Goal: Task Accomplishment & Management: Use online tool/utility

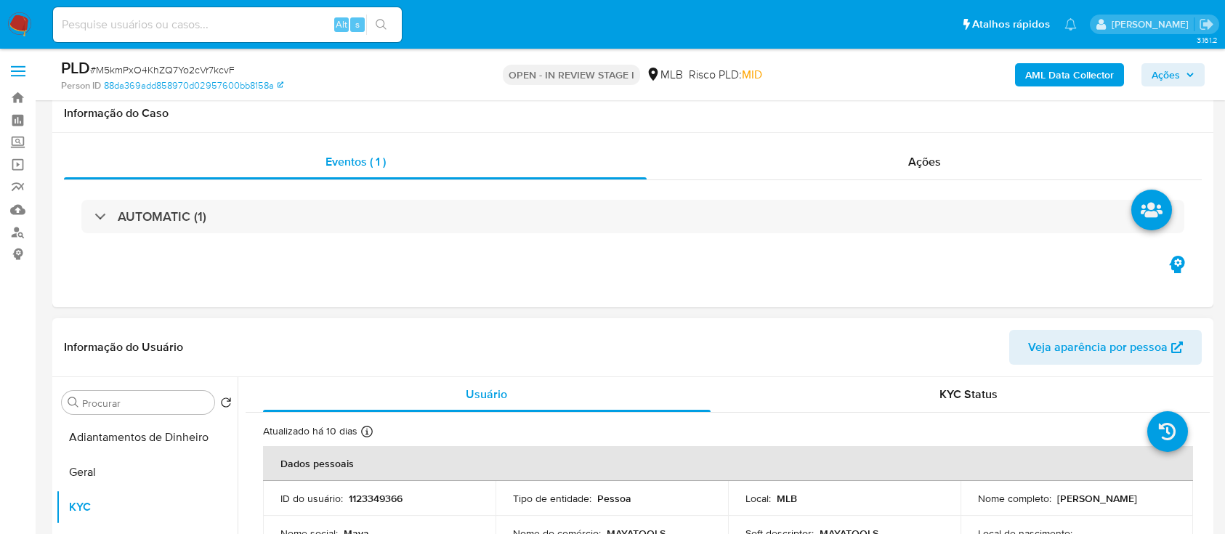
scroll to position [193, 0]
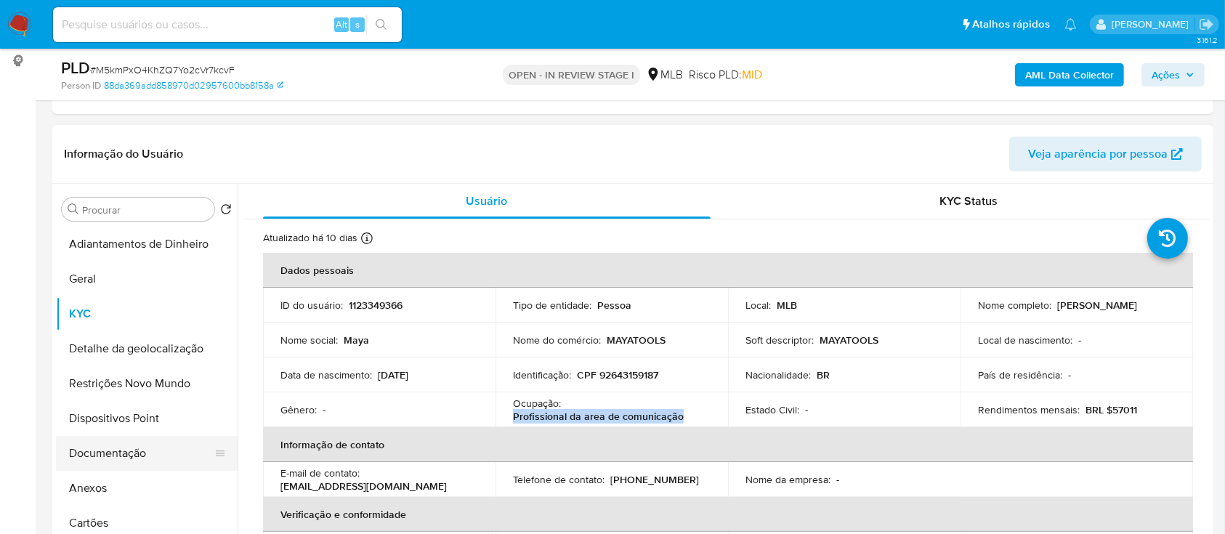
drag, startPoint x: 103, startPoint y: 449, endPoint x: 132, endPoint y: 439, distance: 30.8
click at [103, 450] on button "Documentação" at bounding box center [141, 453] width 170 height 35
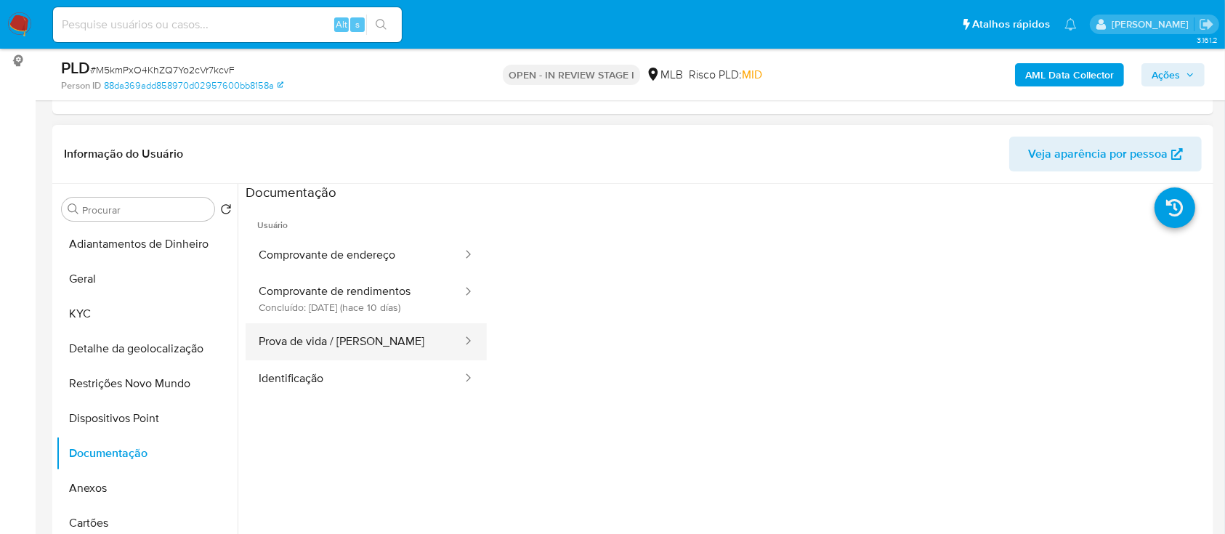
click at [351, 347] on button "Prova de vida / Selfie" at bounding box center [355, 341] width 218 height 37
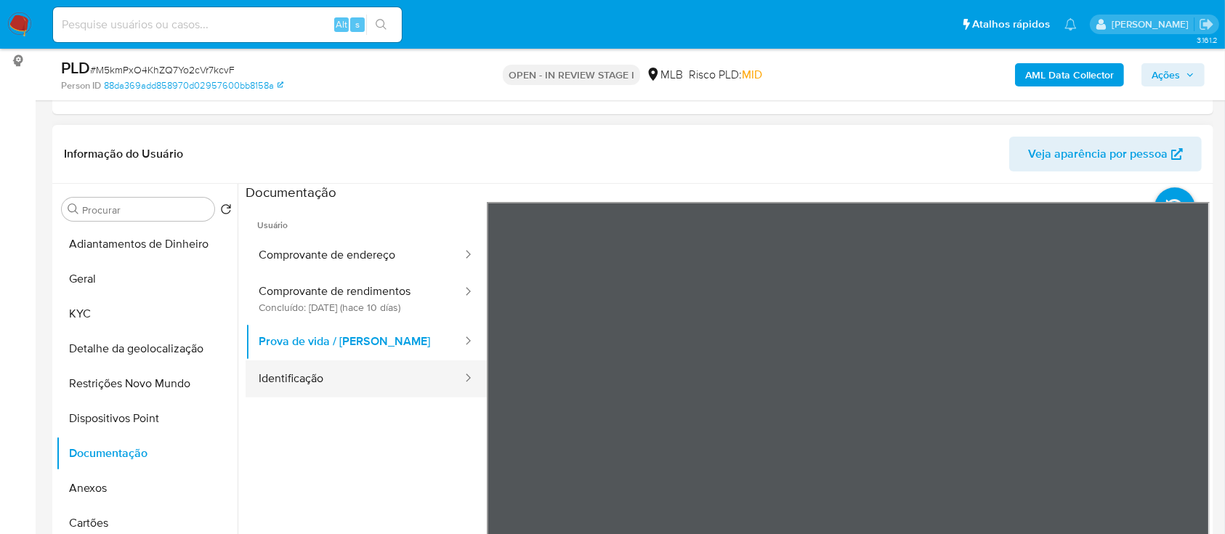
click at [336, 374] on button "Identificação" at bounding box center [355, 378] width 218 height 37
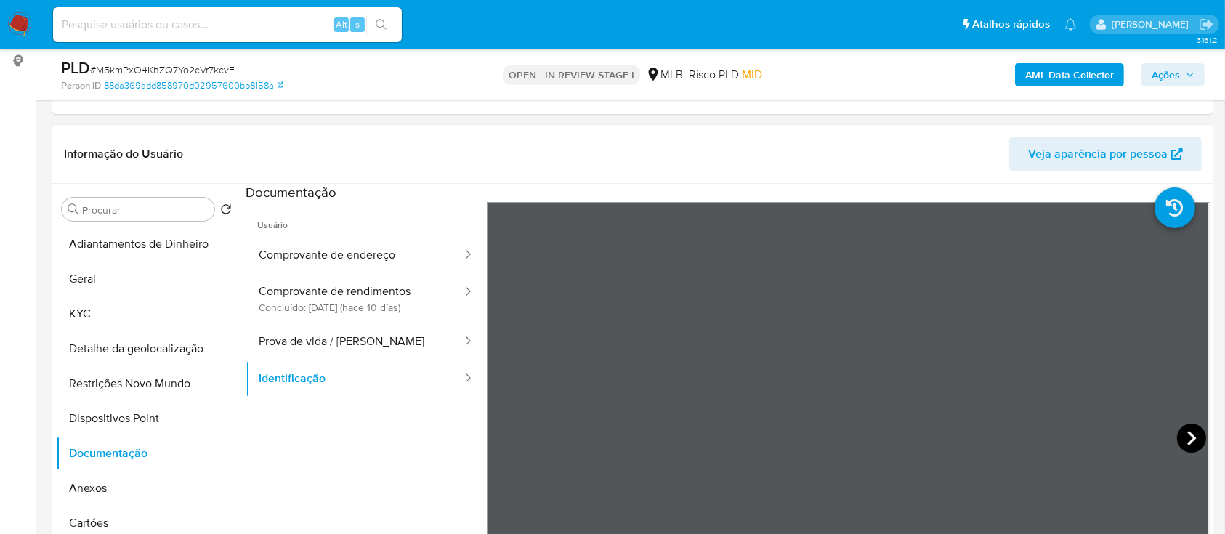
click at [1187, 439] on icon at bounding box center [1191, 438] width 9 height 15
click at [349, 343] on button "Prova de vida / Selfie" at bounding box center [355, 341] width 218 height 37
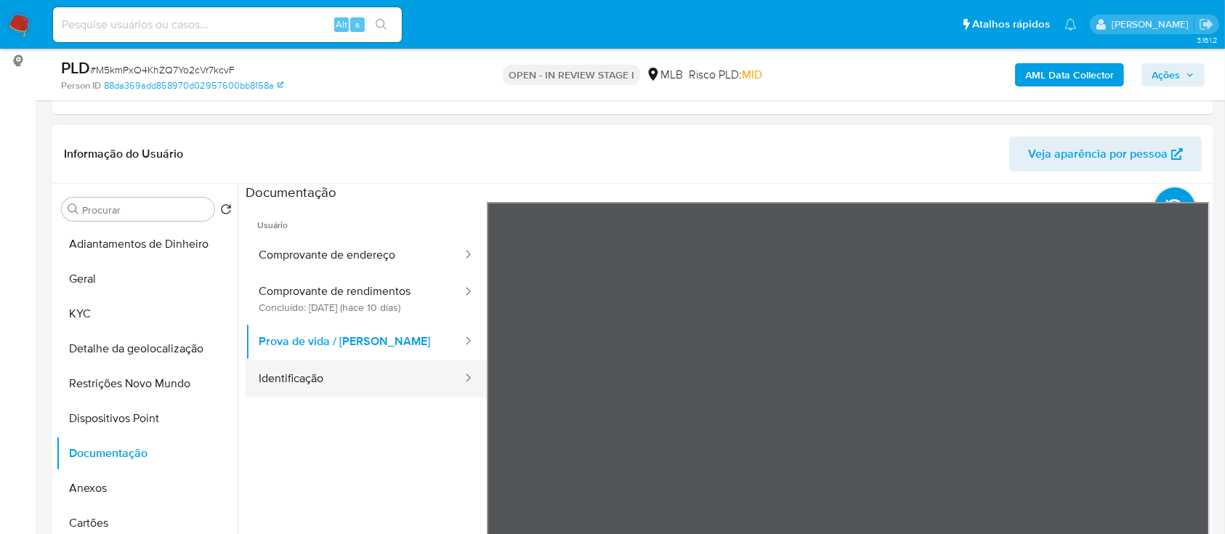
click at [308, 368] on button "Identificação" at bounding box center [355, 378] width 218 height 37
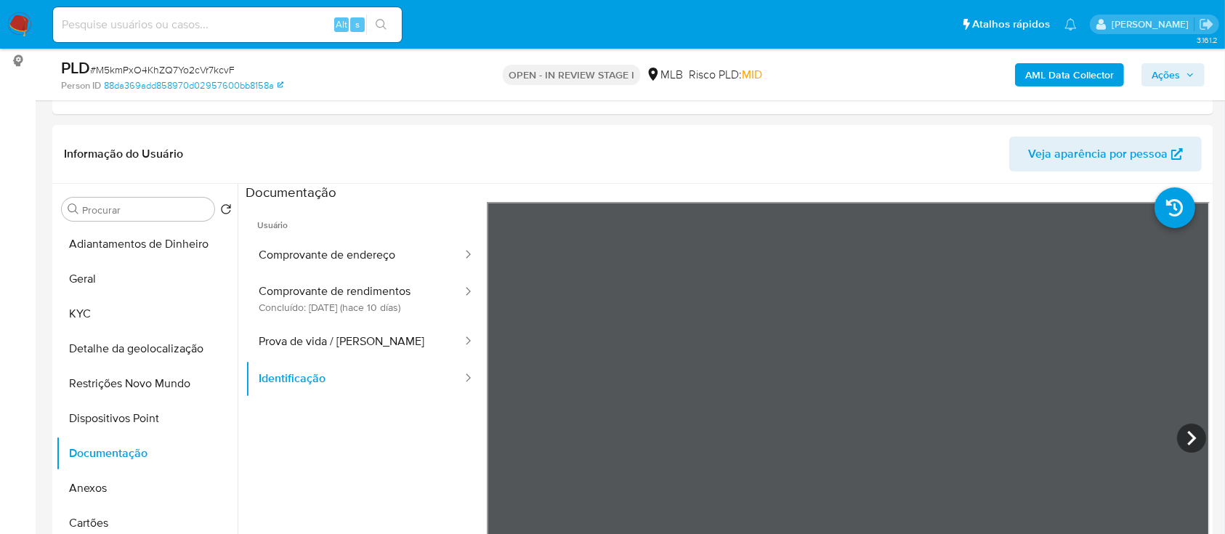
click at [1180, 434] on icon at bounding box center [1191, 438] width 29 height 29
click at [506, 437] on icon at bounding box center [505, 438] width 29 height 29
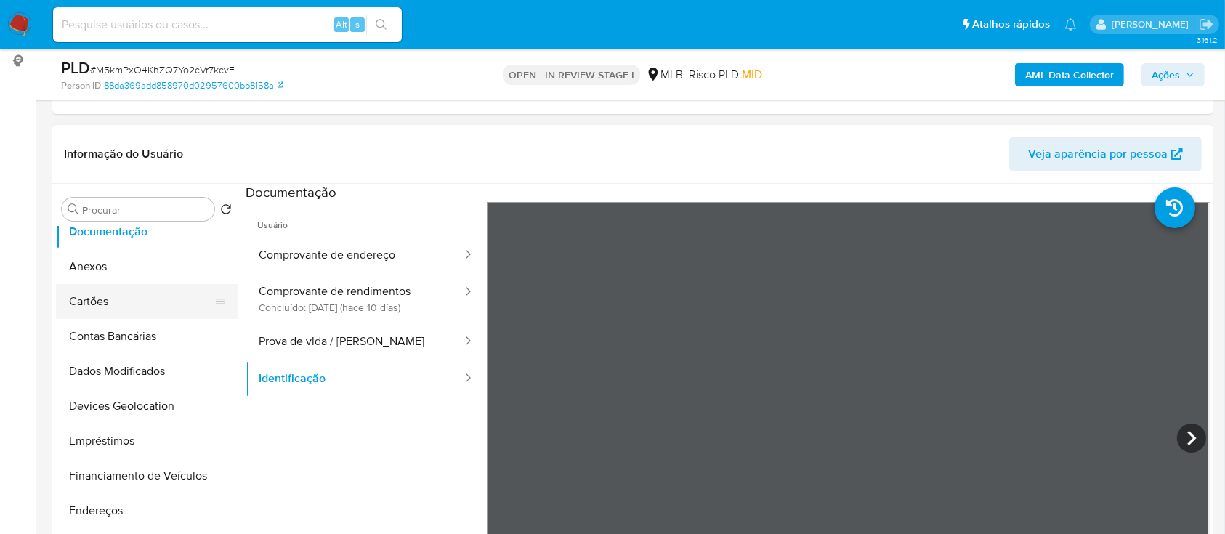
scroll to position [291, 0]
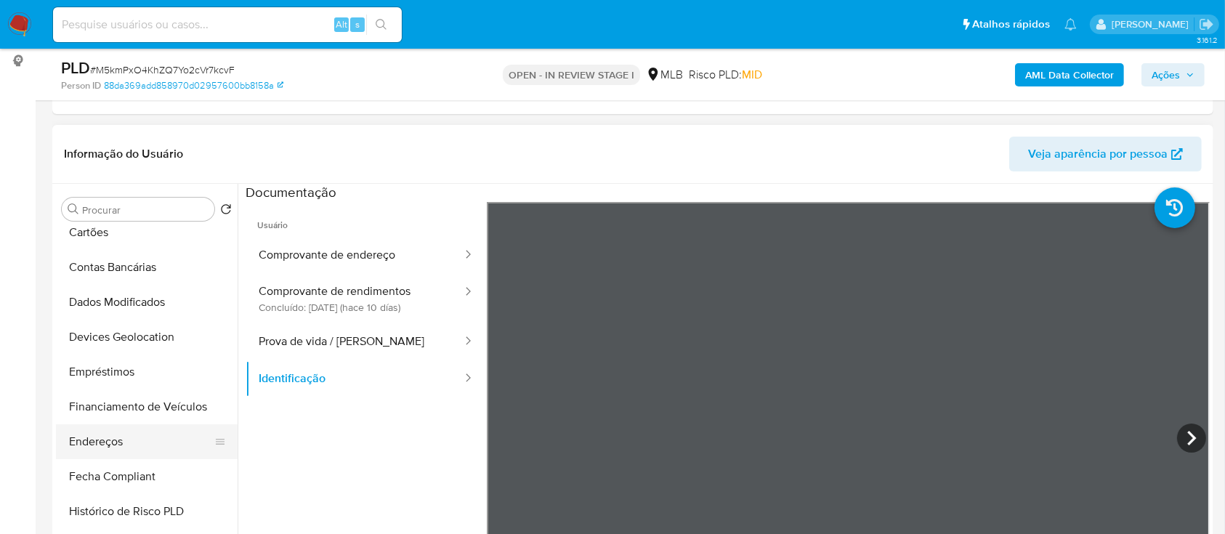
click at [111, 444] on button "Endereços" at bounding box center [141, 441] width 170 height 35
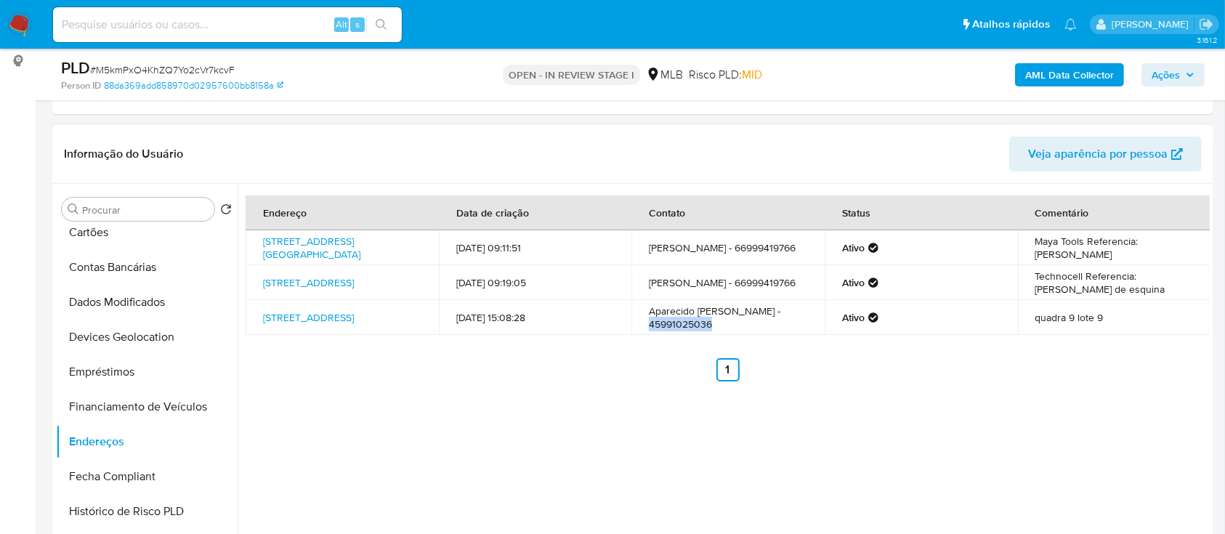
drag, startPoint x: 709, startPoint y: 331, endPoint x: 639, endPoint y: 333, distance: 69.8
click at [639, 333] on td "Aparecido Maia Da Costa - 45991025036" at bounding box center [727, 317] width 193 height 35
drag, startPoint x: 759, startPoint y: 321, endPoint x: 657, endPoint y: 323, distance: 102.5
click at [647, 319] on td "Aparecido Maia Da Costa - 45991025036" at bounding box center [727, 317] width 193 height 35
copy td "Aparecido Maia Da Costa"
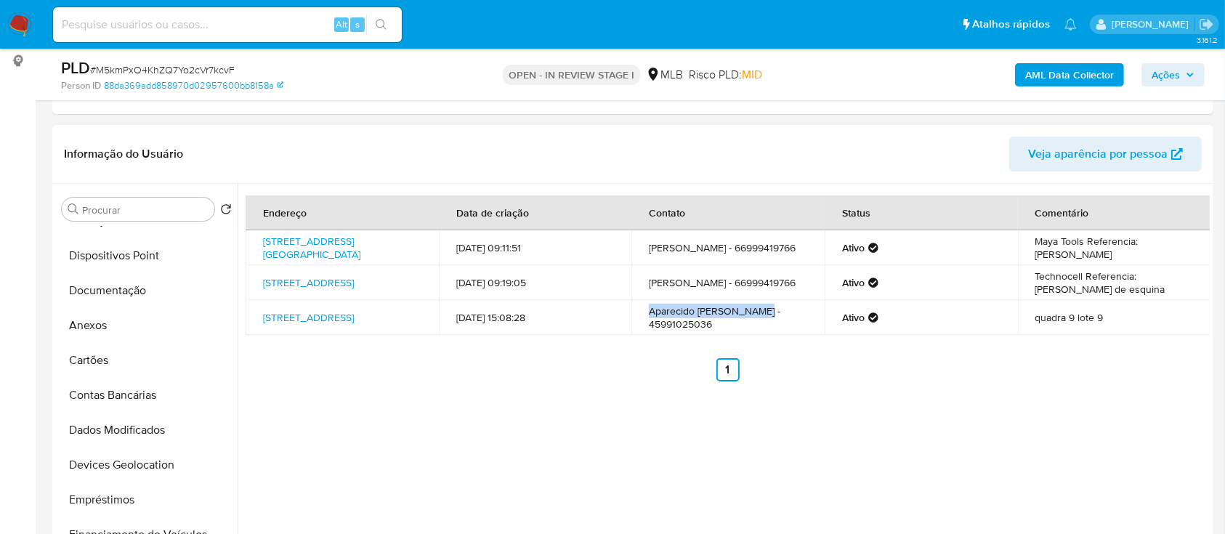
scroll to position [0, 0]
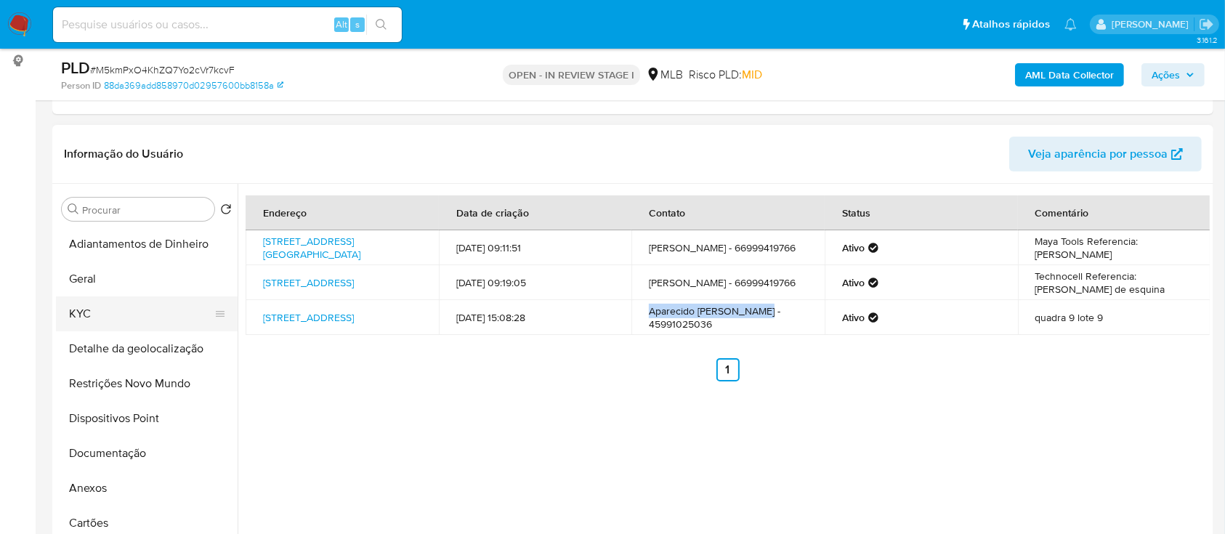
click at [93, 310] on button "KYC" at bounding box center [141, 313] width 170 height 35
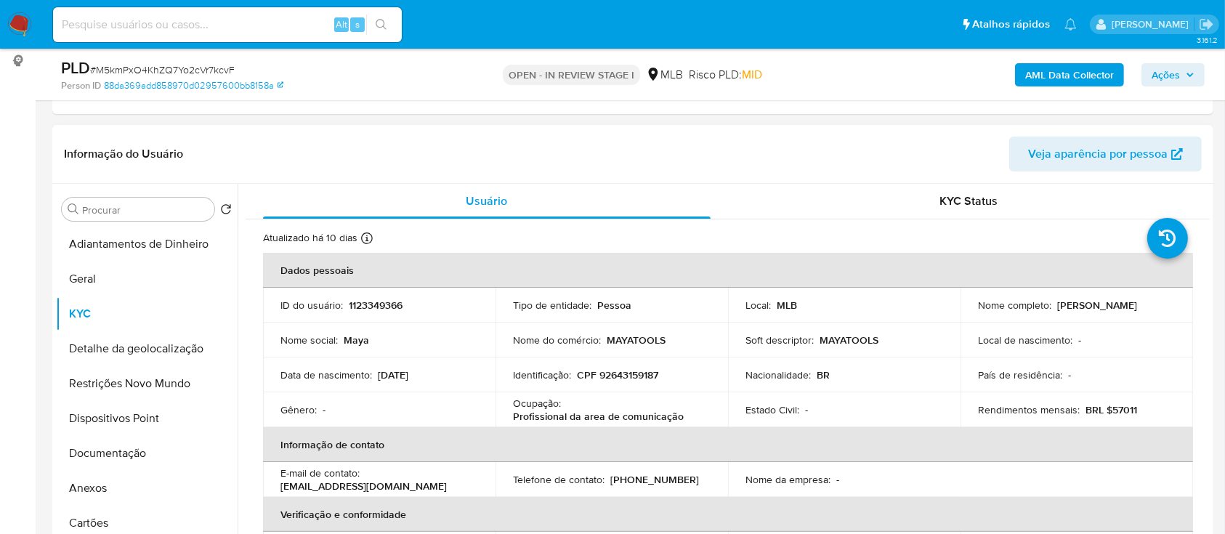
drag, startPoint x: 424, startPoint y: 376, endPoint x: 456, endPoint y: 369, distance: 32.6
click at [378, 376] on div "Data de nascimento : 11/12/1980" at bounding box center [379, 374] width 198 height 13
copy p "11/12/1980"
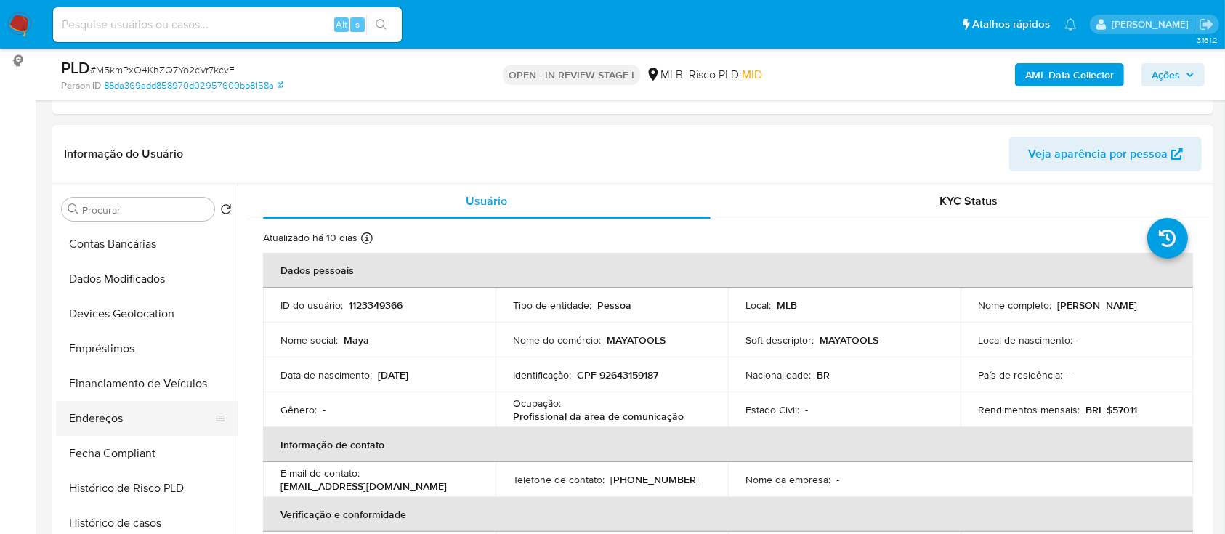
scroll to position [291, 0]
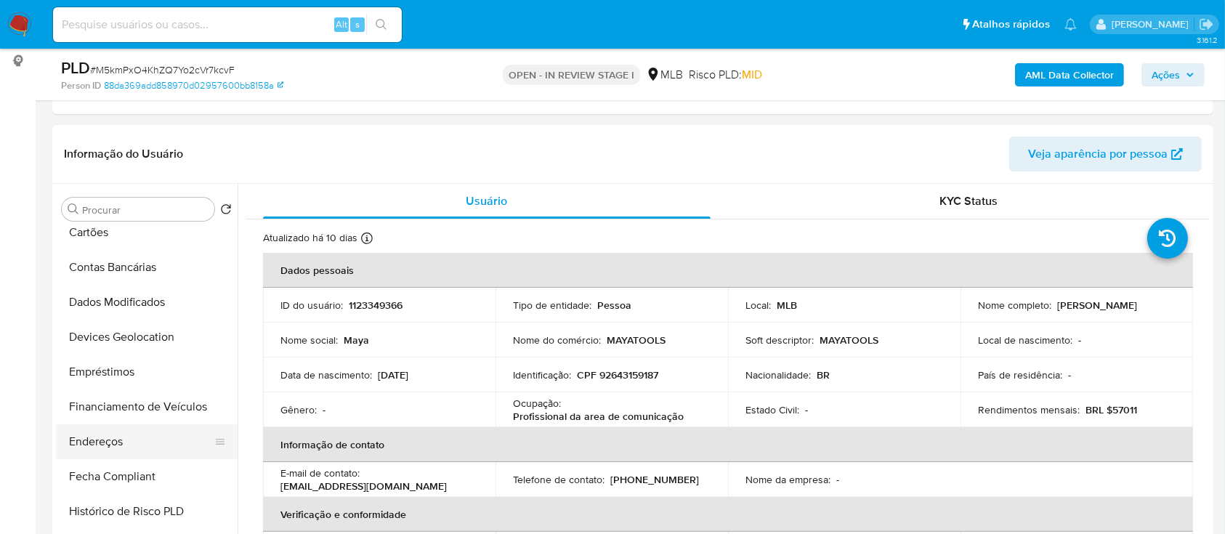
click at [137, 435] on button "Endereços" at bounding box center [141, 441] width 170 height 35
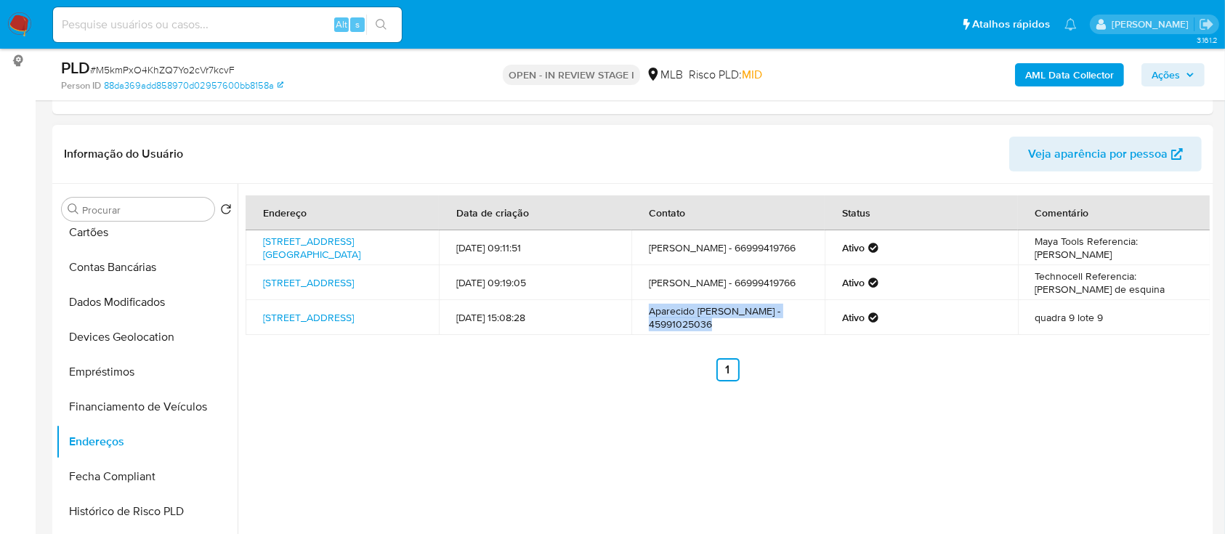
drag, startPoint x: 715, startPoint y: 332, endPoint x: 660, endPoint y: 331, distance: 55.2
click at [636, 317] on td "Aparecido Maia Da Costa - 45991025036" at bounding box center [727, 317] width 193 height 35
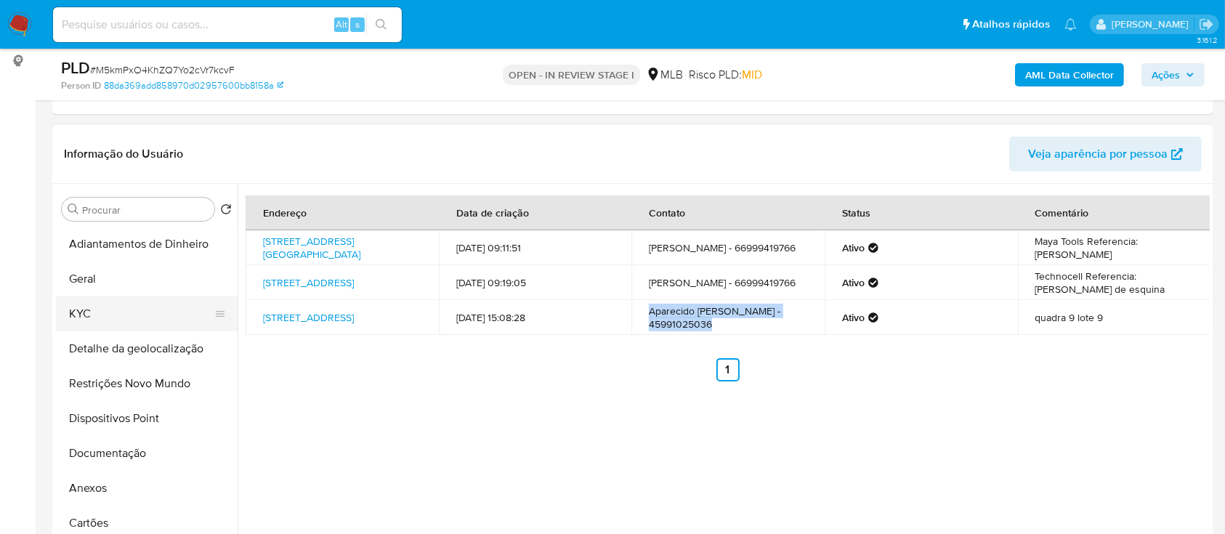
click at [103, 322] on button "KYC" at bounding box center [141, 313] width 170 height 35
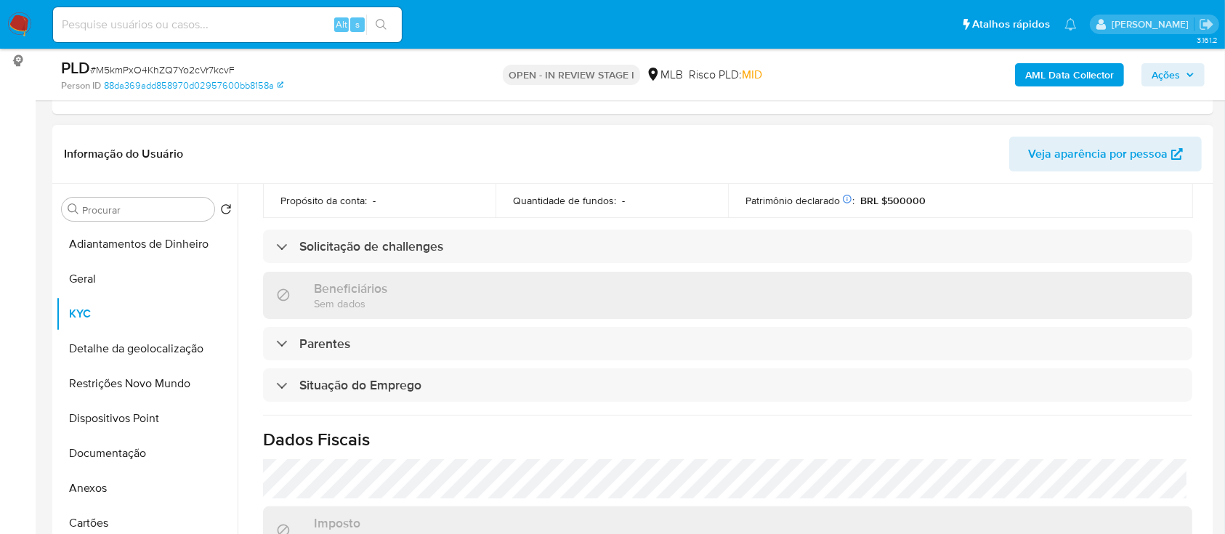
scroll to position [484, 0]
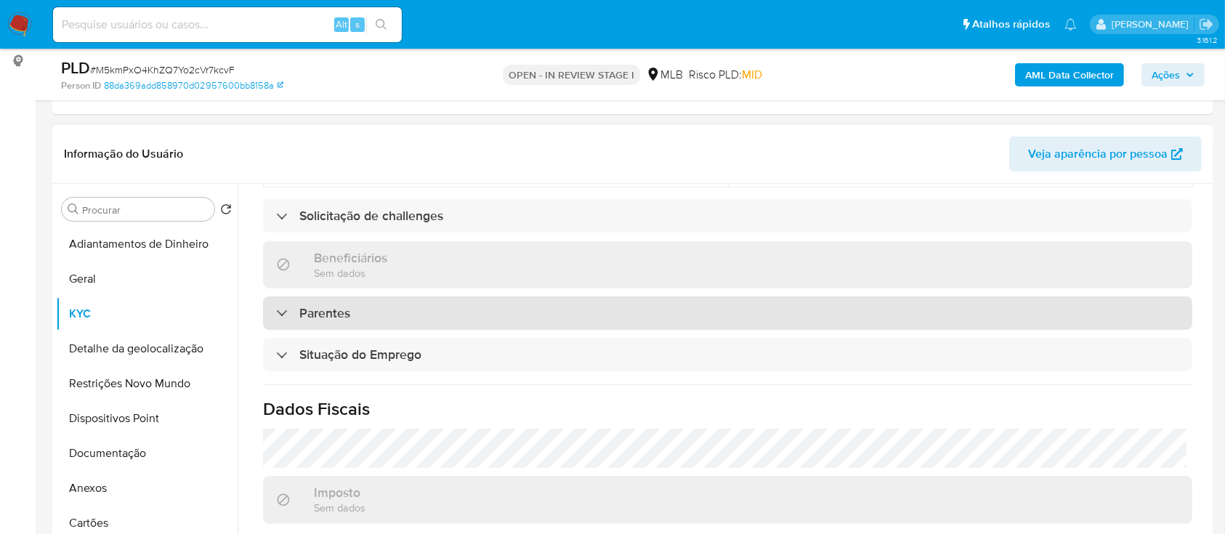
click at [285, 312] on div "Parentes" at bounding box center [313, 313] width 74 height 16
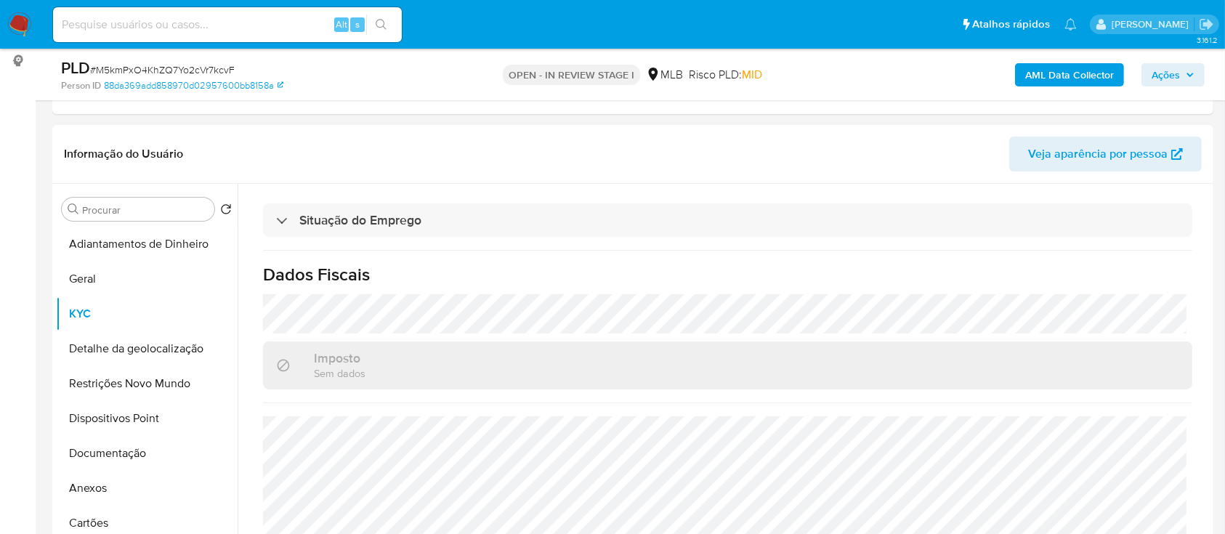
scroll to position [661, 0]
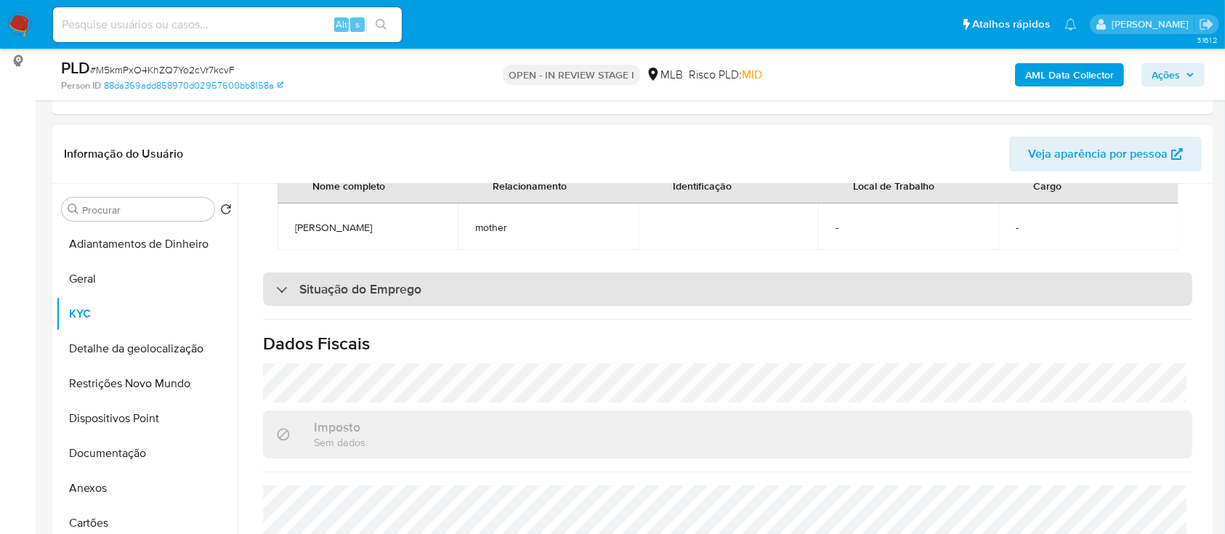
click at [291, 297] on div "Situação do Emprego" at bounding box center [348, 289] width 145 height 16
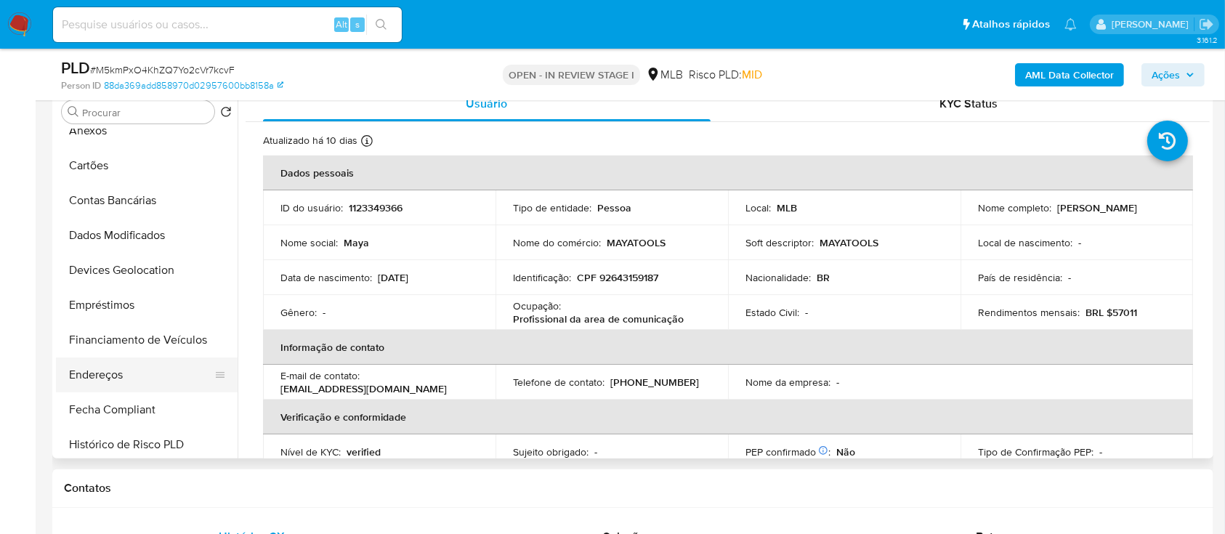
scroll to position [291, 0]
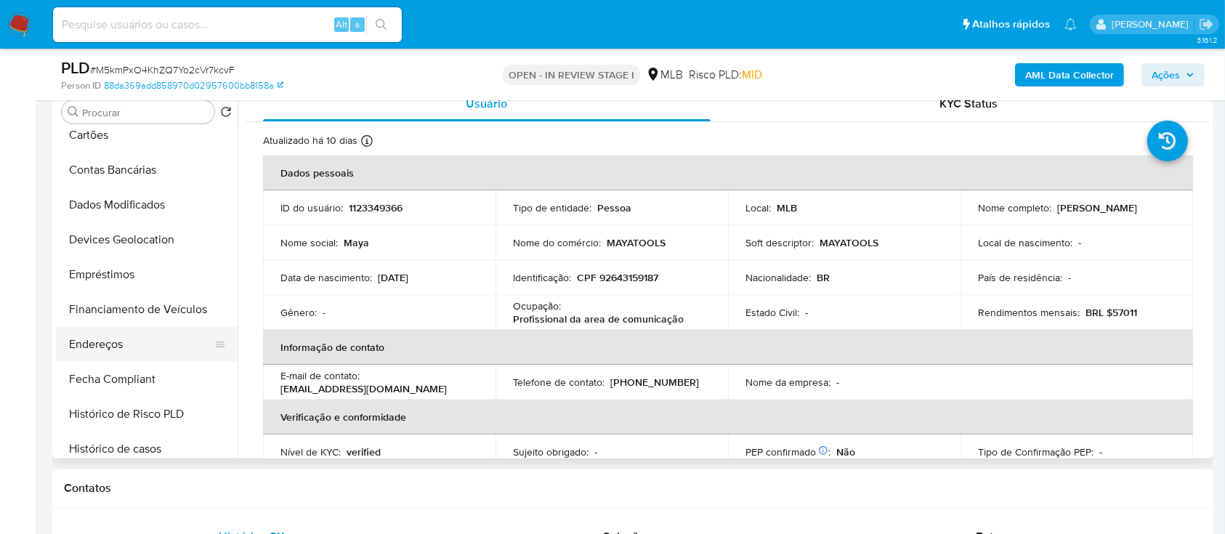
click at [119, 339] on button "Endereços" at bounding box center [141, 344] width 170 height 35
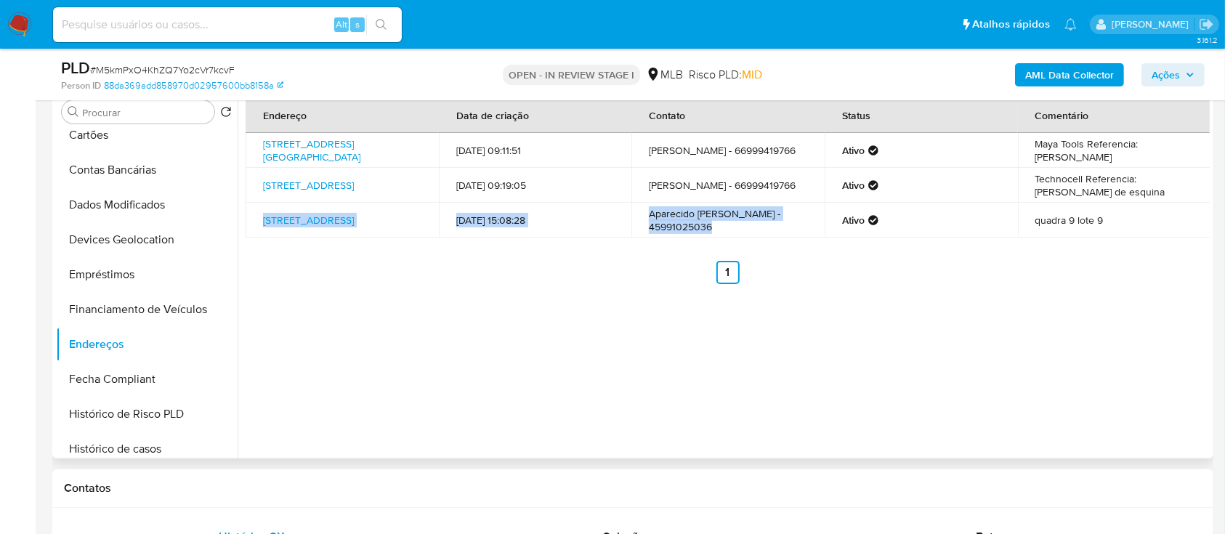
drag, startPoint x: 261, startPoint y: 218, endPoint x: 754, endPoint y: 230, distance: 493.5
click at [750, 232] on tr "Avenida Contorno Leste 9, Rondonópolis, Mato Grosso, 78747024, Brasil 9 13/05/2…" at bounding box center [728, 220] width 965 height 35
copy tr "Avenida Contorno Leste 9, Rondonópolis, Mato Grosso, 78747024, Brasil 9 13/05/2…"
click at [722, 235] on td "Aparecido Maia Da Costa - 45991025036" at bounding box center [727, 220] width 193 height 35
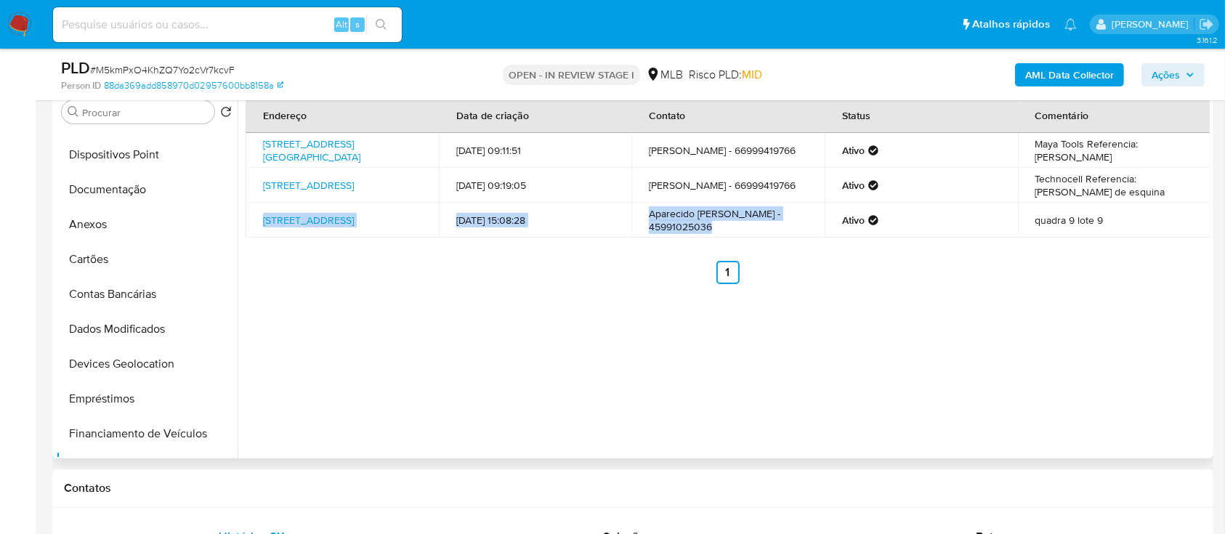
scroll to position [0, 0]
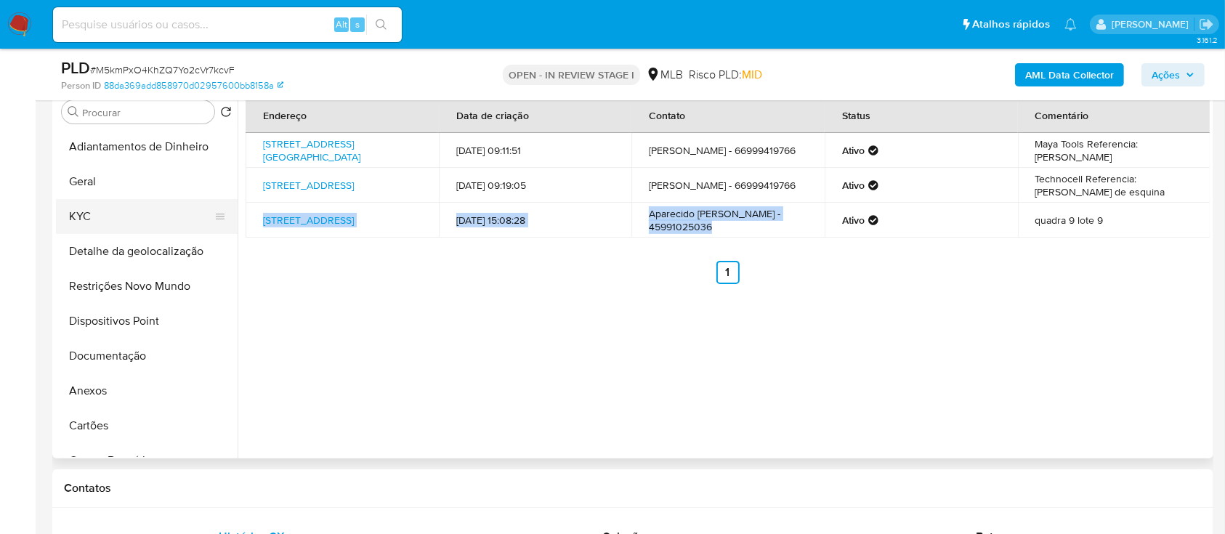
drag, startPoint x: 77, startPoint y: 216, endPoint x: 167, endPoint y: 215, distance: 90.1
click at [80, 214] on button "KYC" at bounding box center [141, 216] width 170 height 35
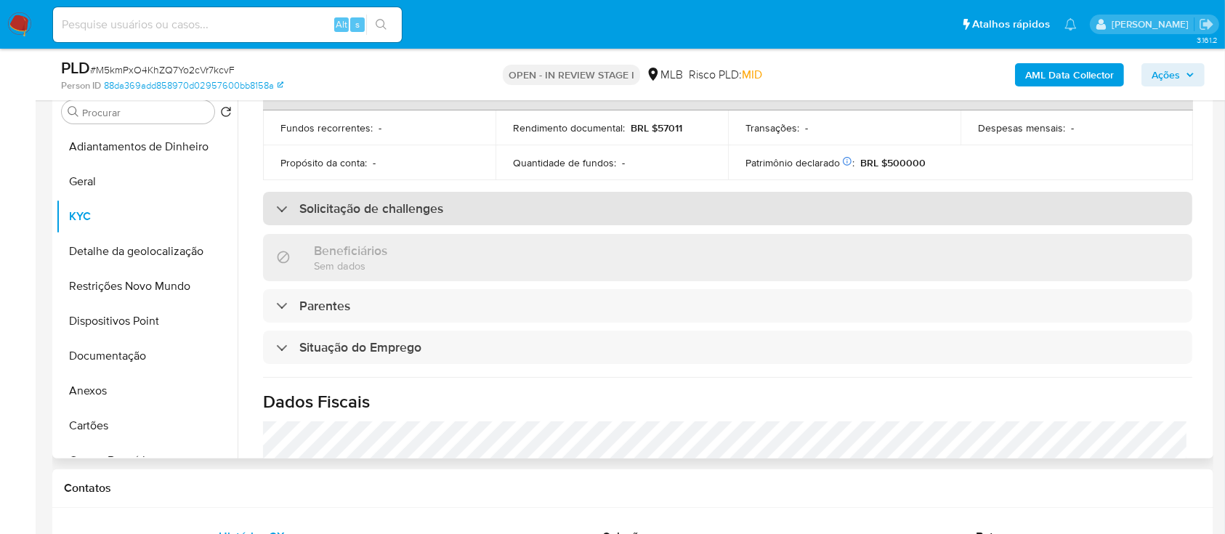
scroll to position [484, 0]
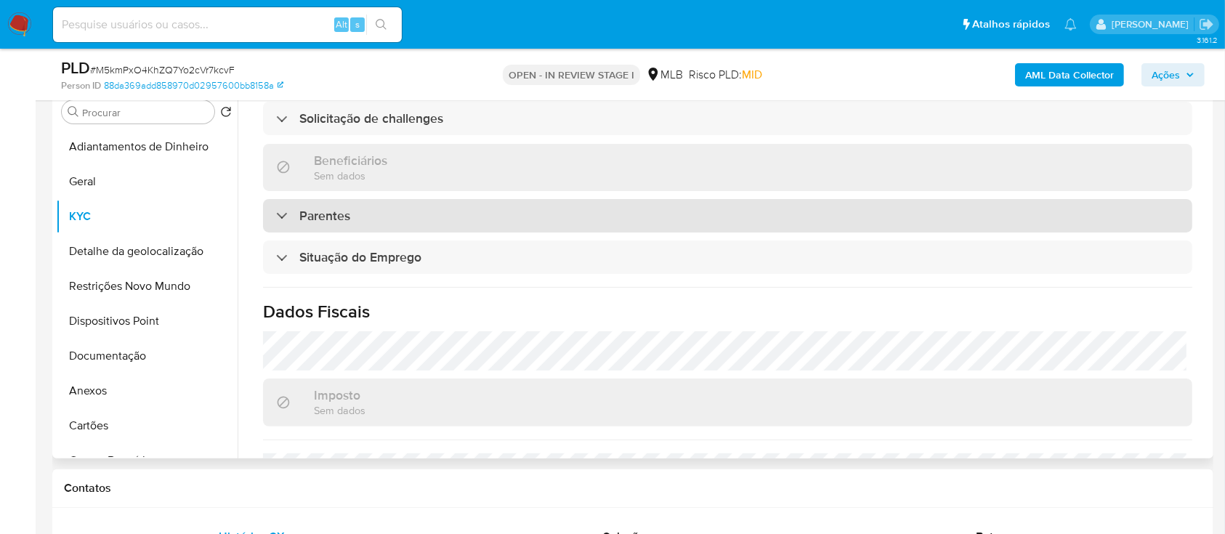
drag, startPoint x: 299, startPoint y: 208, endPoint x: 317, endPoint y: 209, distance: 18.2
click at [298, 208] on div "Parentes" at bounding box center [727, 215] width 929 height 33
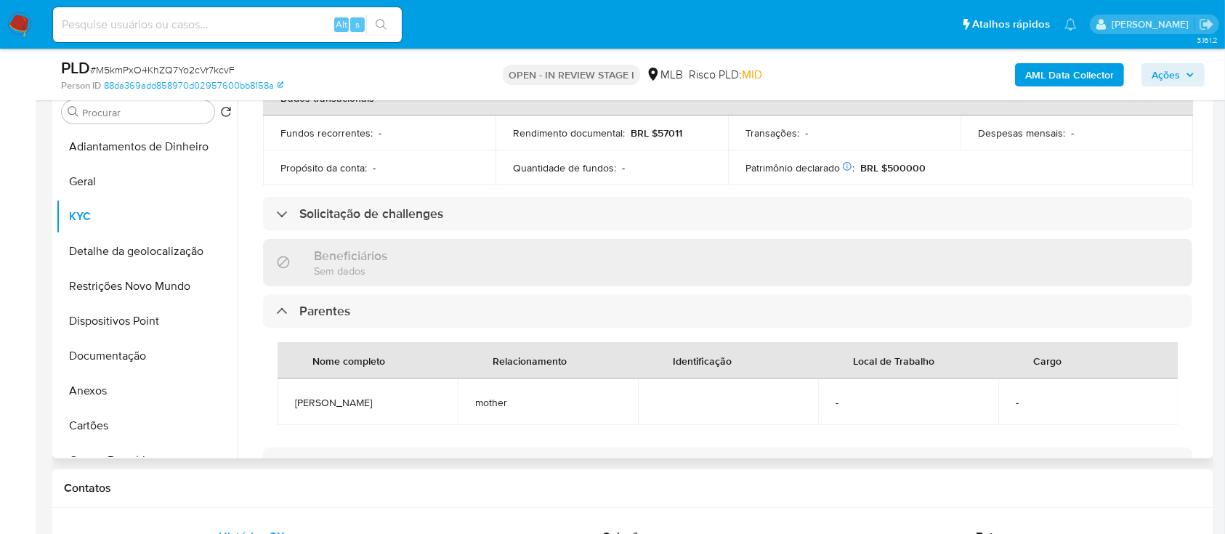
scroll to position [371, 0]
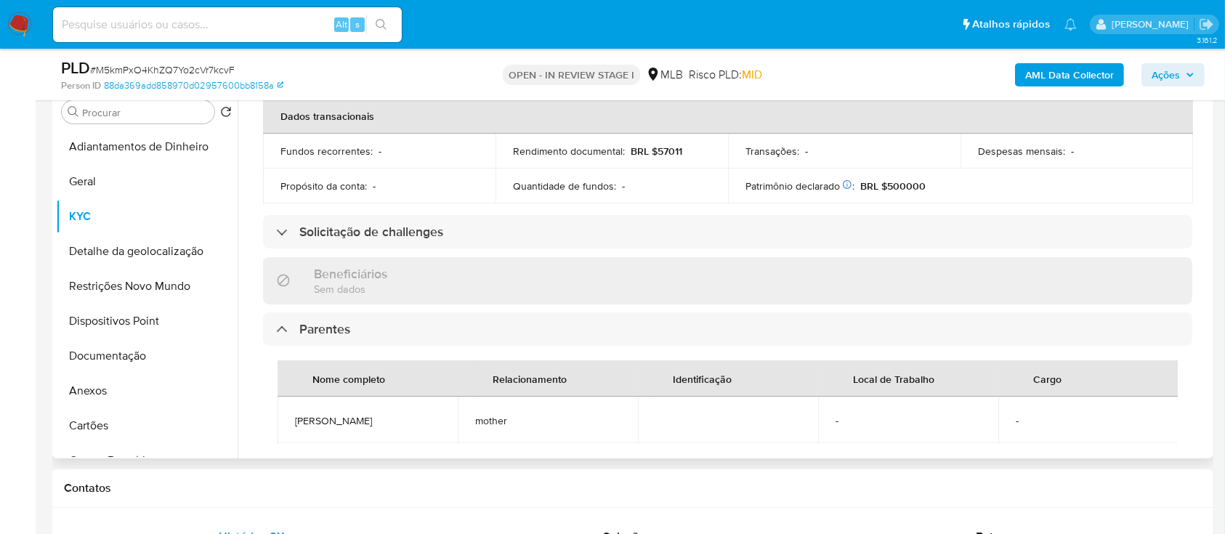
drag, startPoint x: 331, startPoint y: 433, endPoint x: 310, endPoint y: 421, distance: 24.1
click at [294, 416] on td "[PERSON_NAME]" at bounding box center [368, 420] width 180 height 47
copy span "[PERSON_NAME]"
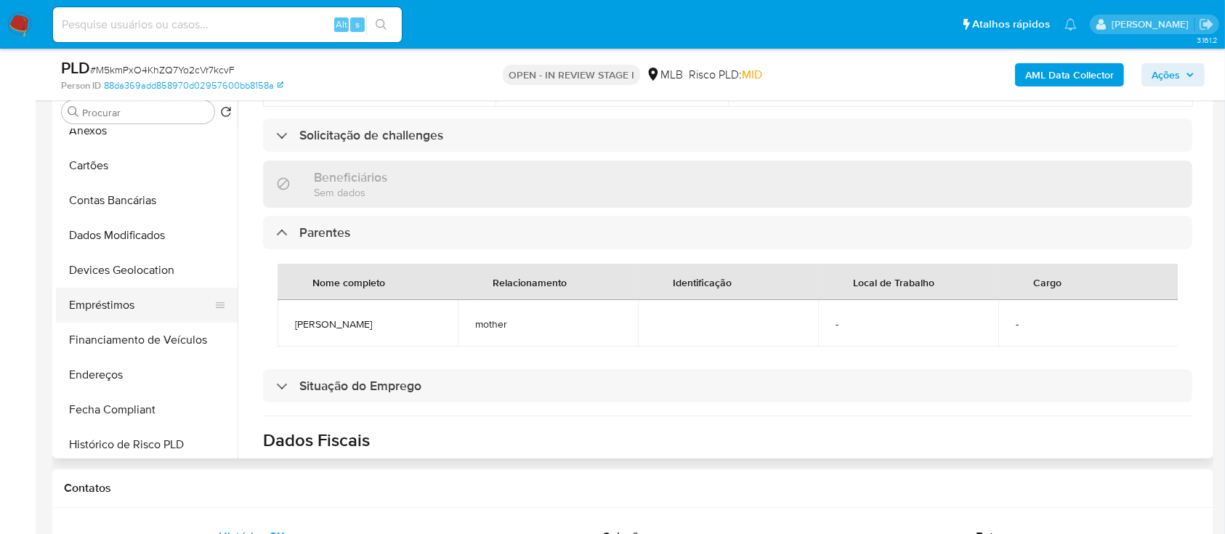
scroll to position [291, 0]
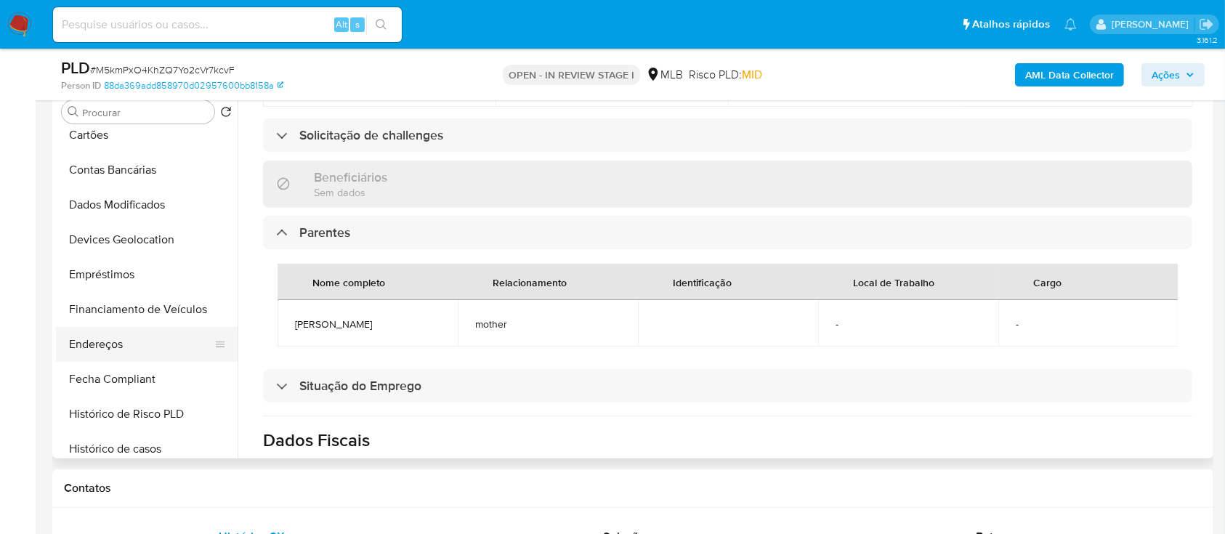
drag, startPoint x: 103, startPoint y: 339, endPoint x: 125, endPoint y: 346, distance: 22.8
click at [103, 340] on button "Endereços" at bounding box center [141, 344] width 170 height 35
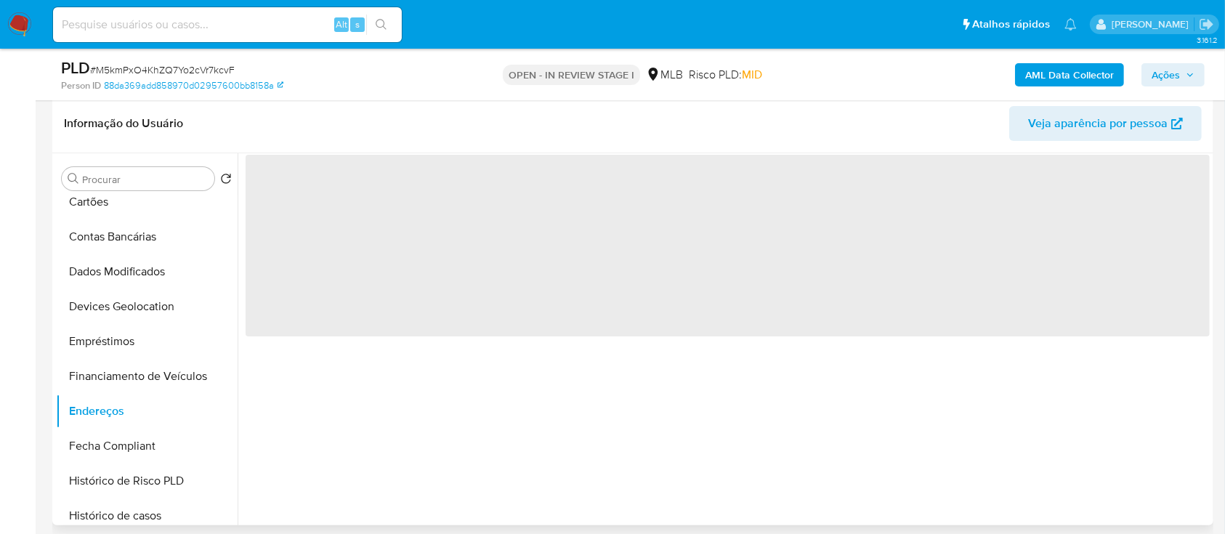
scroll to position [193, 0]
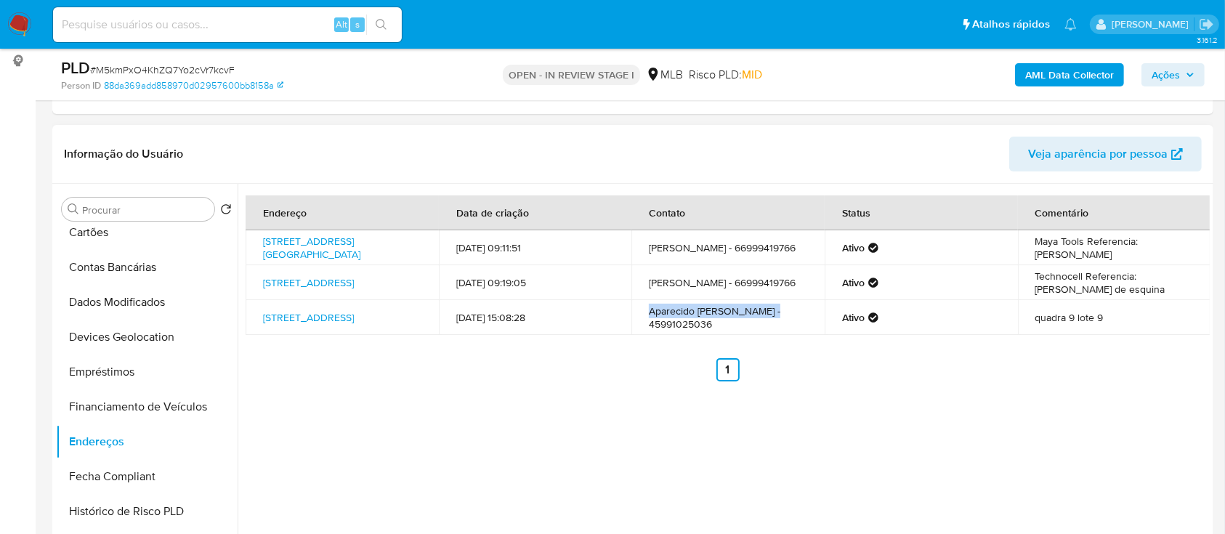
drag, startPoint x: 642, startPoint y: 323, endPoint x: 775, endPoint y: 317, distance: 132.4
click at [775, 317] on td "Aparecido Maia Da Costa - 45991025036" at bounding box center [727, 317] width 193 height 35
drag, startPoint x: 719, startPoint y: 296, endPoint x: 658, endPoint y: 299, distance: 61.1
click at [646, 295] on td "Sariél de Carvalho Maia - 66999419766" at bounding box center [727, 282] width 193 height 35
drag, startPoint x: 715, startPoint y: 334, endPoint x: 646, endPoint y: 340, distance: 69.3
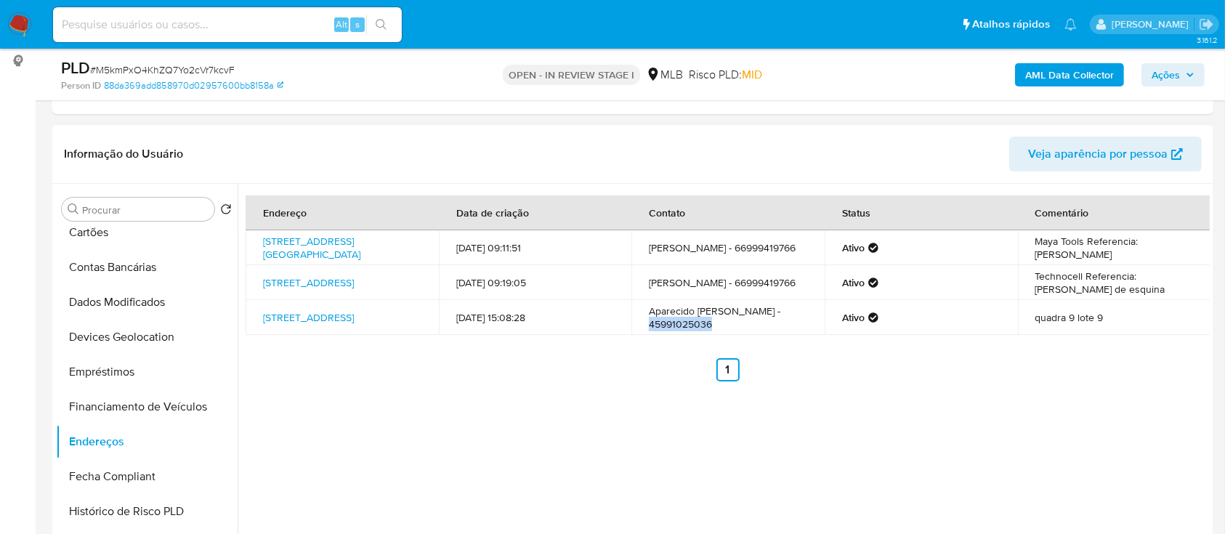
click at [646, 335] on td "Aparecido Maia Da Costa - 45991025036" at bounding box center [727, 317] width 193 height 35
copy td "45991025036"
drag, startPoint x: 716, startPoint y: 300, endPoint x: 702, endPoint y: 312, distance: 18.5
click at [645, 293] on td "Sariél de Carvalho Maia - 66999419766" at bounding box center [727, 282] width 193 height 35
copy td "66999419766"
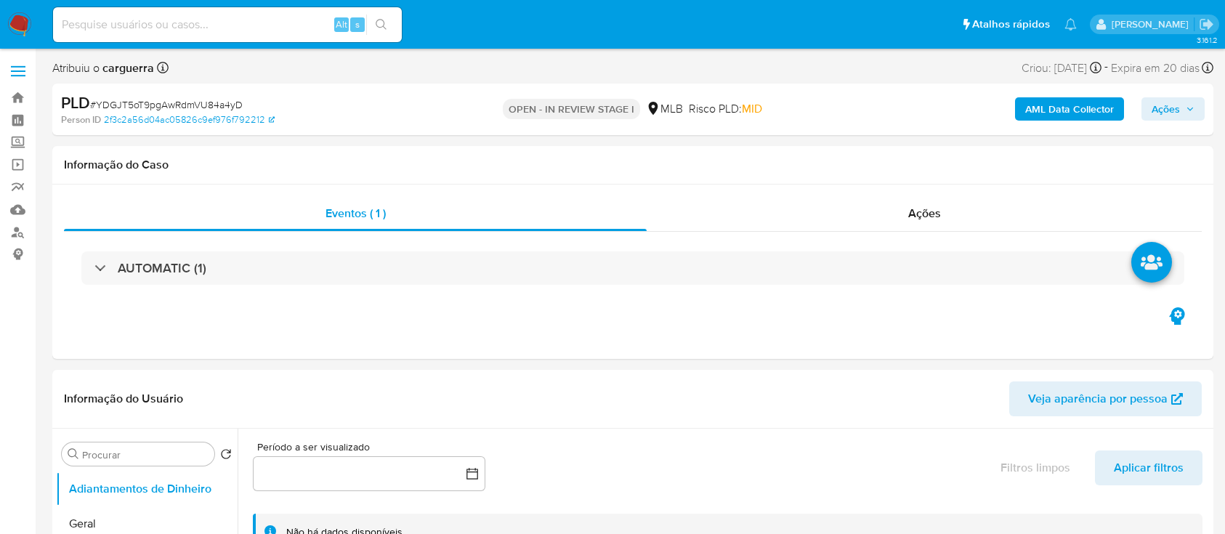
select select "10"
click at [16, 233] on link "Localizador de pessoas" at bounding box center [86, 232] width 173 height 23
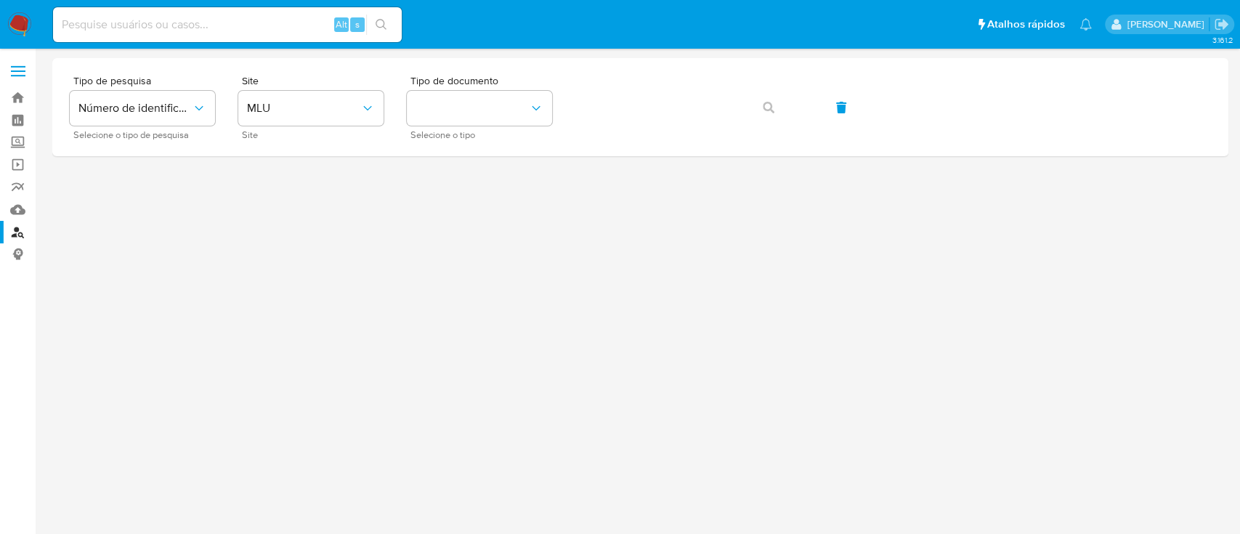
click at [121, 17] on input at bounding box center [227, 24] width 349 height 19
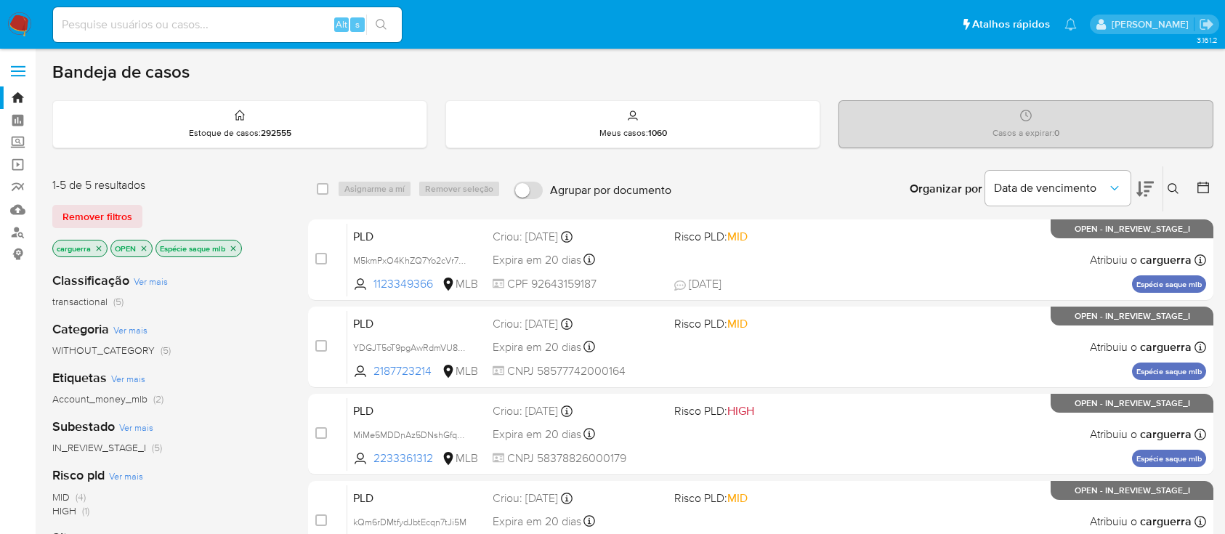
scroll to position [97, 0]
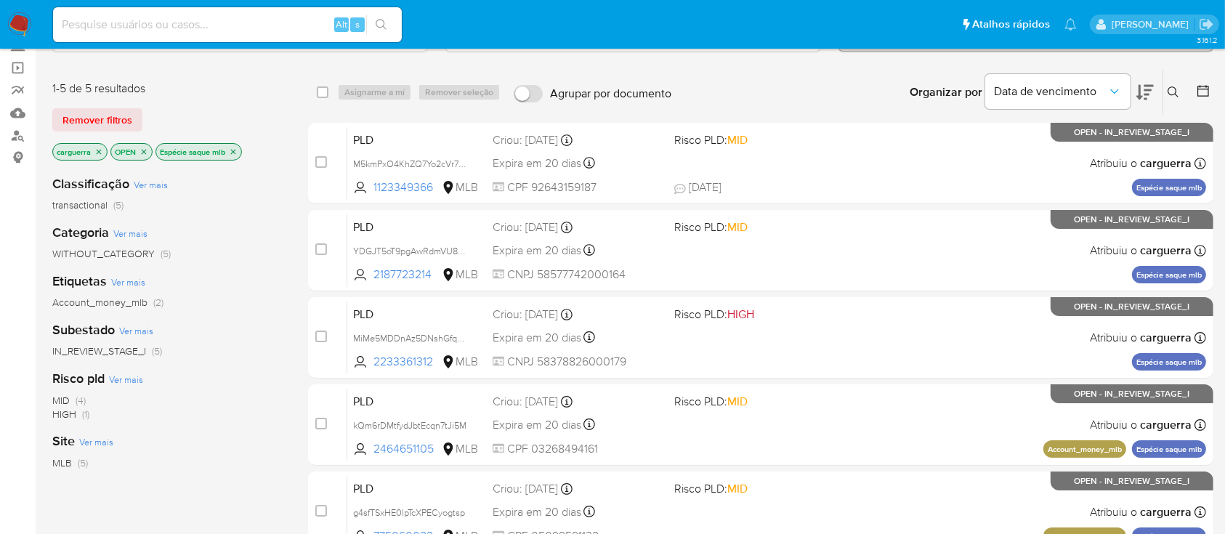
click at [187, 33] on div "Alt s" at bounding box center [227, 24] width 349 height 35
click at [185, 24] on input at bounding box center [227, 24] width 349 height 19
paste input "926.431.591-87"
type input "926.431.591-87"
click at [382, 19] on icon "search-icon" at bounding box center [382, 25] width 12 height 12
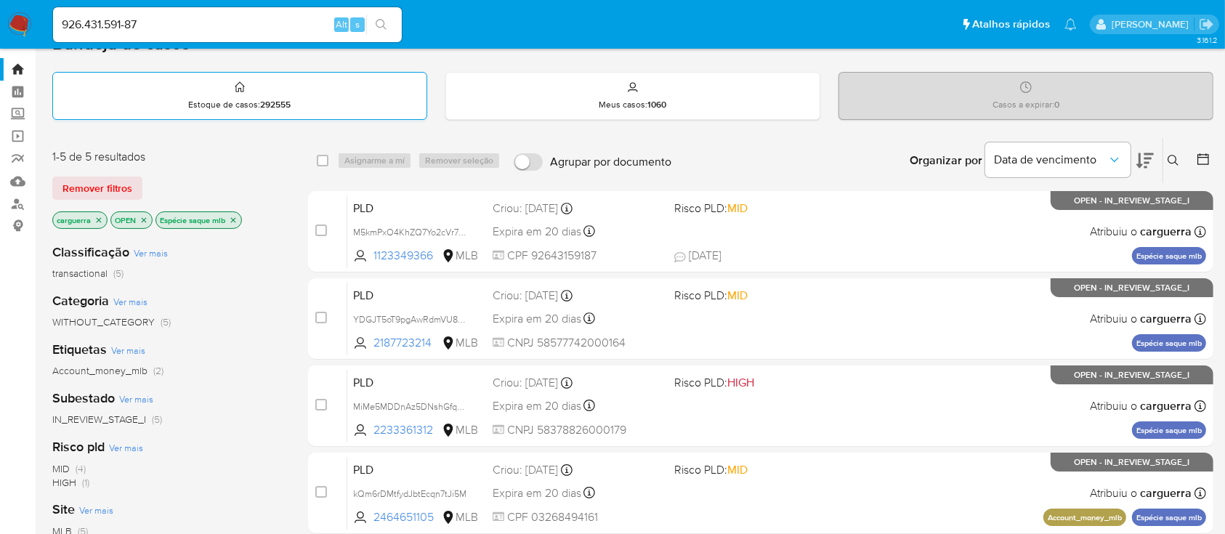
scroll to position [0, 0]
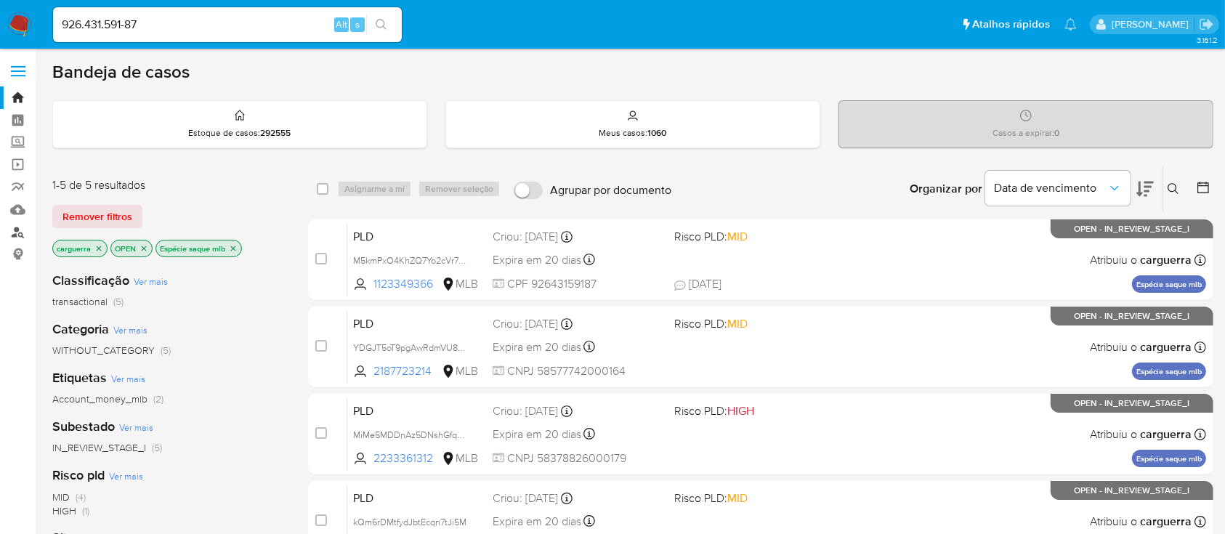
click at [18, 236] on link "Localizador de pessoas" at bounding box center [86, 232] width 173 height 23
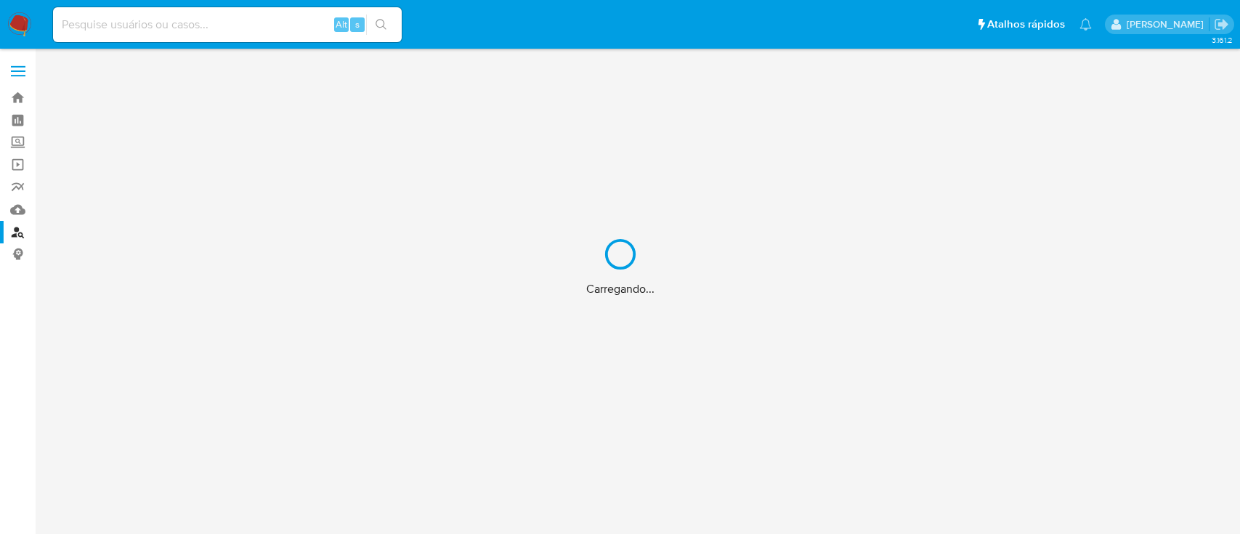
click at [15, 235] on div "Carregando..." at bounding box center [620, 267] width 1240 height 534
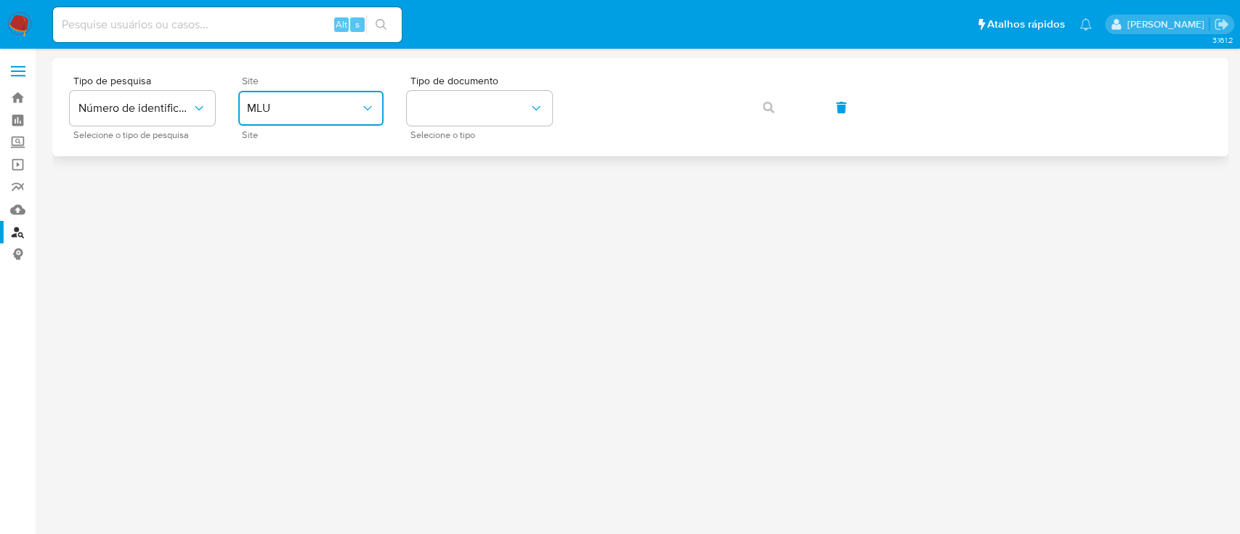
click at [284, 110] on span "MLU" at bounding box center [303, 108] width 113 height 15
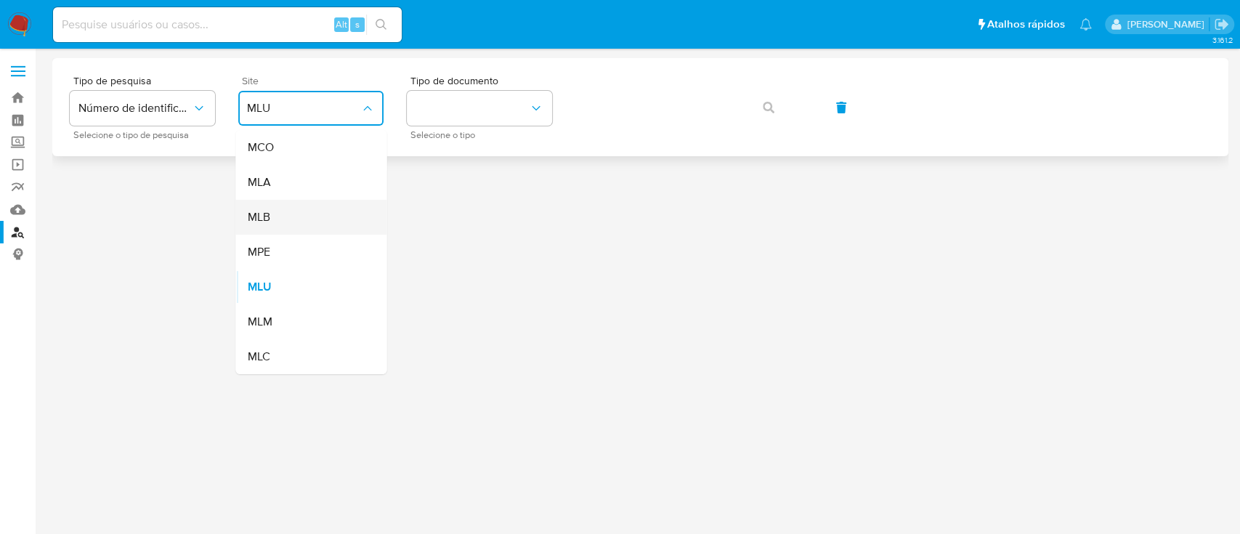
click at [267, 225] on div "MLB" at bounding box center [306, 217] width 119 height 35
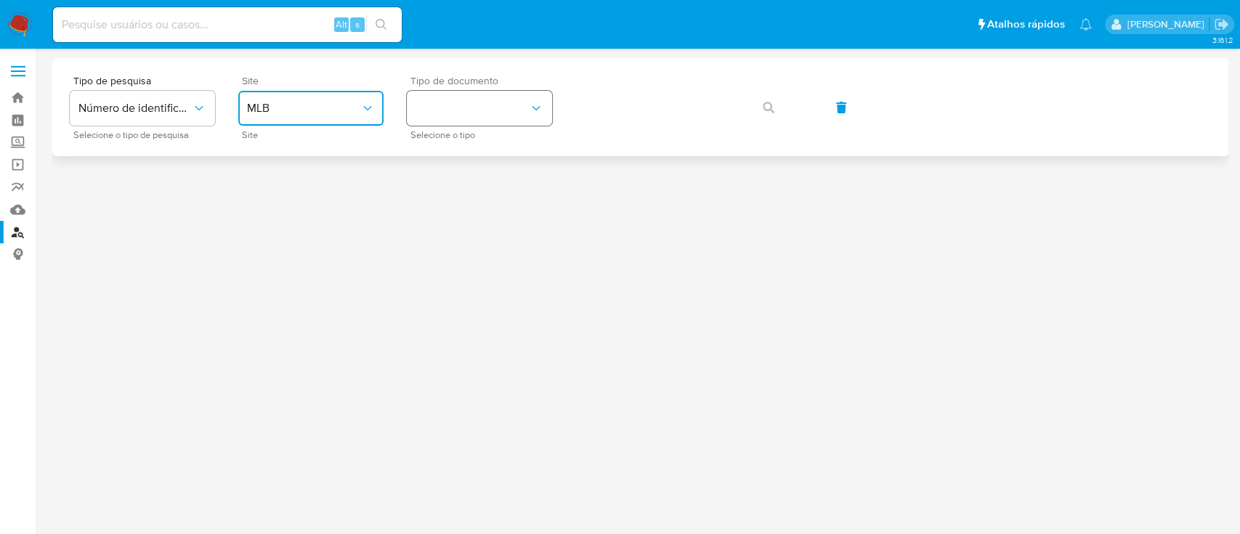
click at [433, 122] on button "identificationType" at bounding box center [479, 108] width 145 height 35
click at [429, 206] on span "CPF" at bounding box center [426, 212] width 21 height 13
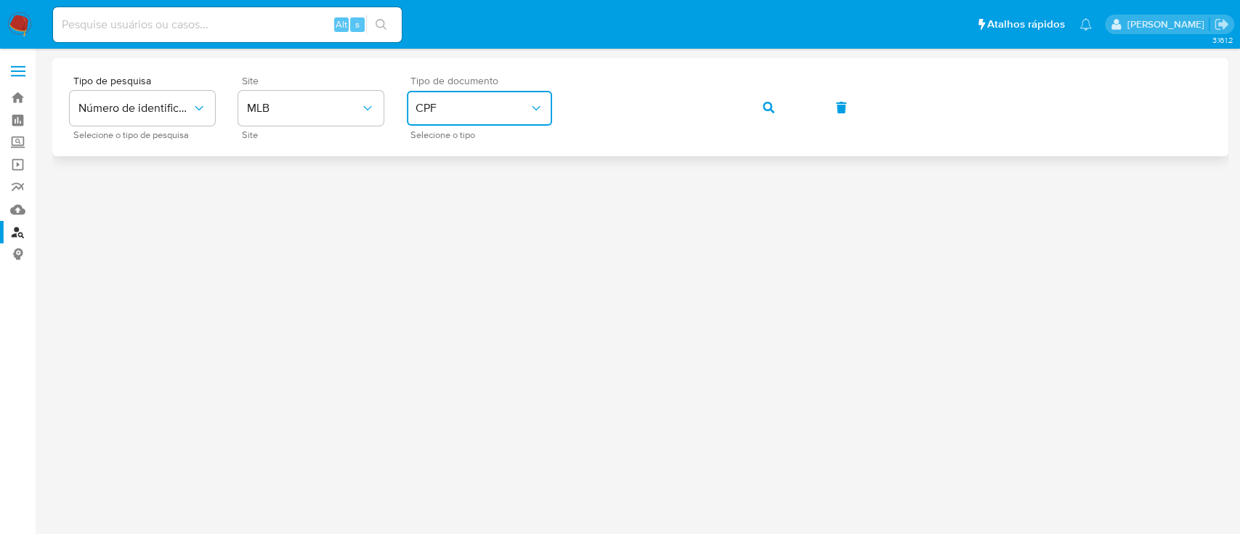
click at [757, 107] on button "button" at bounding box center [768, 107] width 49 height 35
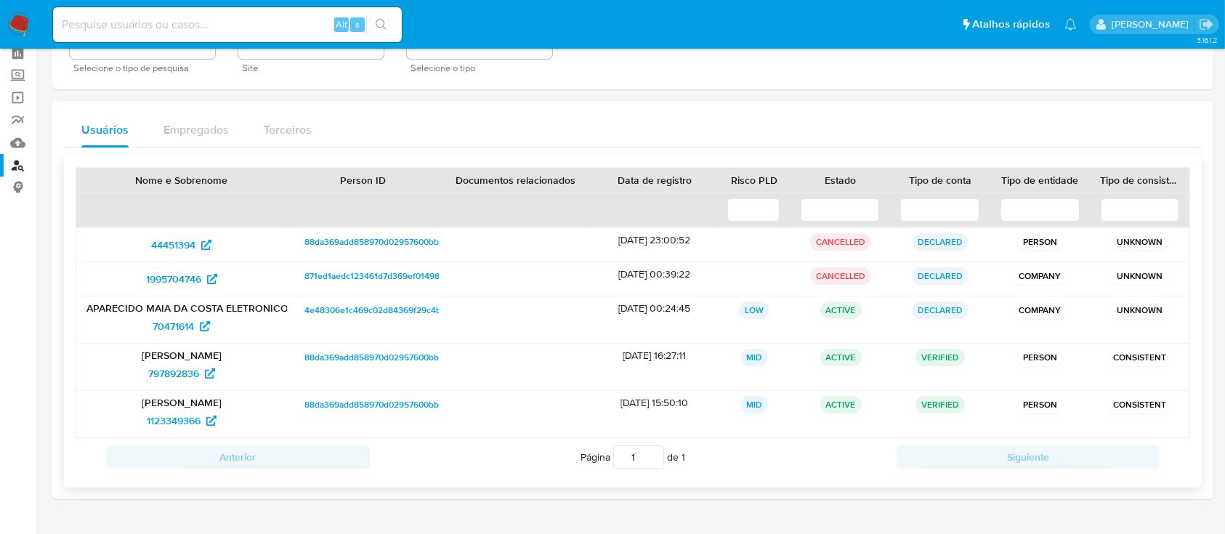
scroll to position [97, 0]
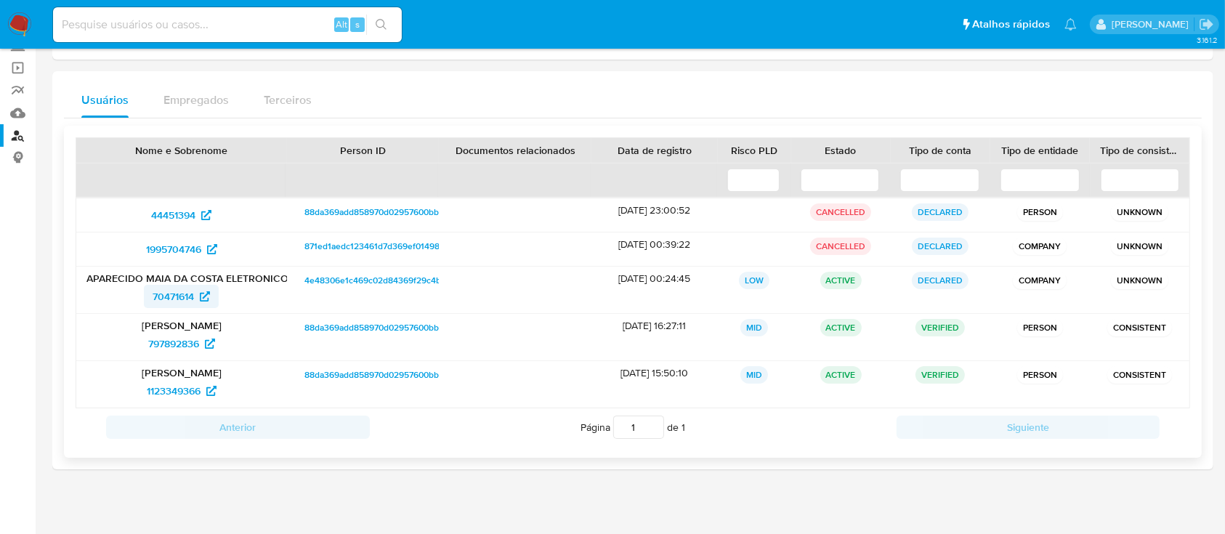
click at [166, 296] on span "70471614" at bounding box center [173, 296] width 41 height 23
click at [176, 243] on span "1995704746" at bounding box center [173, 249] width 55 height 23
click at [166, 243] on span "1995704746" at bounding box center [173, 249] width 55 height 23
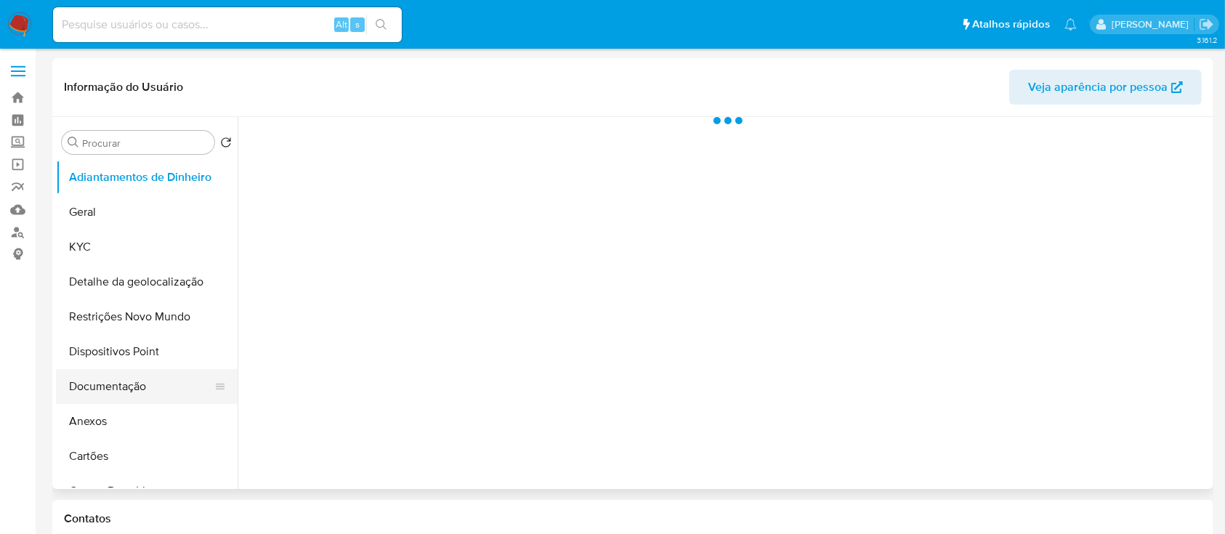
select select "10"
click at [97, 387] on button "Documentação" at bounding box center [141, 386] width 170 height 35
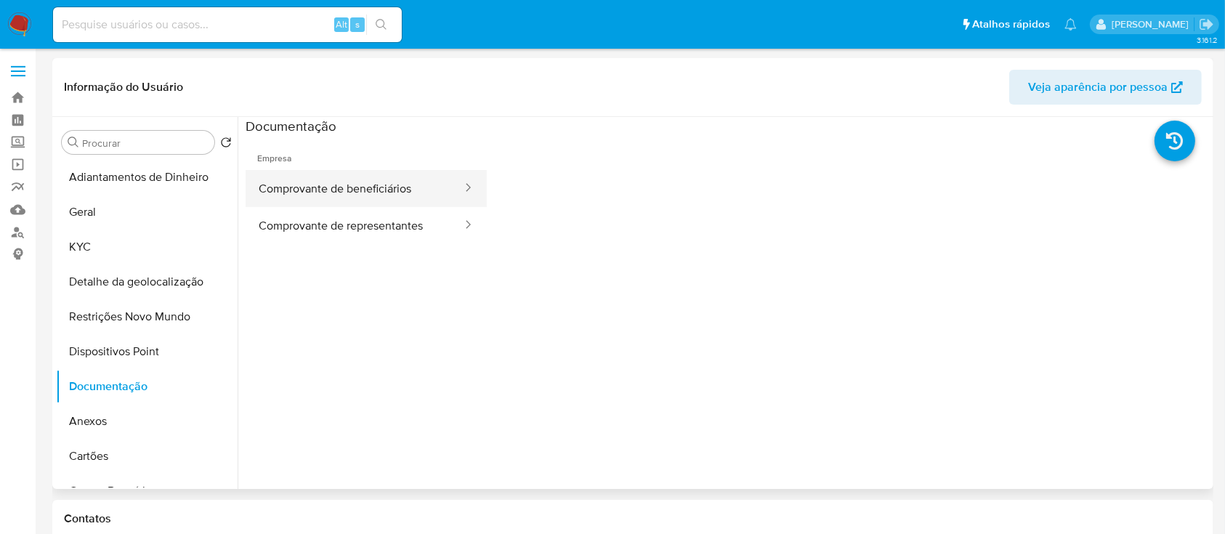
click at [376, 192] on button "Comprovante de beneficiários" at bounding box center [355, 188] width 218 height 37
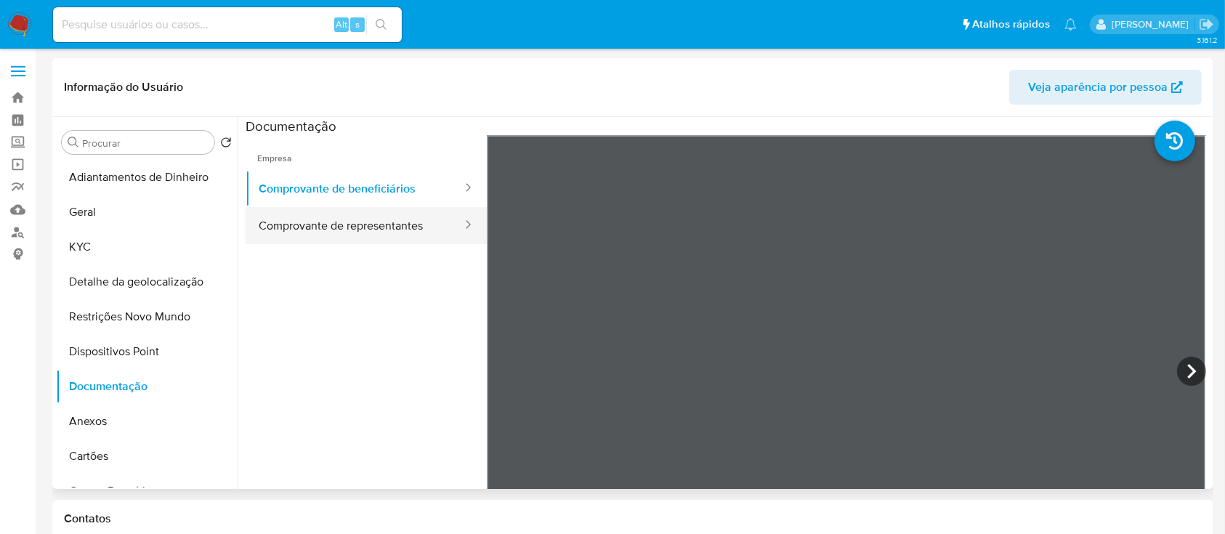
click at [351, 226] on button "Comprovante de representantes" at bounding box center [355, 225] width 218 height 37
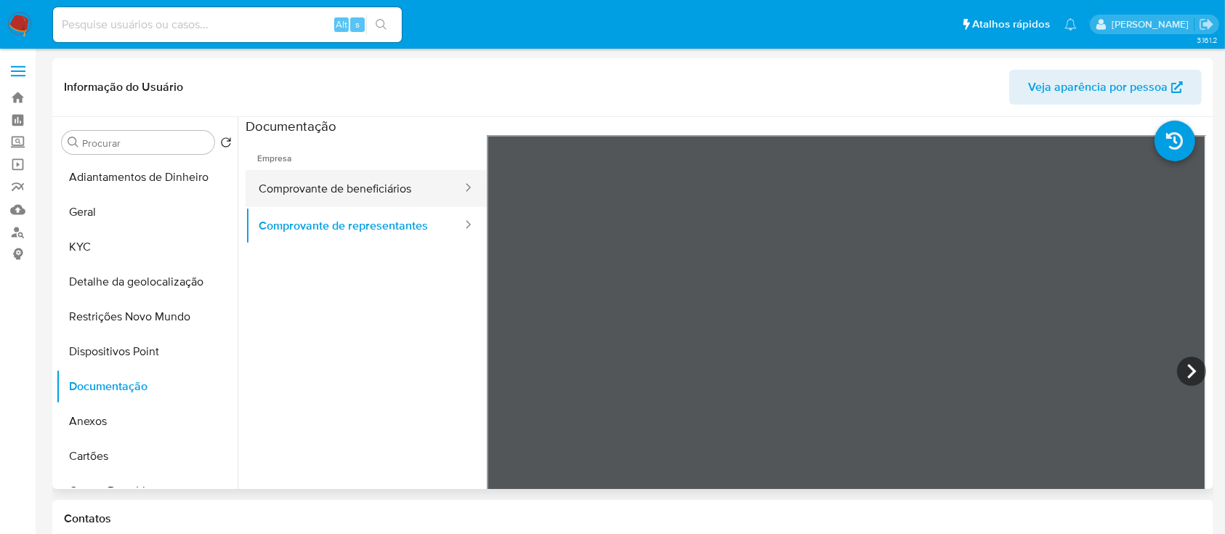
click at [371, 195] on button "Comprovante de beneficiários" at bounding box center [355, 188] width 218 height 37
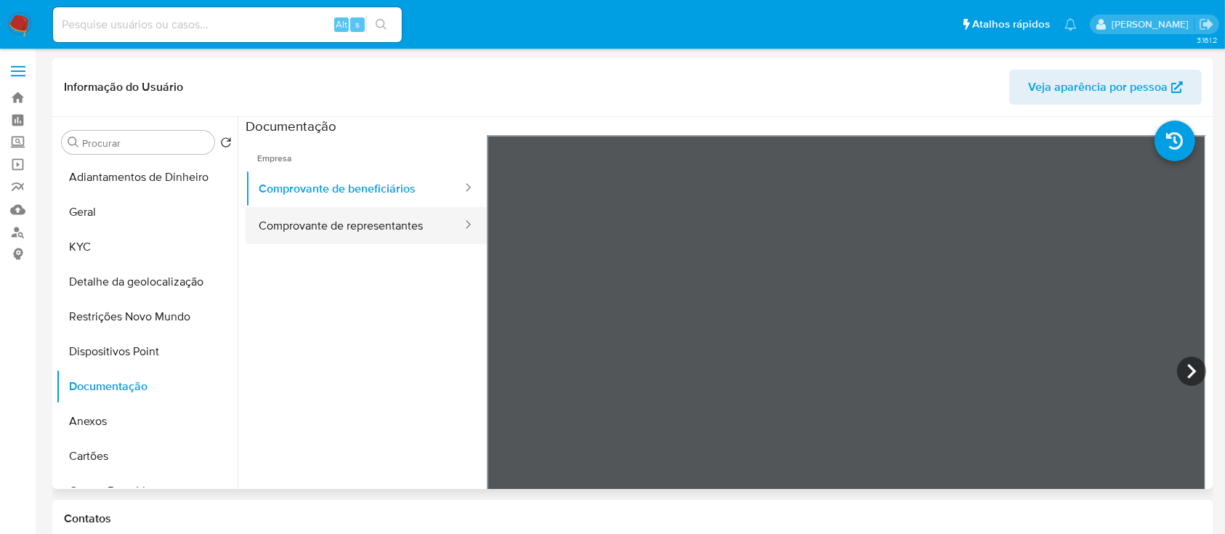
click at [367, 227] on button "Comprovante de representantes" at bounding box center [355, 225] width 218 height 37
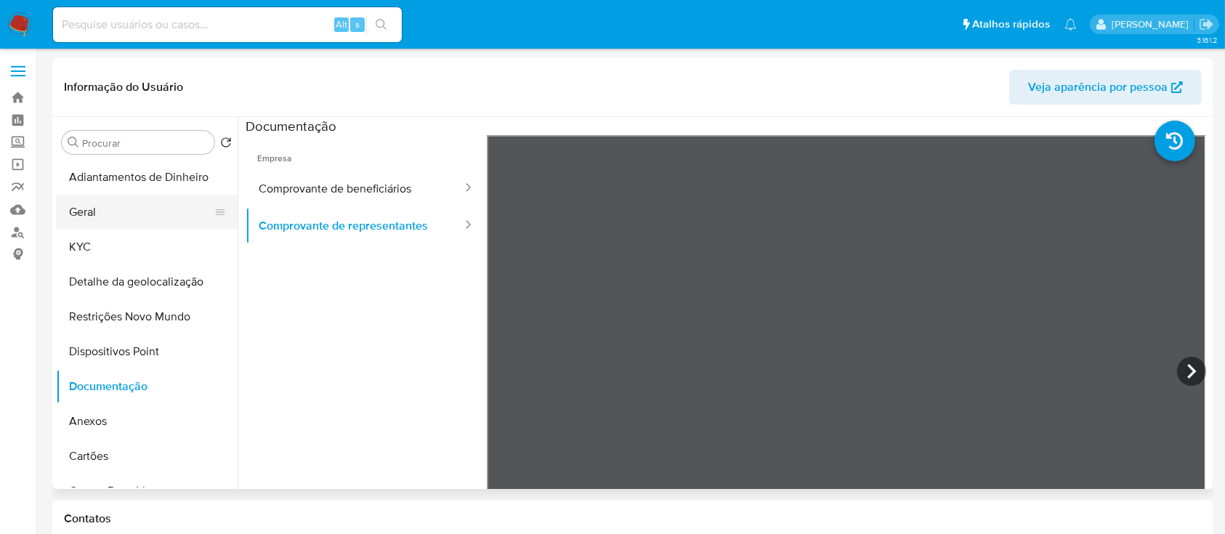
click at [75, 201] on button "Geral" at bounding box center [141, 212] width 170 height 35
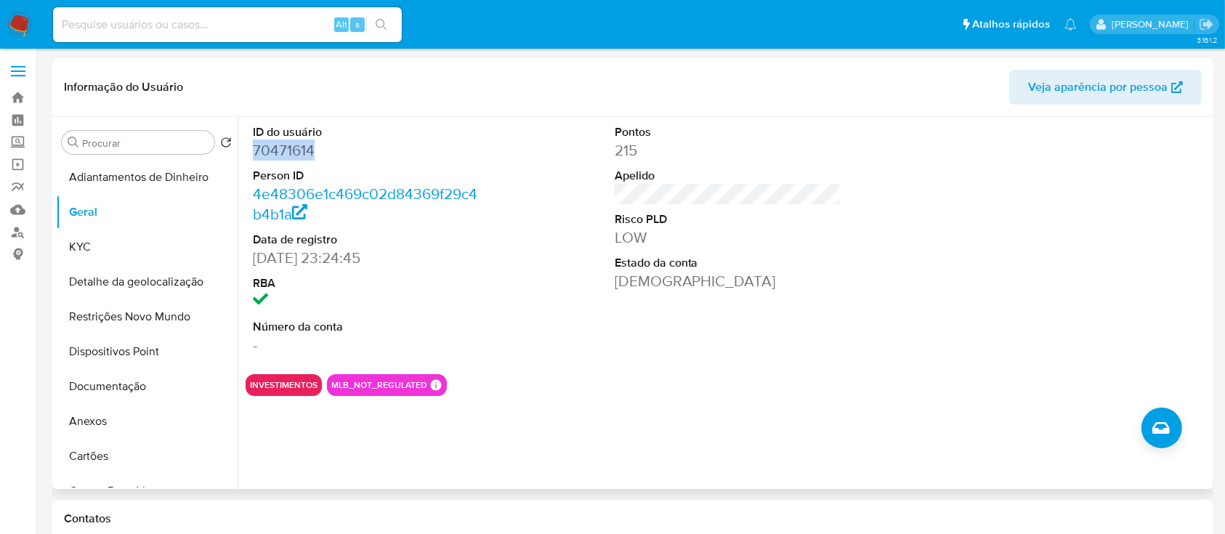
drag, startPoint x: 326, startPoint y: 153, endPoint x: 243, endPoint y: 149, distance: 82.2
click at [243, 149] on div "ID do usuário 70471614 Person ID 4e48306e1c469c02d84369f29c4b4b1a Data de regis…" at bounding box center [724, 303] width 972 height 372
copy dd "70471614"
click at [123, 241] on button "KYC" at bounding box center [141, 247] width 170 height 35
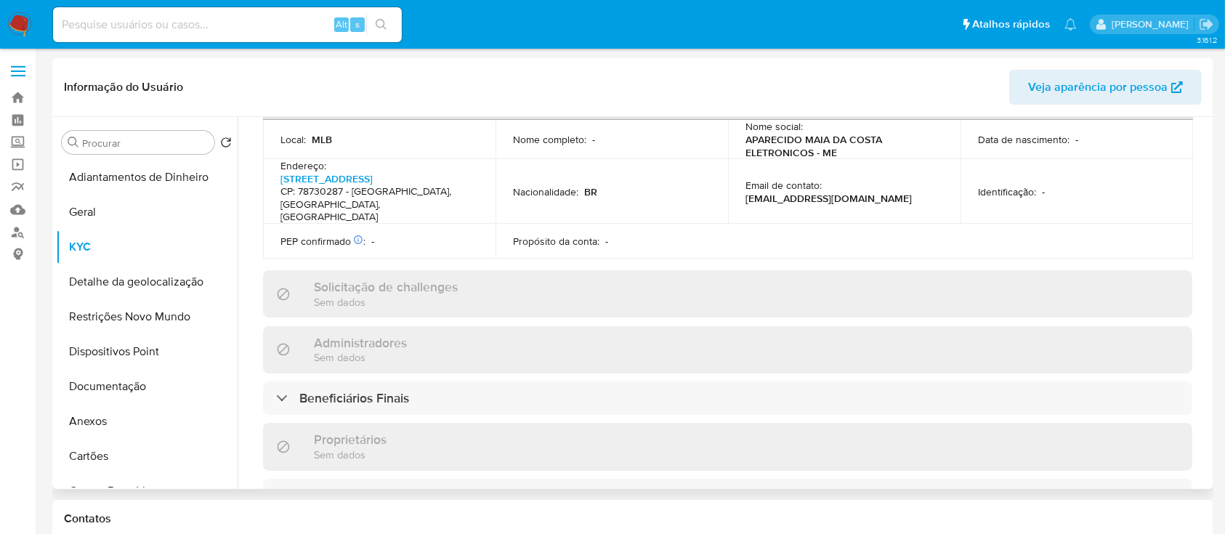
scroll to position [581, 0]
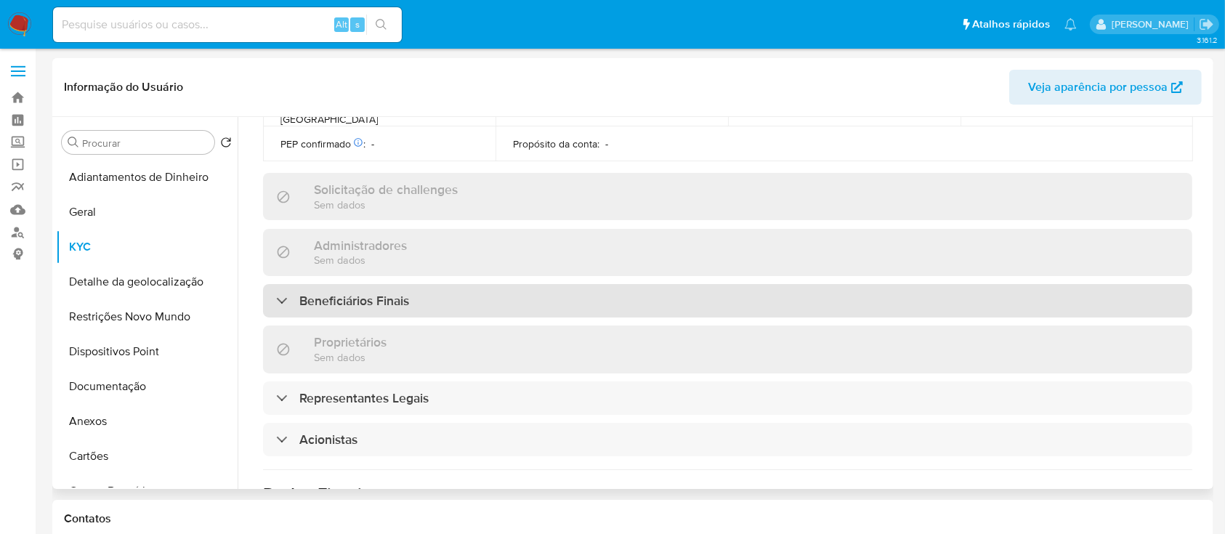
drag, startPoint x: 364, startPoint y: 305, endPoint x: 418, endPoint y: 290, distance: 55.9
click at [364, 305] on h3 "Beneficiários Finais" at bounding box center [354, 301] width 110 height 16
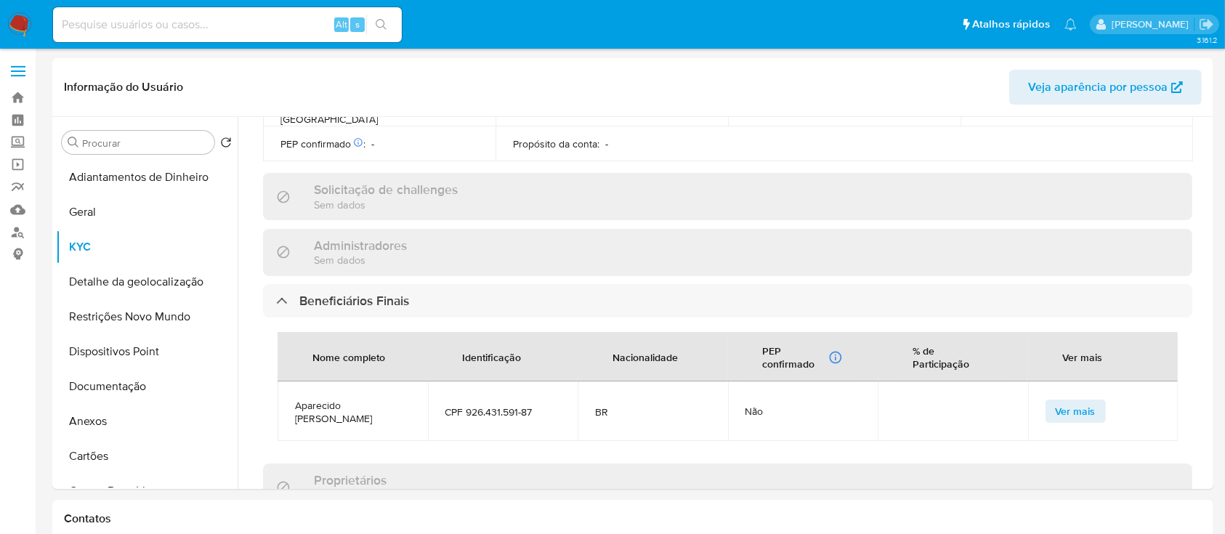
click at [108, 209] on button "Geral" at bounding box center [141, 212] width 170 height 35
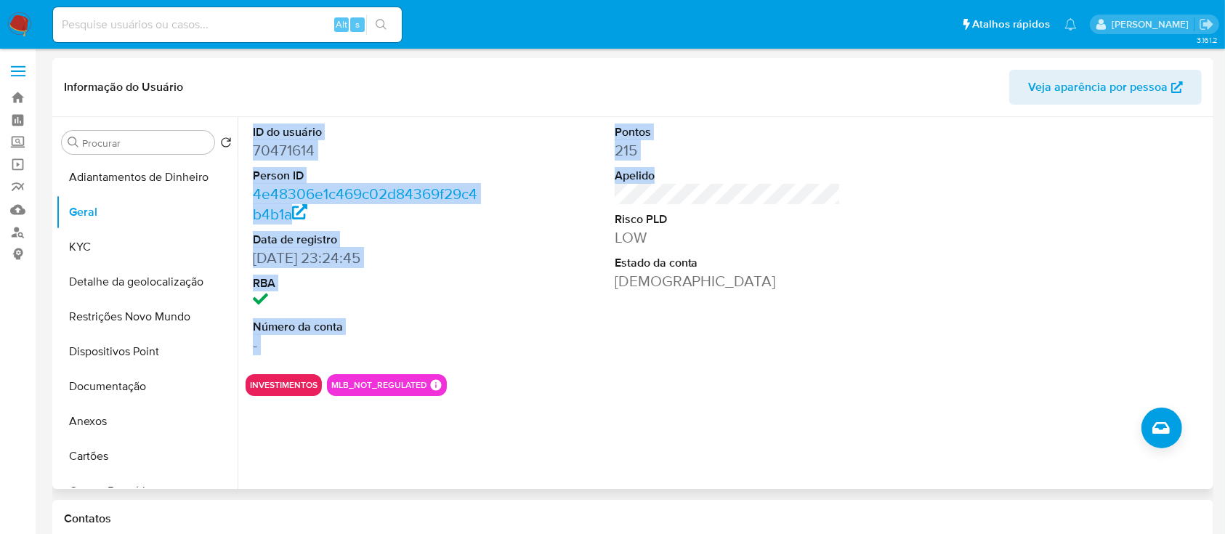
click at [243, 130] on div "ID do usuário 70471614 Person ID 4e48306e1c469c02d84369f29c4b4b1a Data de regis…" at bounding box center [724, 303] width 972 height 372
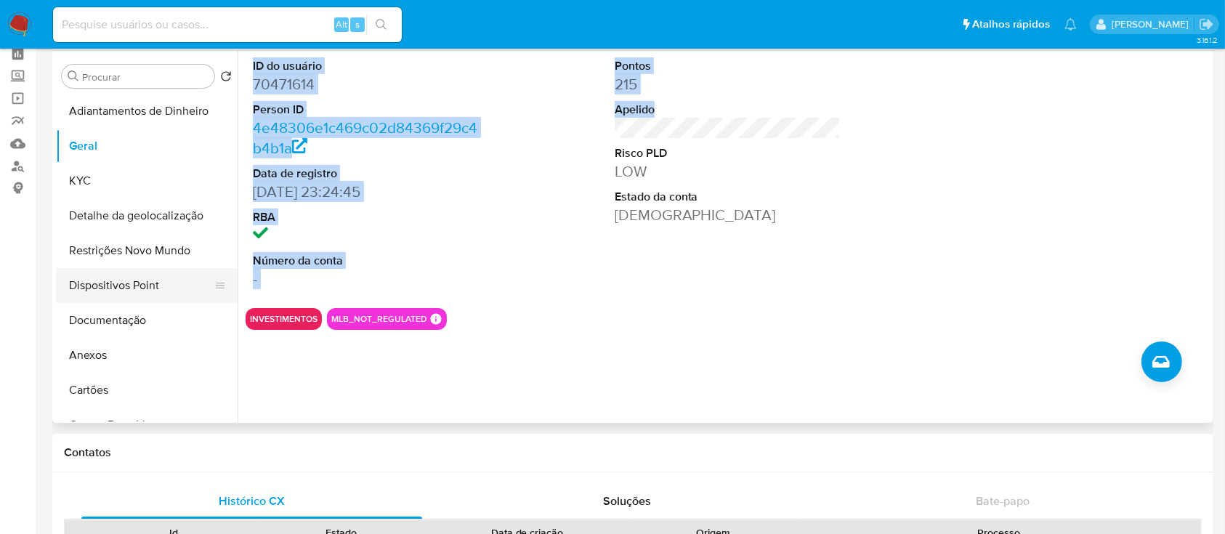
scroll to position [97, 0]
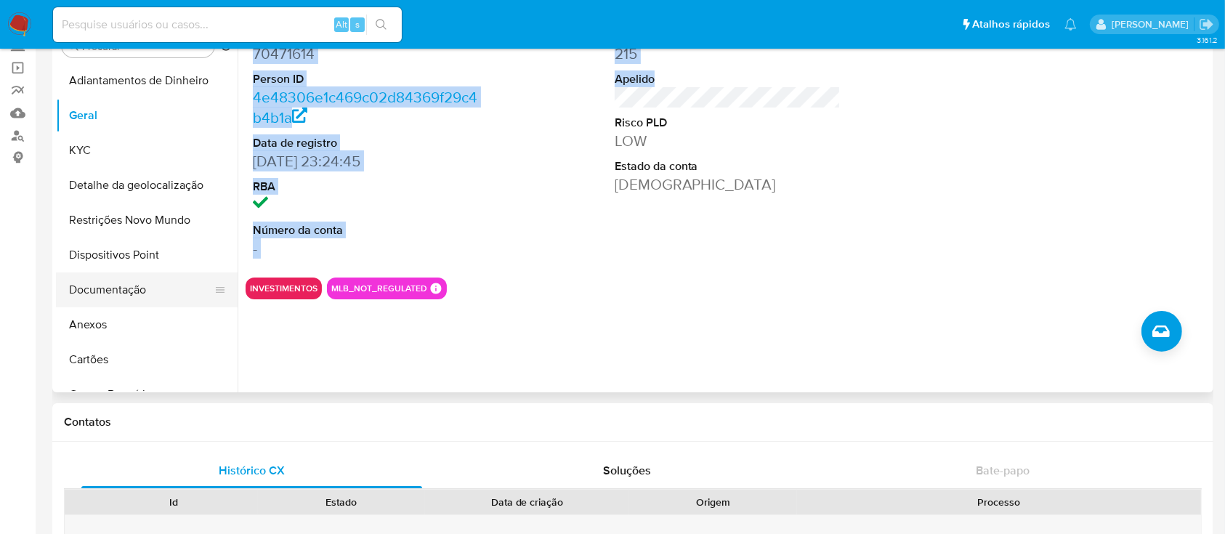
click at [117, 291] on button "Documentação" at bounding box center [141, 290] width 170 height 35
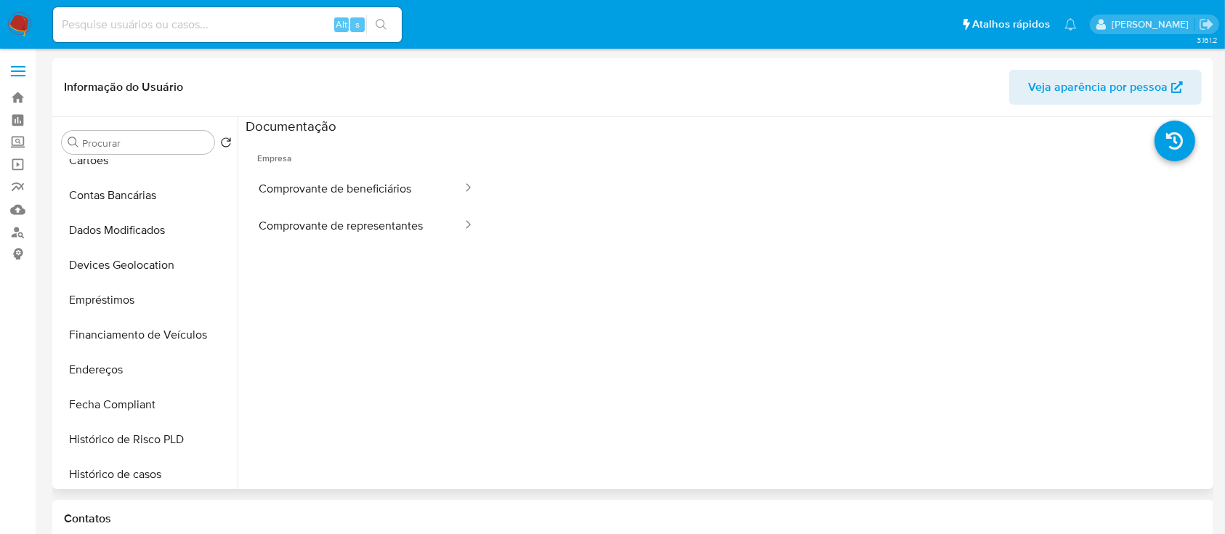
scroll to position [0, 0]
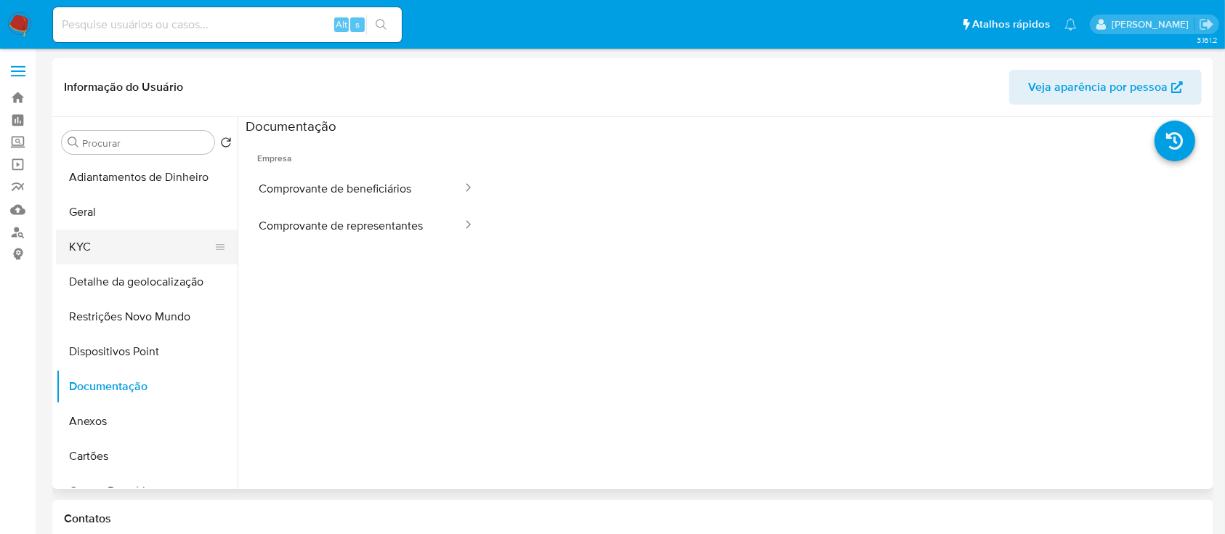
drag, startPoint x: 91, startPoint y: 262, endPoint x: 99, endPoint y: 257, distance: 9.5
click at [93, 260] on button "KYC" at bounding box center [141, 247] width 170 height 35
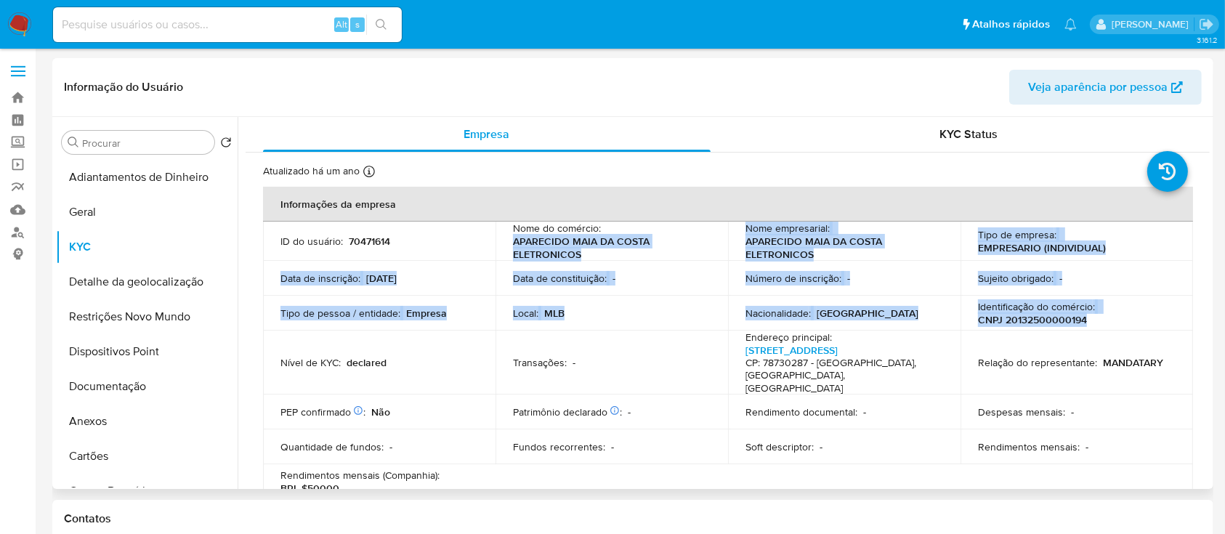
drag, startPoint x: 512, startPoint y: 235, endPoint x: 1107, endPoint y: 326, distance: 602.6
click at [1095, 323] on tbody "ID do usuário : 70471614 Nome do comércio : APARECIDO MAIA DA COSTA ELETRONICOS…" at bounding box center [728, 361] width 930 height 278
copy tbody "APARECIDO MAIA DA COSTA ELETRONICOS Nome empresarial : APARECIDO MAIA DA COSTA …"
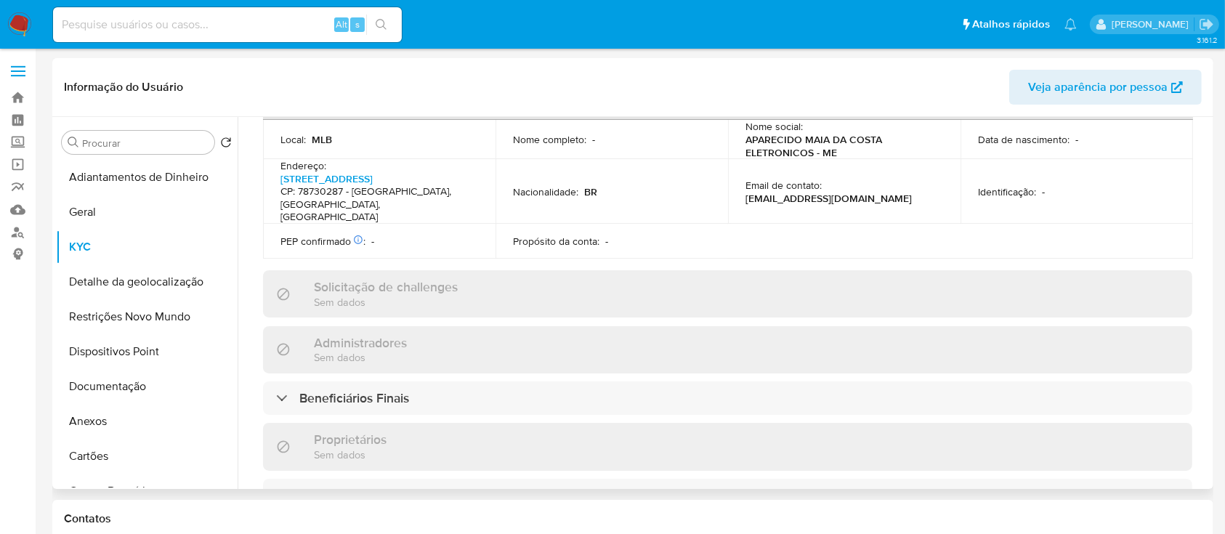
scroll to position [581, 0]
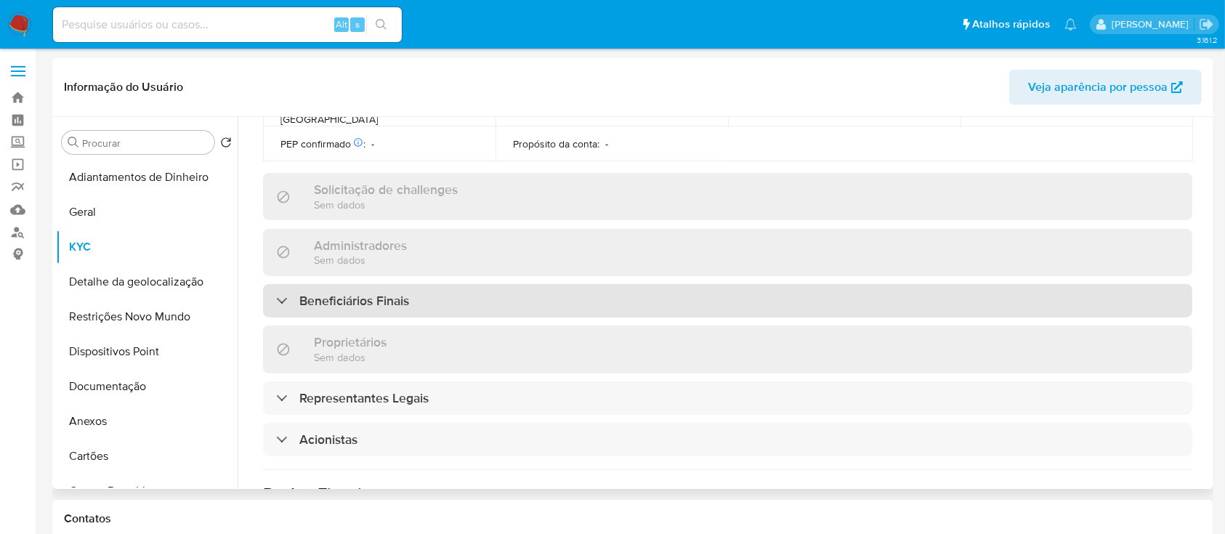
click at [287, 305] on div "Beneficiários Finais" at bounding box center [342, 301] width 133 height 16
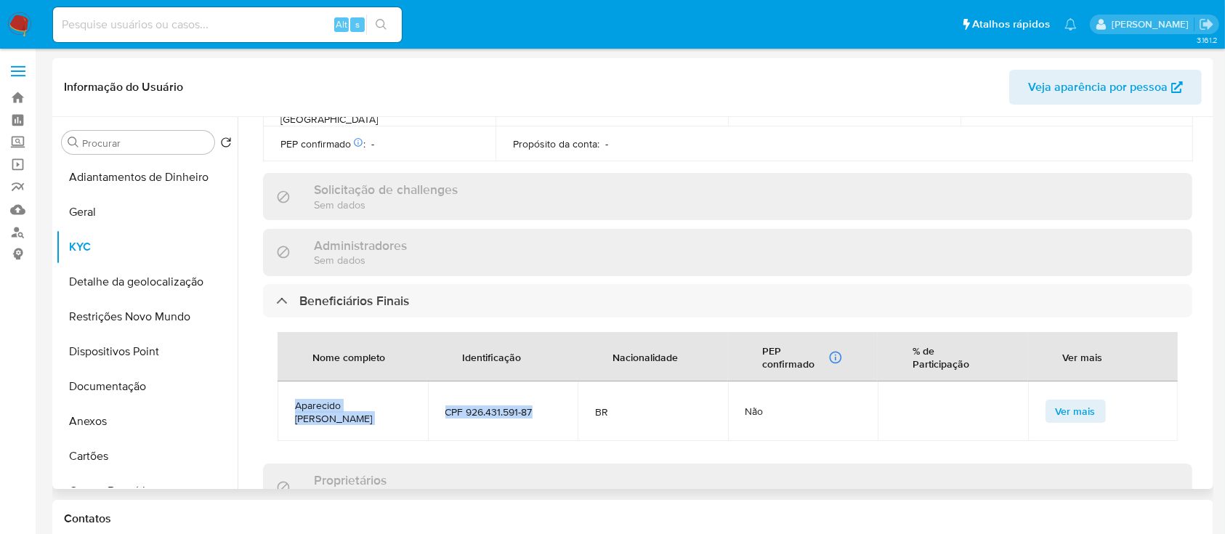
drag, startPoint x: 296, startPoint y: 401, endPoint x: 551, endPoint y: 418, distance: 255.6
click at [551, 418] on tr "Aparecido Maia Da Costa CPF 926.431.591-87 BR Não Ver mais" at bounding box center [728, 412] width 900 height 60
copy tr "Aparecido Maia Da Costa CPF 926.431.591-87"
click at [1073, 401] on span "Ver mais" at bounding box center [1076, 411] width 40 height 20
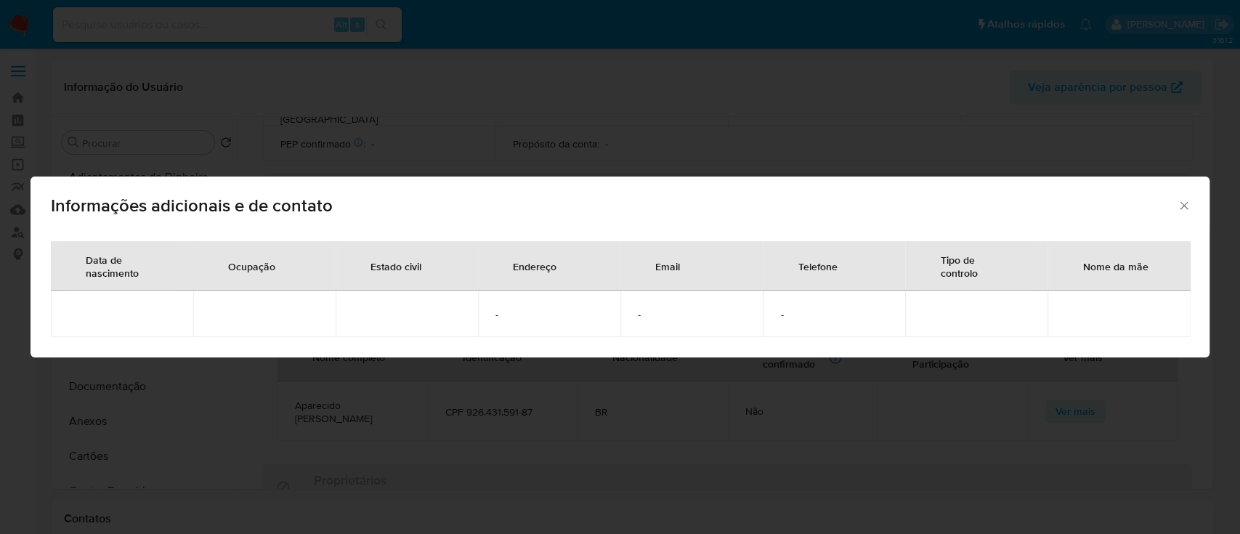
click at [1188, 201] on icon "Fechar" at bounding box center [1184, 205] width 15 height 15
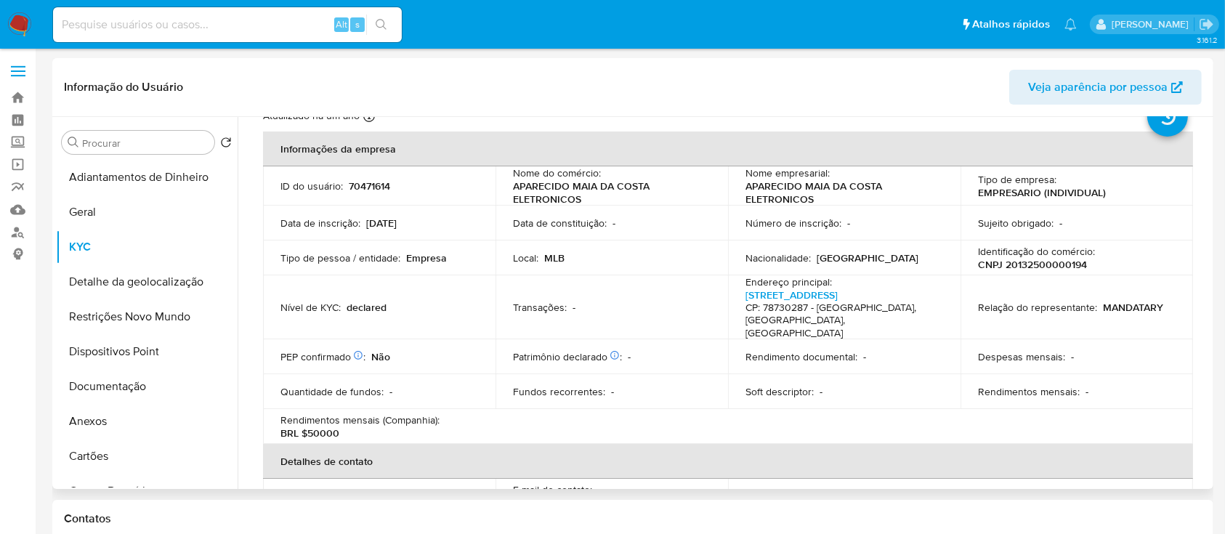
scroll to position [0, 0]
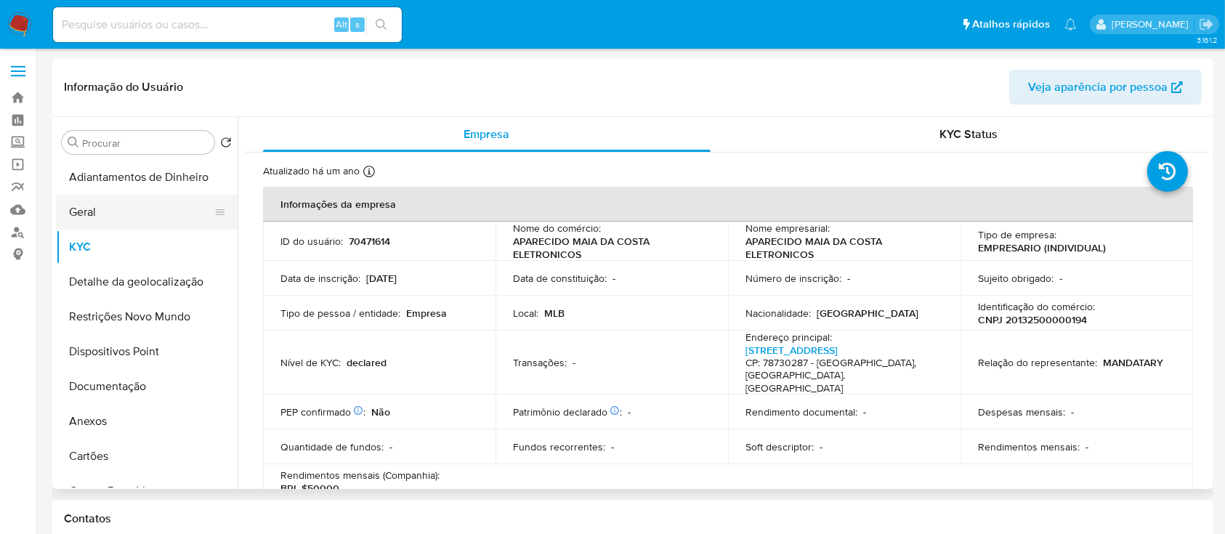
drag, startPoint x: 75, startPoint y: 203, endPoint x: 87, endPoint y: 201, distance: 12.5
click at [76, 203] on button "Geral" at bounding box center [141, 212] width 170 height 35
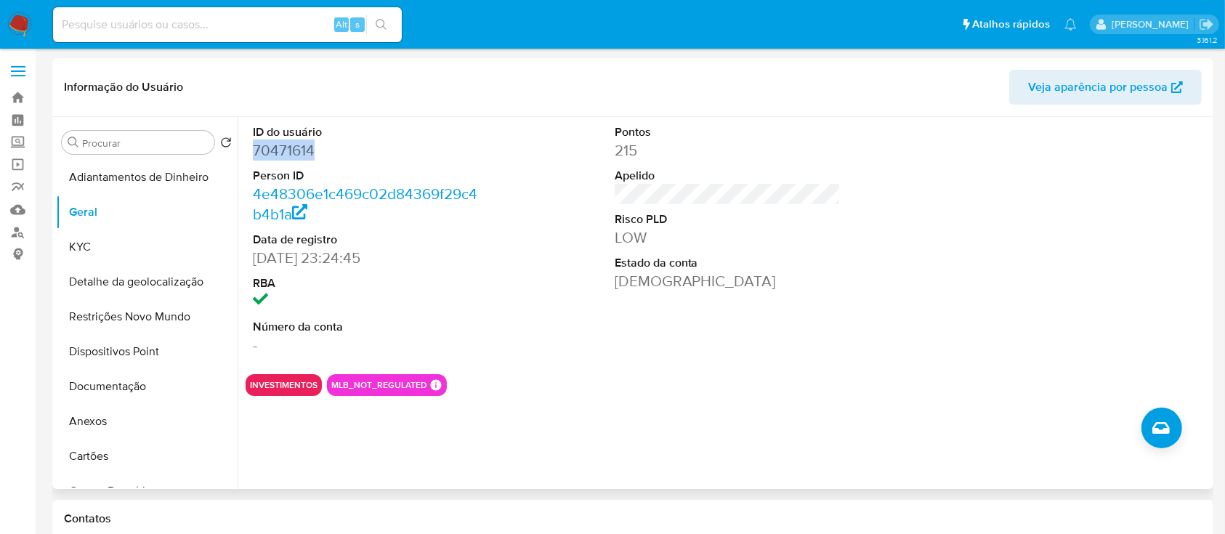
drag, startPoint x: 322, startPoint y: 151, endPoint x: 250, endPoint y: 149, distance: 72.0
click at [250, 149] on div "ID do usuário 70471614 Person ID 4e48306e1c469c02d84369f29c4b4b1a Data de regis…" at bounding box center [366, 240] width 241 height 246
copy dd "70471614"
click at [82, 252] on button "KYC" at bounding box center [141, 247] width 170 height 35
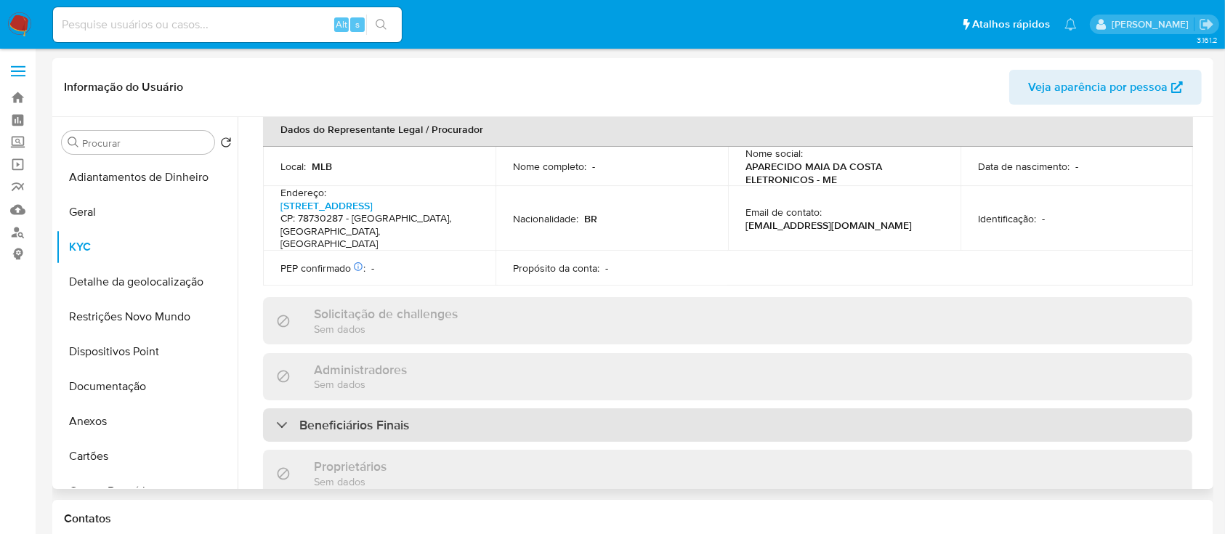
scroll to position [581, 0]
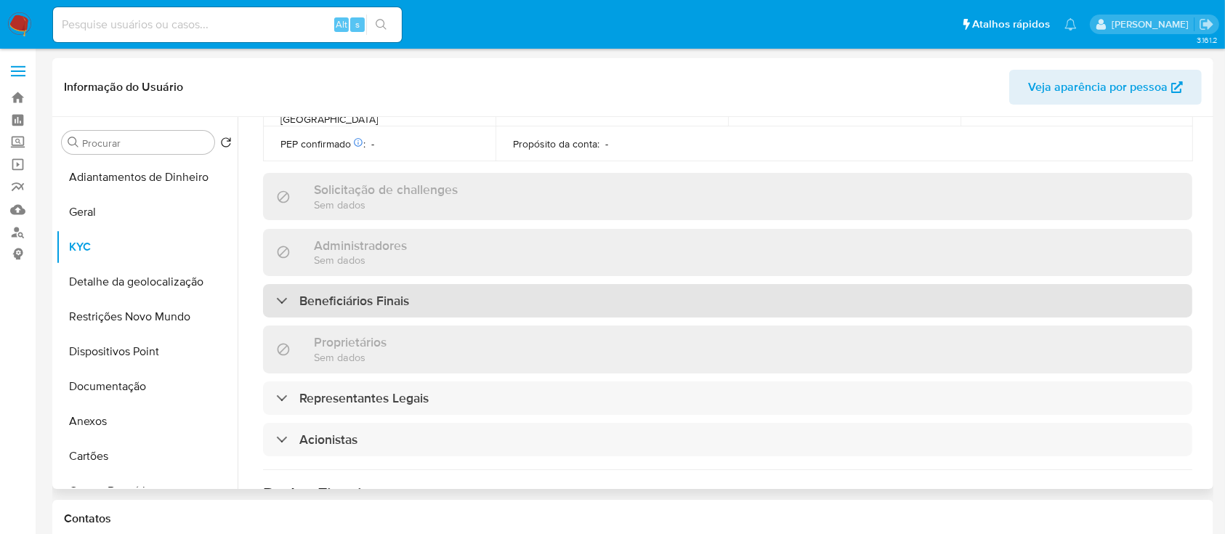
click at [291, 301] on div "Beneficiários Finais" at bounding box center [342, 301] width 133 height 16
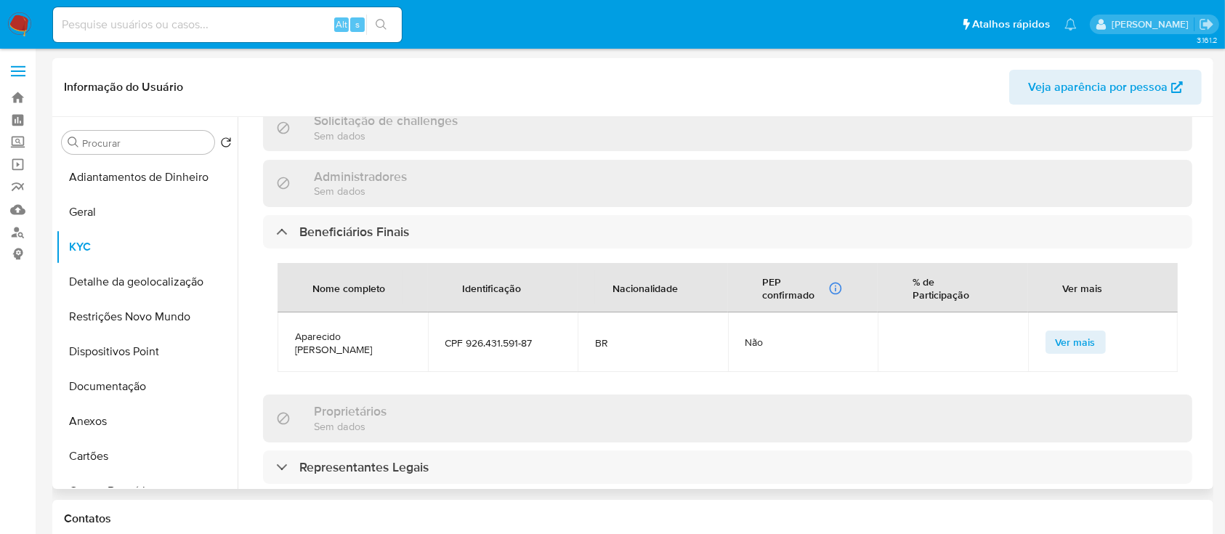
scroll to position [678, 0]
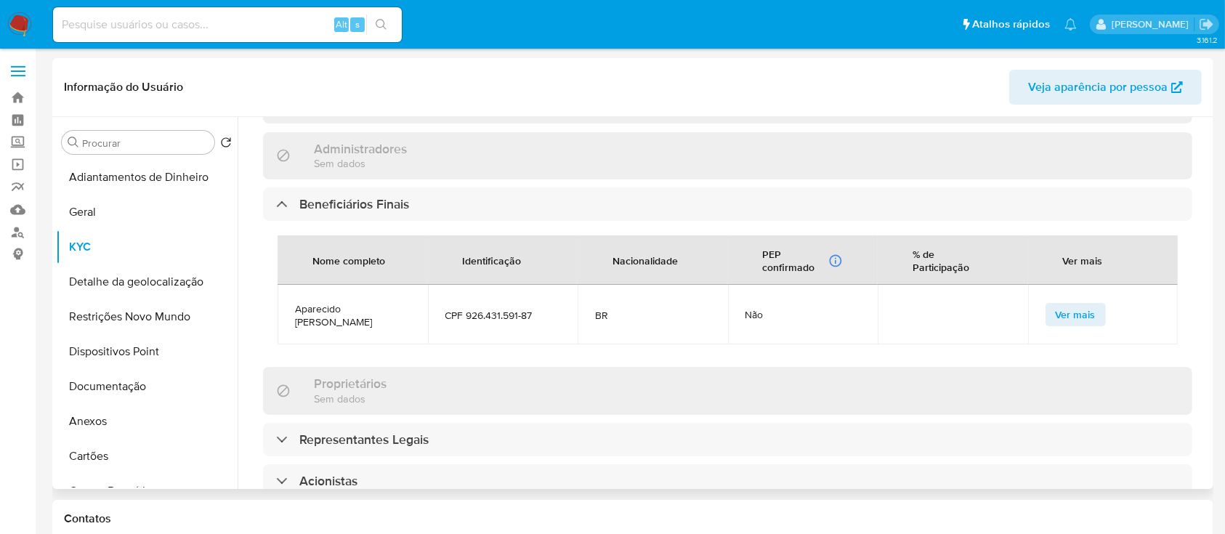
click at [1083, 308] on span "Ver mais" at bounding box center [1076, 314] width 40 height 20
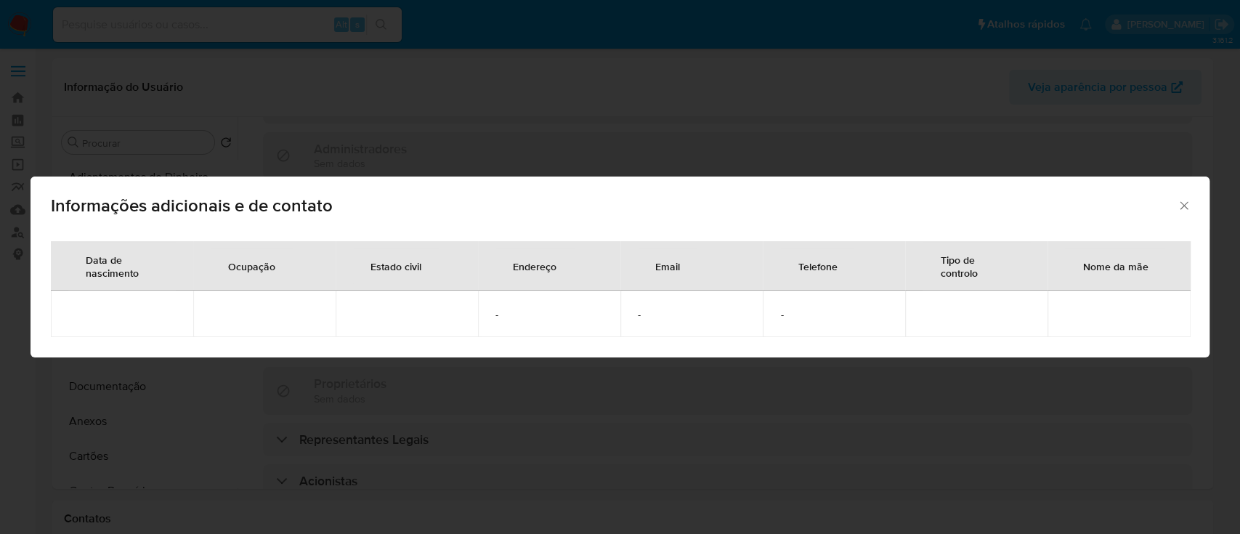
click at [1185, 202] on icon "Fechar" at bounding box center [1184, 205] width 15 height 15
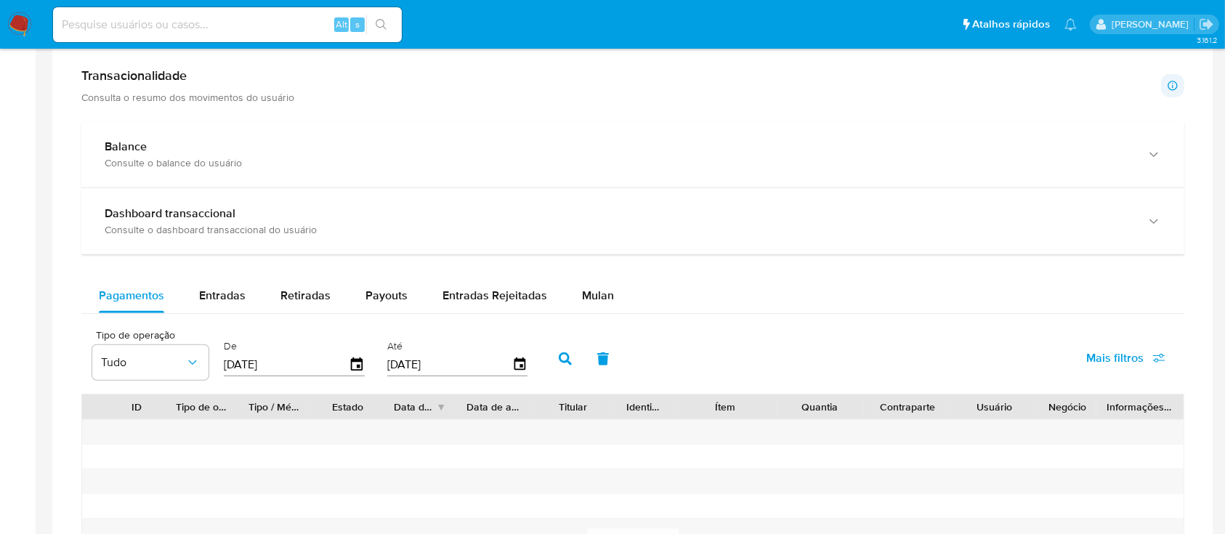
scroll to position [775, 0]
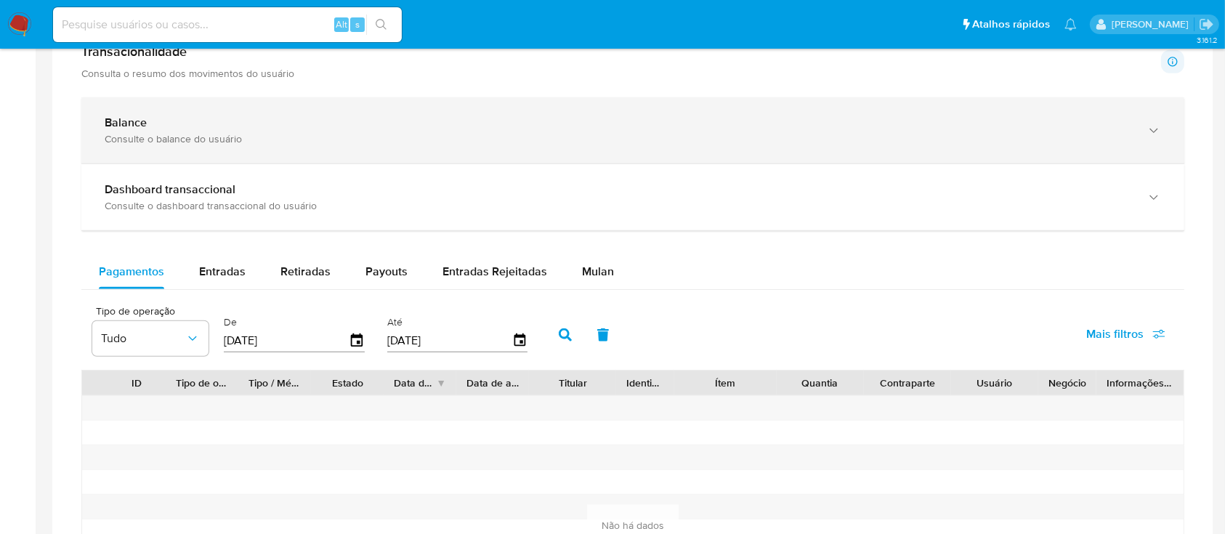
click at [472, 147] on div "Balance Consulte o balance do usuário" at bounding box center [632, 130] width 1103 height 66
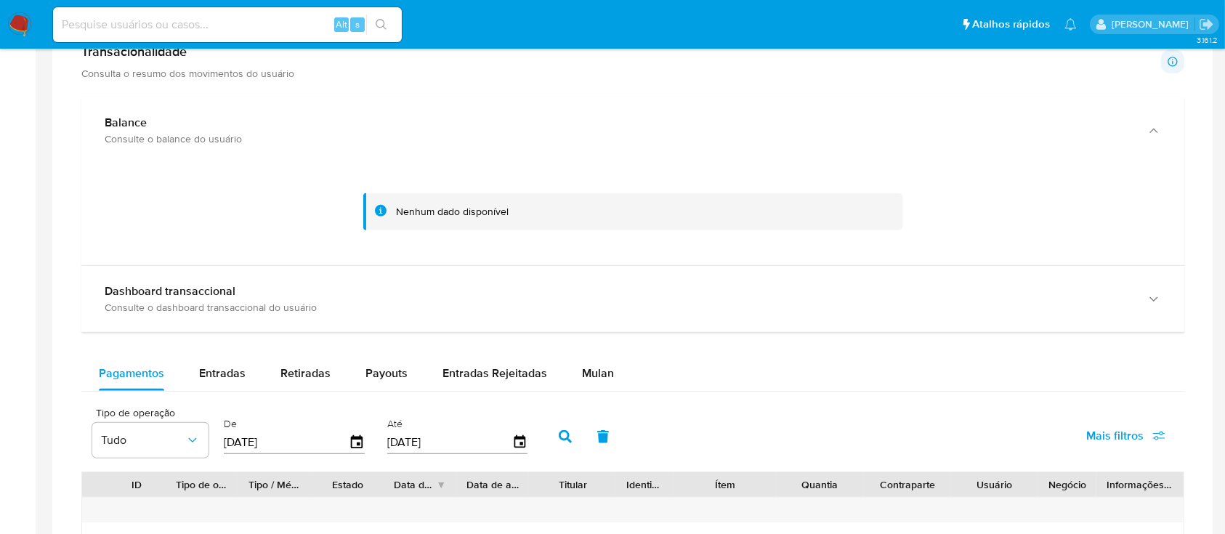
scroll to position [678, 0]
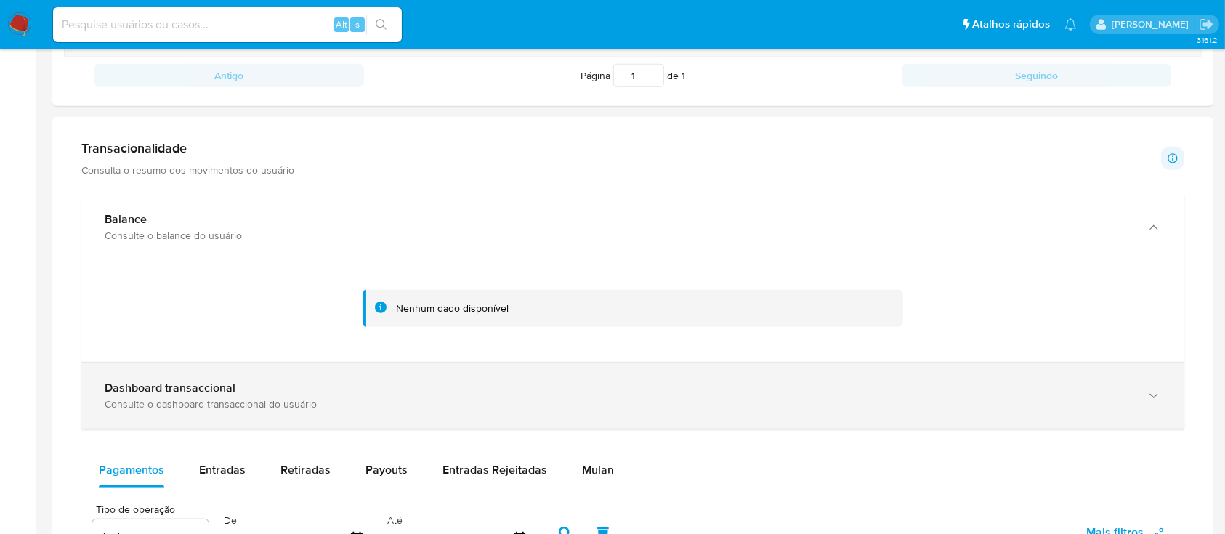
drag, startPoint x: 308, startPoint y: 389, endPoint x: 369, endPoint y: 387, distance: 61.1
click at [310, 389] on div "Dashboard transaccional" at bounding box center [619, 388] width 1028 height 15
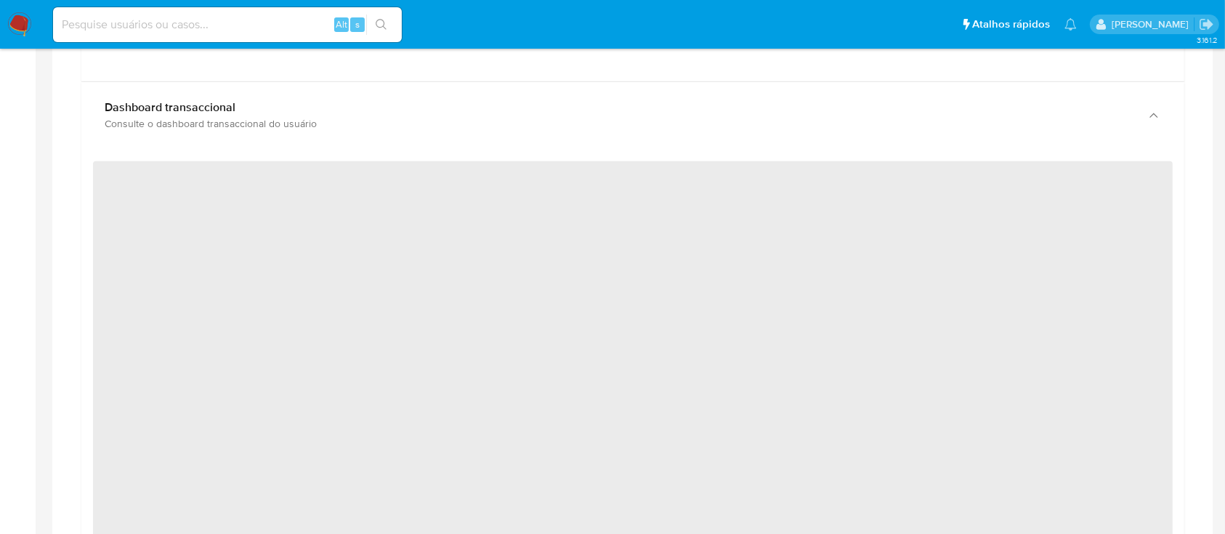
scroll to position [1065, 0]
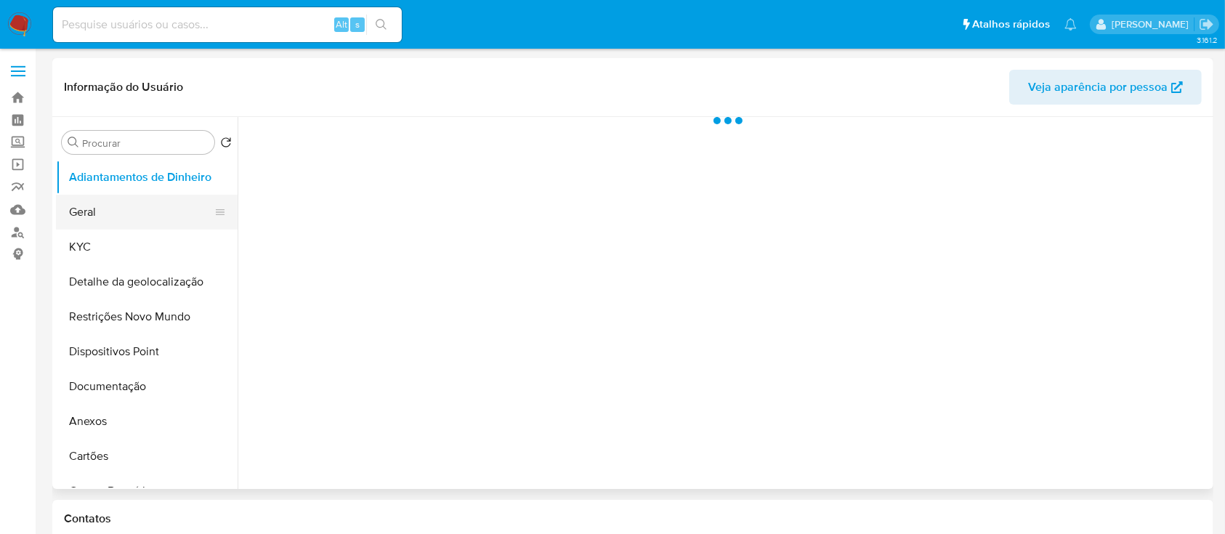
click at [99, 217] on button "Geral" at bounding box center [141, 212] width 170 height 35
select select "10"
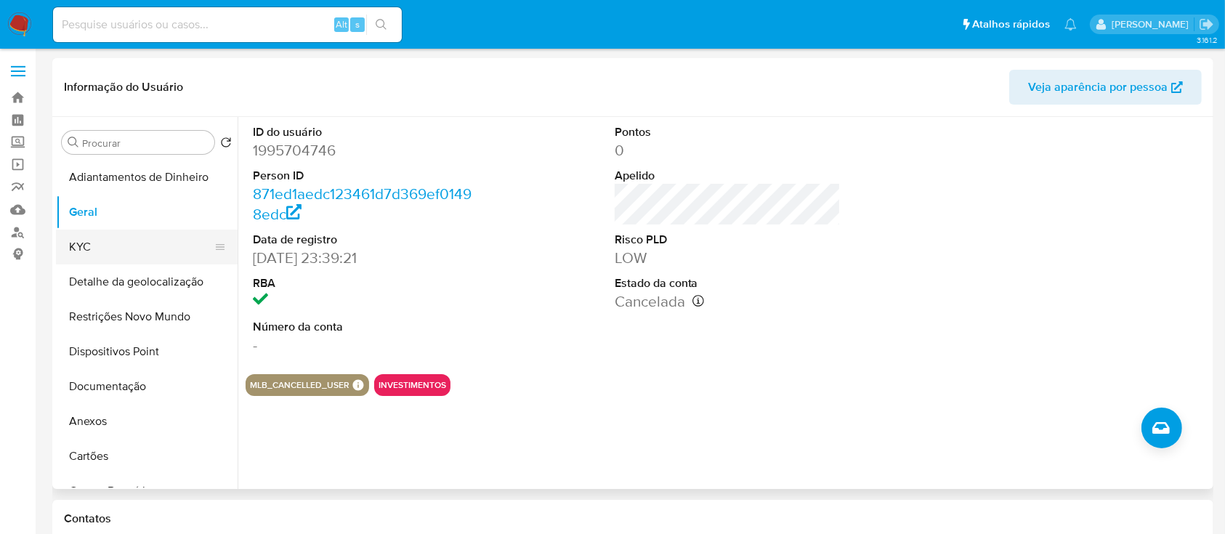
click at [95, 241] on button "KYC" at bounding box center [141, 247] width 170 height 35
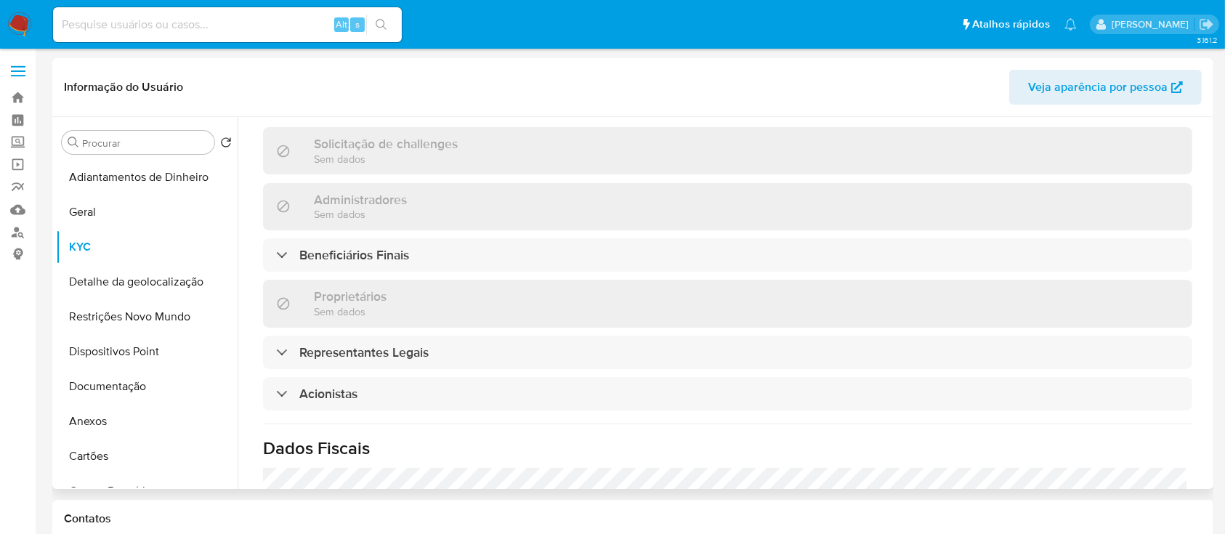
scroll to position [678, 0]
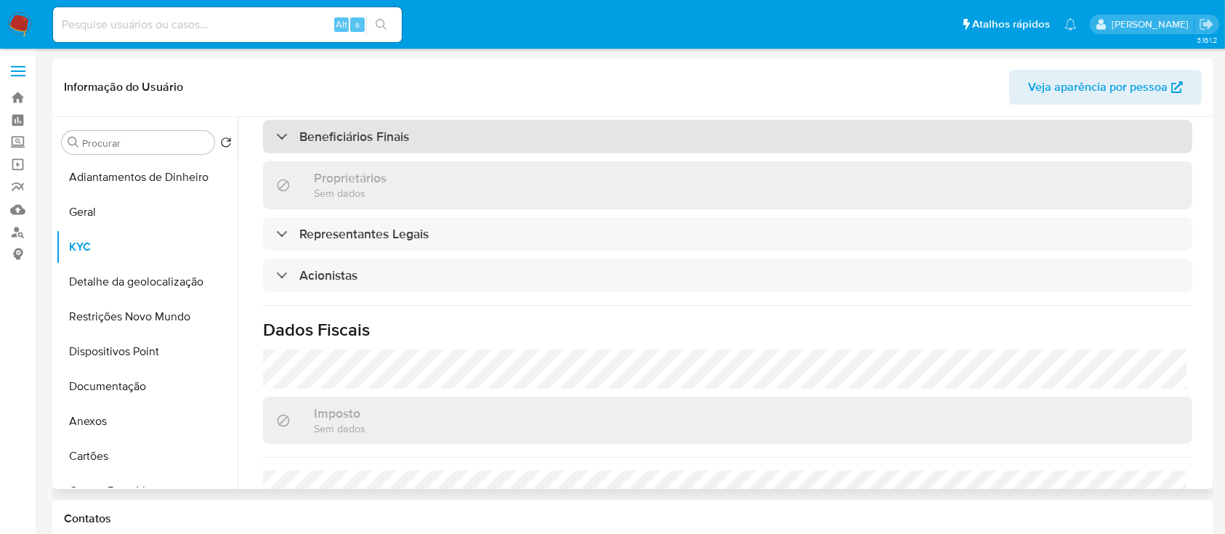
click at [337, 146] on div "Beneficiários Finais" at bounding box center [727, 136] width 929 height 33
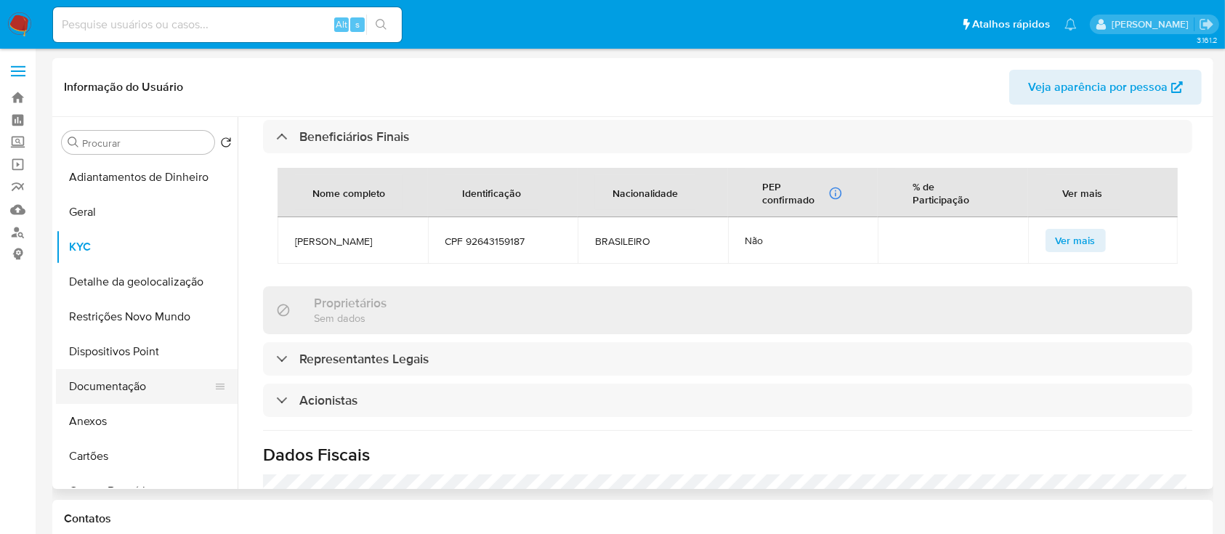
click at [105, 381] on button "Documentação" at bounding box center [141, 386] width 170 height 35
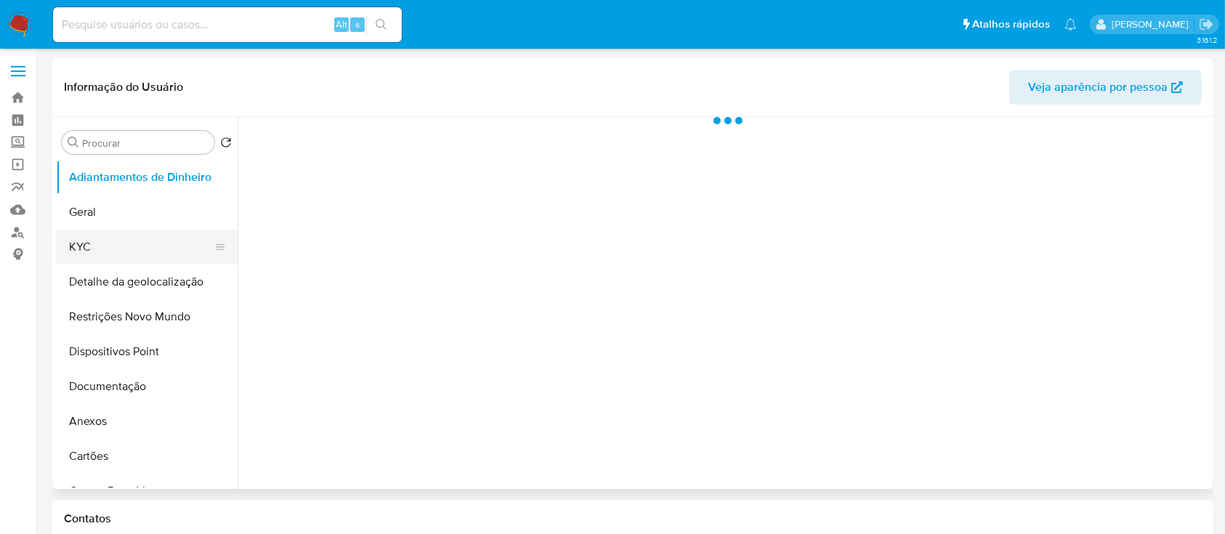
click at [95, 247] on button "KYC" at bounding box center [141, 247] width 170 height 35
select select "10"
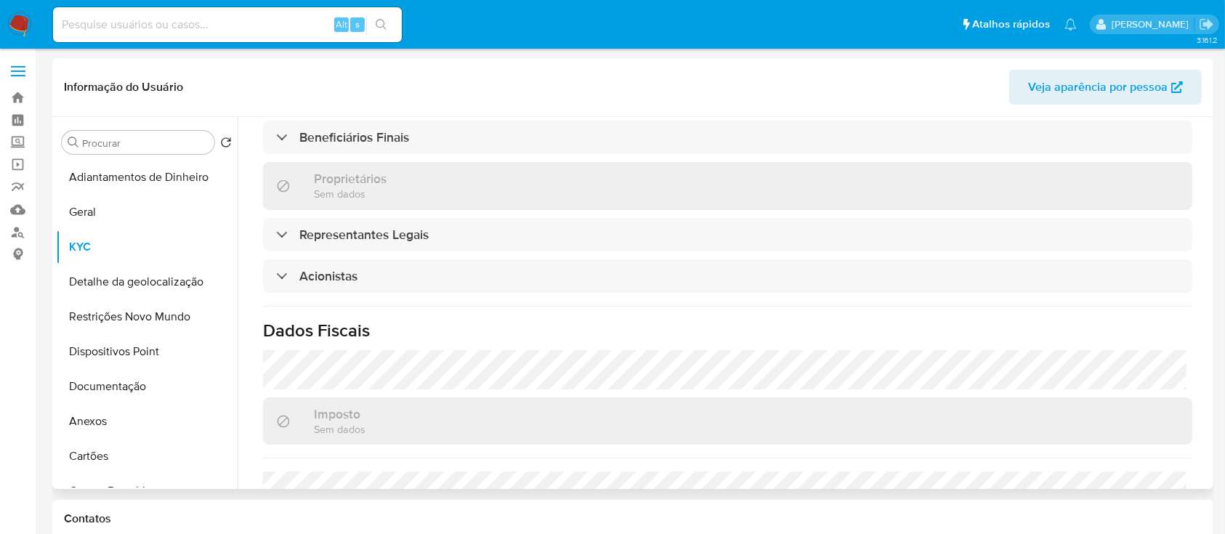
scroll to position [678, 0]
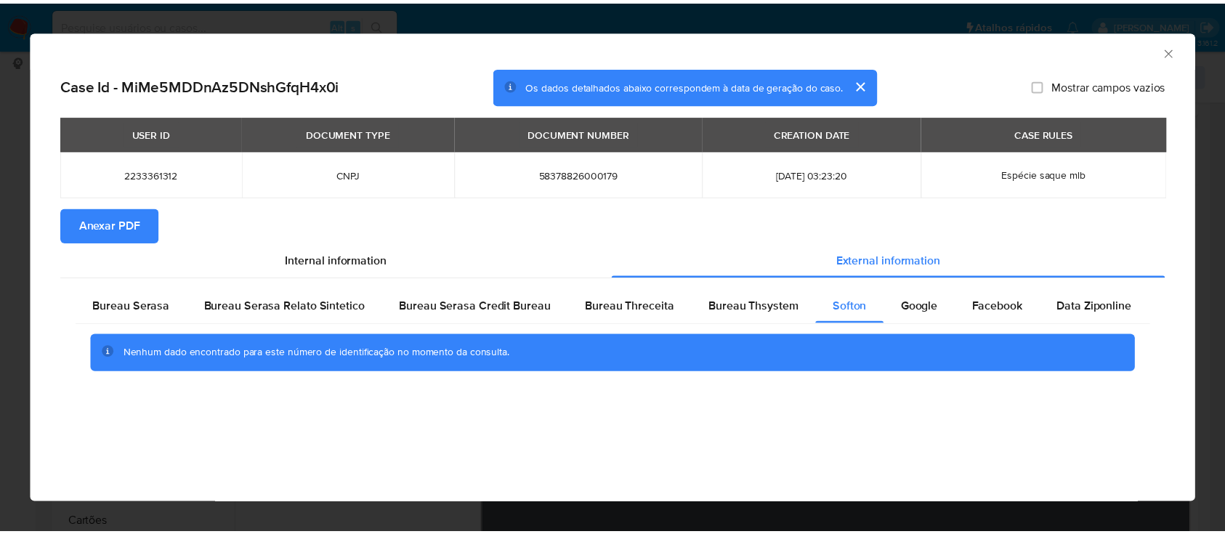
scroll to position [97, 0]
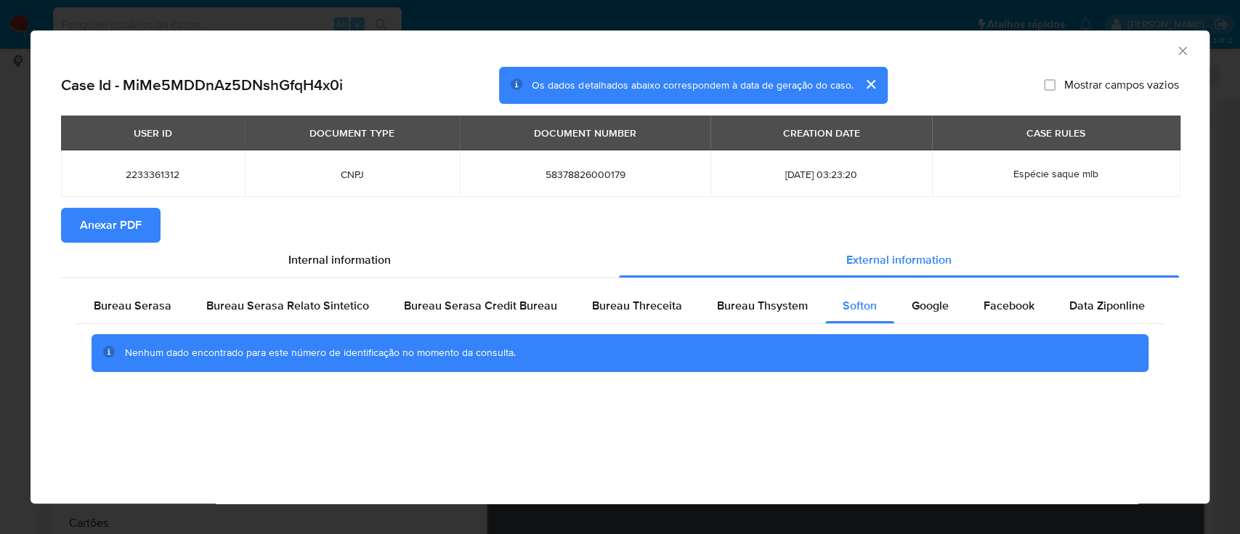
click at [1185, 47] on icon "Fechar a janela" at bounding box center [1183, 51] width 15 height 15
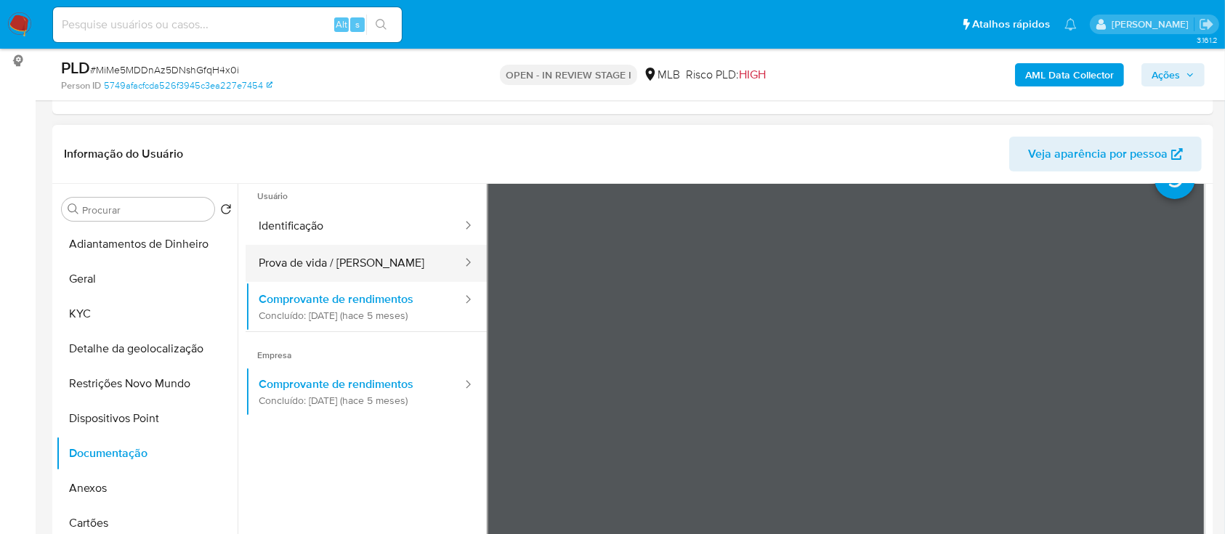
scroll to position [0, 0]
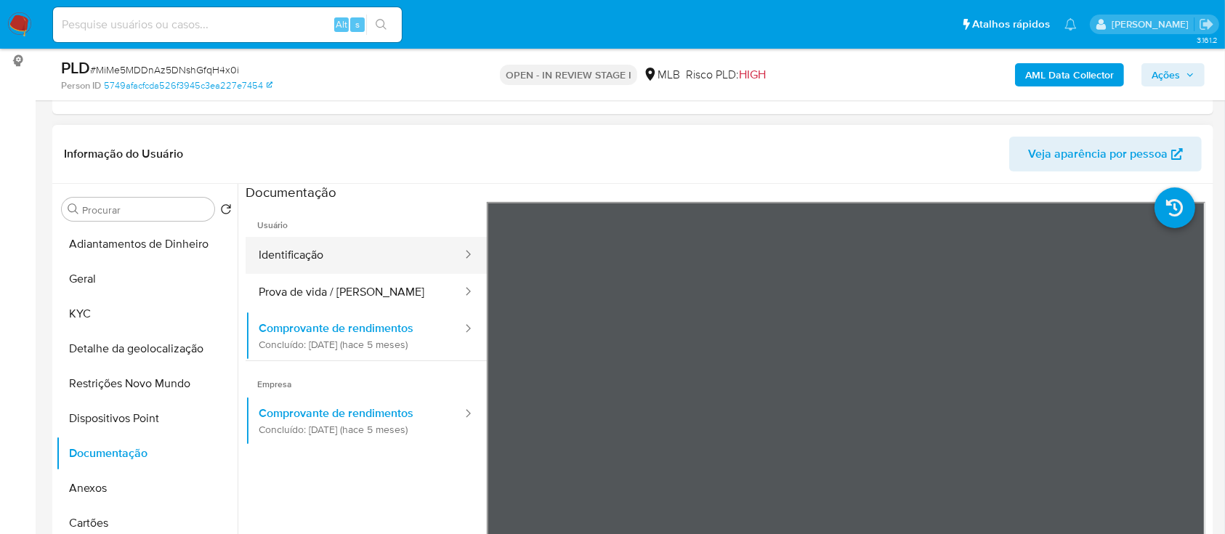
click at [336, 251] on button "Identificação" at bounding box center [355, 255] width 218 height 37
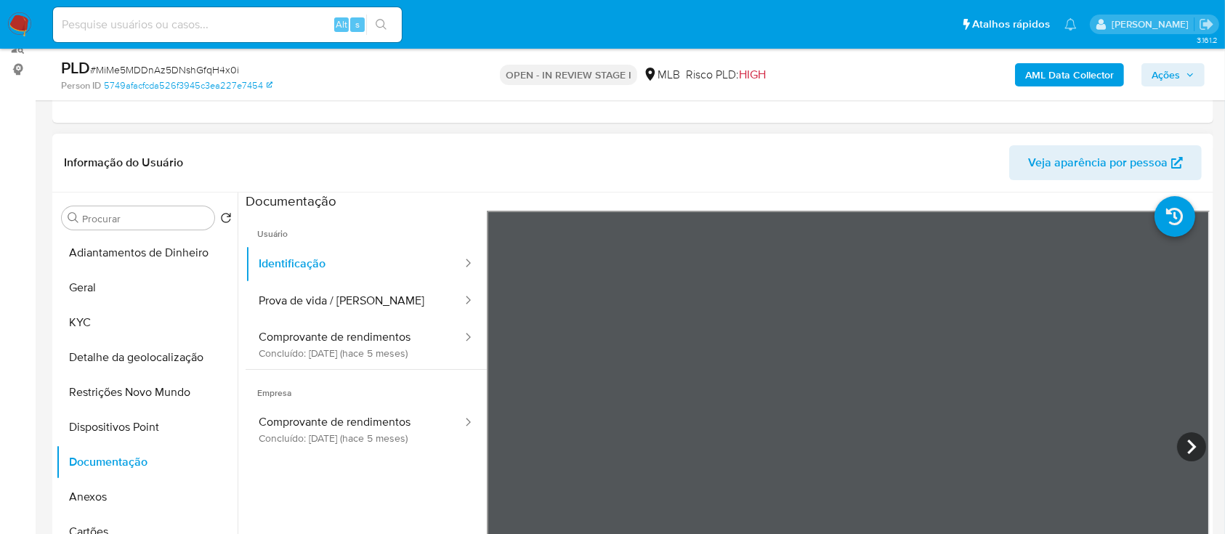
scroll to position [193, 0]
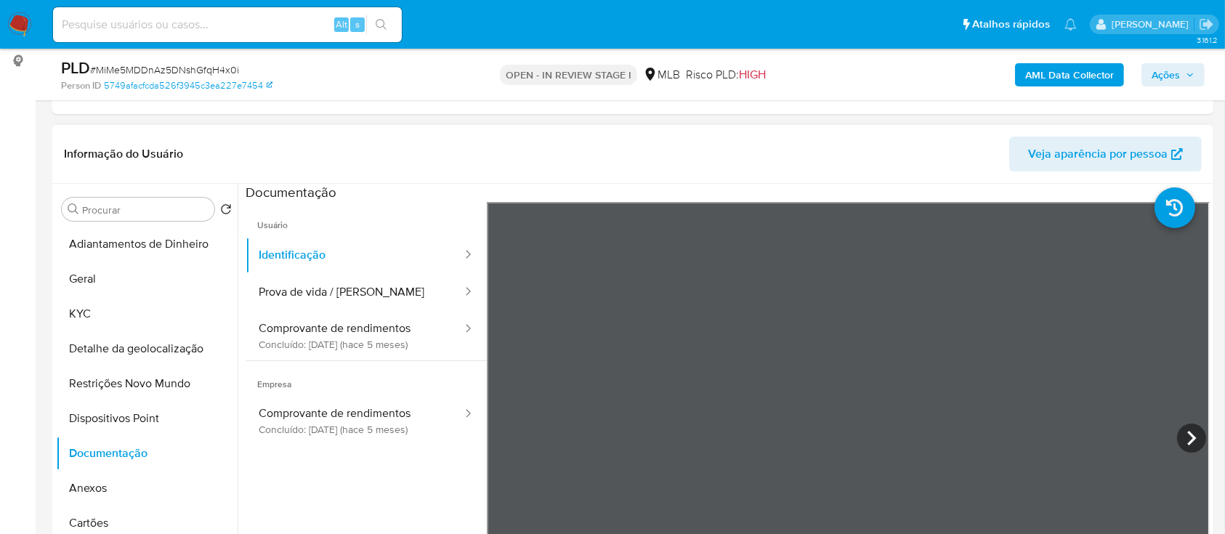
drag, startPoint x: 1178, startPoint y: 448, endPoint x: 1185, endPoint y: 441, distance: 10.3
click at [1179, 448] on icon at bounding box center [1191, 438] width 29 height 29
click at [505, 432] on icon at bounding box center [504, 438] width 9 height 15
click at [345, 282] on button "Prova de vida / Selfie" at bounding box center [355, 292] width 218 height 37
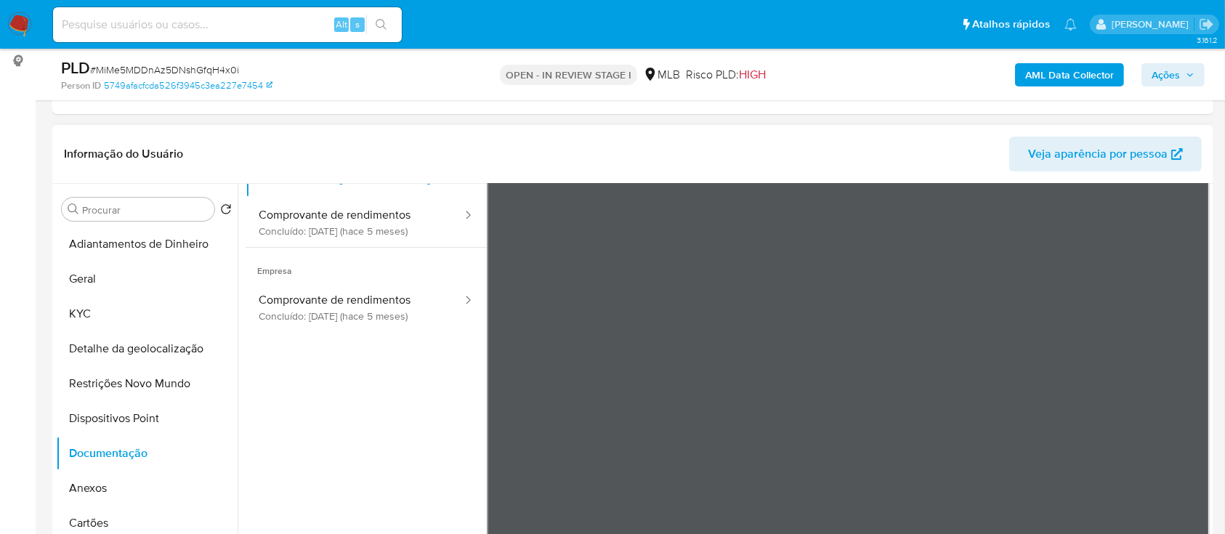
scroll to position [122, 0]
click at [350, 299] on button "Comprovante de rendimentos Concluído: 06/05/2025 (hace 5 meses)" at bounding box center [355, 298] width 218 height 49
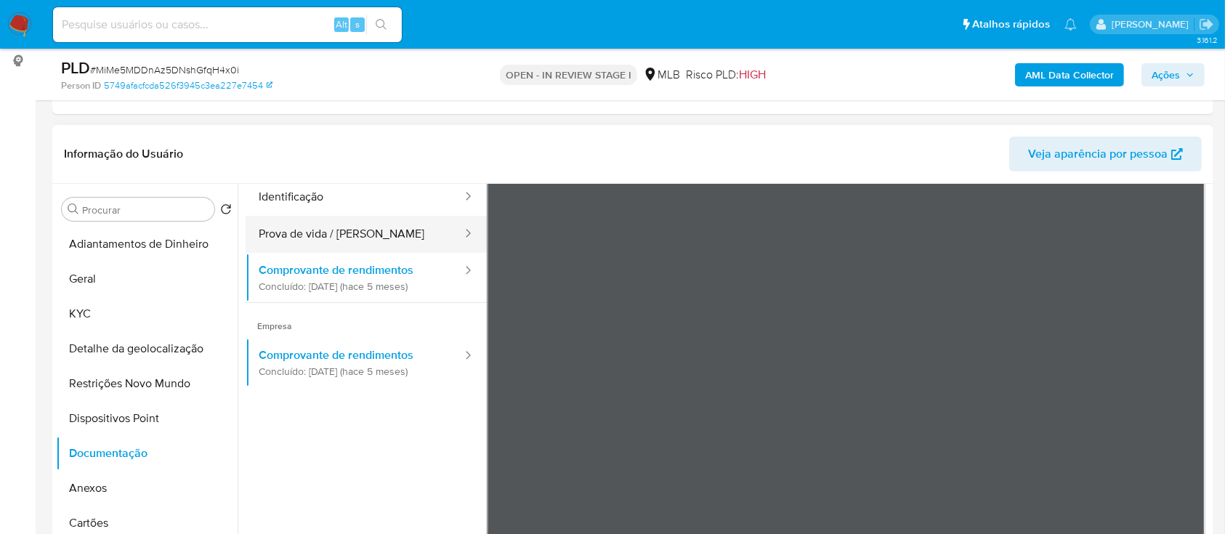
scroll to position [0, 0]
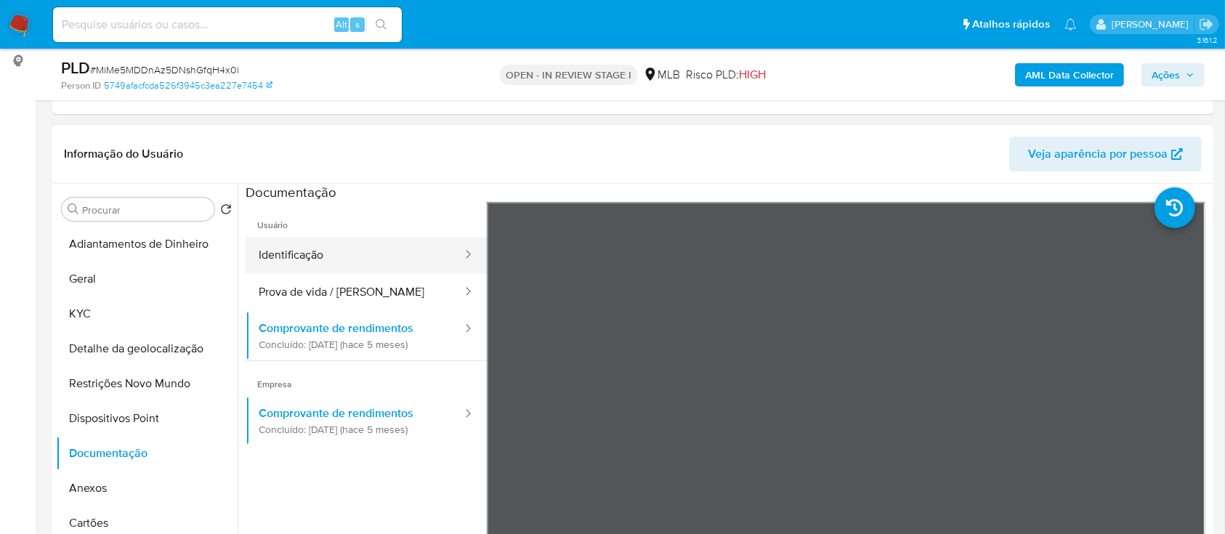
drag, startPoint x: 321, startPoint y: 259, endPoint x: 408, endPoint y: 267, distance: 86.8
click at [319, 259] on button "Identificação" at bounding box center [355, 255] width 218 height 37
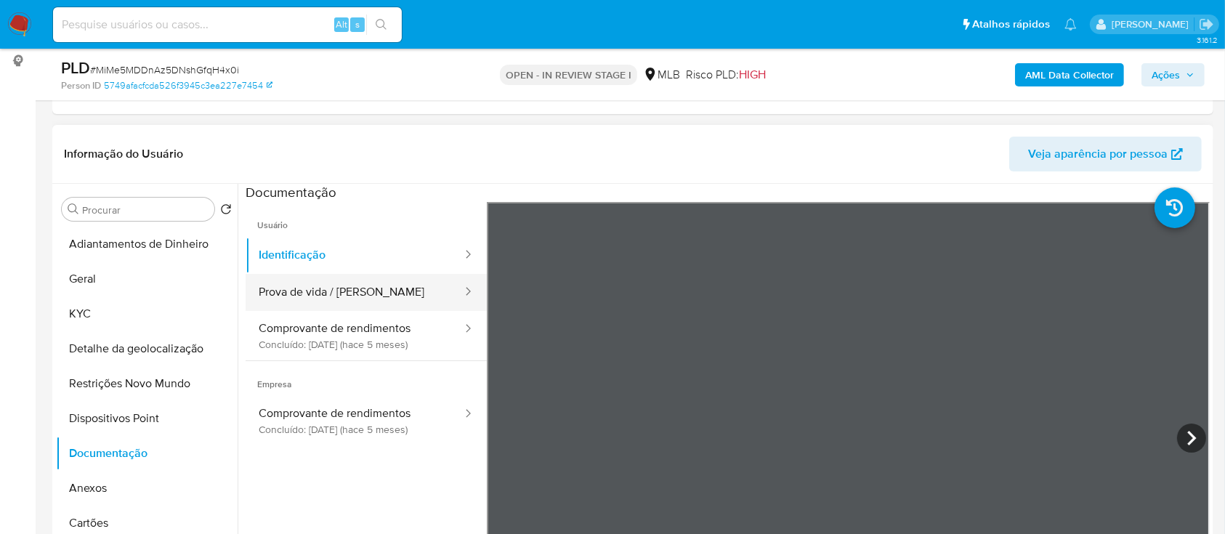
click at [328, 298] on button "Prova de vida / Selfie" at bounding box center [355, 292] width 218 height 37
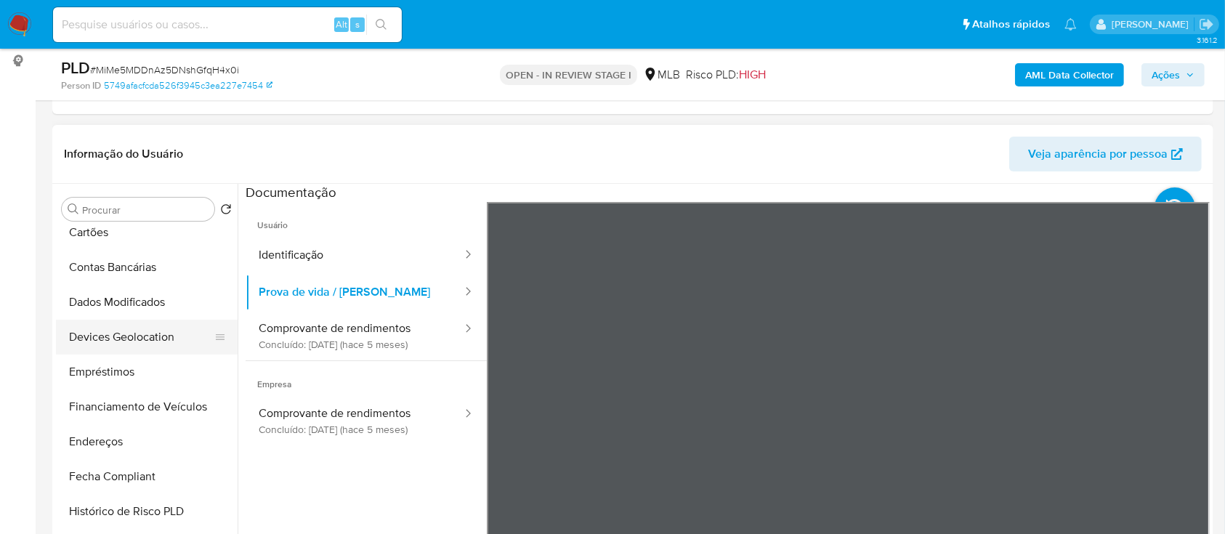
scroll to position [97, 0]
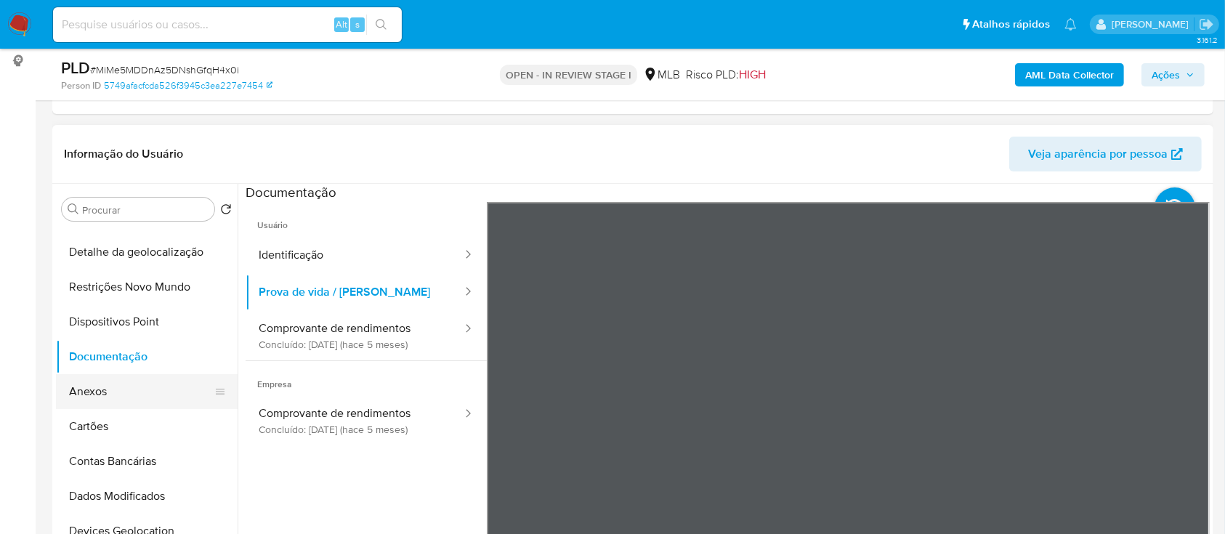
click at [99, 387] on button "Anexos" at bounding box center [141, 391] width 170 height 35
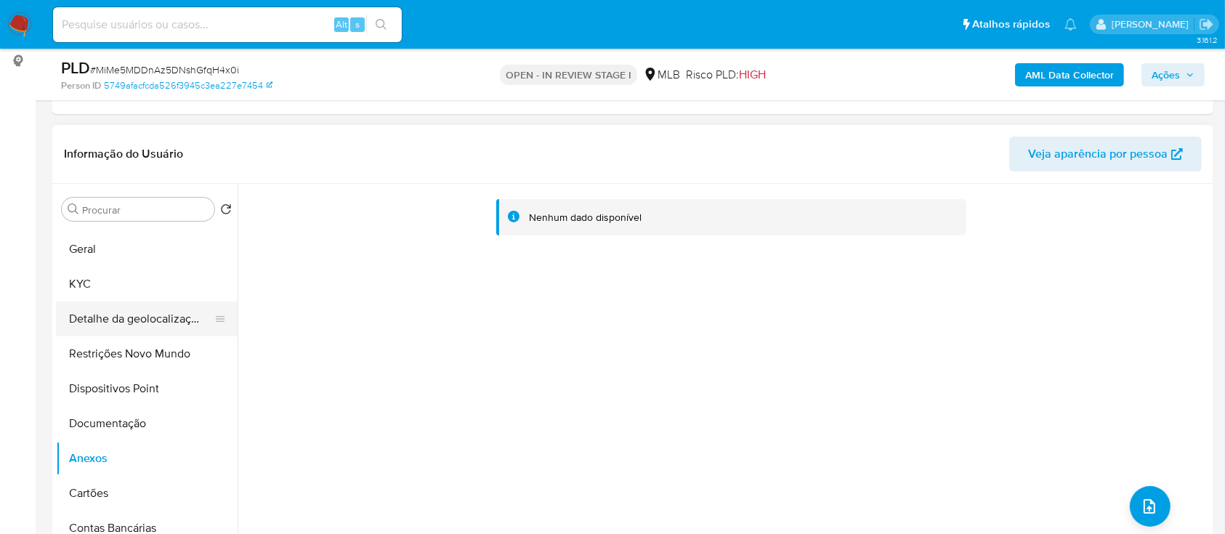
scroll to position [0, 0]
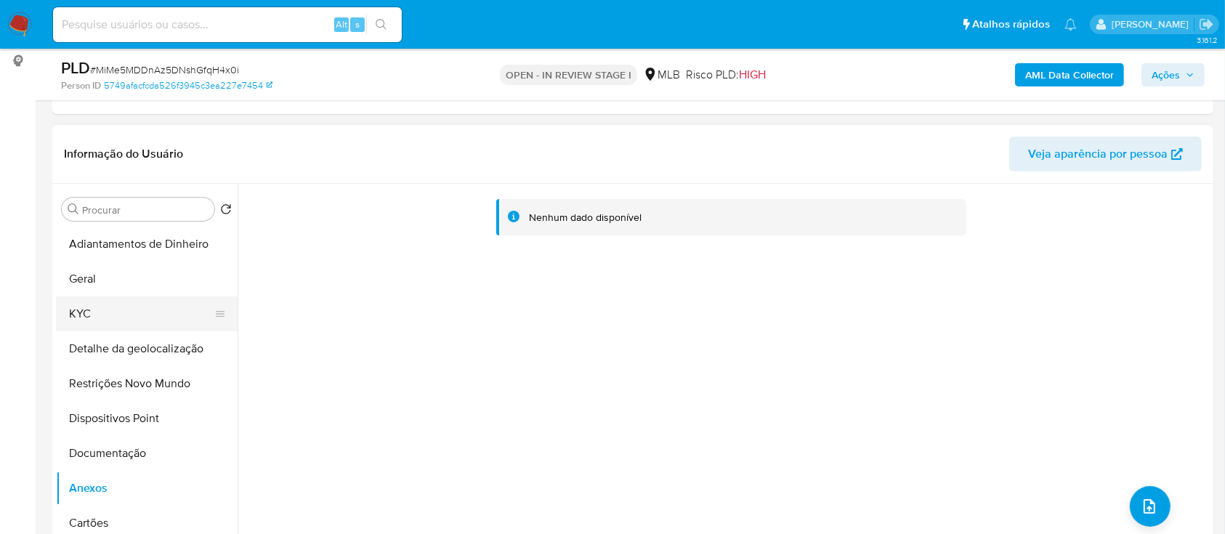
drag, startPoint x: 89, startPoint y: 313, endPoint x: 216, endPoint y: 304, distance: 126.7
click at [92, 314] on button "KYC" at bounding box center [141, 313] width 170 height 35
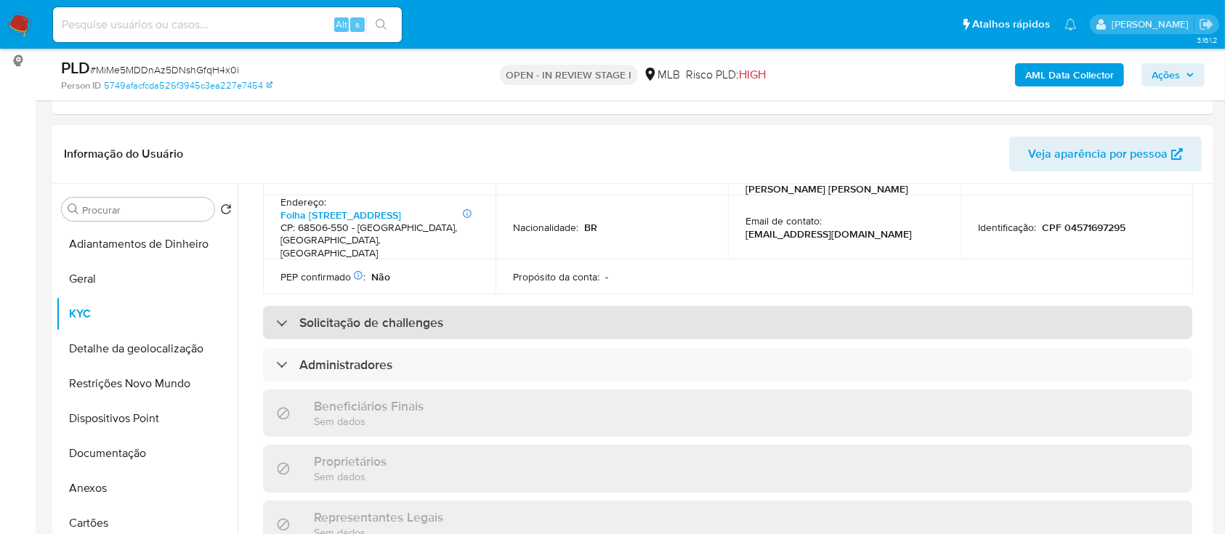
scroll to position [484, 0]
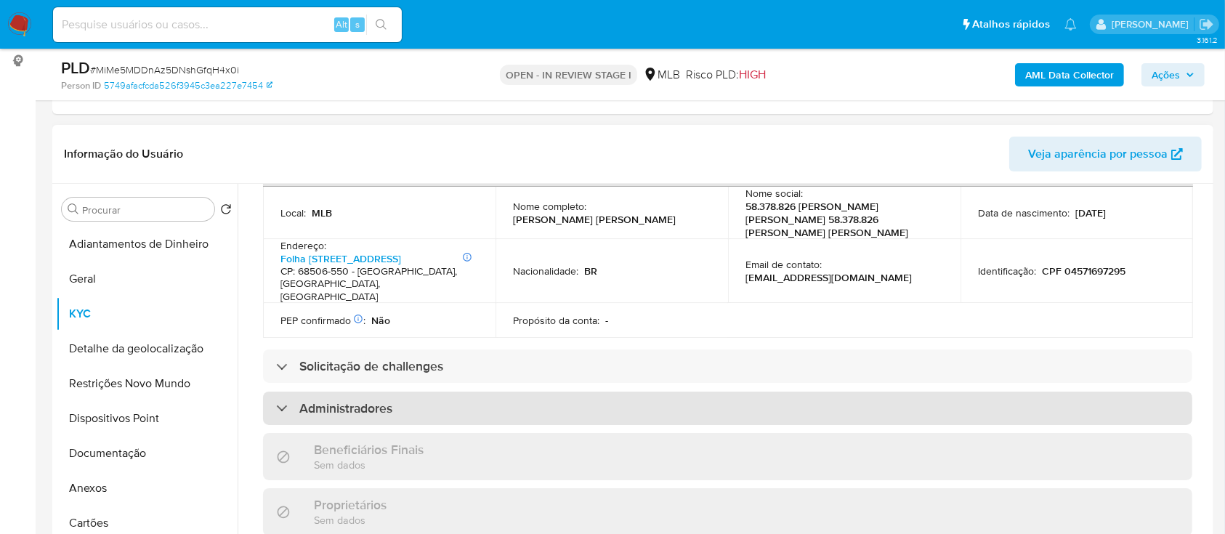
click at [285, 400] on div "Administradores" at bounding box center [334, 408] width 116 height 16
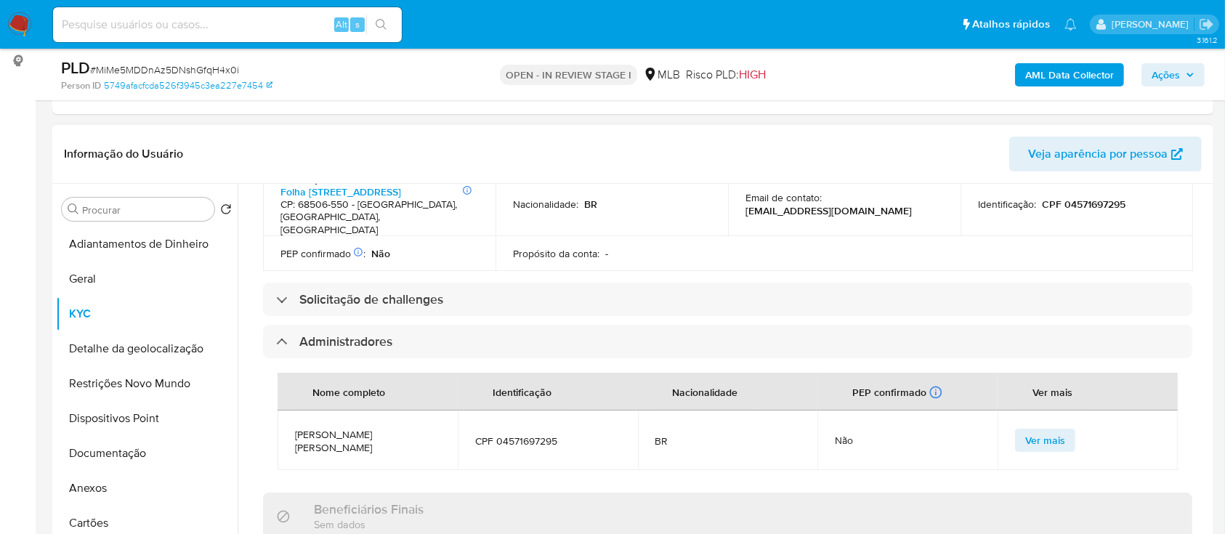
scroll to position [581, 0]
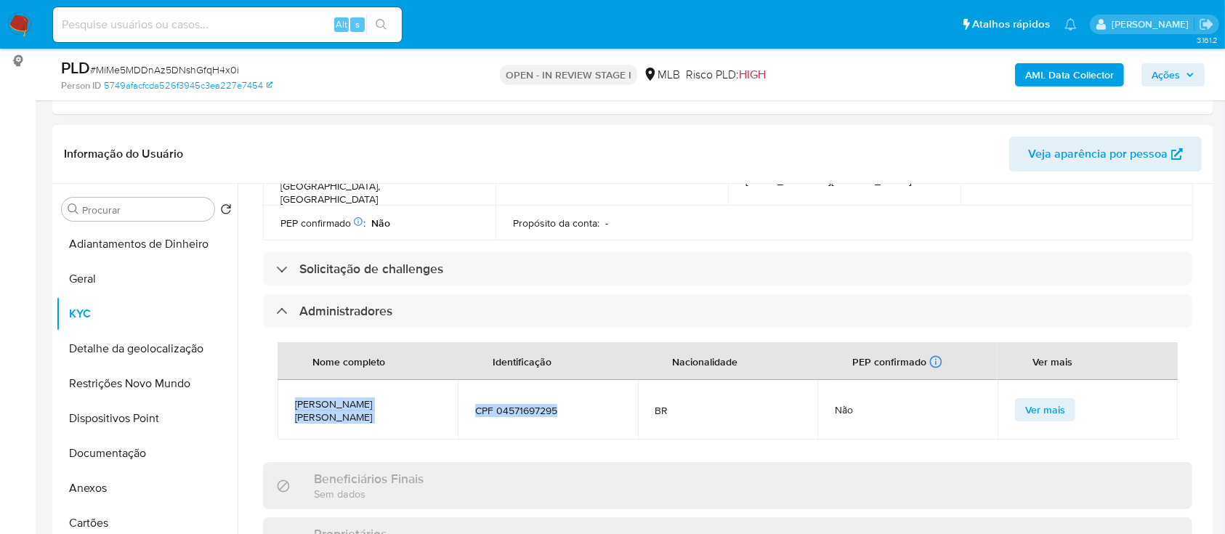
drag, startPoint x: 296, startPoint y: 347, endPoint x: 576, endPoint y: 328, distance: 279.6
click at [570, 380] on tr "Danilo Souza Lourenco da Silva CPF 04571697295 BR Não Ver mais" at bounding box center [728, 410] width 900 height 60
copy tr "Danilo Souza Lourenco da Silva CPF 04571697295"
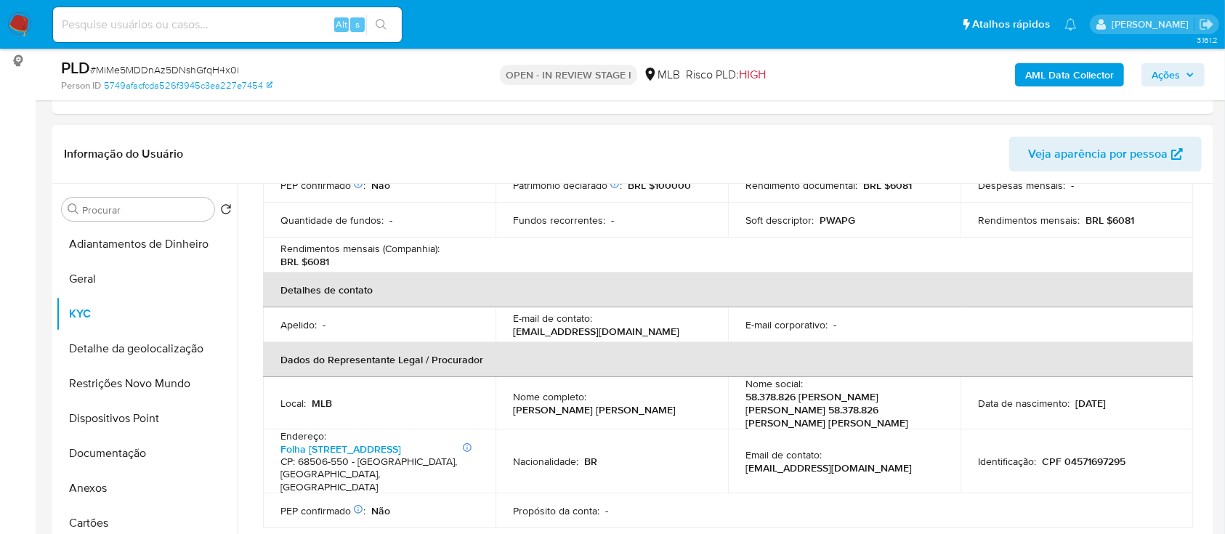
scroll to position [291, 0]
drag, startPoint x: 1128, startPoint y: 371, endPoint x: 1087, endPoint y: 371, distance: 40.7
click at [1072, 400] on div "Data de nascimento : 25/07/2005" at bounding box center [1077, 406] width 198 height 13
copy p "25/07/2005"
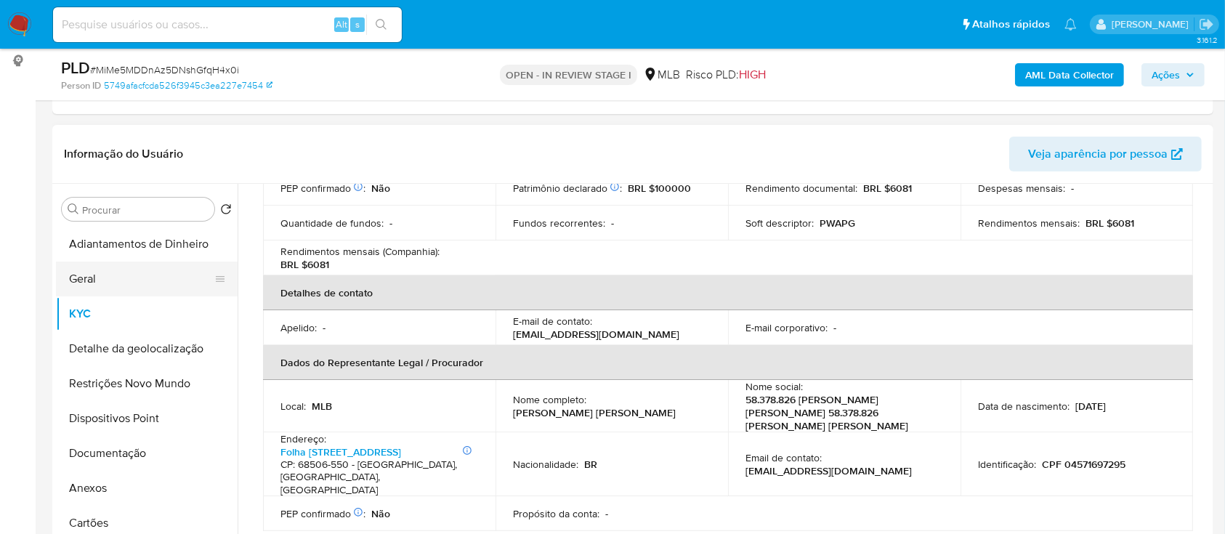
drag, startPoint x: 89, startPoint y: 285, endPoint x: 125, endPoint y: 279, distance: 36.8
click at [90, 283] on button "Geral" at bounding box center [141, 279] width 170 height 35
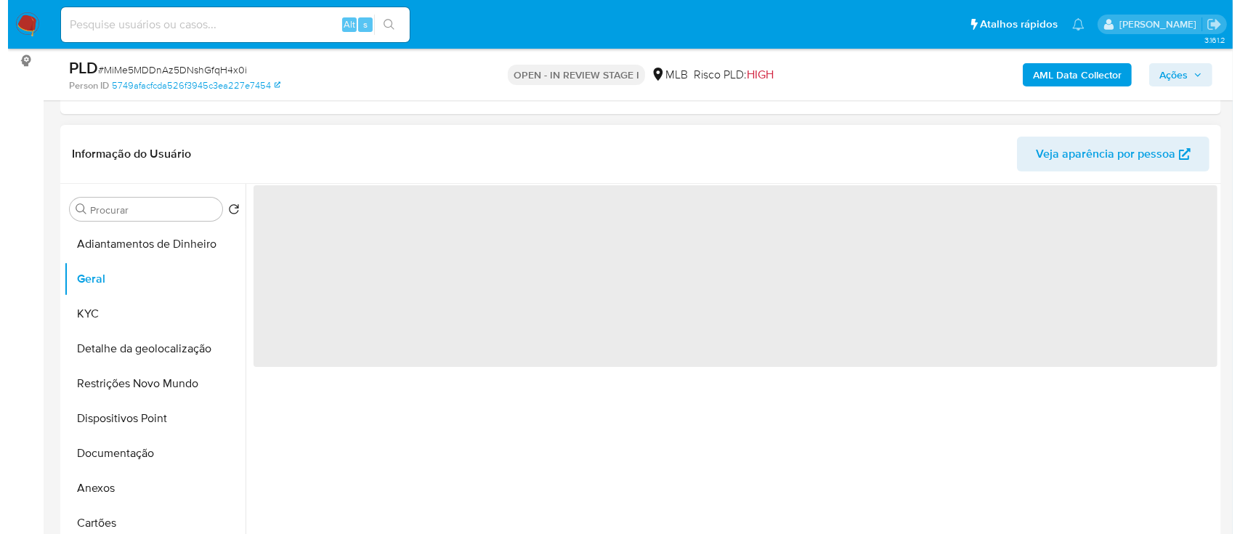
scroll to position [0, 0]
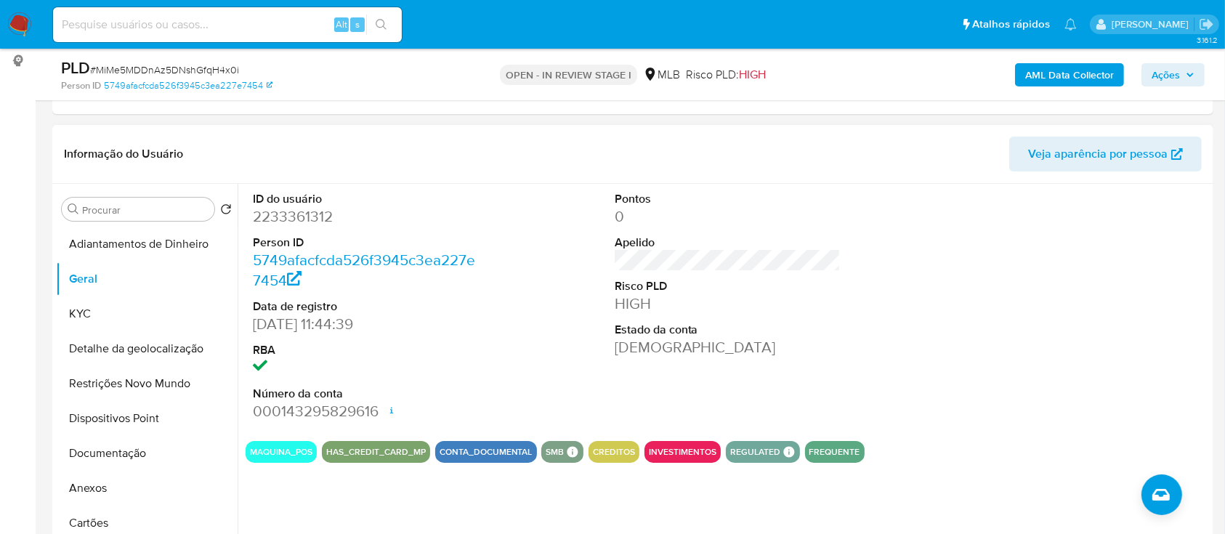
click at [1041, 69] on b "AML Data Collector" at bounding box center [1069, 74] width 89 height 23
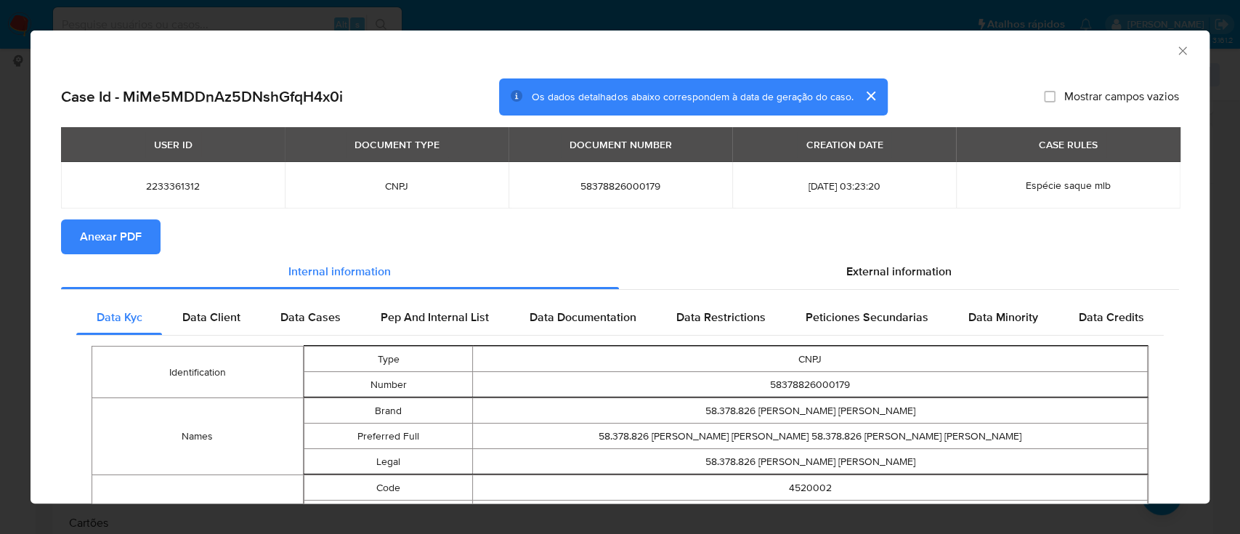
click at [107, 250] on span "Anexar PDF" at bounding box center [111, 237] width 62 height 32
click at [1176, 50] on icon "Fechar a janela" at bounding box center [1183, 51] width 15 height 15
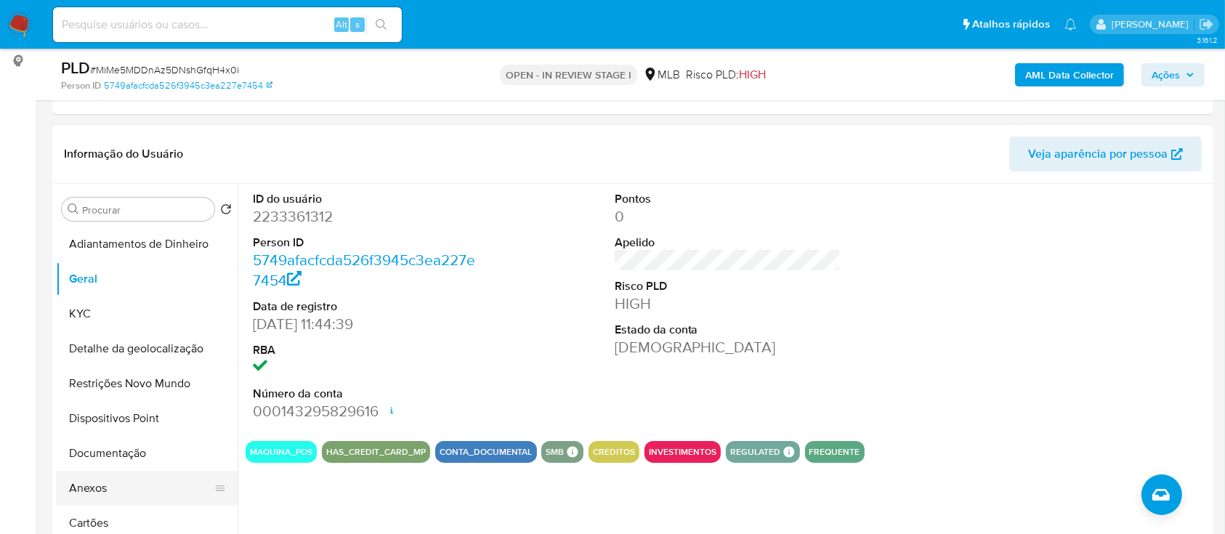
click at [95, 486] on button "Anexos" at bounding box center [141, 488] width 170 height 35
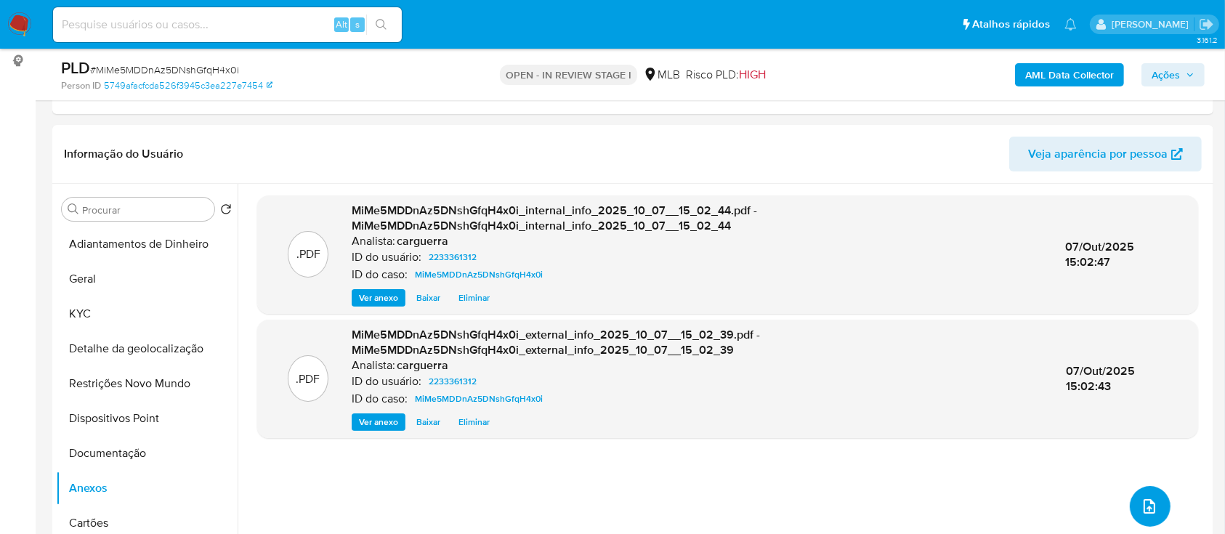
click at [1144, 505] on icon "upload-file" at bounding box center [1150, 506] width 12 height 15
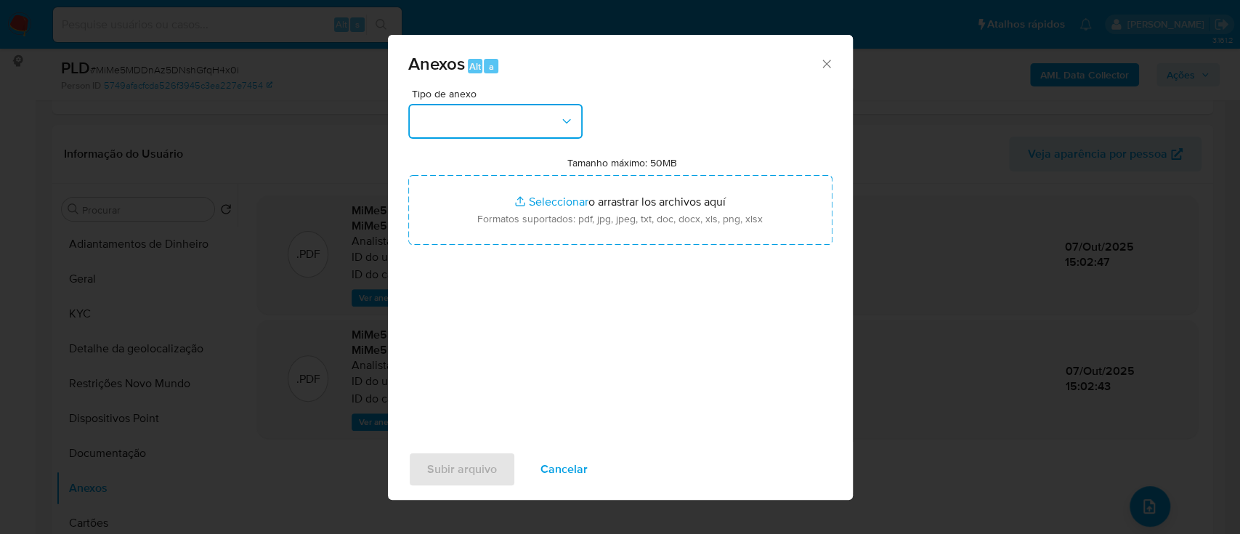
click at [464, 119] on button "button" at bounding box center [495, 121] width 174 height 35
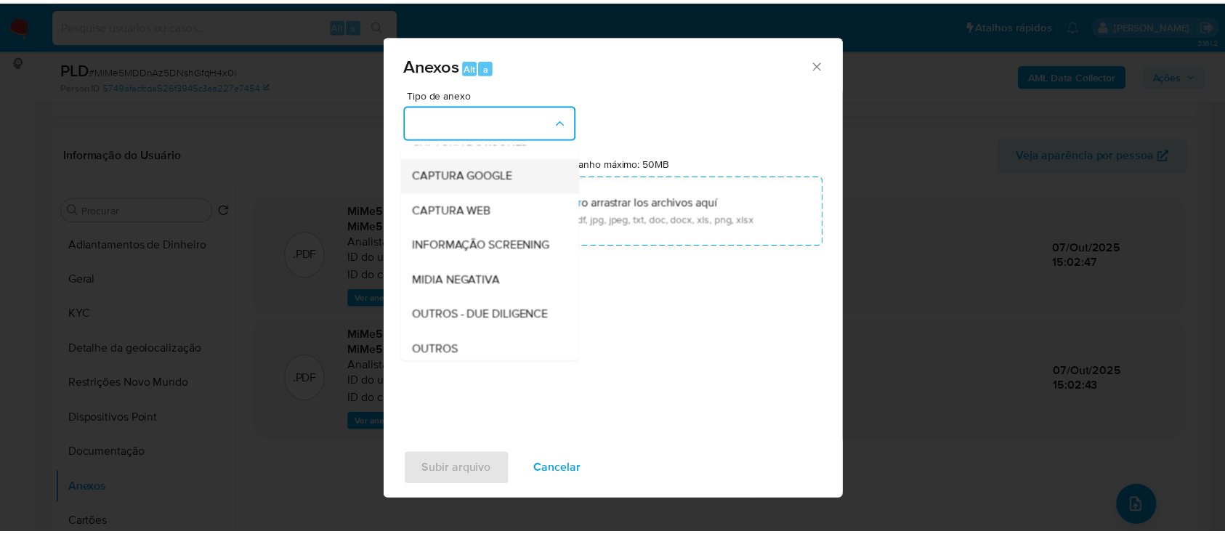
scroll to position [97, 0]
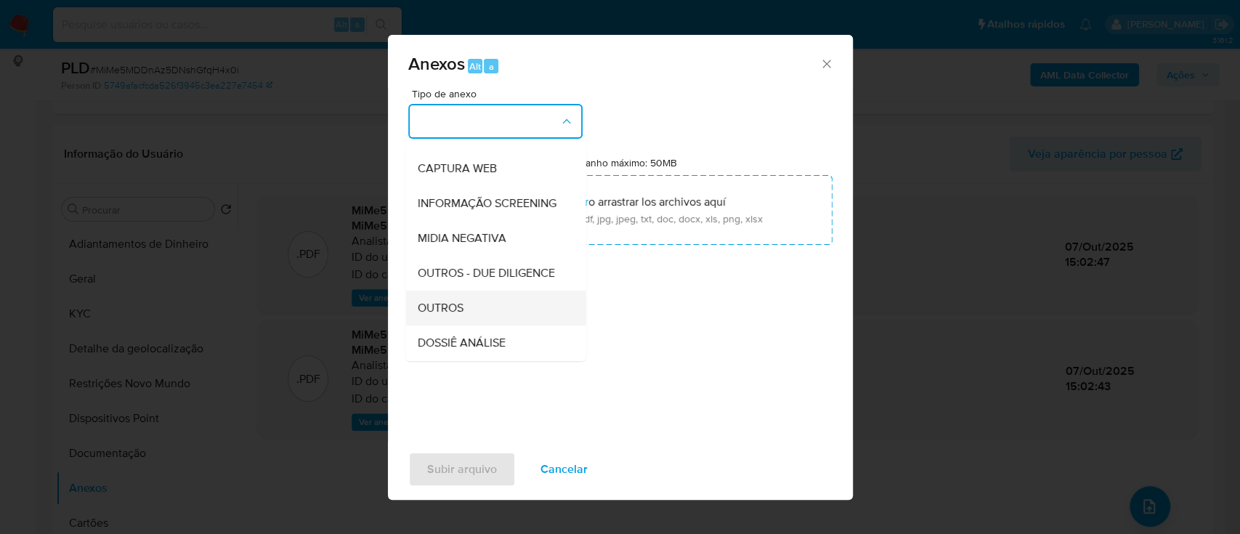
click at [443, 315] on span "OUTROS" at bounding box center [440, 308] width 46 height 15
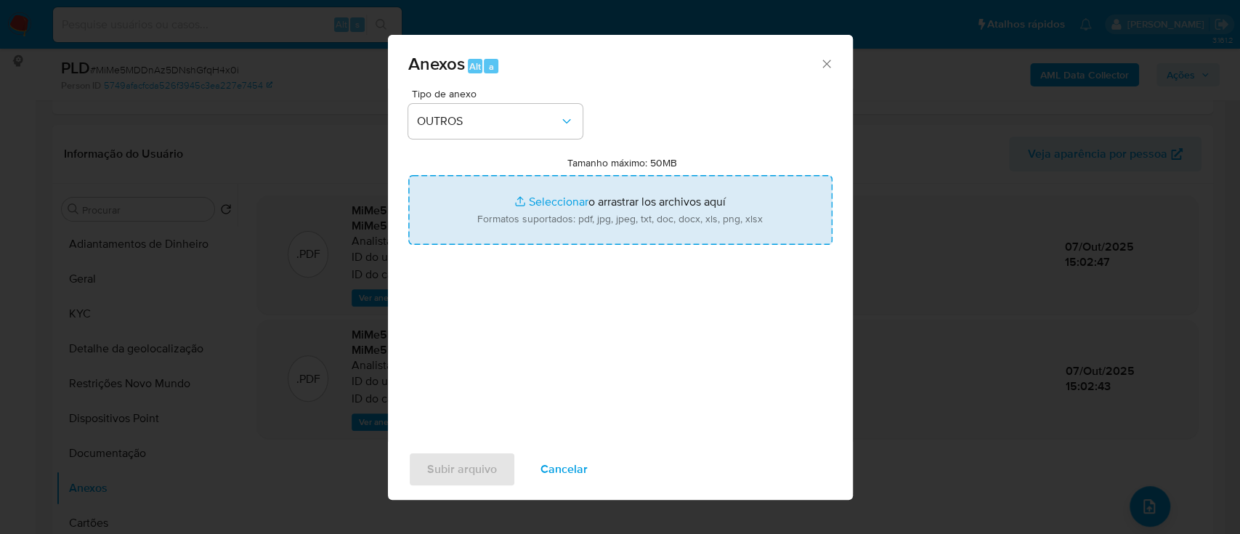
click at [558, 188] on input "Tamanho máximo: 50MB Seleccionar archivos" at bounding box center [620, 210] width 424 height 70
type input "C:\fakepath\Mulan 2233361312_2025_10_06_15_53_38.xlsx"
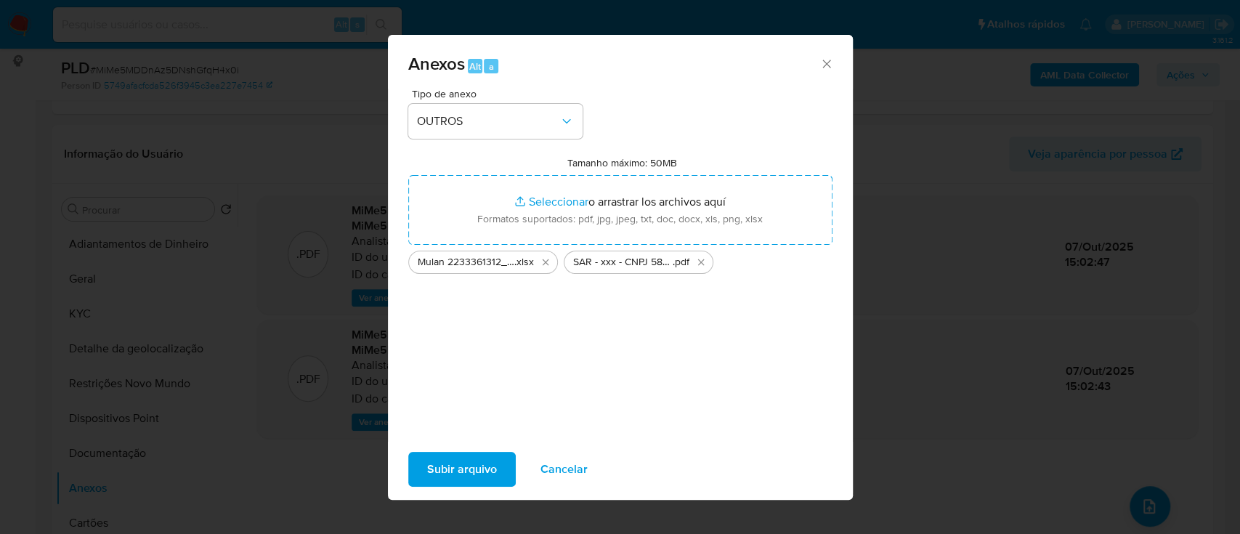
click at [430, 472] on span "Subir arquivo" at bounding box center [462, 469] width 70 height 32
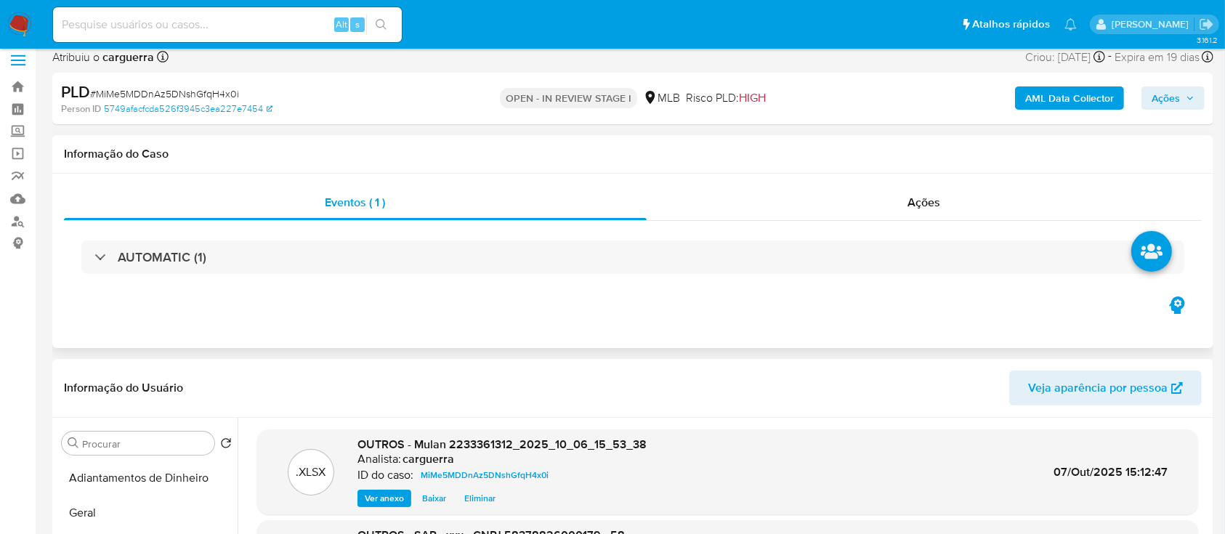
scroll to position [0, 0]
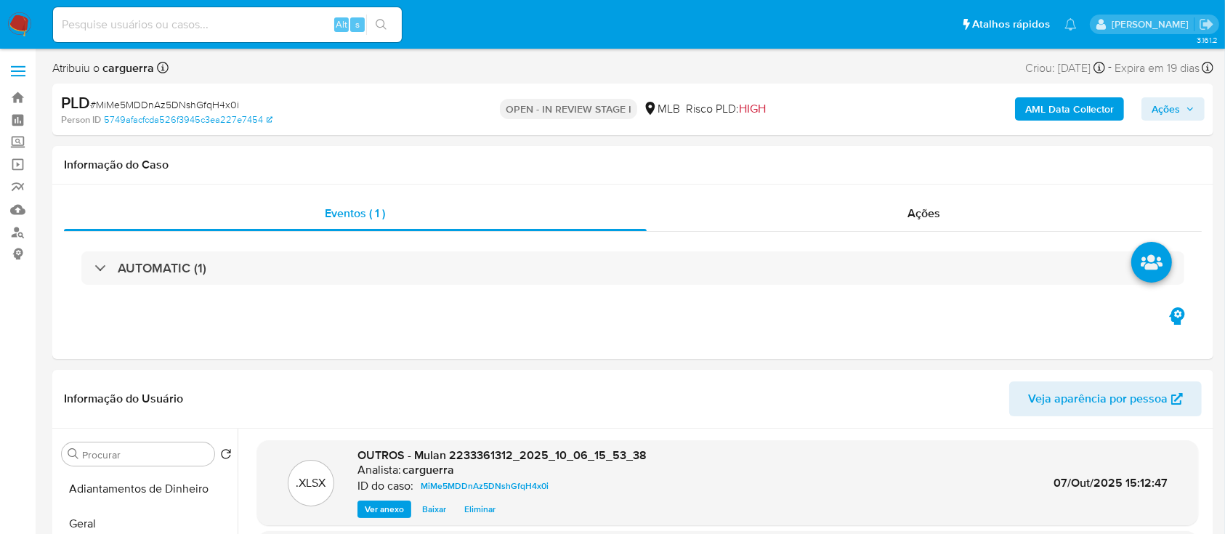
drag, startPoint x: 1174, startPoint y: 115, endPoint x: 1168, endPoint y: 119, distance: 7.9
click at [1174, 114] on span "Ações" at bounding box center [1166, 108] width 28 height 23
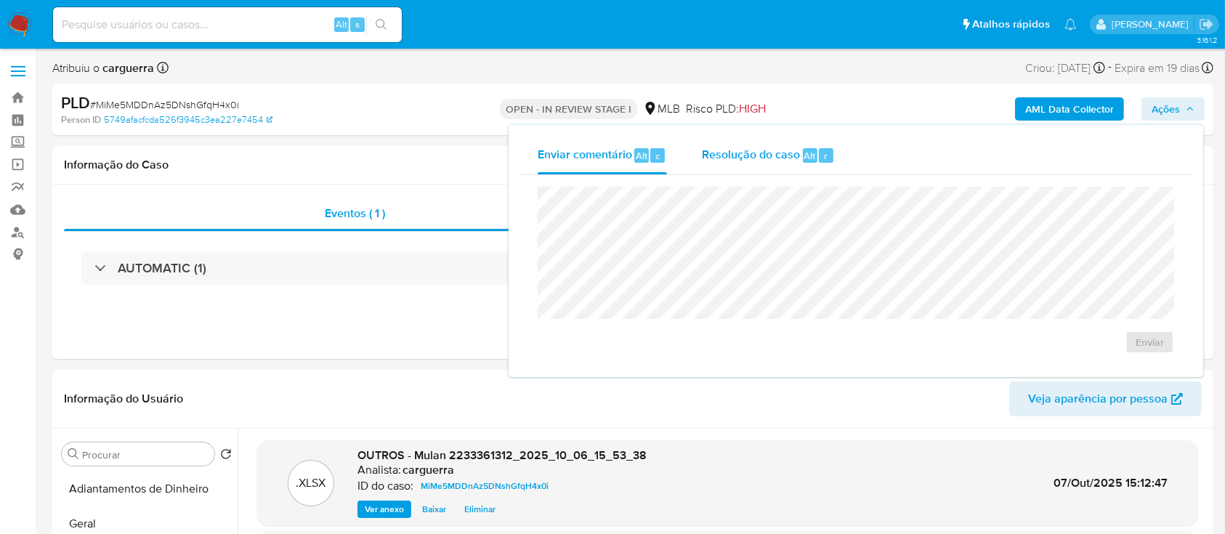
click at [746, 156] on span "Resolução do caso" at bounding box center [751, 155] width 98 height 17
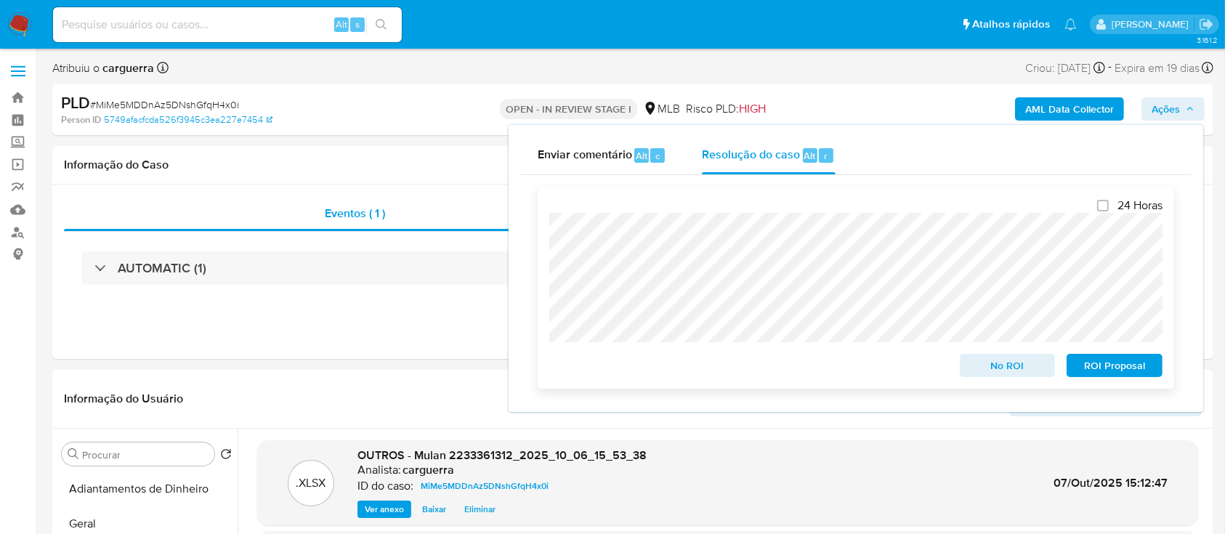
click at [1113, 369] on span "ROI Proposal" at bounding box center [1115, 365] width 76 height 20
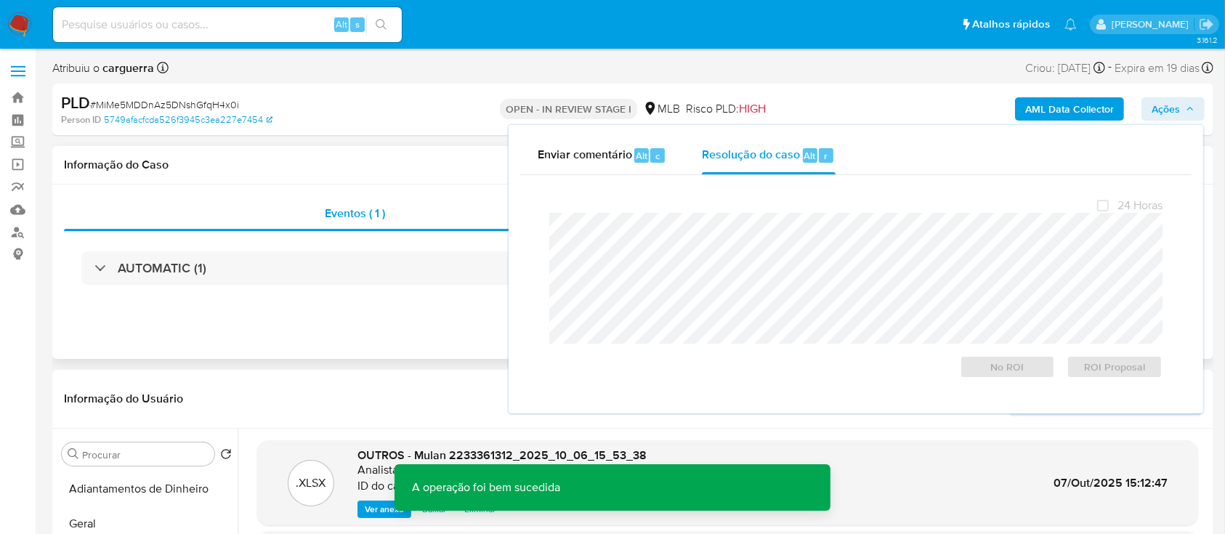
click at [298, 330] on div "Eventos ( 1 ) Ações AUTOMATIC (1)" at bounding box center [632, 272] width 1161 height 174
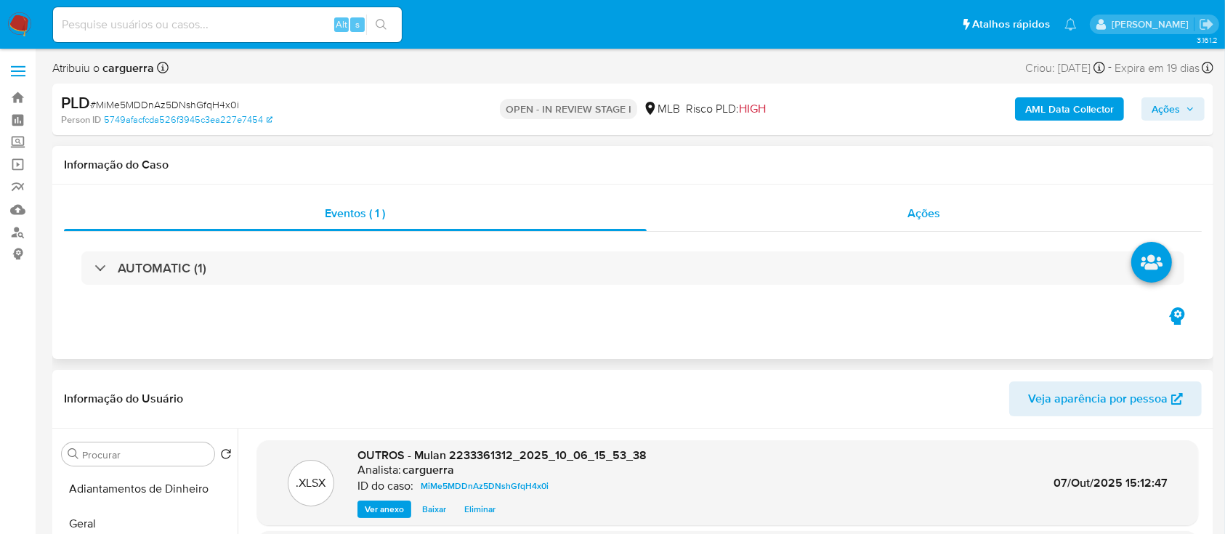
click at [951, 213] on div "Ações" at bounding box center [924, 213] width 555 height 35
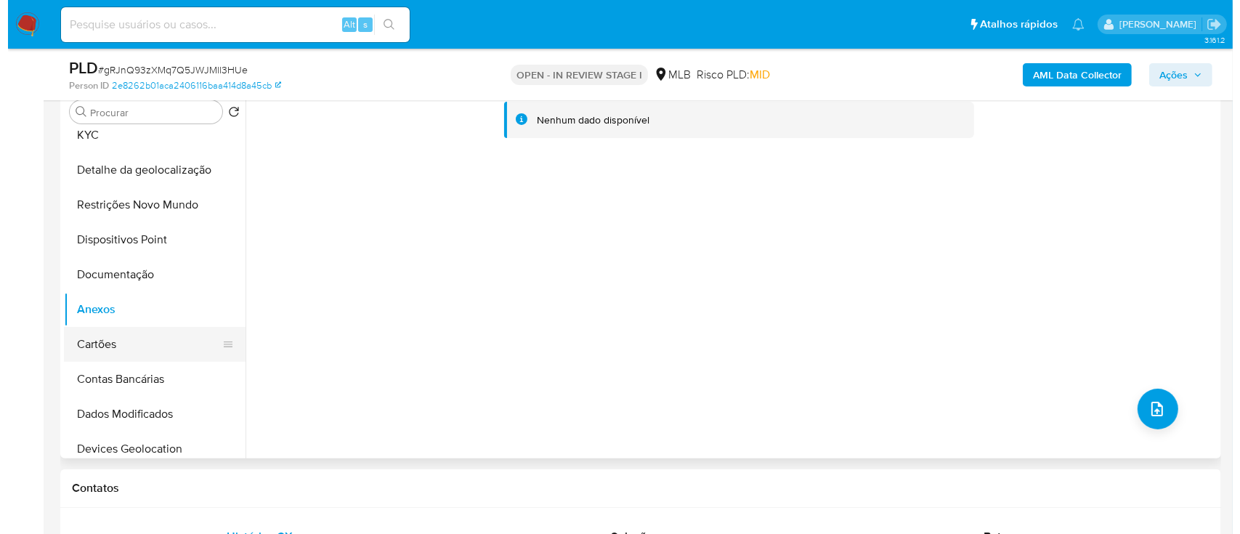
scroll to position [97, 0]
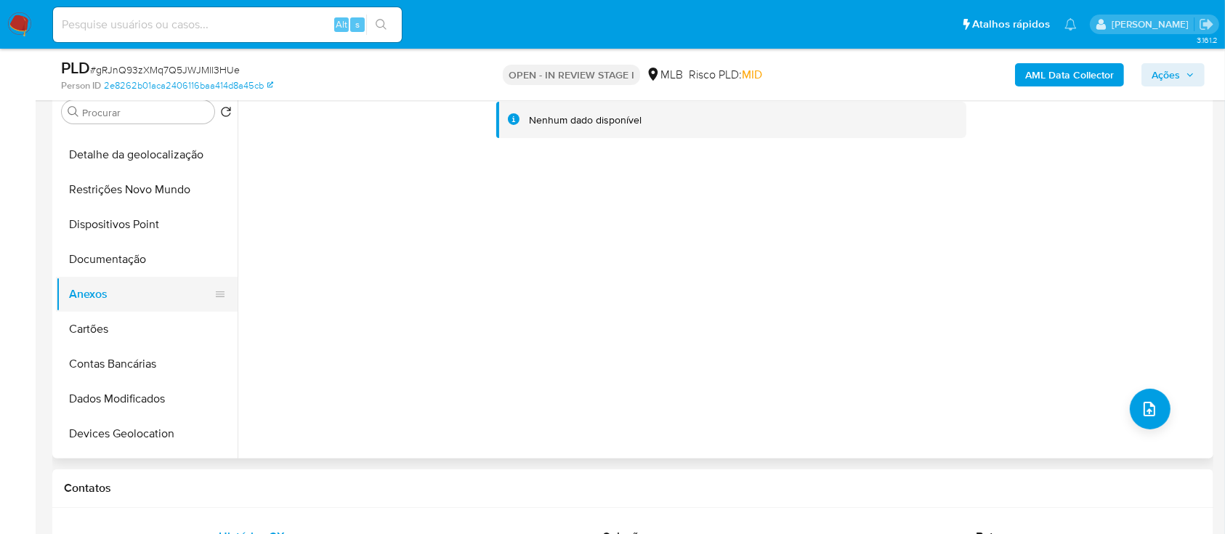
click at [92, 289] on button "Anexos" at bounding box center [141, 294] width 170 height 35
click at [1145, 408] on icon "upload-file" at bounding box center [1149, 408] width 17 height 17
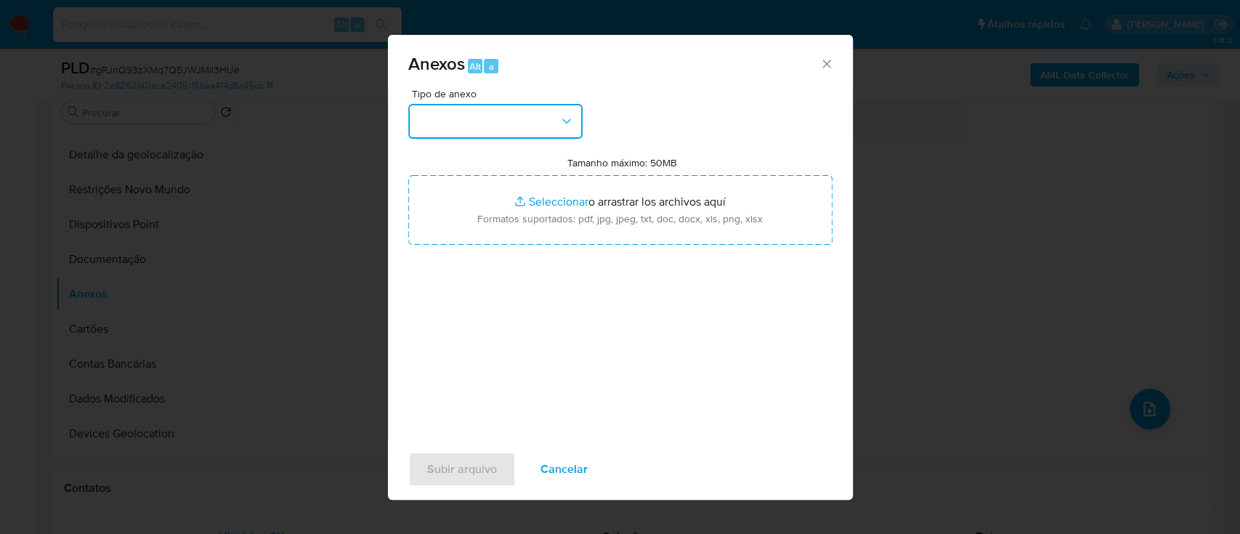
click at [442, 113] on button "button" at bounding box center [495, 121] width 174 height 35
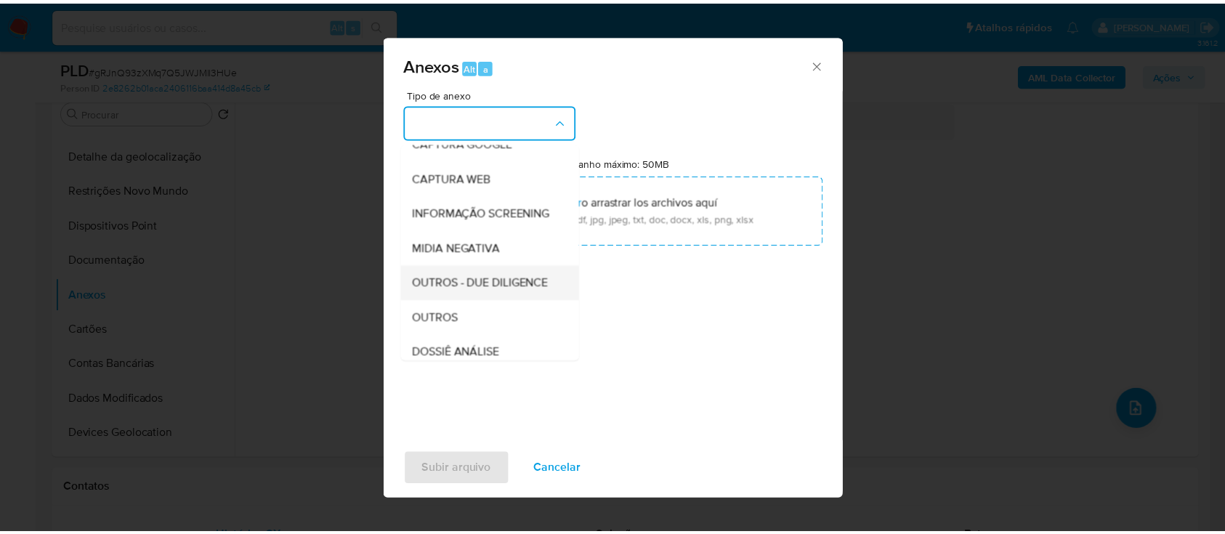
scroll to position [193, 0]
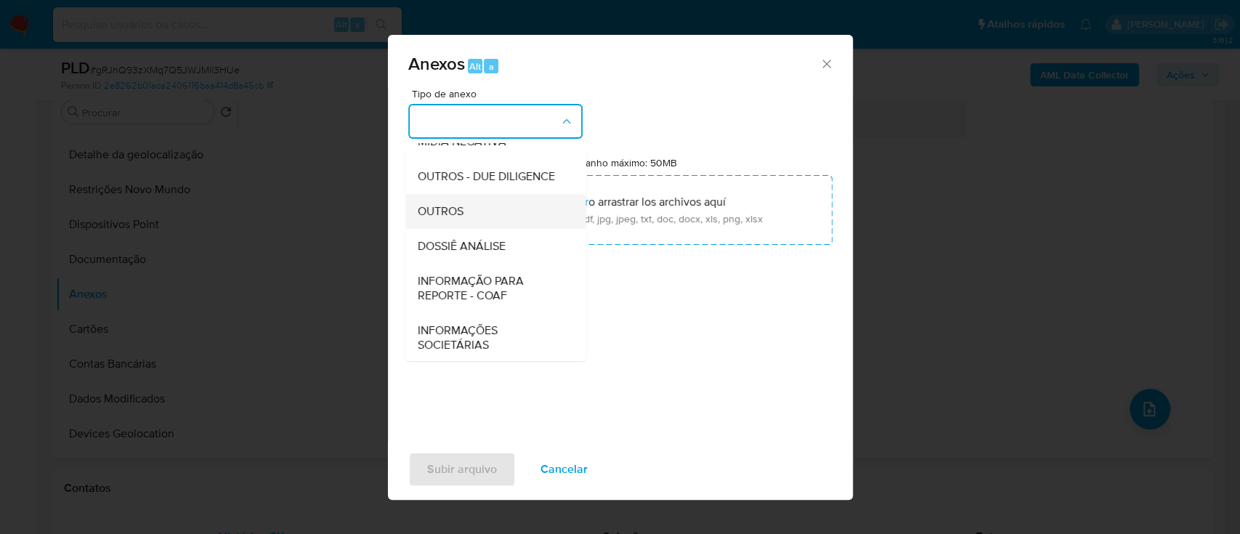
click at [476, 229] on div "OUTROS" at bounding box center [491, 211] width 148 height 35
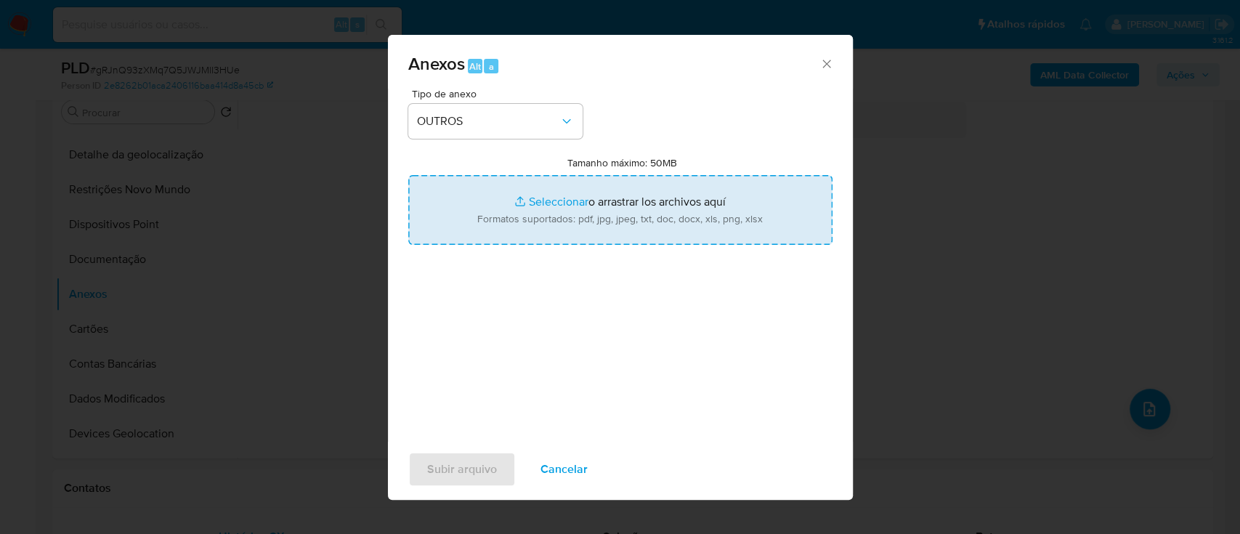
click at [542, 201] on input "Tamanho máximo: 50MB Seleccionar archivos" at bounding box center [620, 210] width 424 height 70
type input "C:\fakepath\Declinar - gRJnQ93zXMq7Q5JWJMll3HUe - CNPJ 08956394001059 - BAG ONL…"
click at [554, 192] on input "Tamanho máximo: 50MB Seleccionar archivos" at bounding box center [620, 210] width 424 height 70
type input "C:\fakepath\Mulan 429976624_2025_10_06_15_57_13.xlsx"
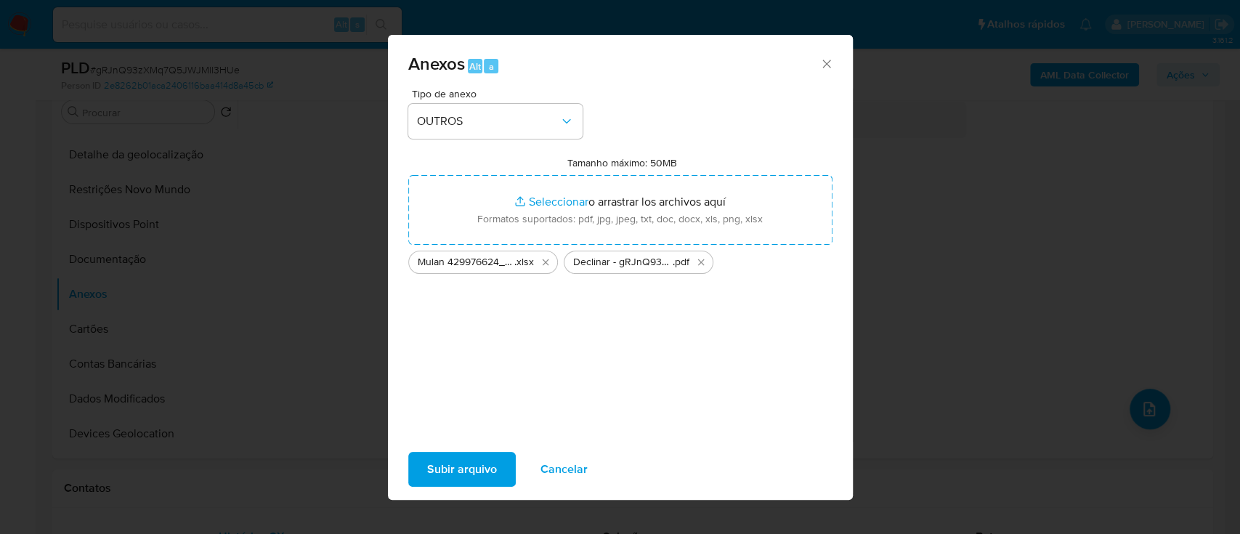
click at [464, 476] on span "Subir arquivo" at bounding box center [462, 469] width 70 height 32
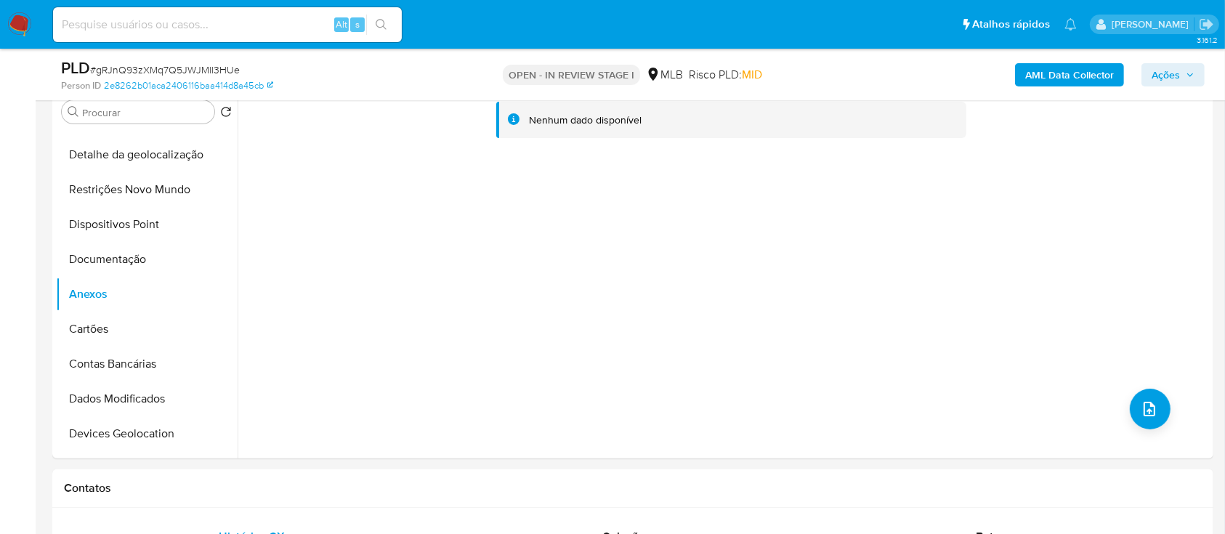
click at [1164, 69] on span "Ações" at bounding box center [1166, 74] width 28 height 23
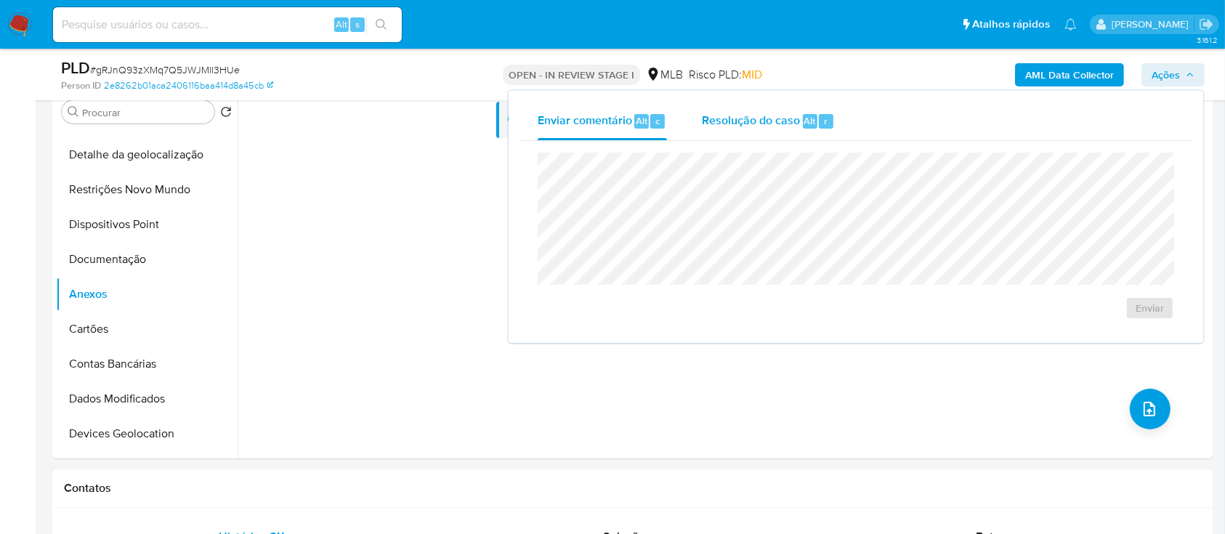
click at [732, 119] on span "Resolução do caso" at bounding box center [751, 120] width 98 height 17
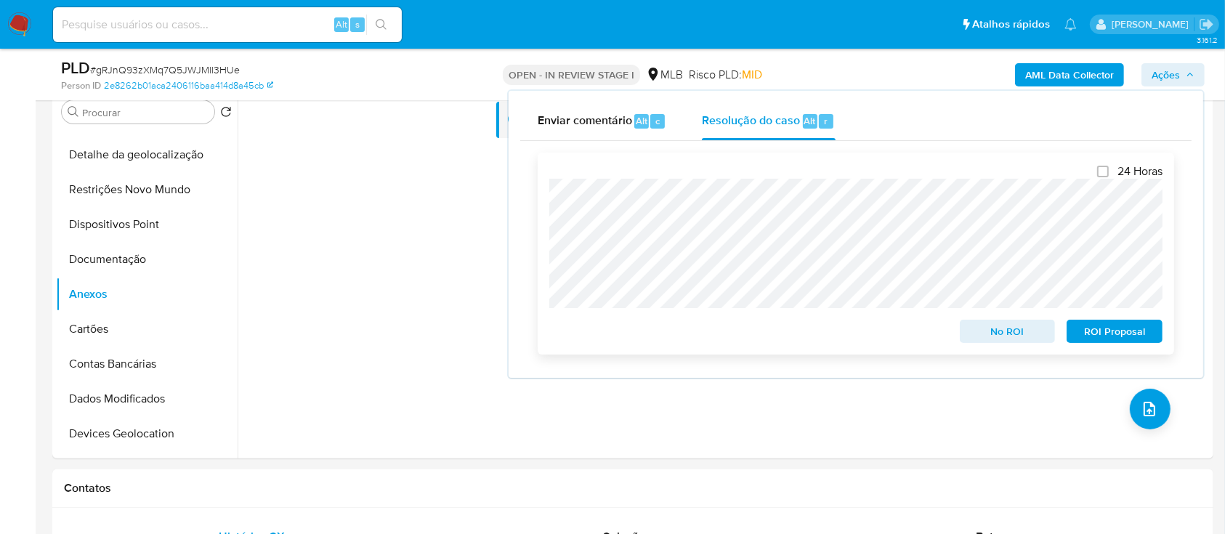
click at [982, 328] on span "No ROI" at bounding box center [1008, 331] width 76 height 20
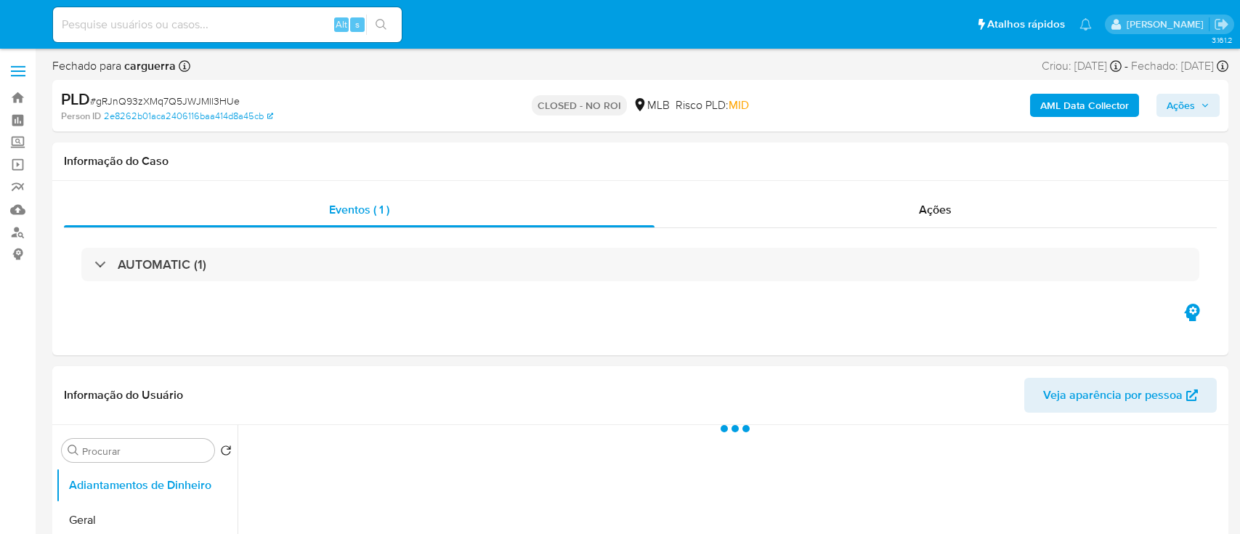
select select "10"
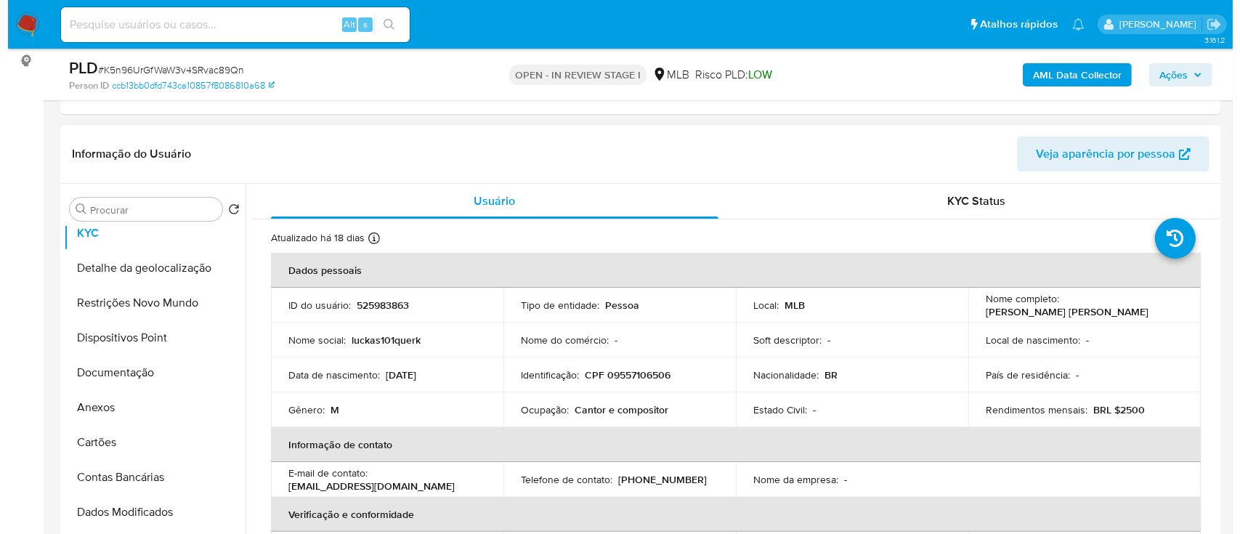
scroll to position [193, 0]
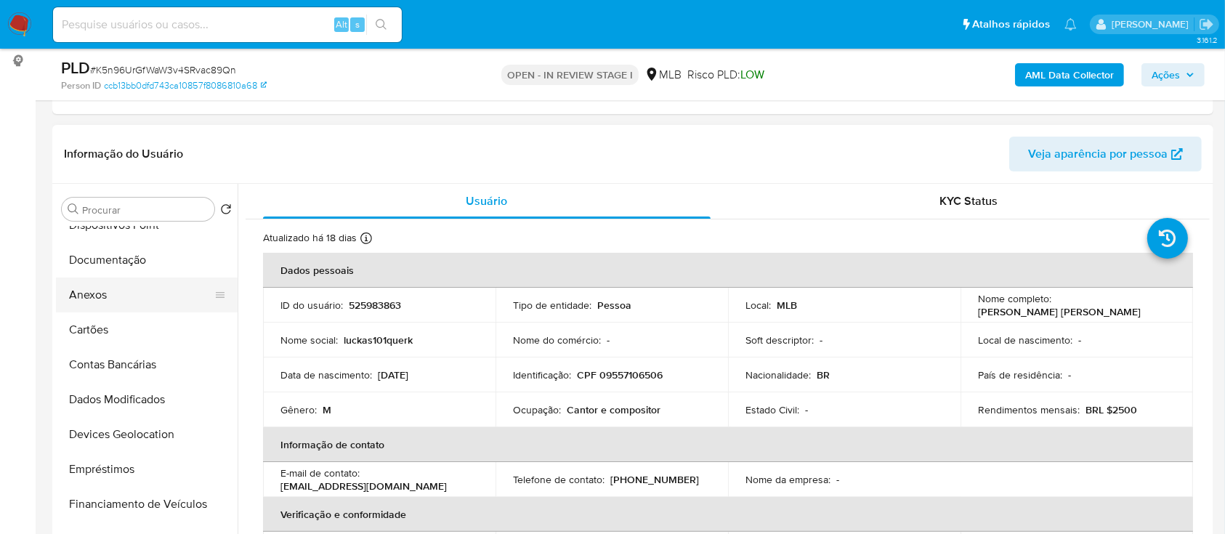
click at [102, 292] on button "Anexos" at bounding box center [141, 295] width 170 height 35
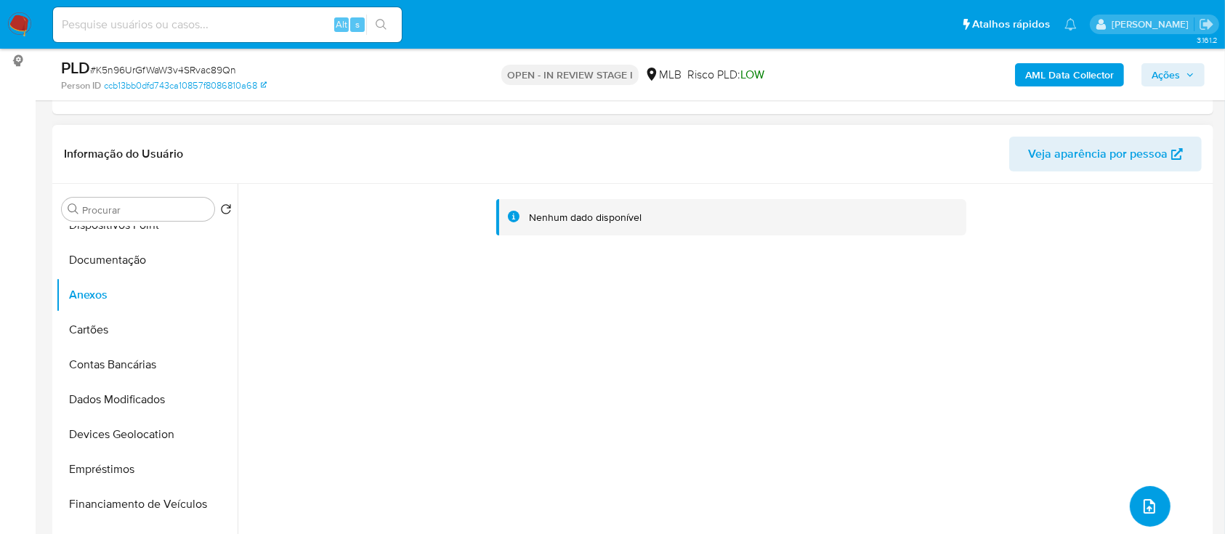
click at [1142, 506] on icon "upload-file" at bounding box center [1149, 506] width 17 height 17
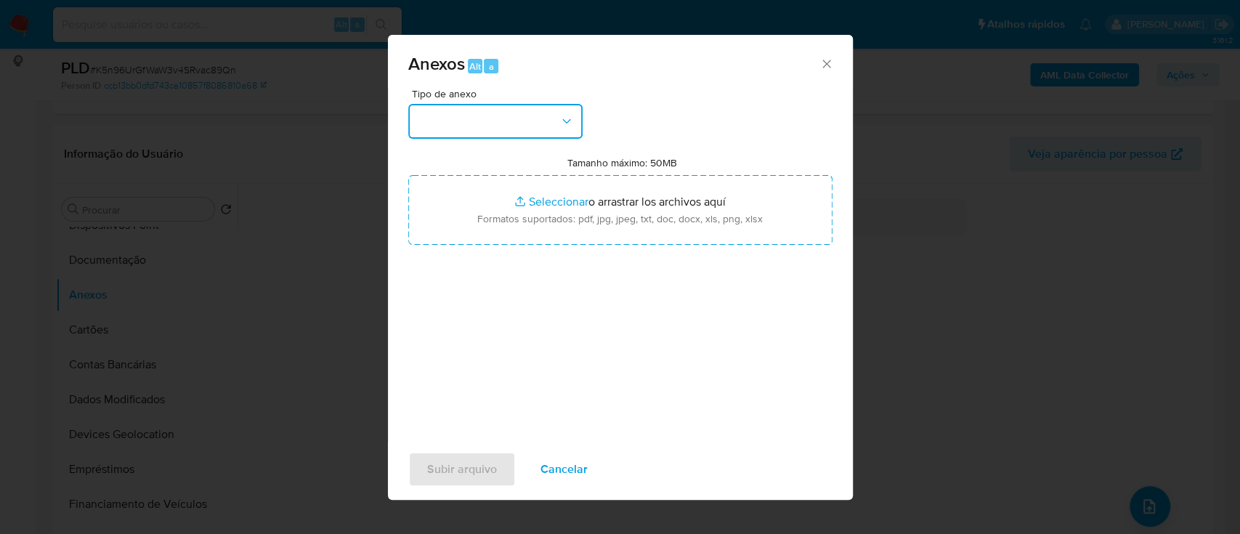
click at [479, 124] on button "button" at bounding box center [495, 121] width 174 height 35
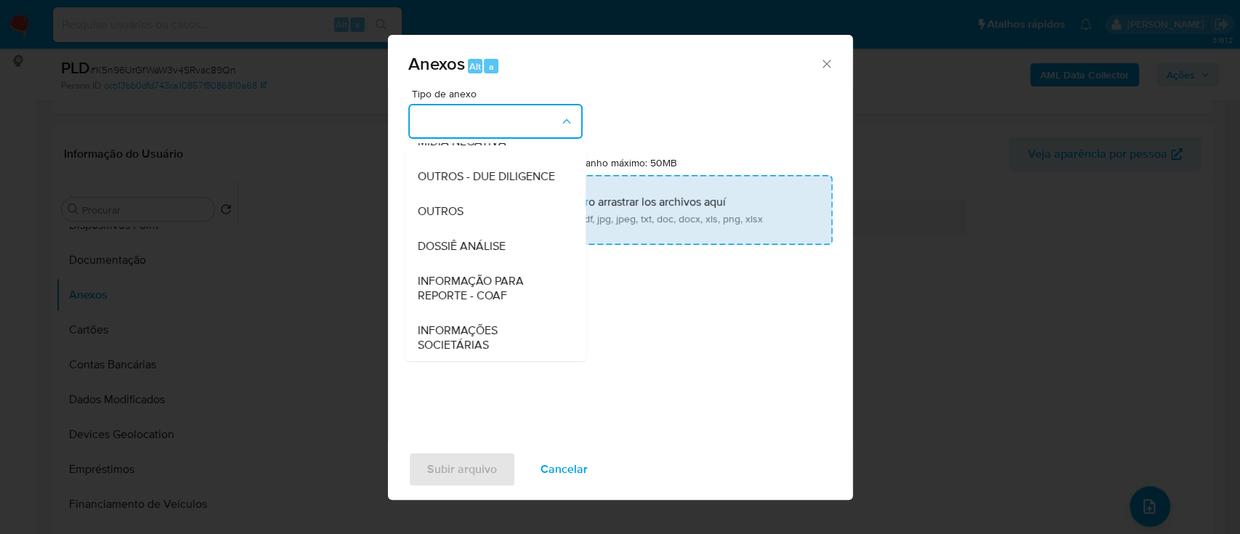
drag, startPoint x: 437, startPoint y: 253, endPoint x: 510, endPoint y: 234, distance: 75.1
click at [440, 229] on div "OUTROS" at bounding box center [491, 211] width 148 height 35
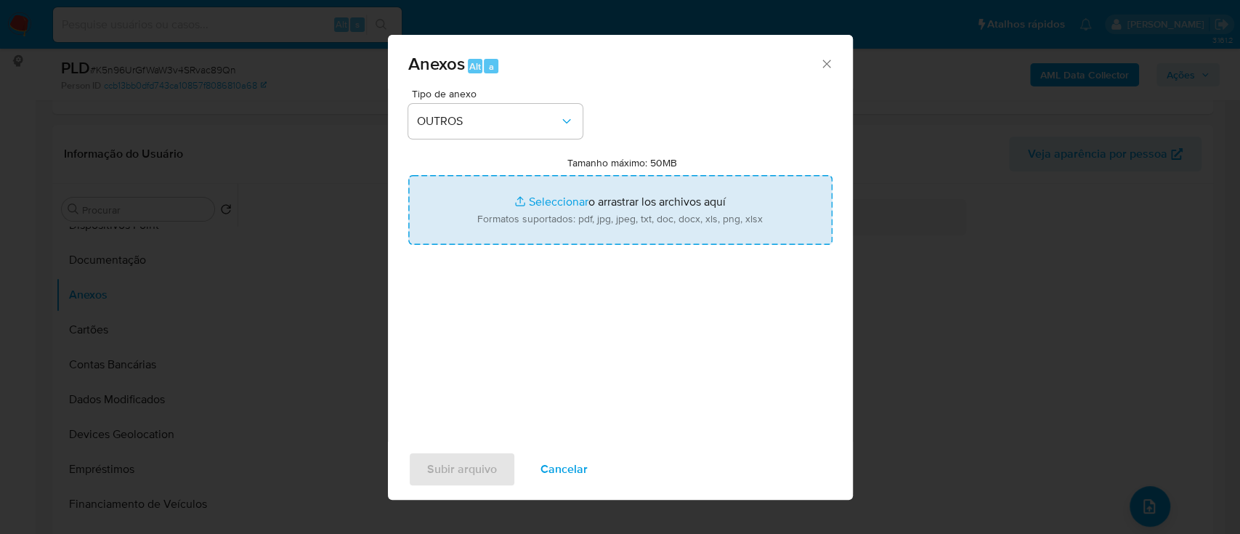
click at [566, 201] on input "Tamanho máximo: 50MB Seleccionar archivos" at bounding box center [620, 210] width 424 height 70
type input "C:\fakepath\SAR - xxx - CPF 09557106506 - LUCAS DE SANTANA SANTOS DE SOUZA.pdf"
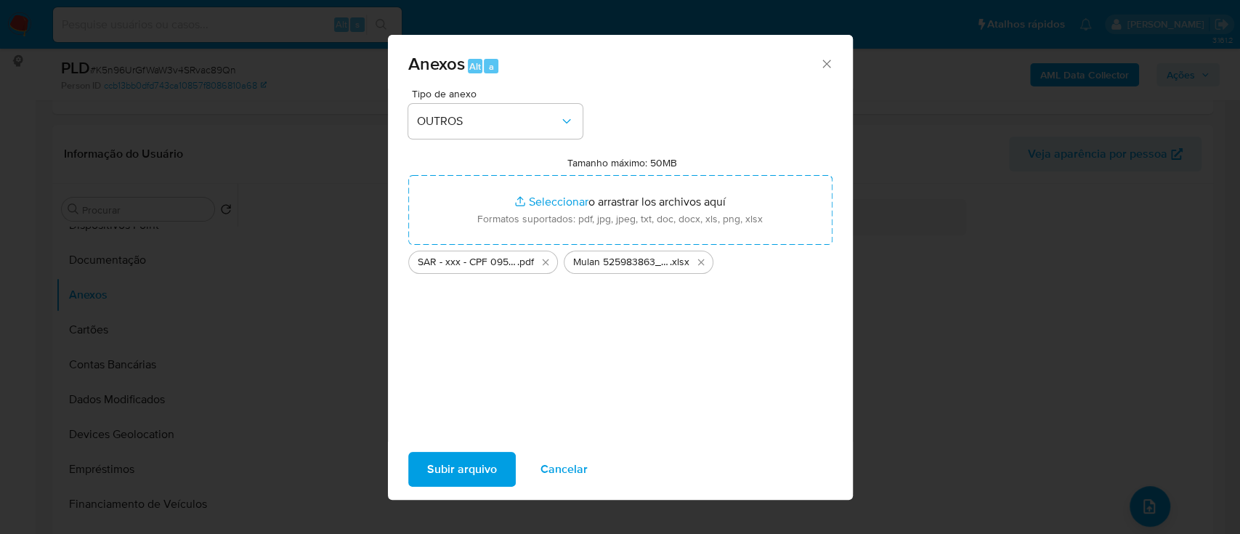
click at [462, 464] on span "Subir arquivo" at bounding box center [462, 469] width 70 height 32
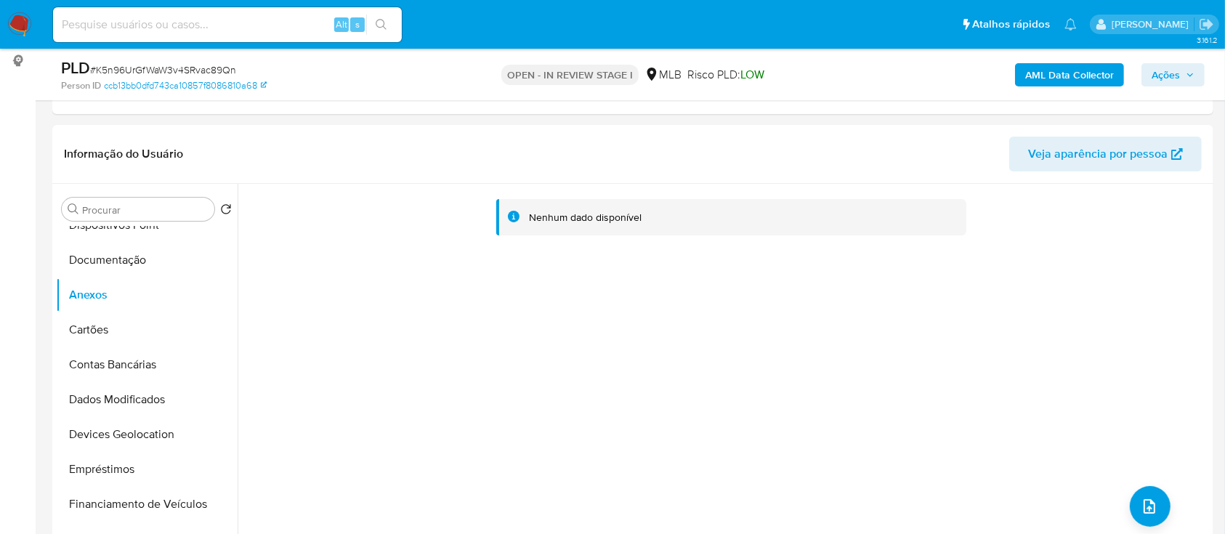
drag, startPoint x: 1079, startPoint y: 83, endPoint x: 1077, endPoint y: 75, distance: 8.3
click at [1077, 75] on b "AML Data Collector" at bounding box center [1069, 74] width 89 height 23
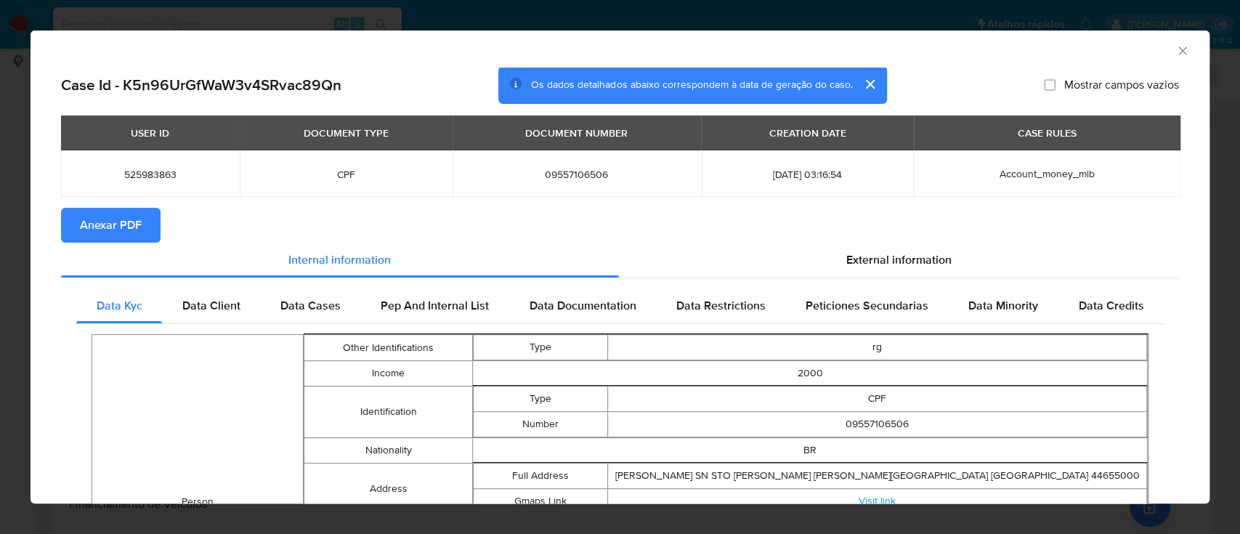
click at [129, 230] on span "Anexar PDF" at bounding box center [111, 225] width 62 height 32
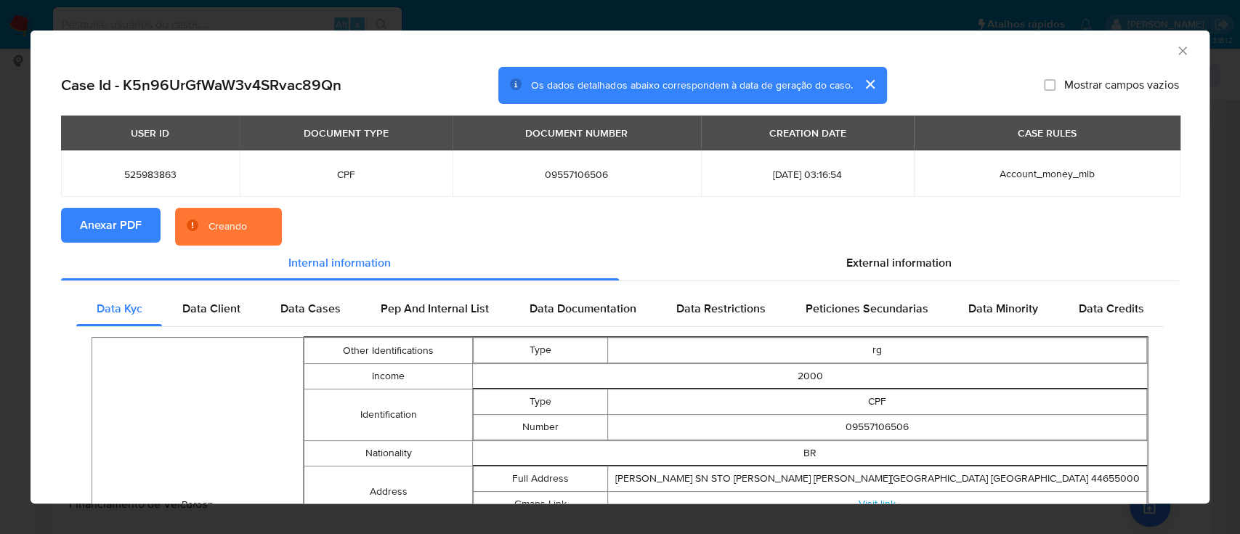
click at [1176, 49] on icon "Fechar a janela" at bounding box center [1183, 51] width 15 height 15
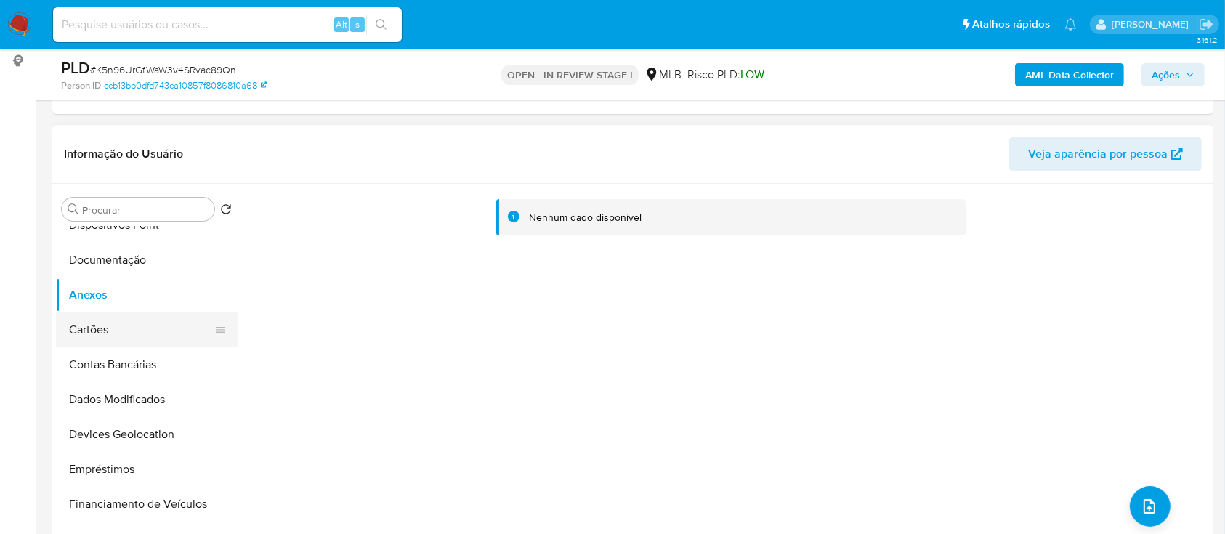
click at [89, 315] on button "Cartões" at bounding box center [141, 329] width 170 height 35
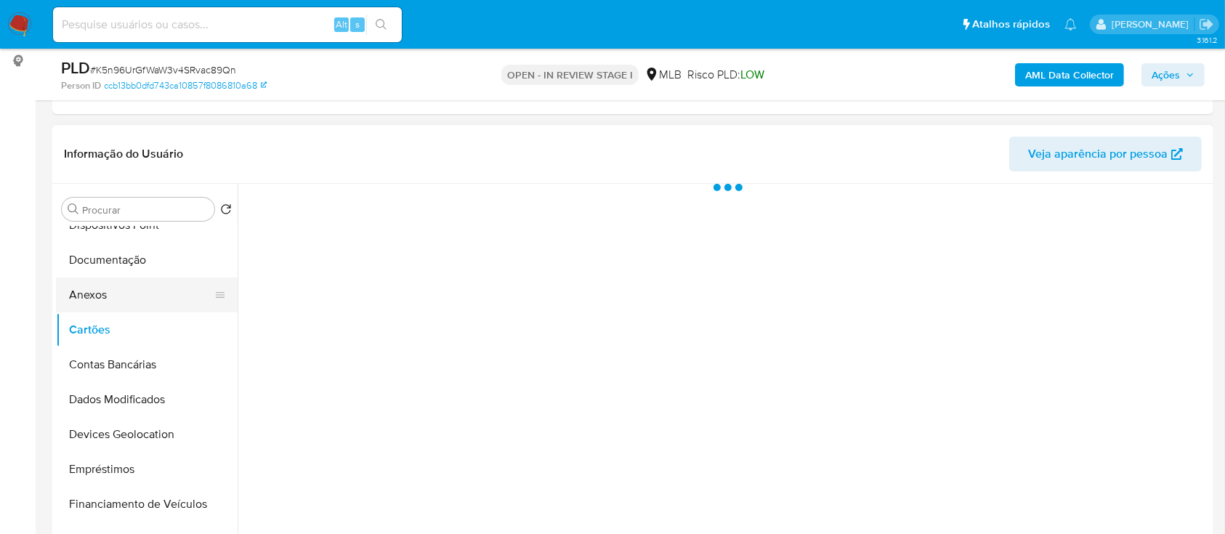
click at [87, 293] on button "Anexos" at bounding box center [141, 295] width 170 height 35
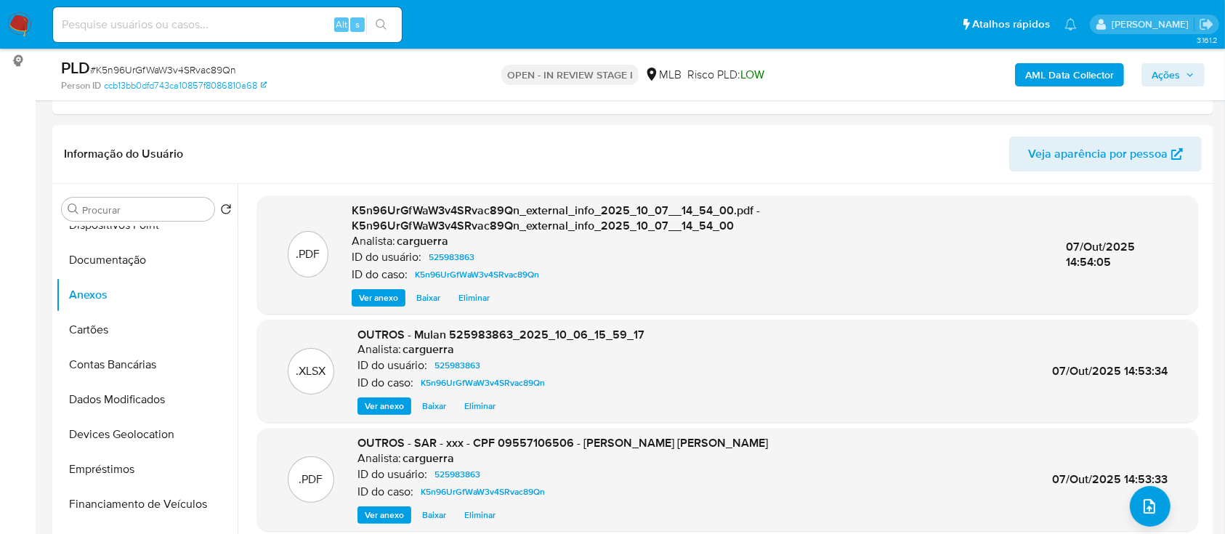
drag, startPoint x: 1165, startPoint y: 78, endPoint x: 1148, endPoint y: 84, distance: 17.5
click at [1161, 78] on span "Ações" at bounding box center [1166, 74] width 28 height 23
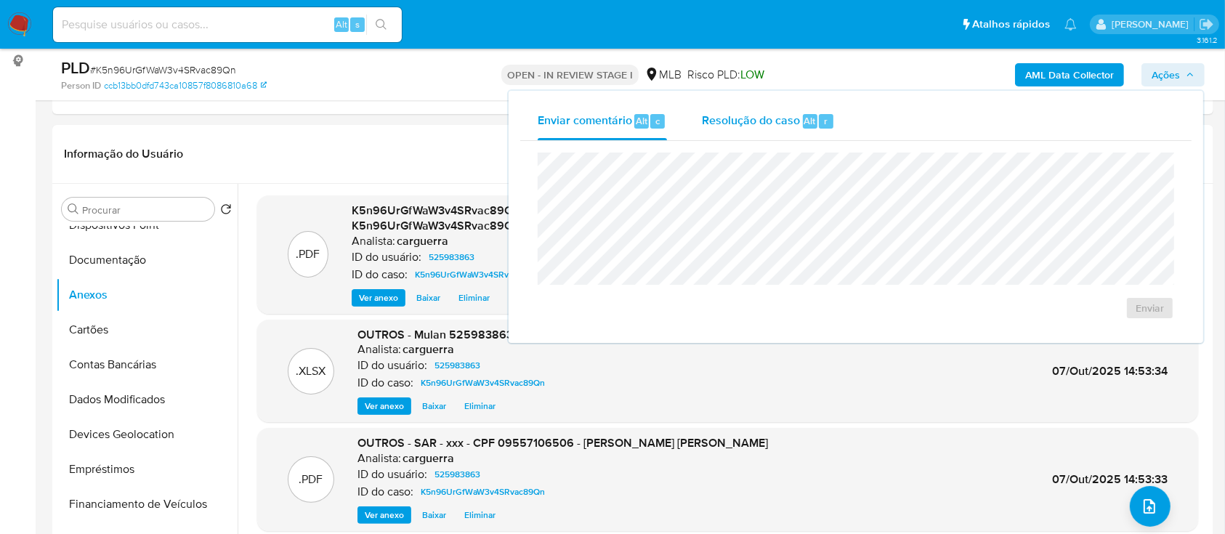
click at [702, 121] on span "Resolução do caso" at bounding box center [751, 120] width 98 height 17
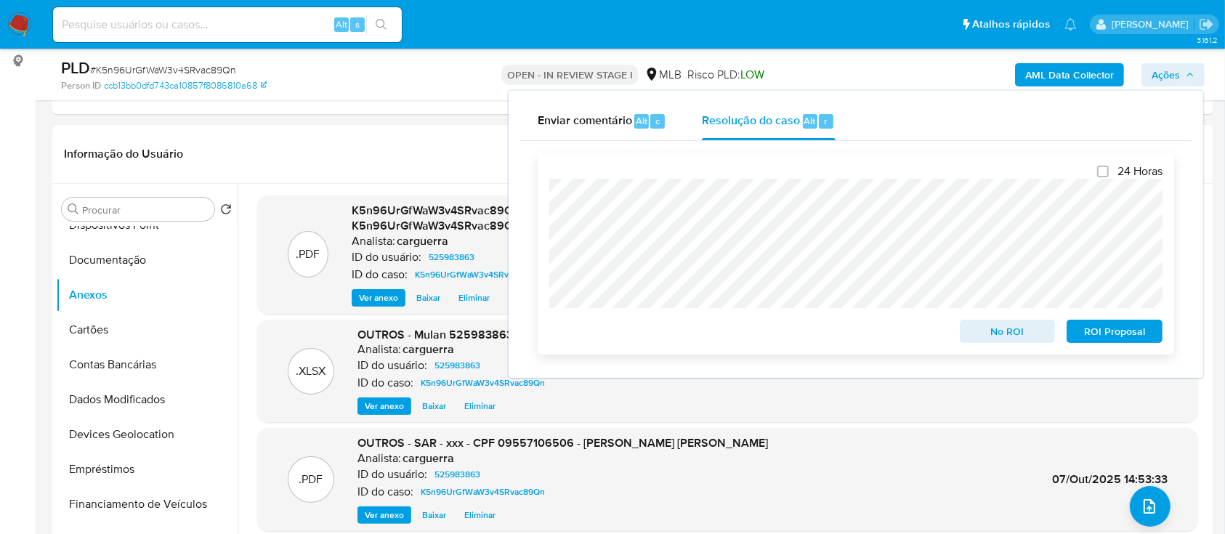
click at [1101, 334] on span "ROI Proposal" at bounding box center [1115, 331] width 76 height 20
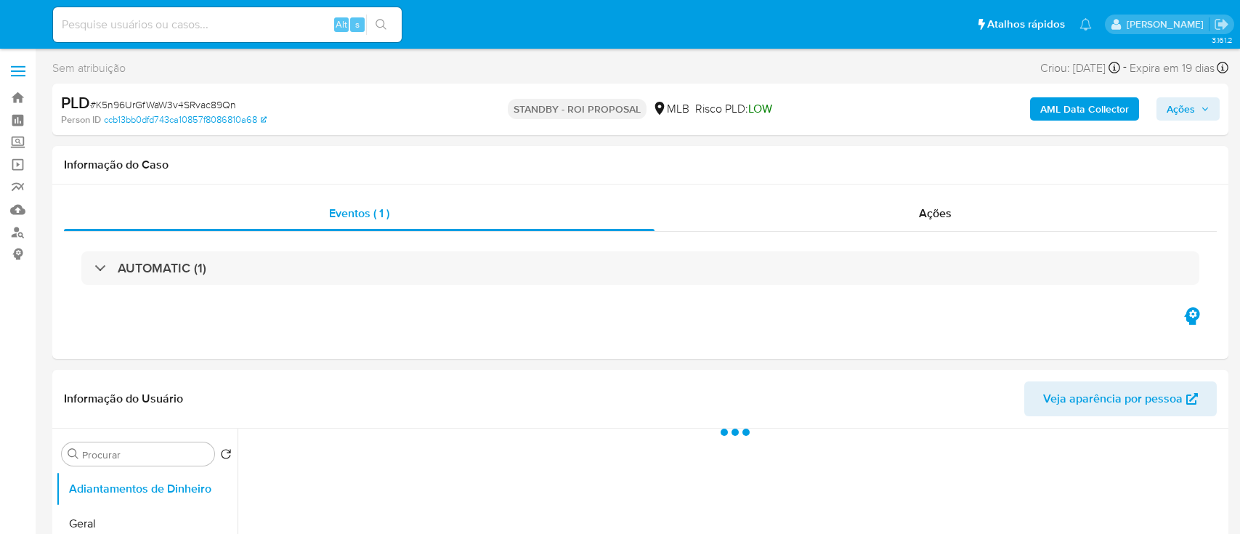
select select "10"
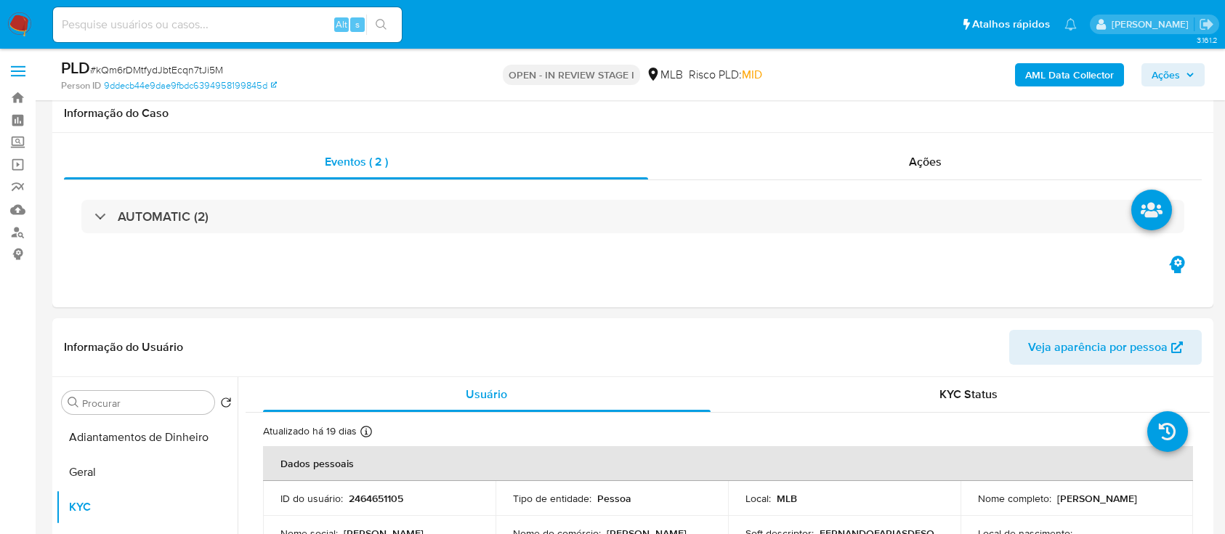
select select "10"
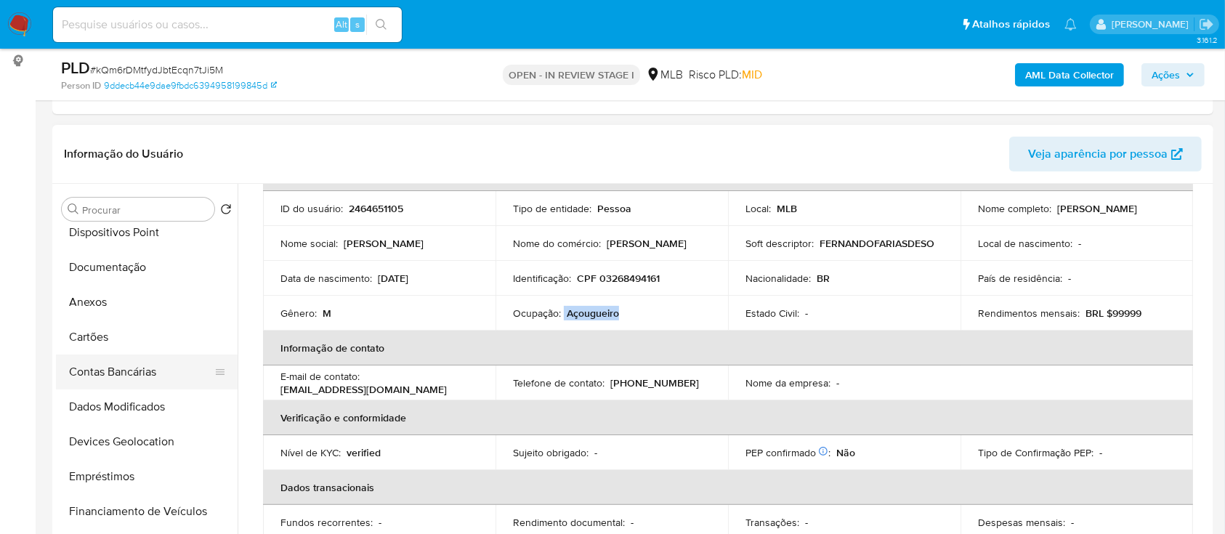
scroll to position [193, 0]
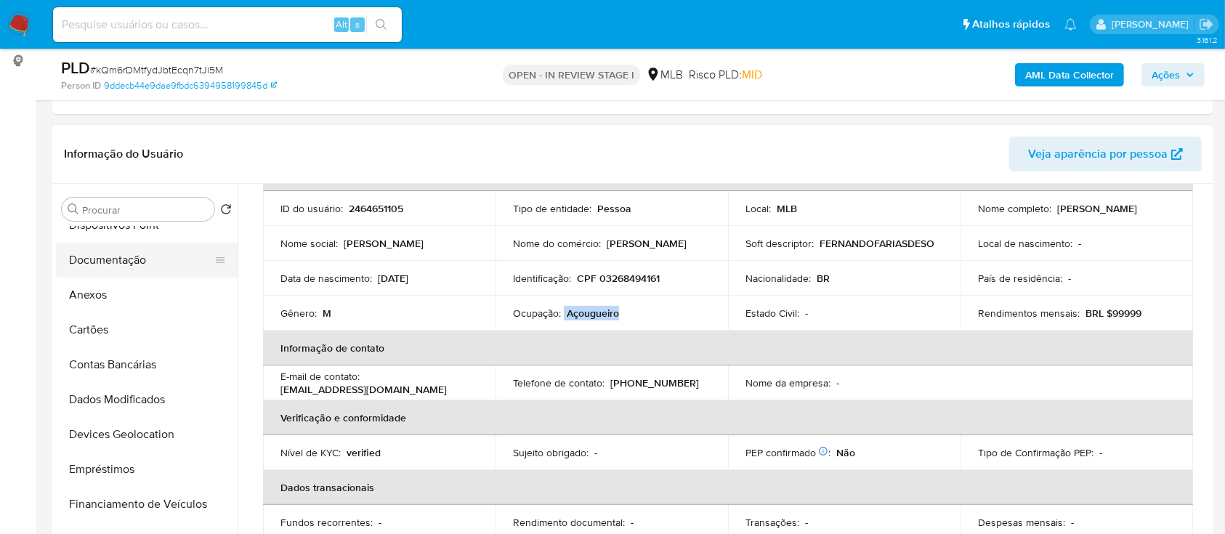
click at [124, 265] on button "Documentação" at bounding box center [141, 260] width 170 height 35
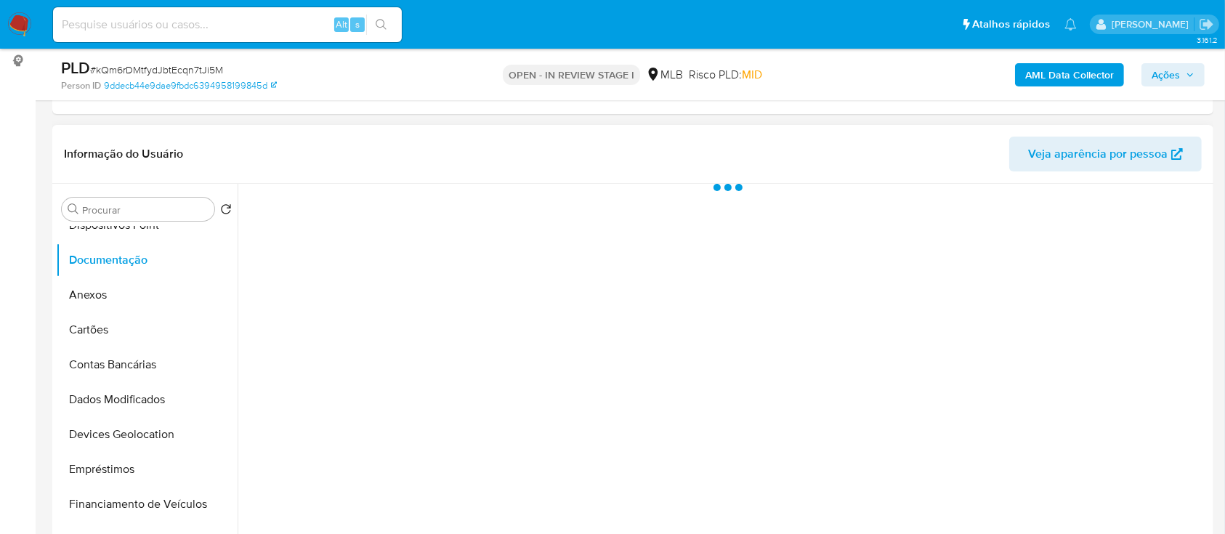
scroll to position [0, 0]
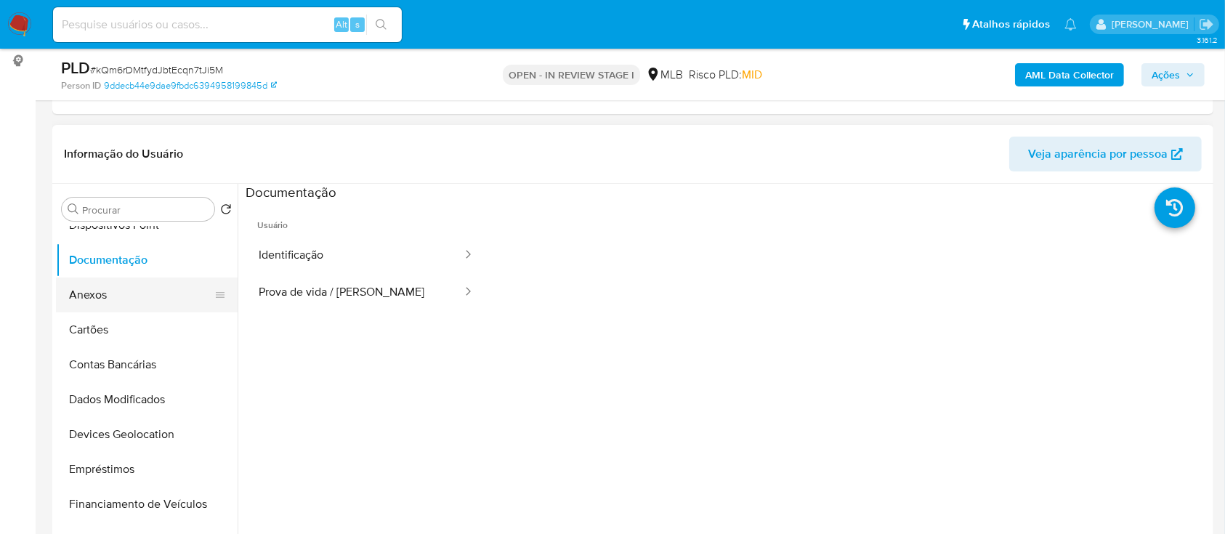
click at [76, 293] on button "Anexos" at bounding box center [141, 295] width 170 height 35
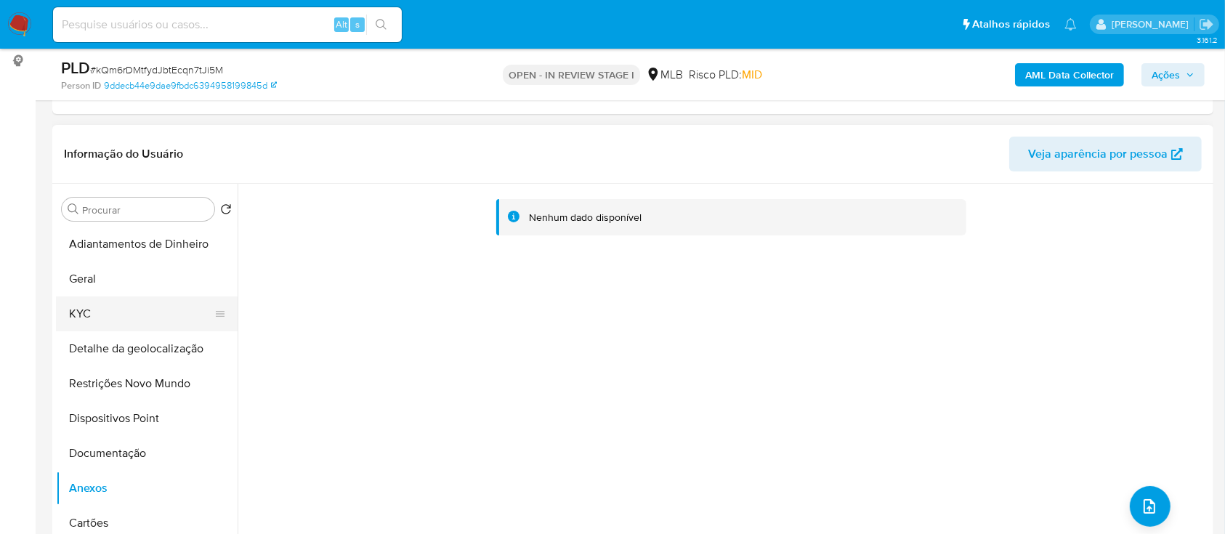
click at [84, 314] on button "KYC" at bounding box center [141, 313] width 170 height 35
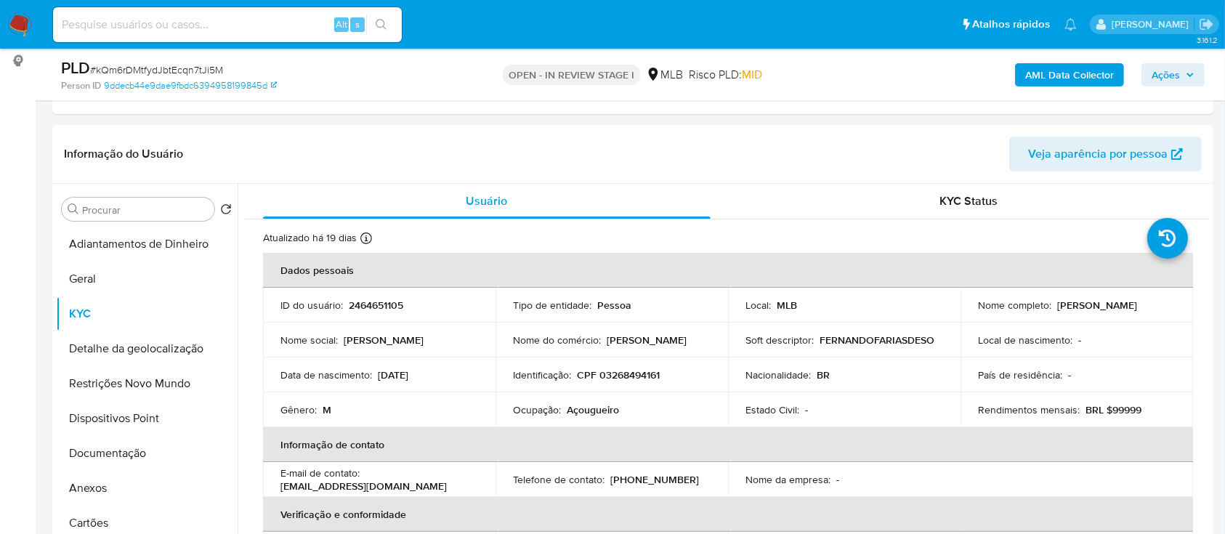
click at [1041, 69] on b "AML Data Collector" at bounding box center [1069, 74] width 89 height 23
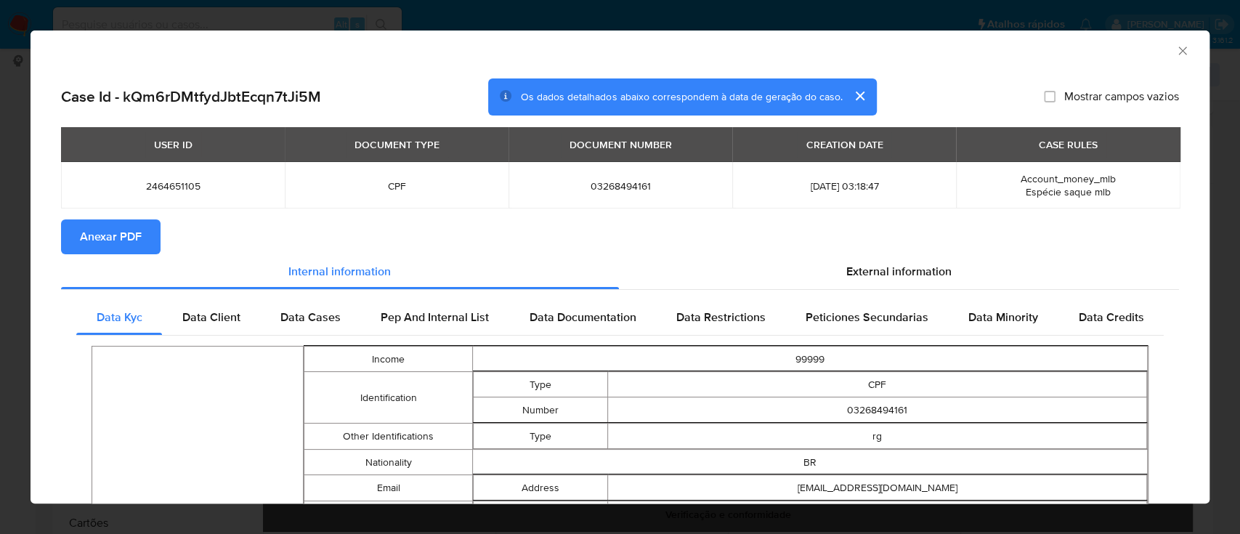
click at [120, 235] on span "Anexar PDF" at bounding box center [111, 237] width 62 height 32
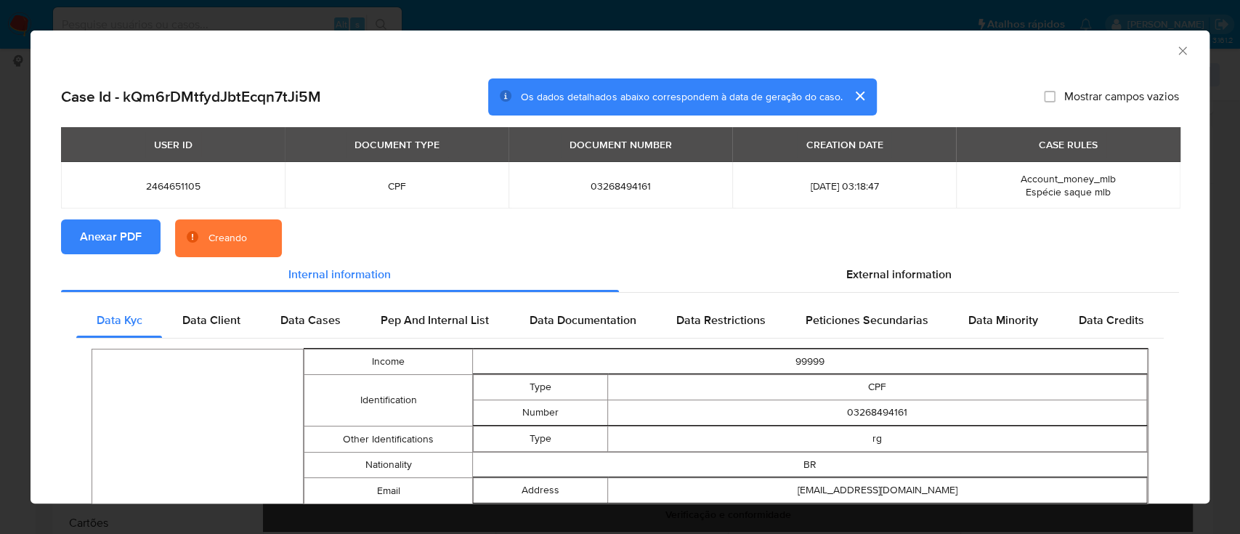
click at [1176, 45] on icon "Fechar a janela" at bounding box center [1183, 51] width 15 height 15
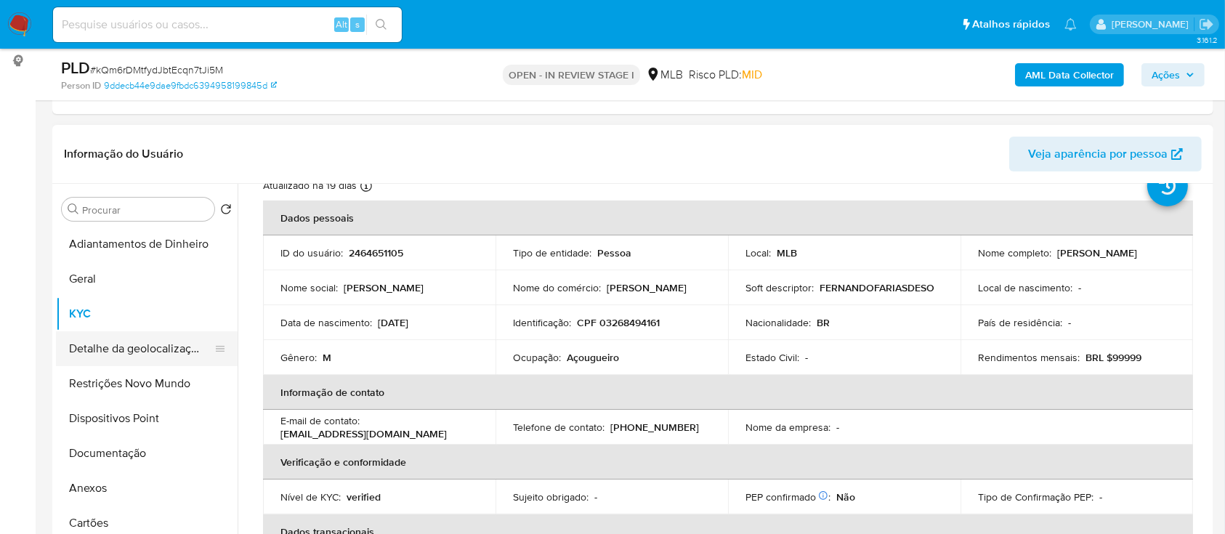
scroll to position [97, 0]
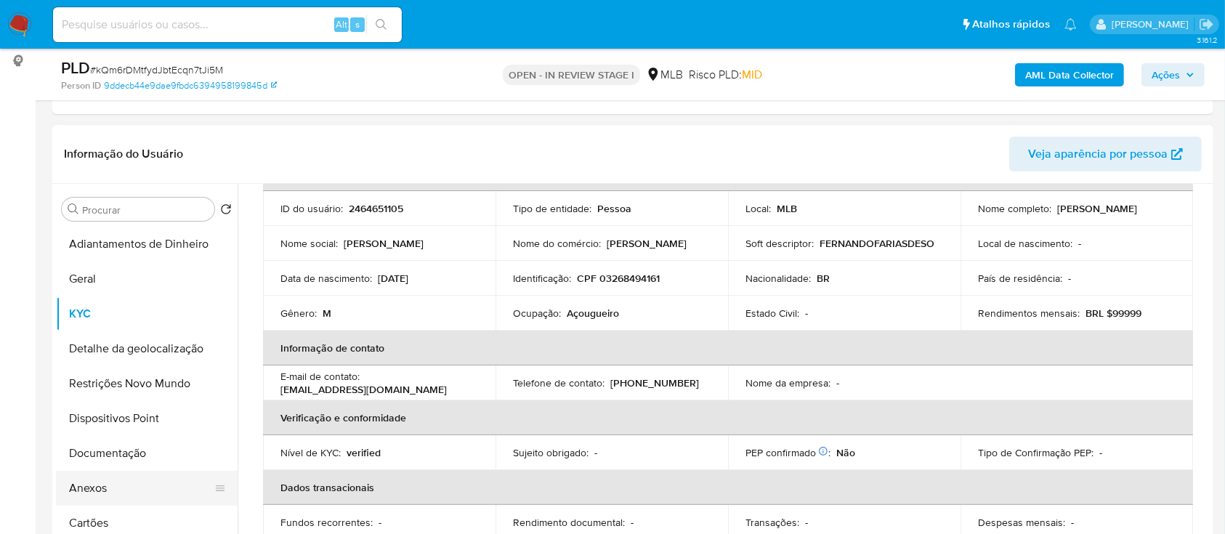
drag, startPoint x: 81, startPoint y: 490, endPoint x: 116, endPoint y: 491, distance: 34.9
click at [83, 490] on button "Anexos" at bounding box center [141, 488] width 170 height 35
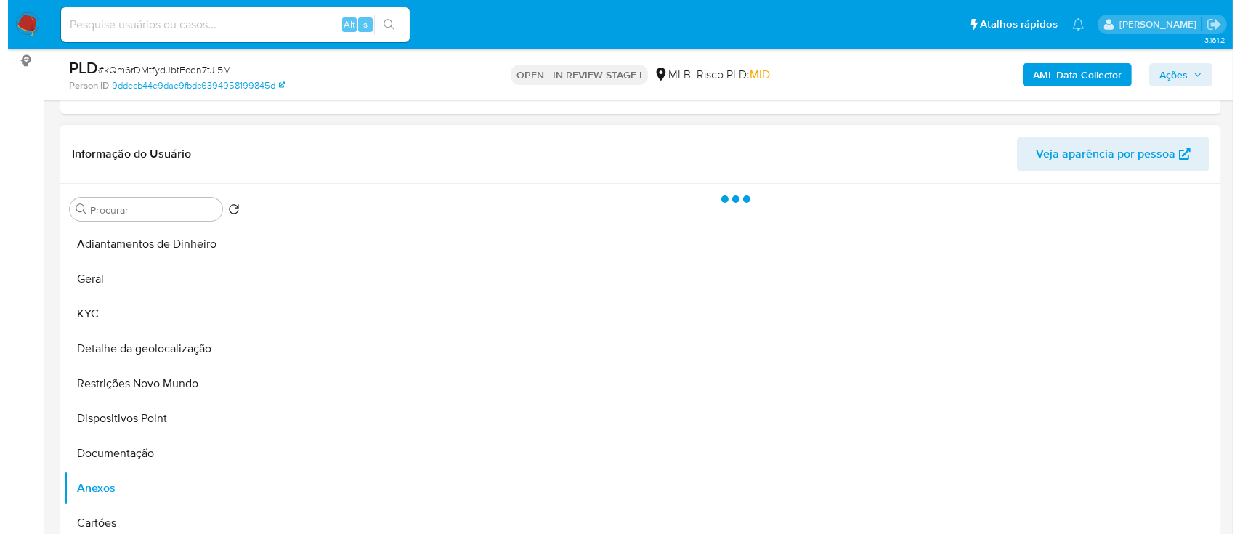
scroll to position [0, 0]
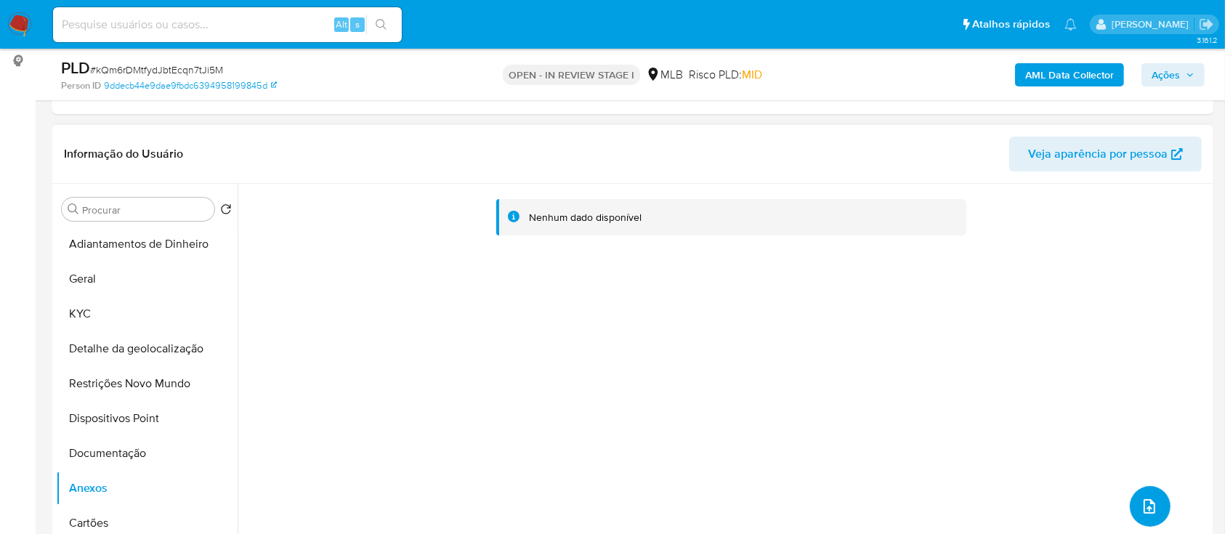
click at [1141, 500] on icon "upload-file" at bounding box center [1149, 506] width 17 height 17
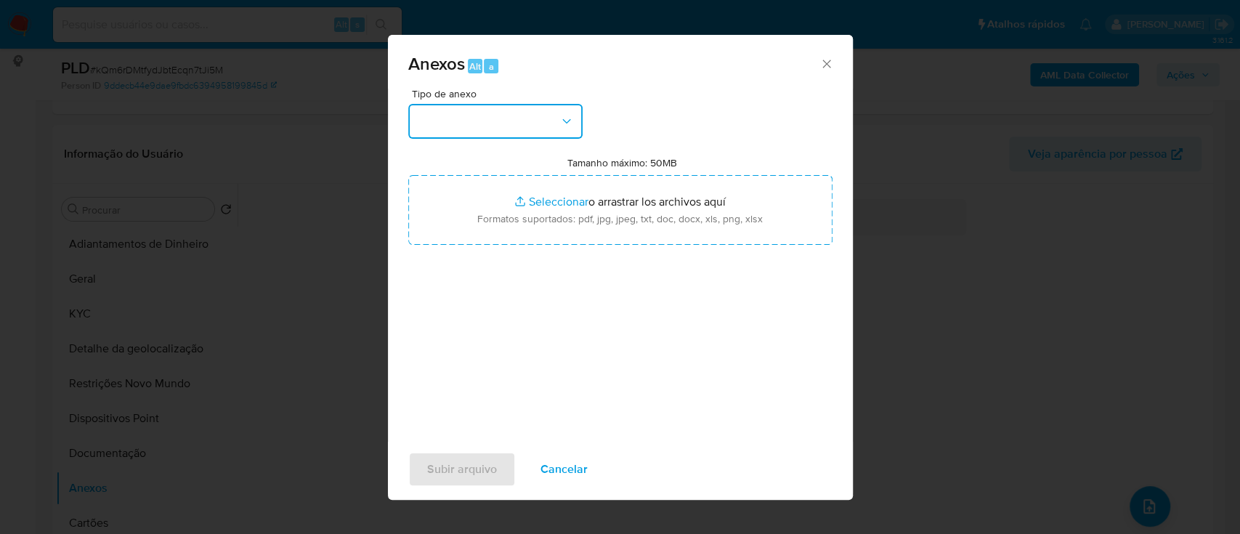
click at [476, 114] on button "button" at bounding box center [495, 121] width 174 height 35
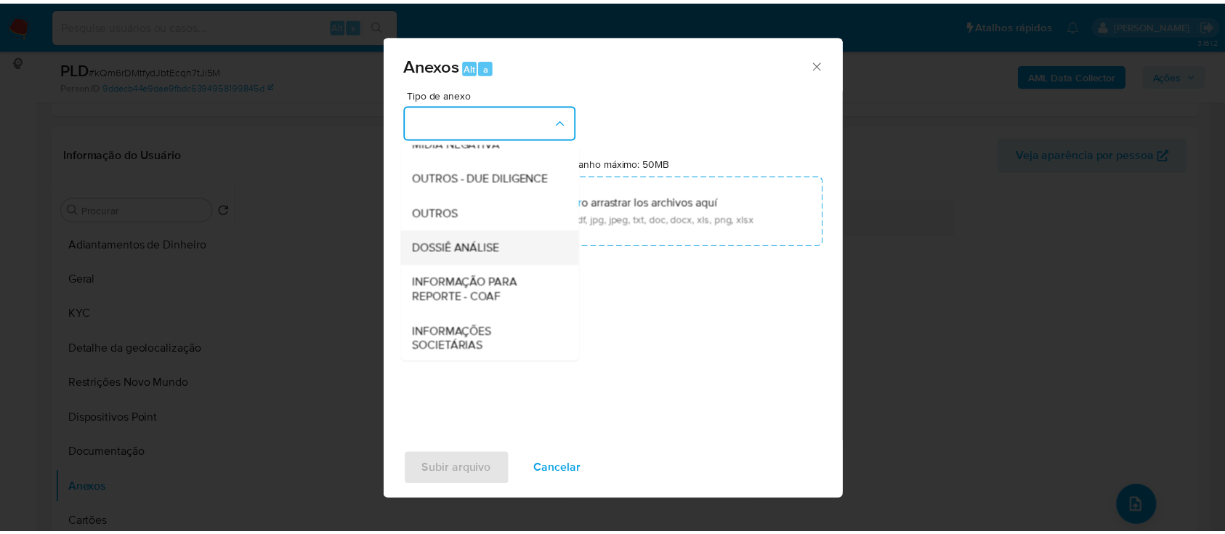
scroll to position [223, 0]
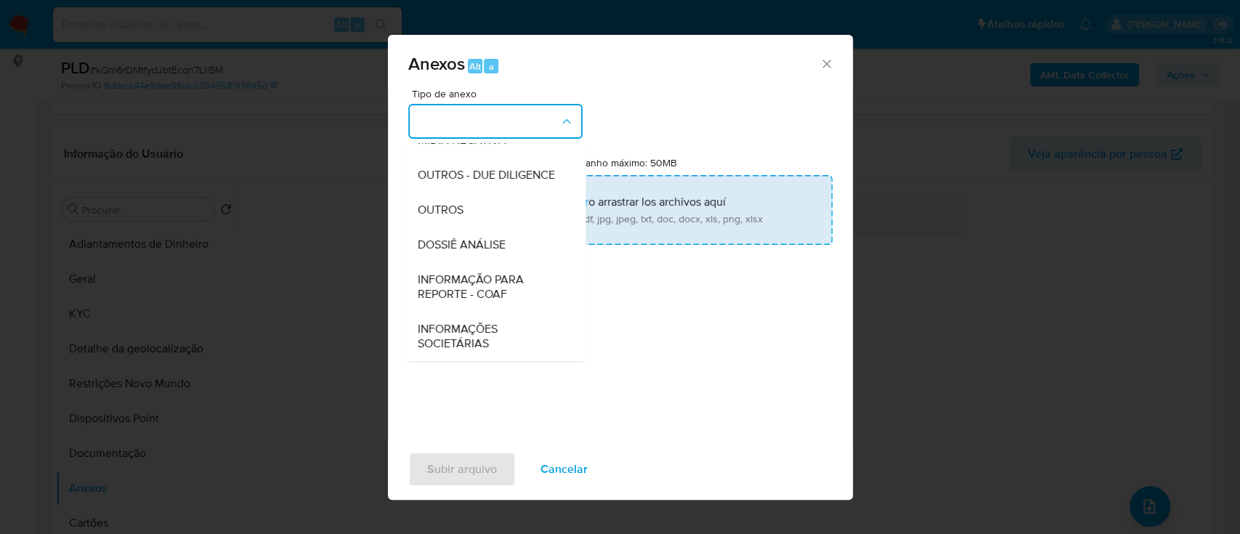
drag, startPoint x: 459, startPoint y: 218, endPoint x: 505, endPoint y: 214, distance: 45.9
click at [459, 217] on div "OUTROS" at bounding box center [491, 210] width 148 height 35
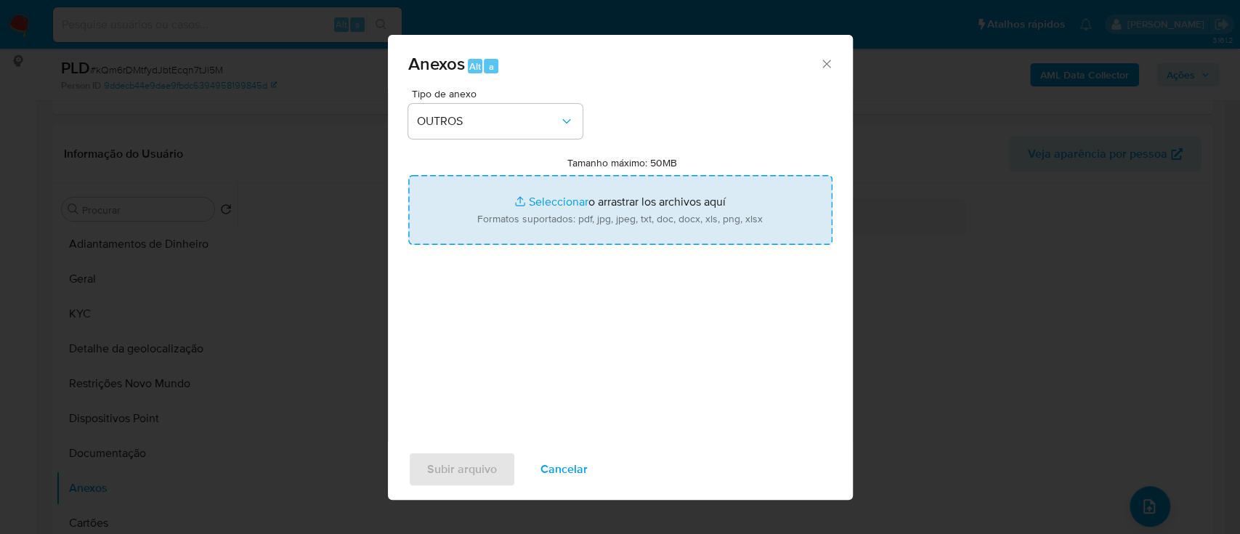
click at [559, 203] on input "Tamanho máximo: 50MB Seleccionar archivos" at bounding box center [620, 210] width 424 height 70
type input "C:\fakepath\Mulan 2464651105_2025_10_06_16_00_48.xlsx"
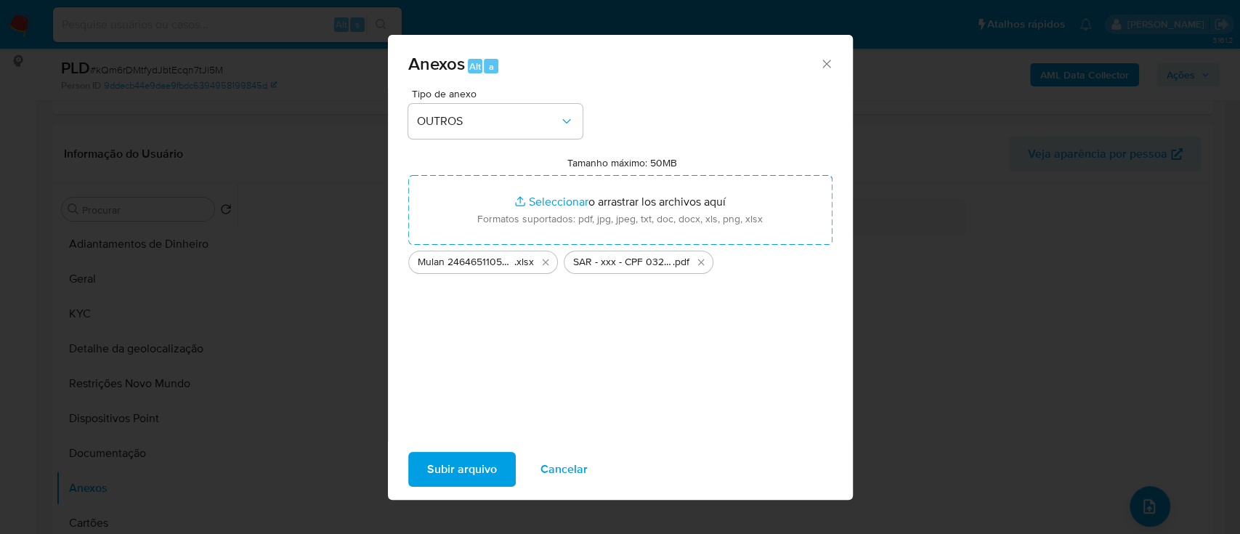
click at [473, 468] on span "Subir arquivo" at bounding box center [462, 469] width 70 height 32
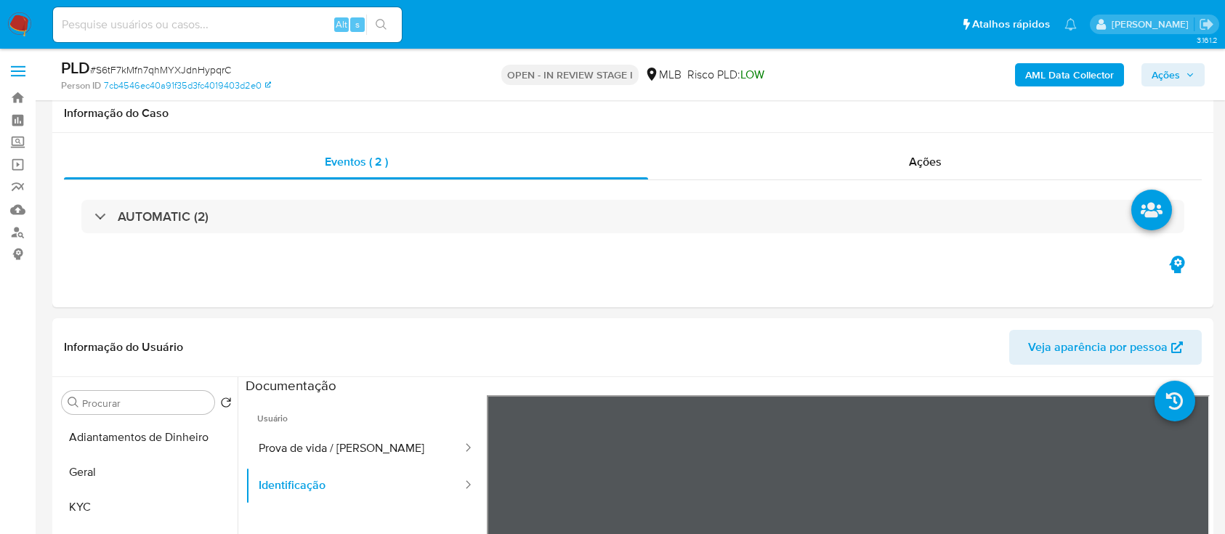
select select "10"
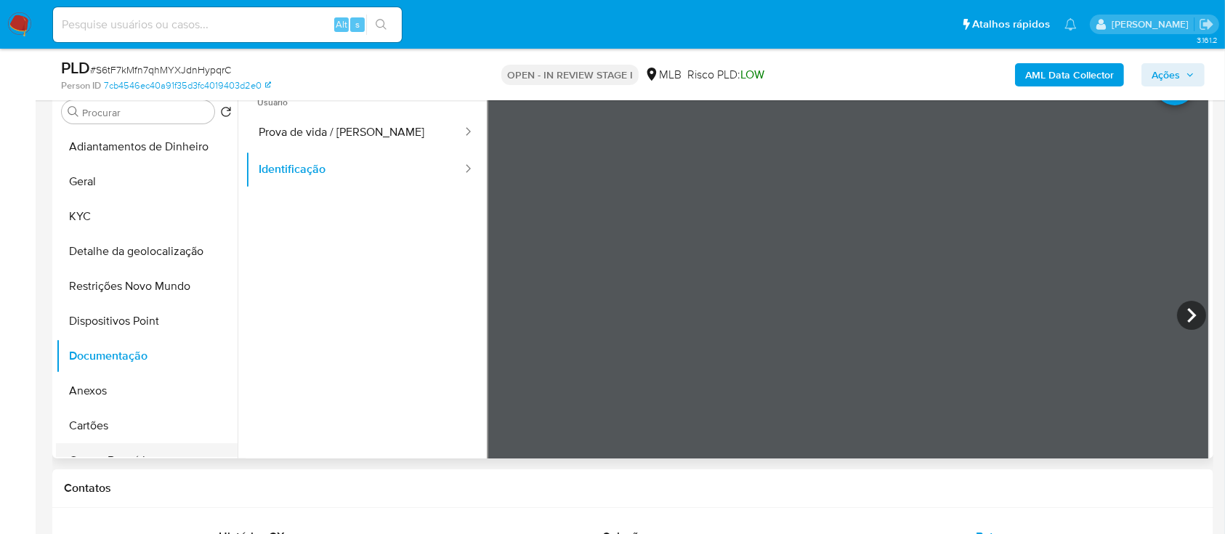
scroll to position [97, 0]
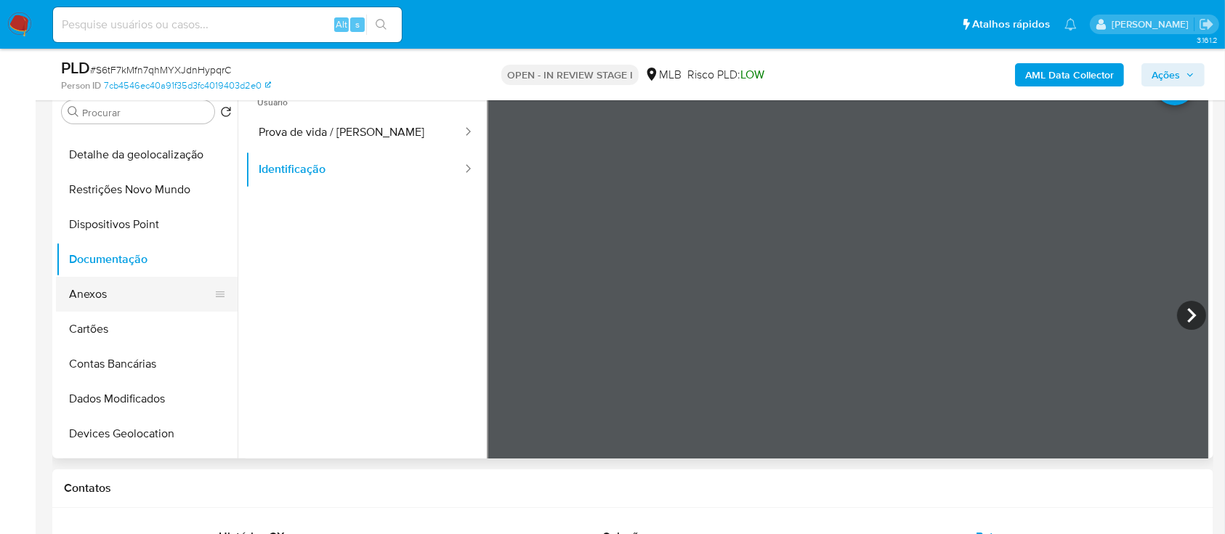
drag, startPoint x: 97, startPoint y: 302, endPoint x: 203, endPoint y: 299, distance: 106.9
click at [97, 301] on button "Anexos" at bounding box center [141, 294] width 170 height 35
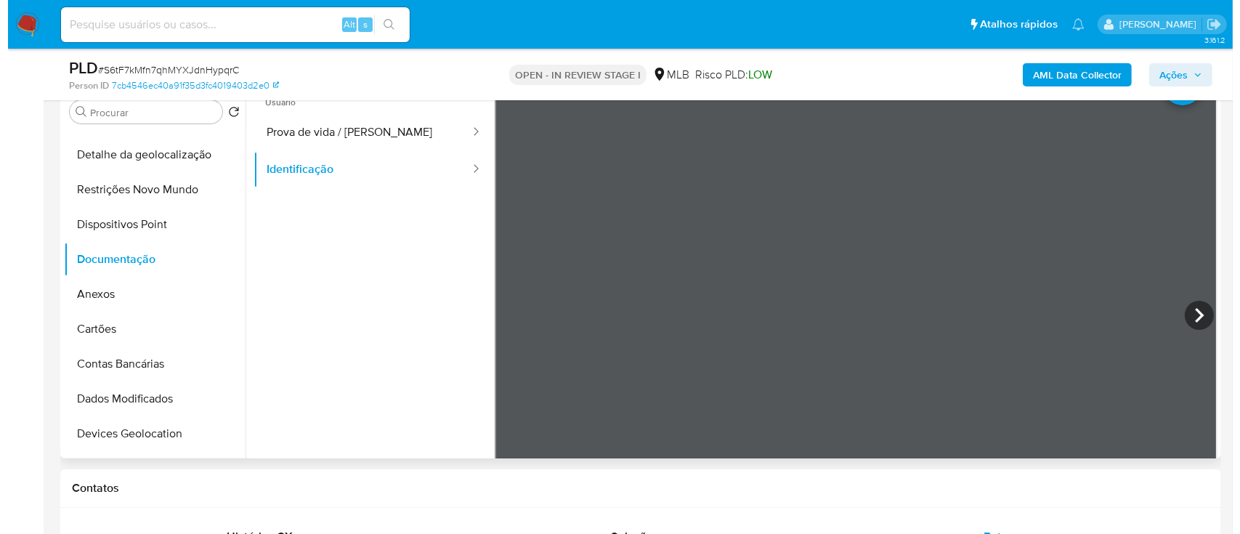
scroll to position [0, 0]
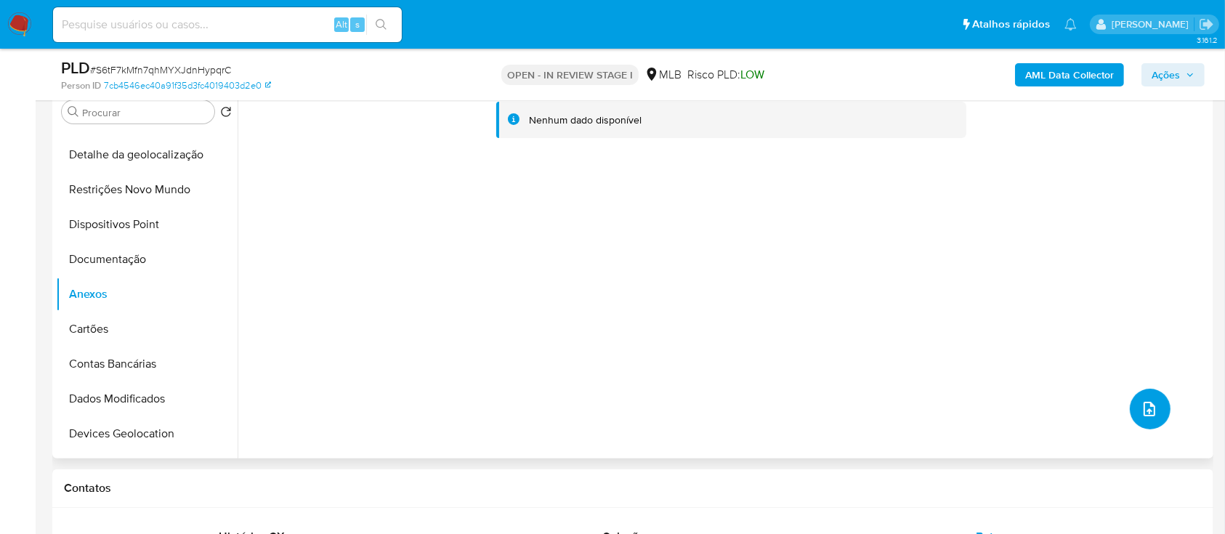
click at [1148, 404] on icon "upload-file" at bounding box center [1149, 408] width 17 height 17
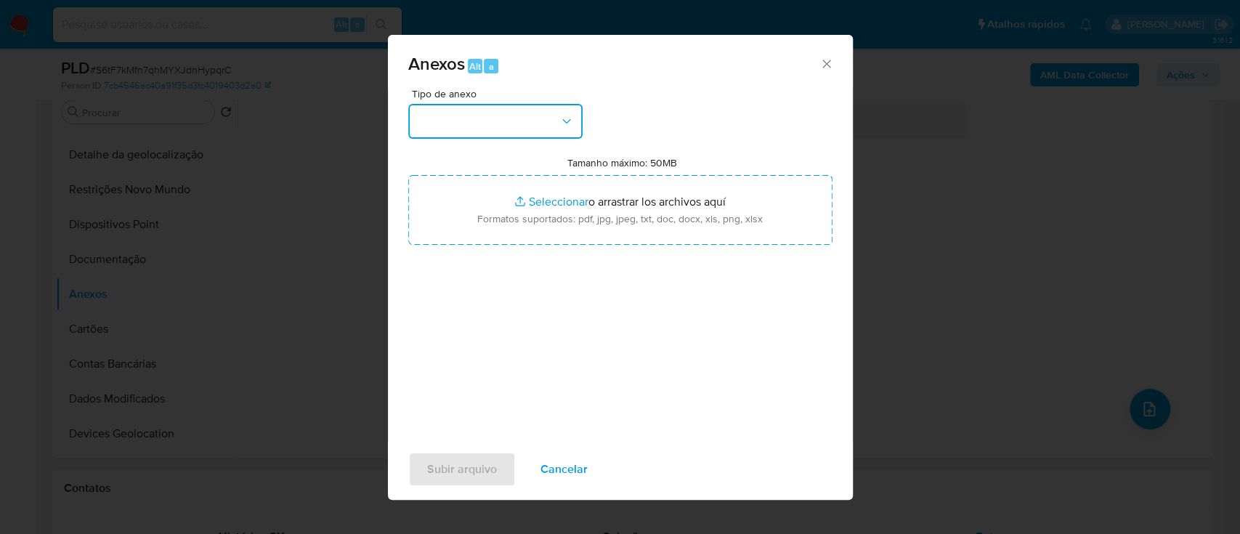
click at [475, 125] on button "button" at bounding box center [495, 121] width 174 height 35
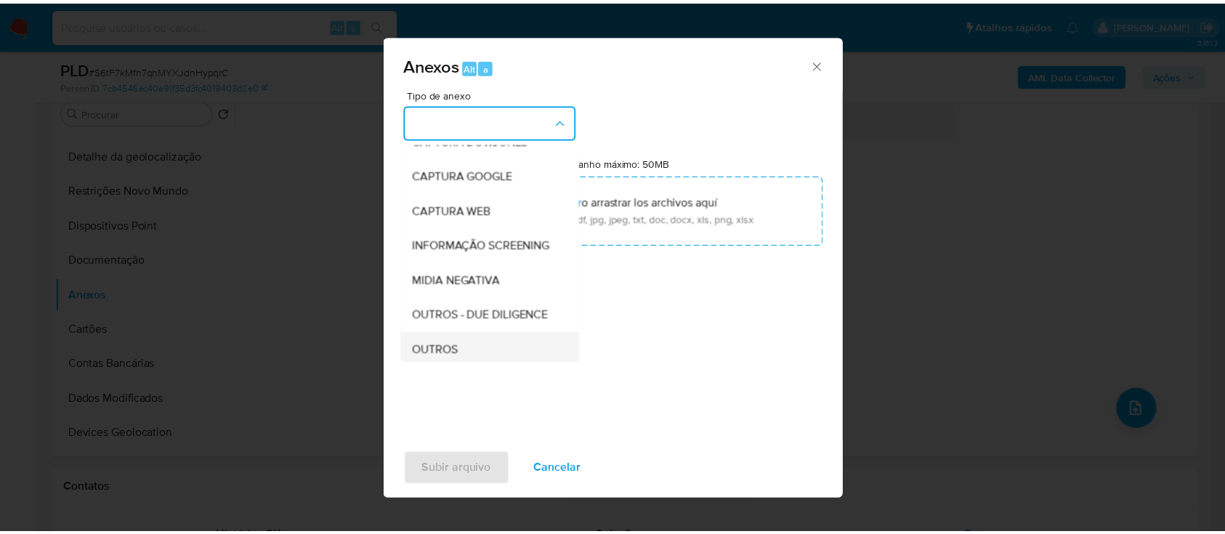
scroll to position [193, 0]
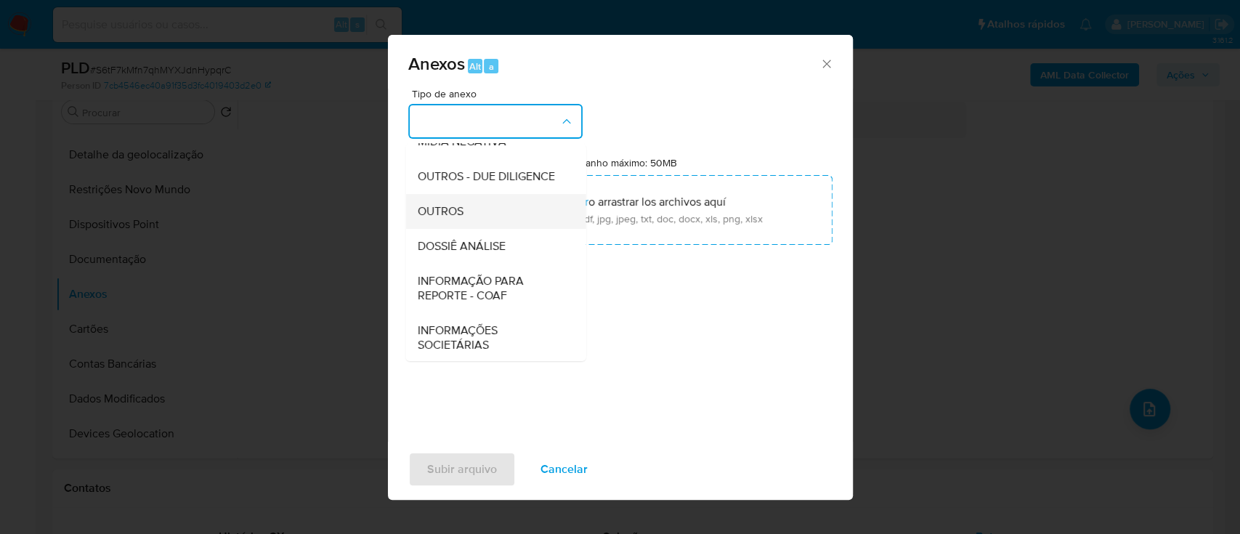
click at [472, 229] on div "OUTROS" at bounding box center [491, 211] width 148 height 35
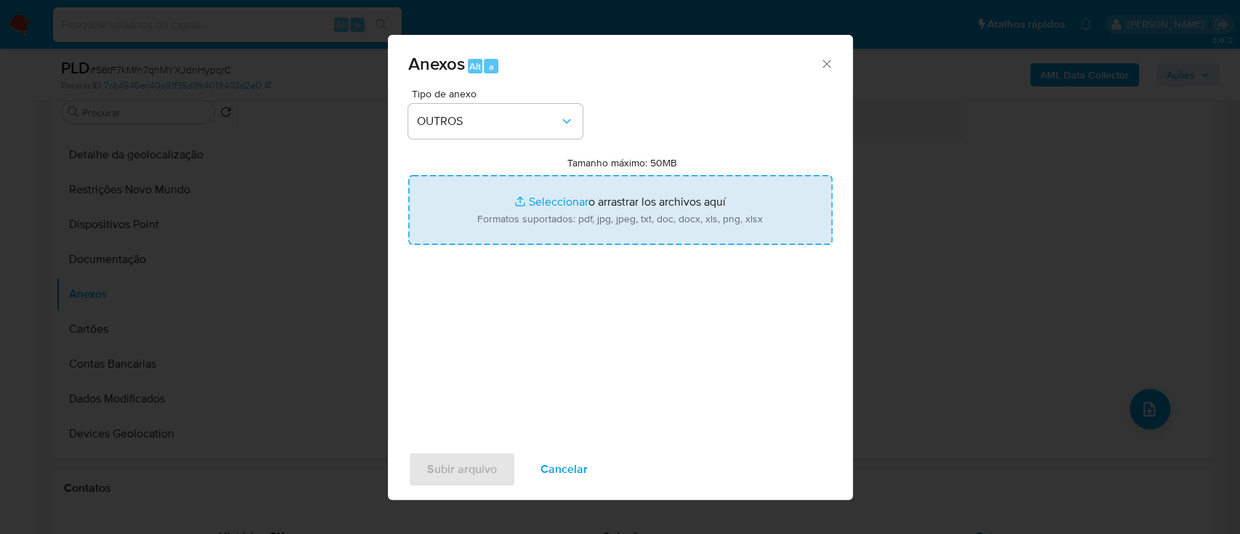
click at [550, 202] on input "Tamanho máximo: 50MB Seleccionar archivos" at bounding box center [620, 210] width 424 height 70
type input "C:\fakepath\SAR - xxx - CPF 15265463291 - [PERSON_NAME].pdf"
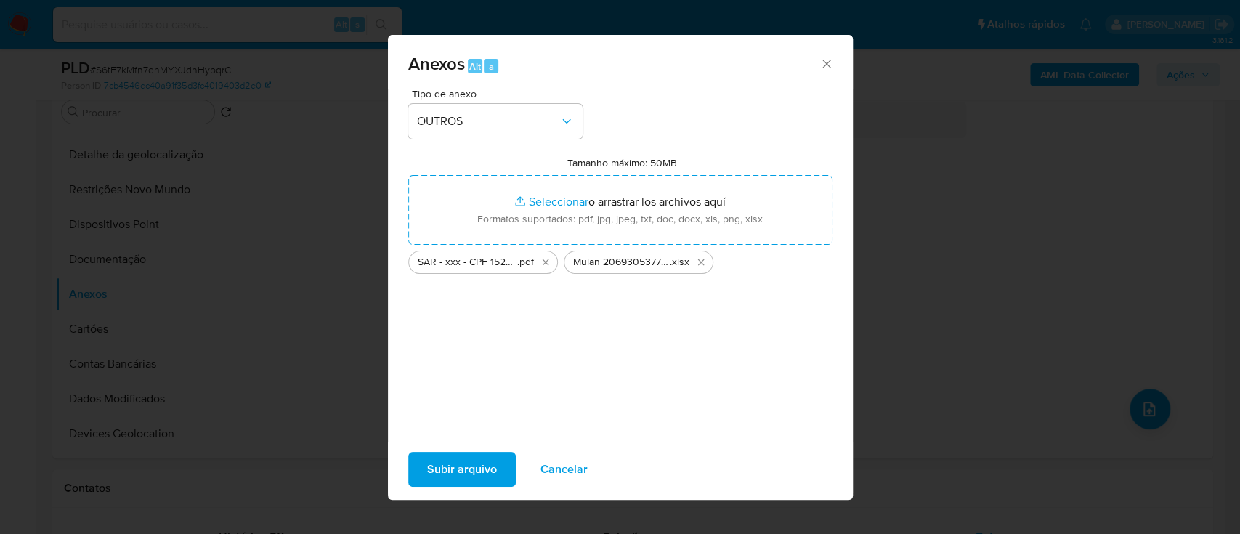
click at [481, 465] on span "Subir arquivo" at bounding box center [462, 469] width 70 height 32
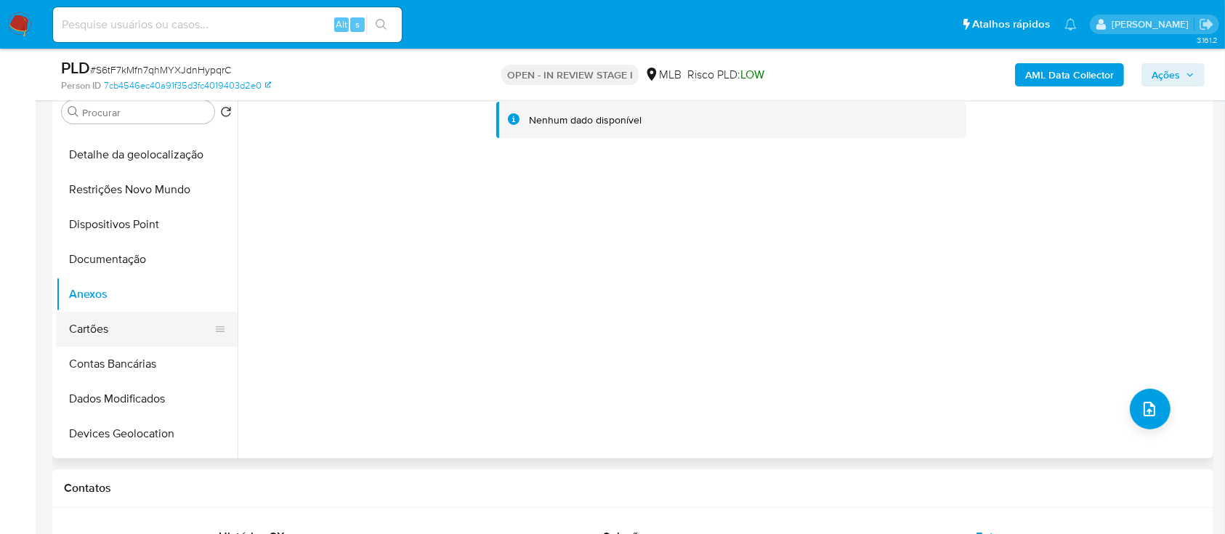
click at [90, 328] on button "Cartões" at bounding box center [141, 329] width 170 height 35
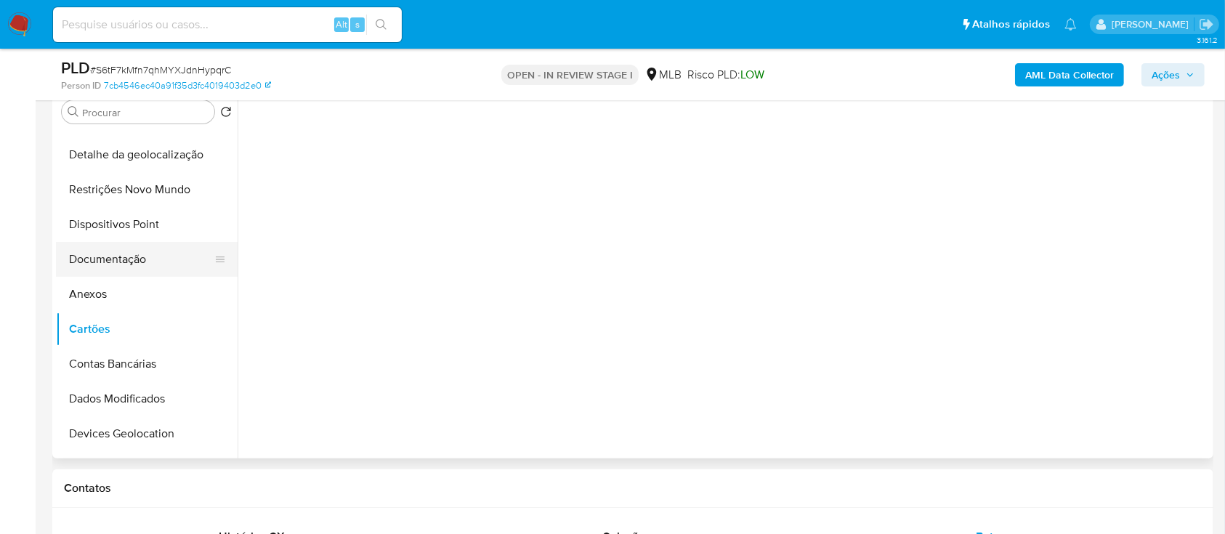
click at [102, 262] on button "Documentação" at bounding box center [141, 259] width 170 height 35
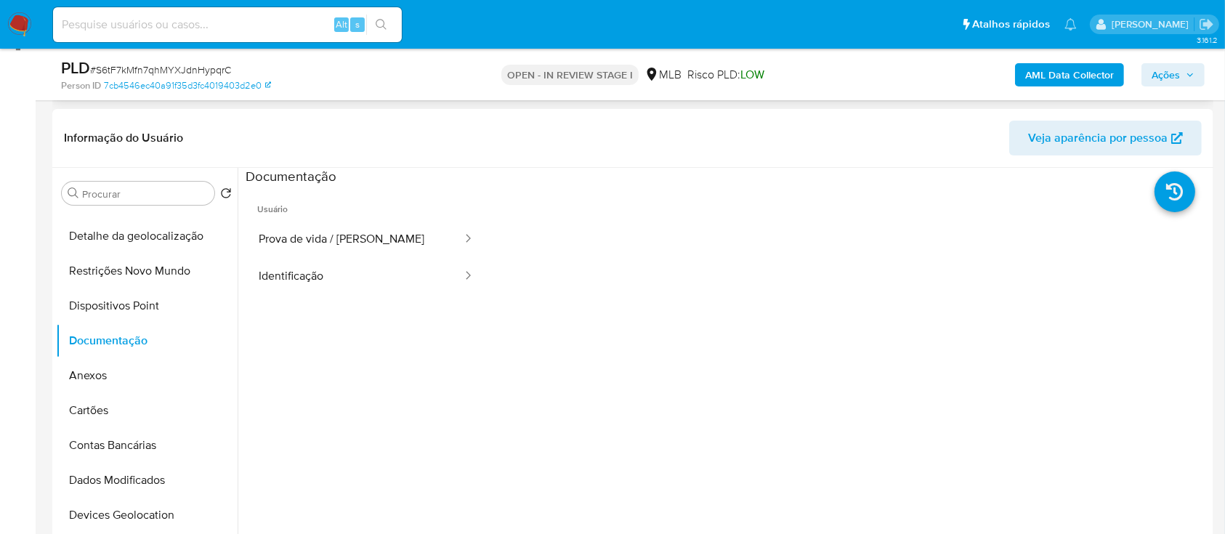
scroll to position [97, 0]
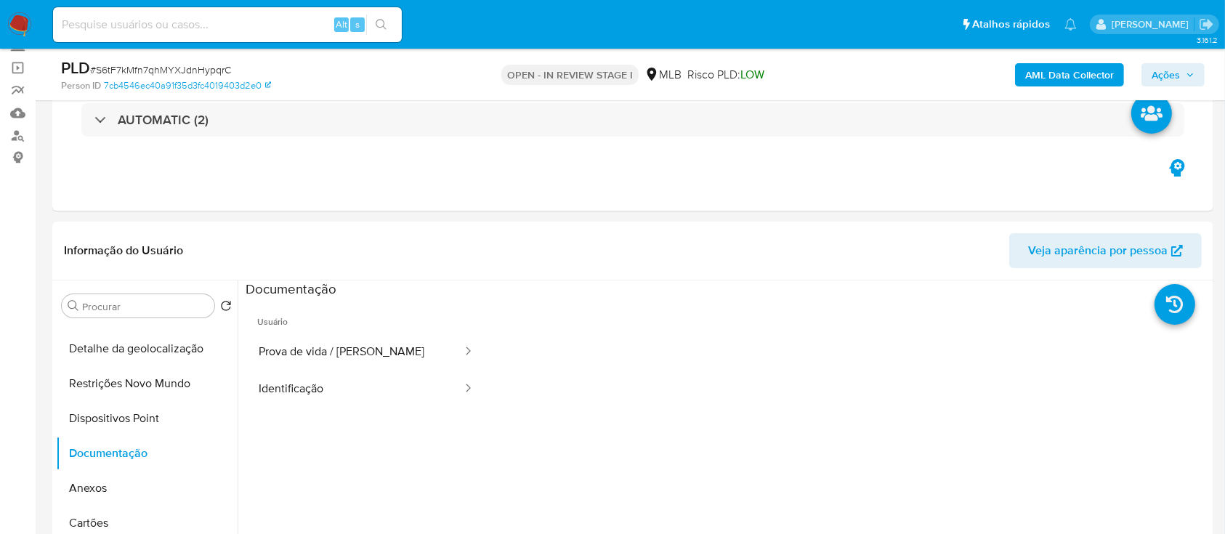
click at [1070, 91] on div "AML Data Collector Ações" at bounding box center [1016, 74] width 377 height 34
click at [1062, 73] on b "AML Data Collector" at bounding box center [1069, 74] width 89 height 23
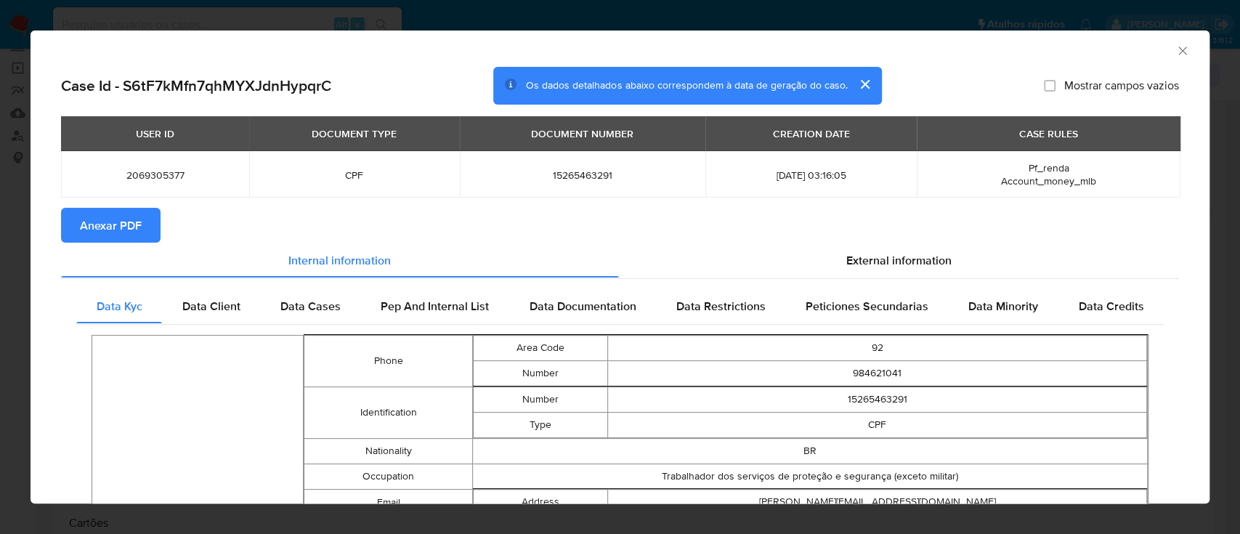
click at [118, 232] on span "Anexar PDF" at bounding box center [111, 225] width 62 height 32
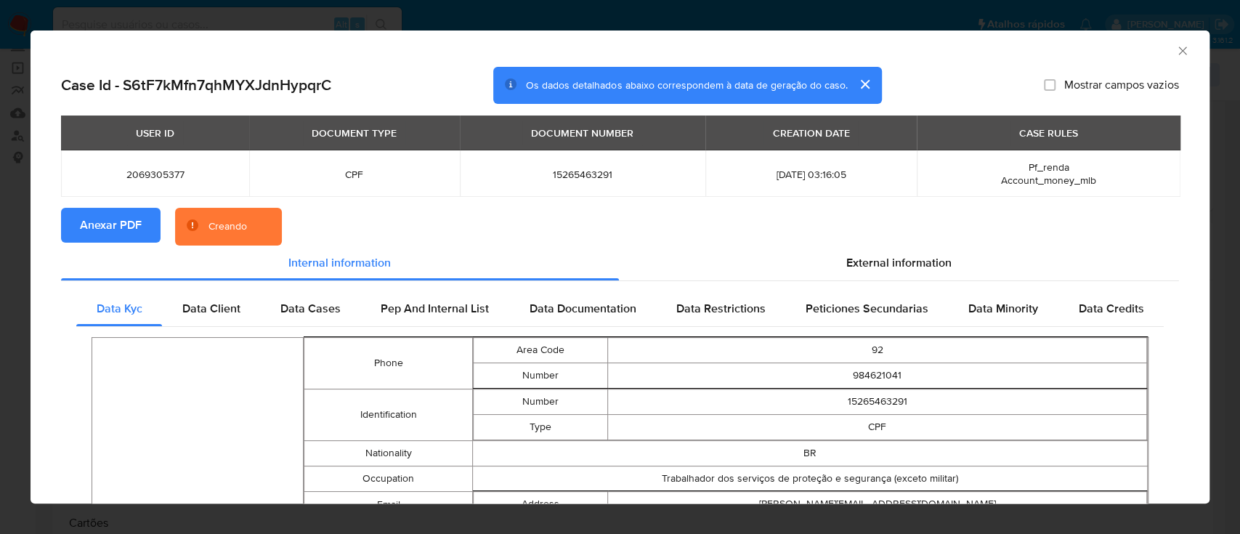
click at [1176, 52] on icon "Fechar a janela" at bounding box center [1183, 51] width 15 height 15
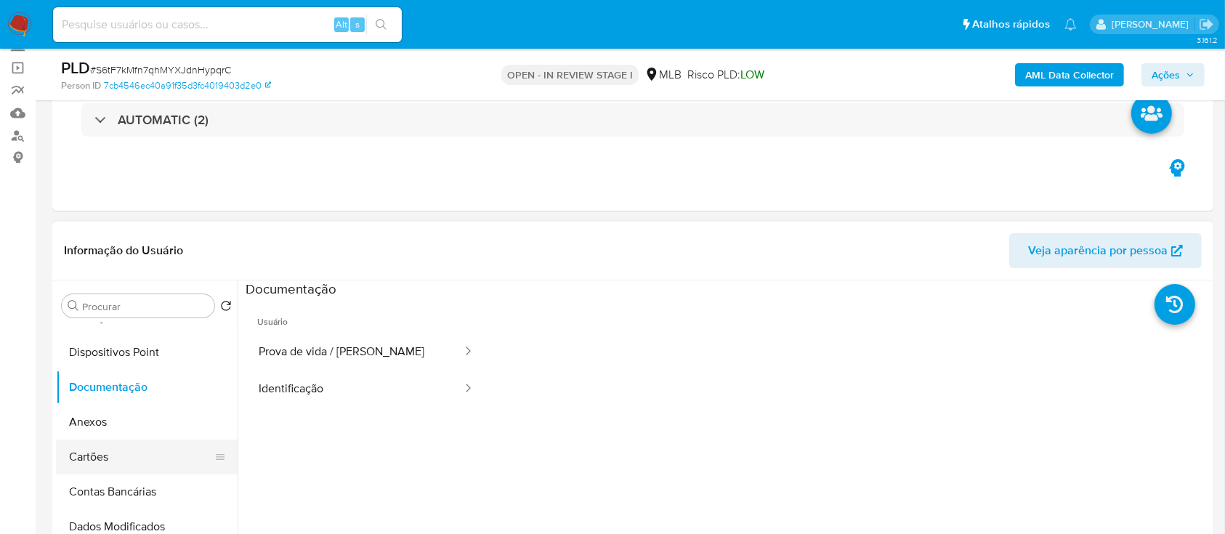
scroll to position [193, 0]
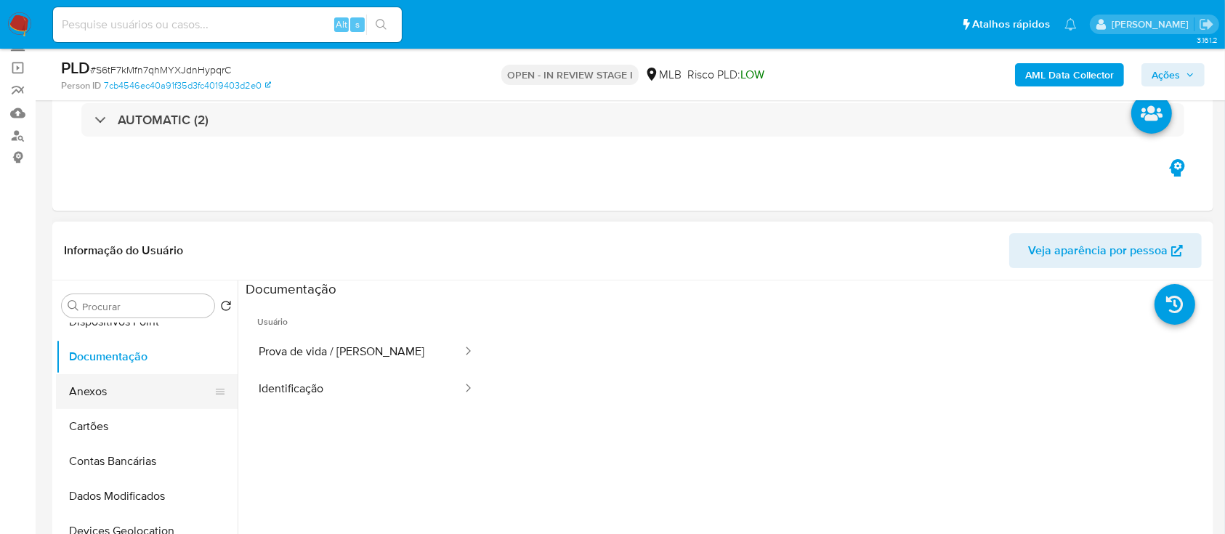
click at [98, 387] on button "Anexos" at bounding box center [141, 391] width 170 height 35
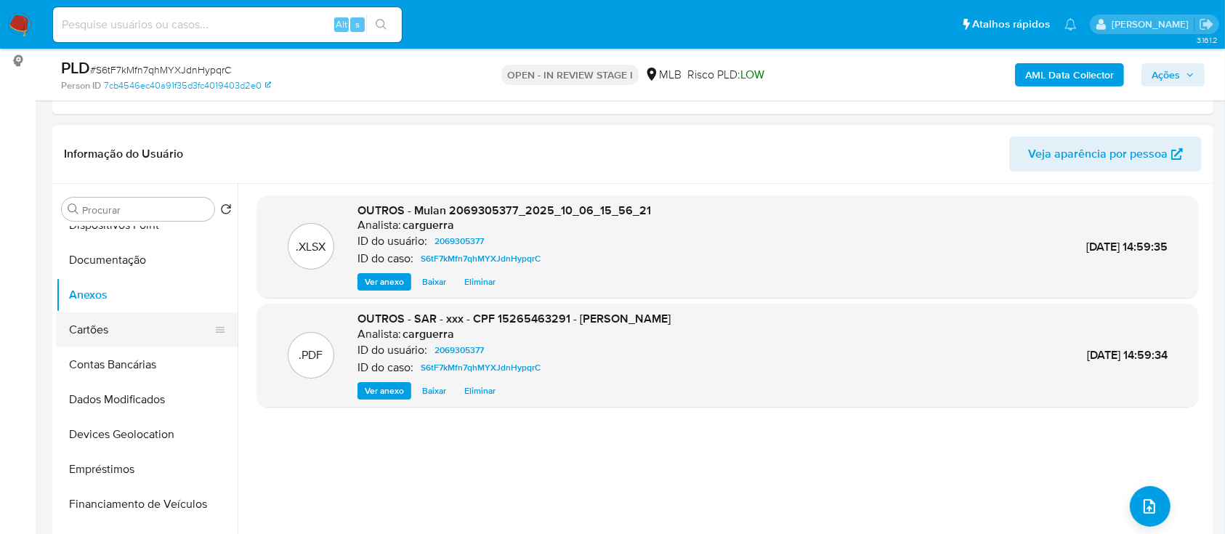
drag, startPoint x: 95, startPoint y: 334, endPoint x: 93, endPoint y: 323, distance: 11.8
click at [93, 329] on button "Cartões" at bounding box center [141, 329] width 170 height 35
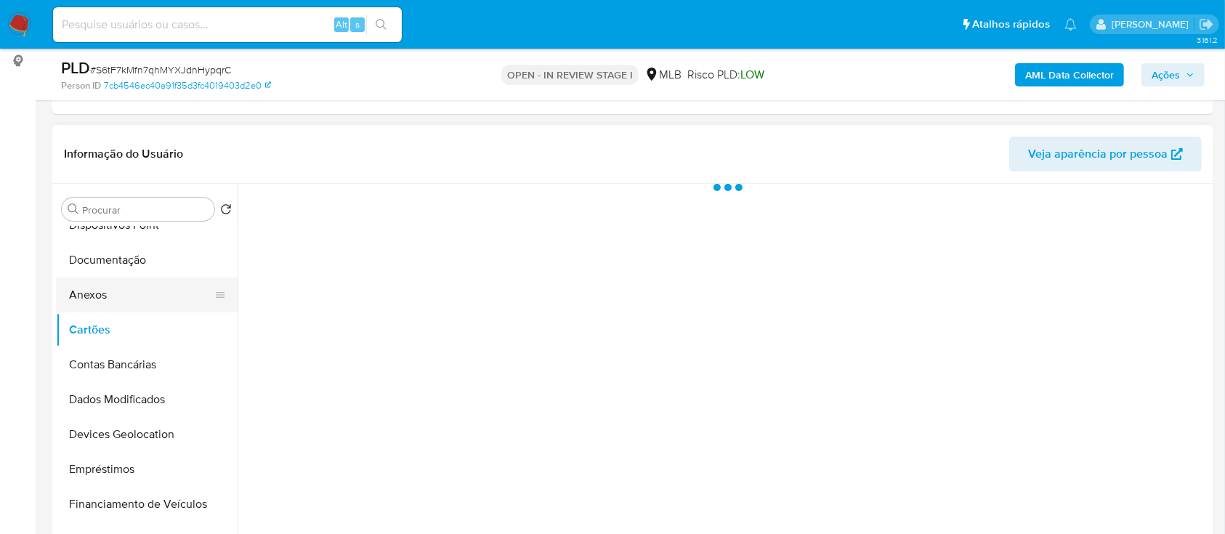
click at [86, 297] on button "Anexos" at bounding box center [141, 295] width 170 height 35
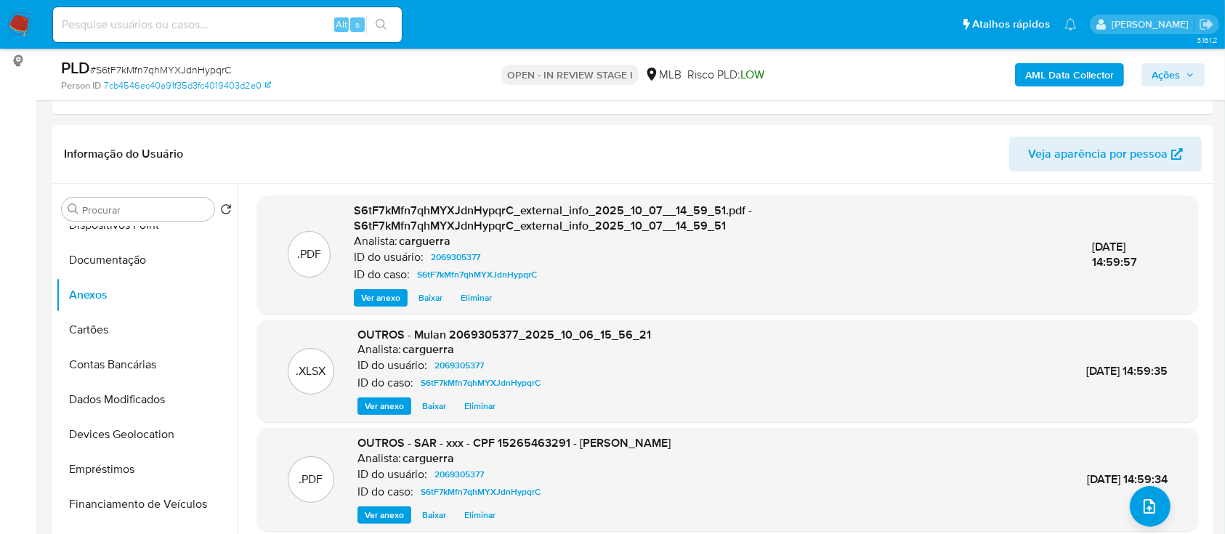
click at [1173, 65] on span "Ações" at bounding box center [1166, 74] width 28 height 23
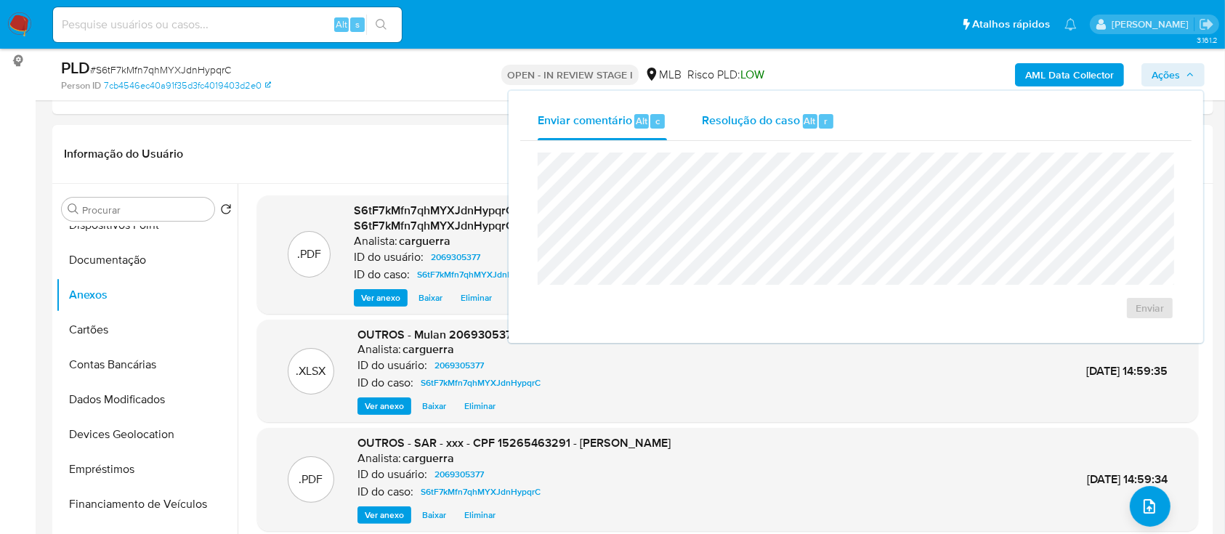
click at [767, 125] on span "Resolução do caso" at bounding box center [751, 120] width 98 height 17
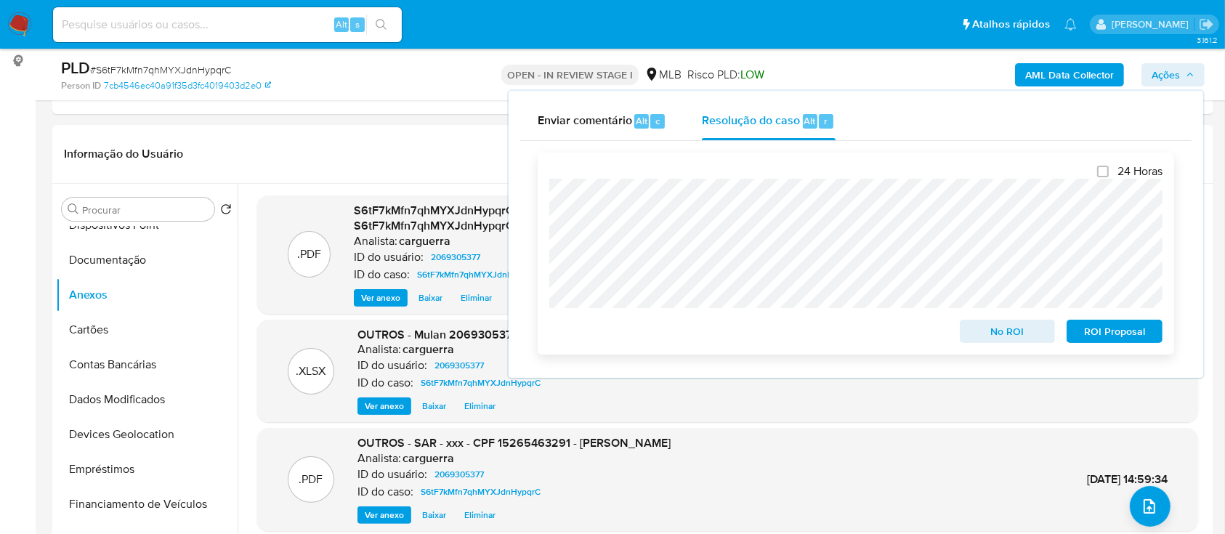
click at [1123, 333] on span "ROI Proposal" at bounding box center [1115, 331] width 76 height 20
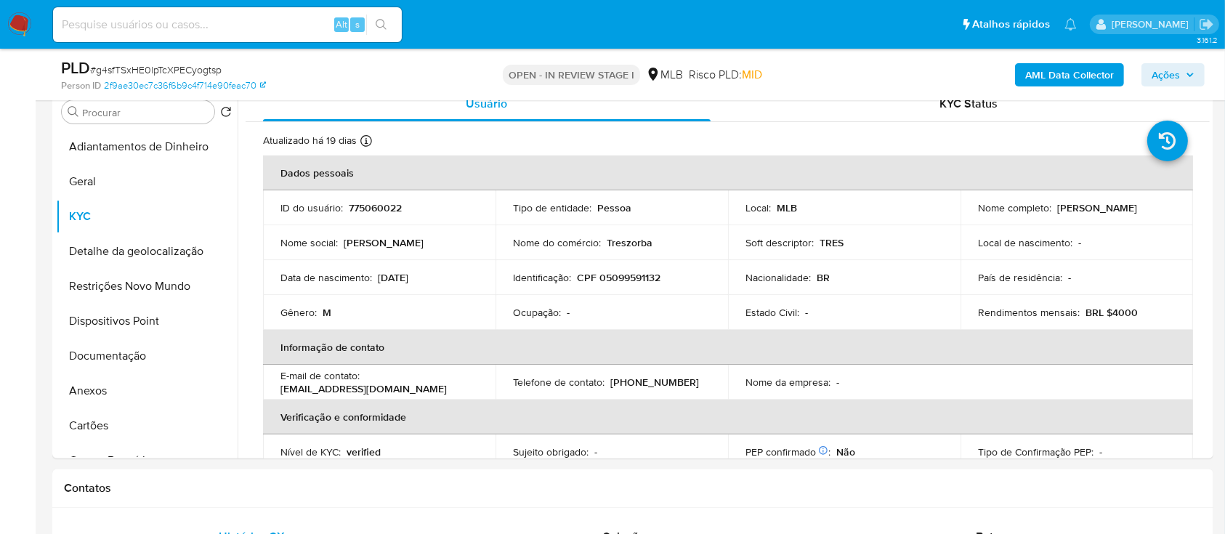
scroll to position [291, 0]
click at [1057, 81] on b "AML Data Collector" at bounding box center [1069, 74] width 89 height 23
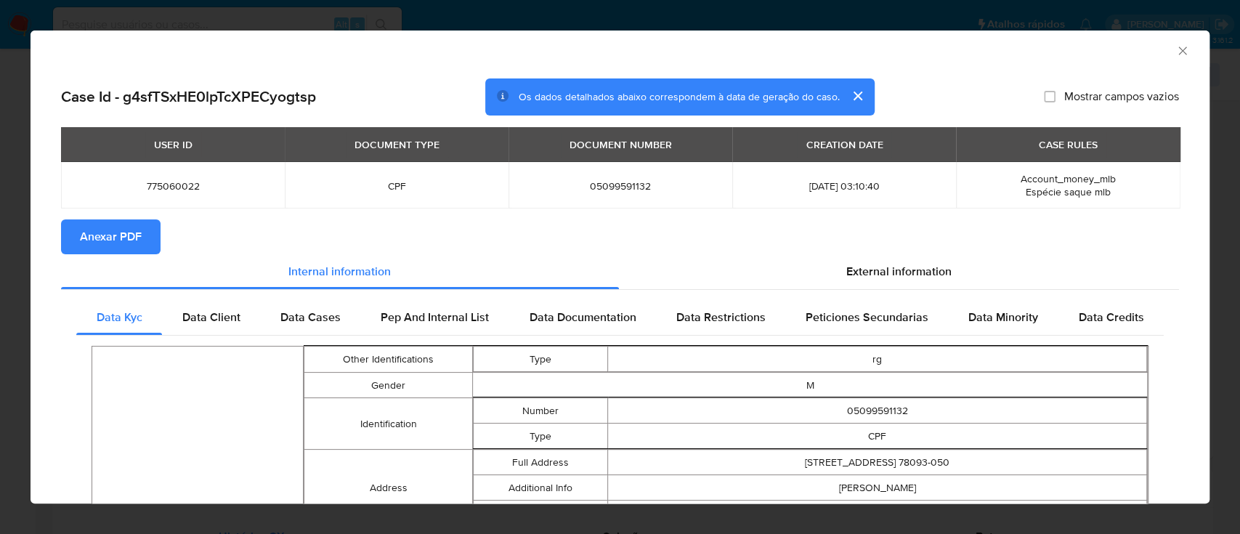
click at [134, 233] on span "Anexar PDF" at bounding box center [111, 237] width 62 height 32
click at [1176, 55] on icon "Fechar a janela" at bounding box center [1183, 51] width 15 height 15
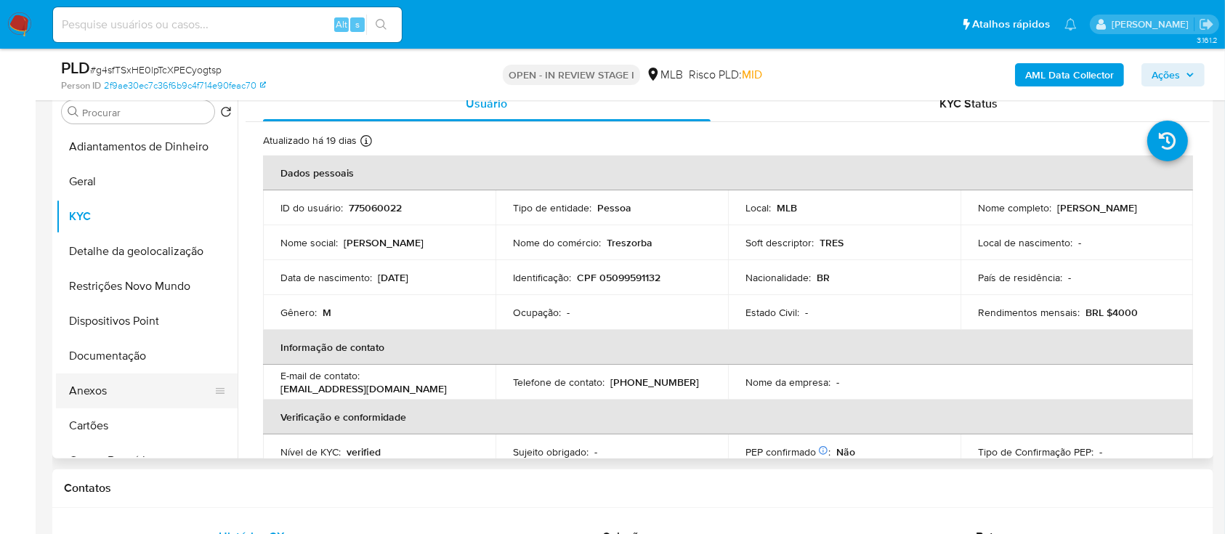
click at [84, 391] on button "Anexos" at bounding box center [141, 391] width 170 height 35
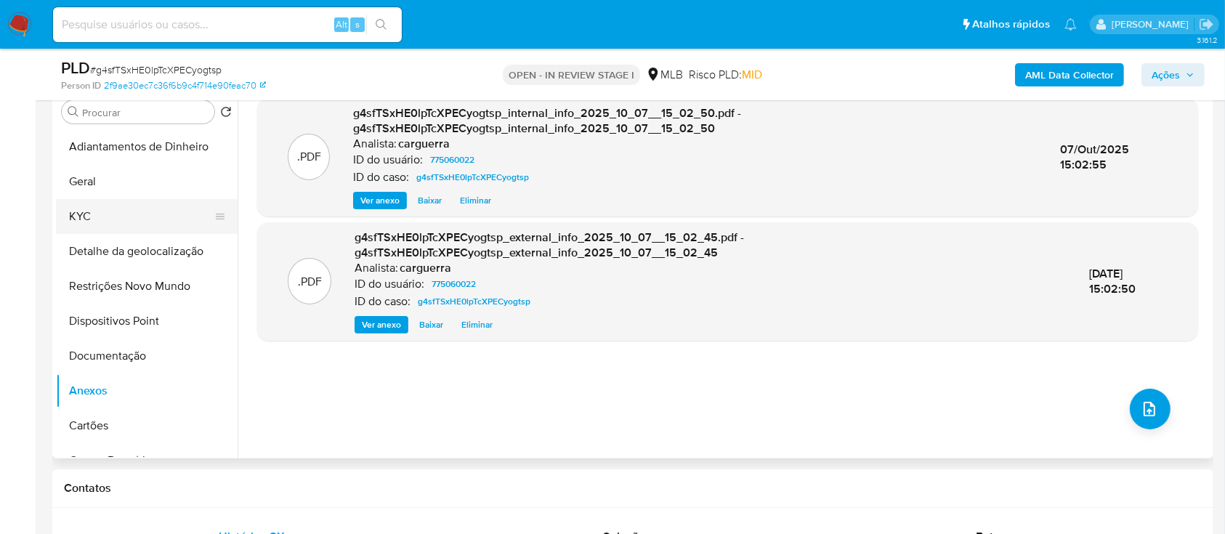
drag, startPoint x: 110, startPoint y: 195, endPoint x: 99, endPoint y: 207, distance: 17.0
click at [106, 195] on button "Geral" at bounding box center [147, 181] width 182 height 35
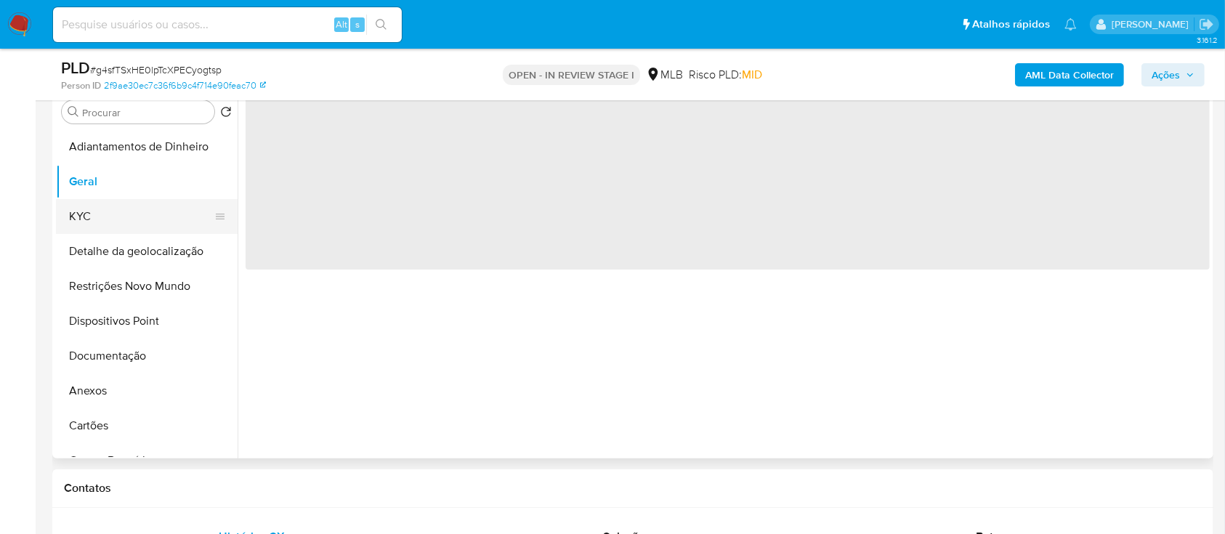
click at [97, 222] on button "KYC" at bounding box center [141, 216] width 170 height 35
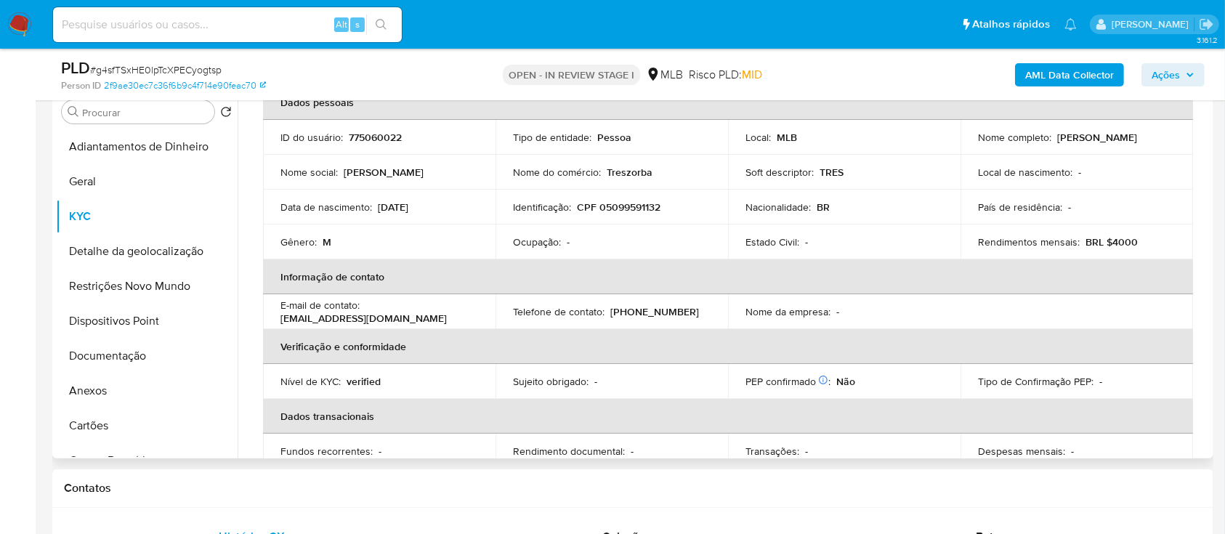
scroll to position [97, 0]
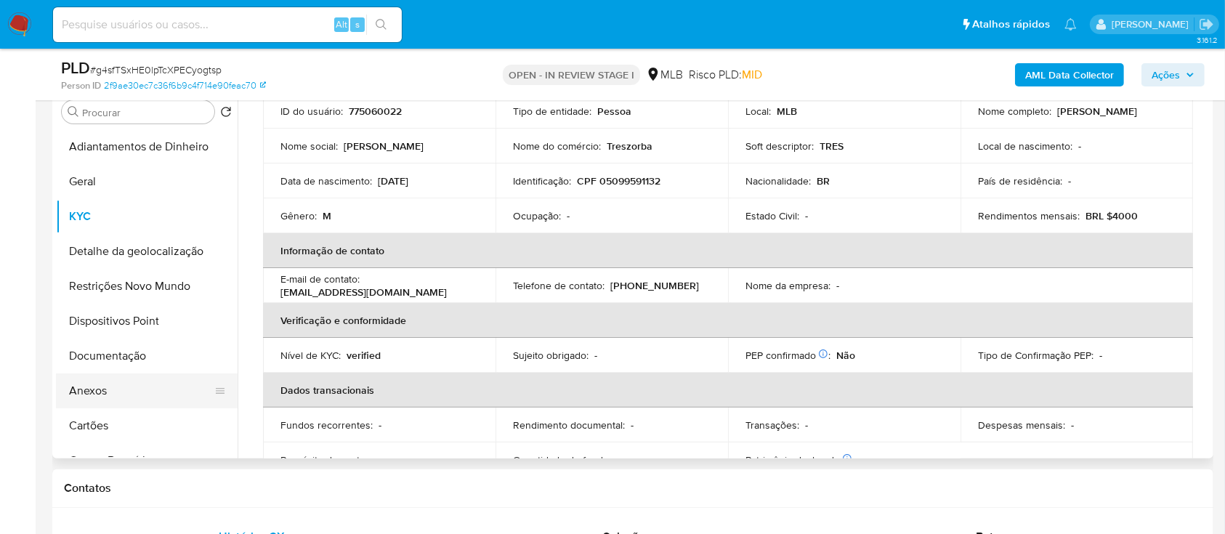
drag, startPoint x: 111, startPoint y: 389, endPoint x: 105, endPoint y: 392, distance: 7.5
click at [105, 392] on button "Anexos" at bounding box center [141, 391] width 170 height 35
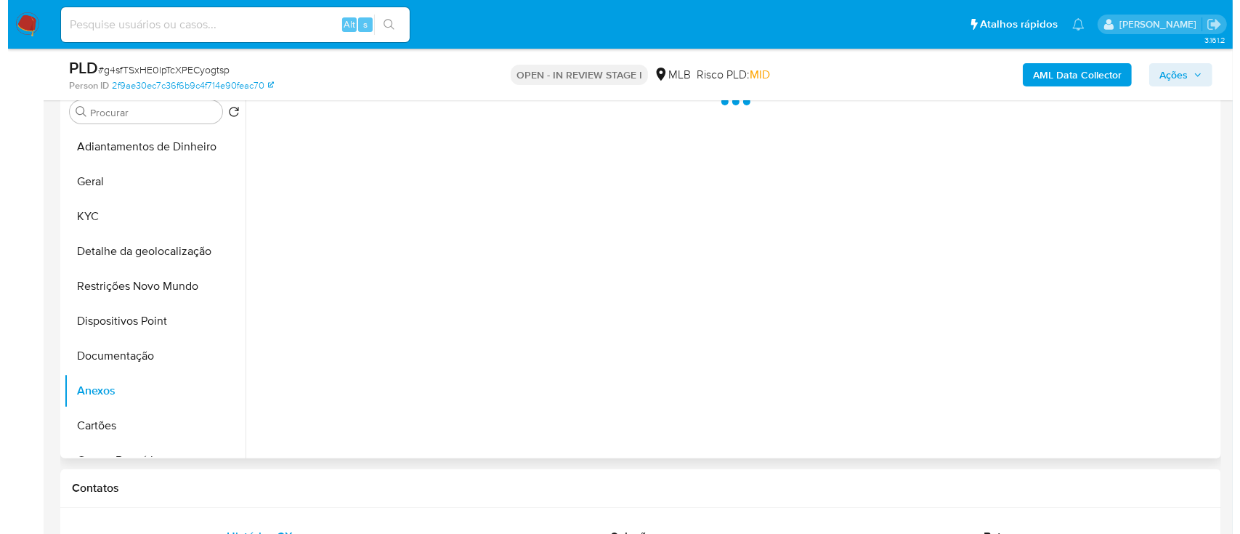
scroll to position [0, 0]
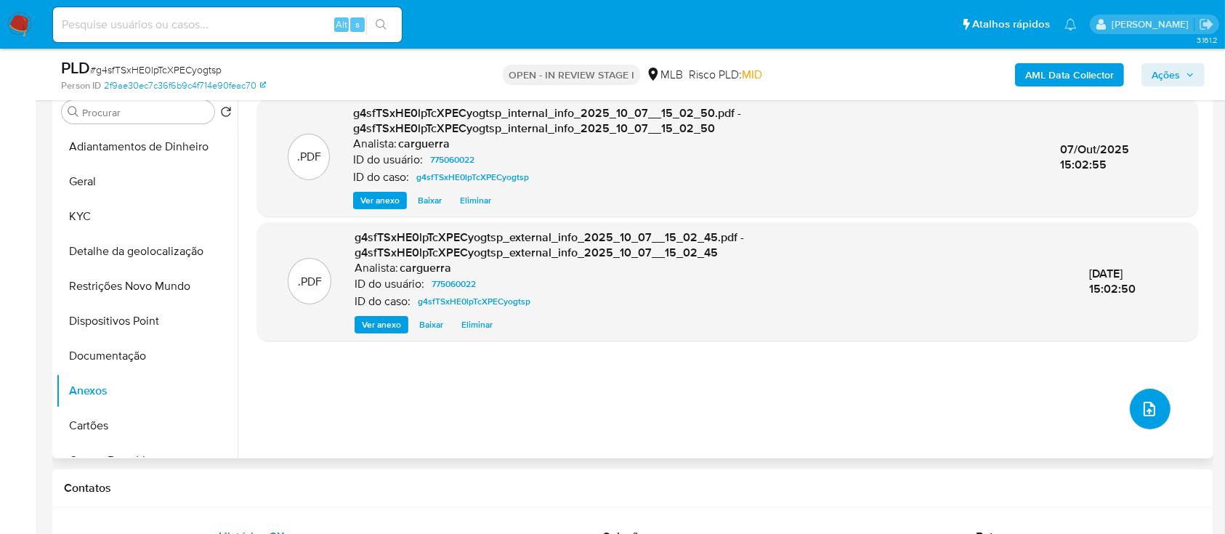
click at [1147, 415] on icon "upload-file" at bounding box center [1149, 408] width 17 height 17
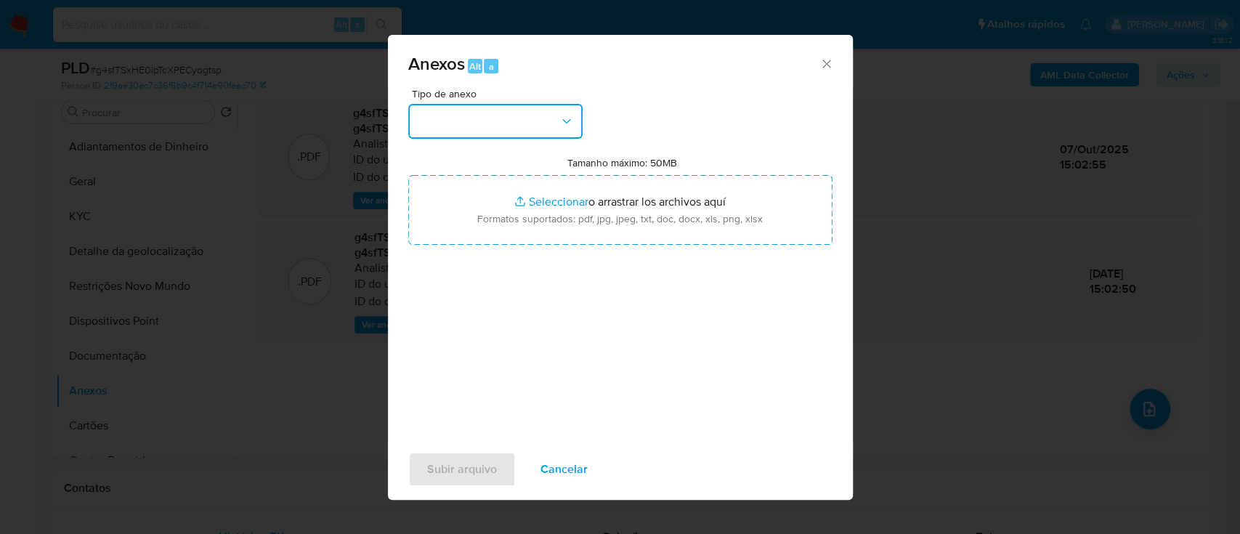
drag, startPoint x: 545, startPoint y: 113, endPoint x: 537, endPoint y: 113, distance: 8.0
click at [539, 113] on button "button" at bounding box center [495, 121] width 174 height 35
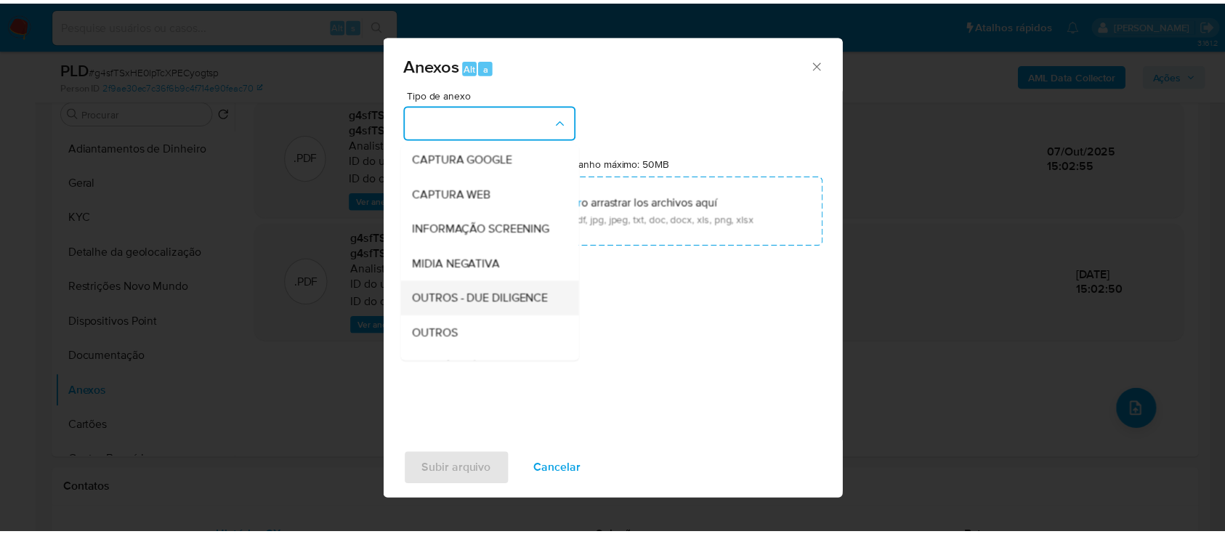
scroll to position [193, 0]
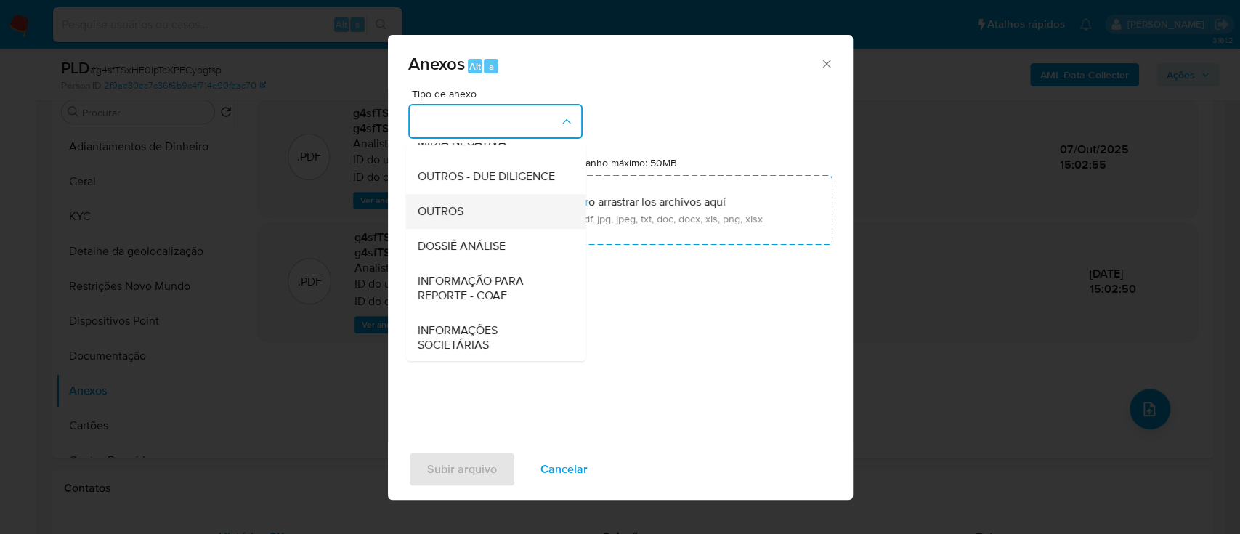
click at [449, 219] on span "OUTROS" at bounding box center [440, 211] width 46 height 15
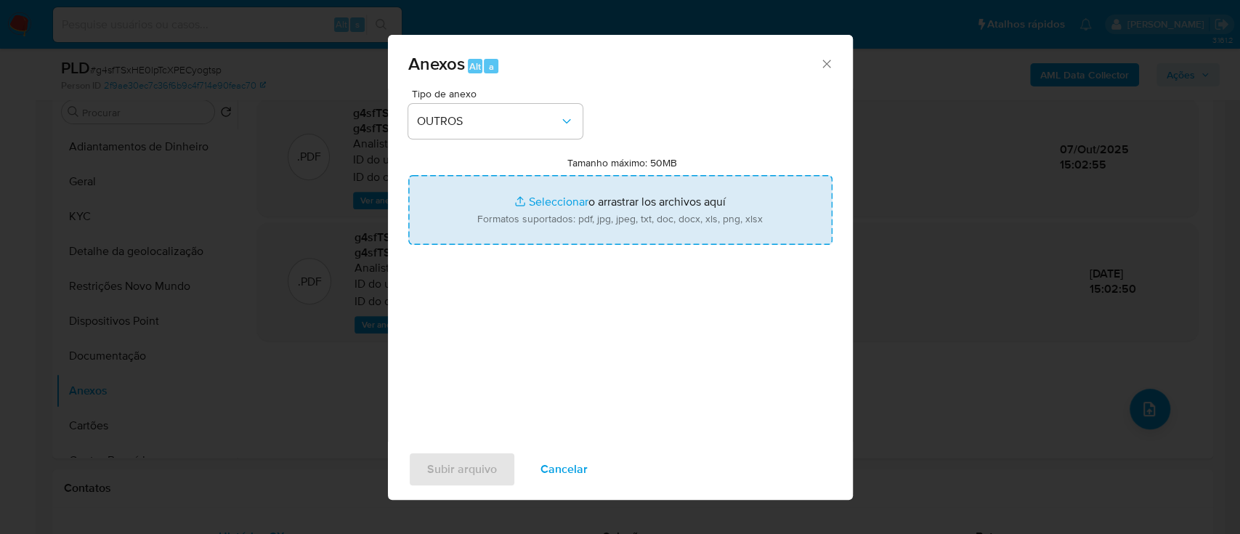
click at [554, 205] on input "Tamanho máximo: 50MB Seleccionar archivos" at bounding box center [620, 210] width 424 height 70
type input "C:\fakepath\Mulan 775060022_2025_10_06_15_54_56 (1).xlsx"
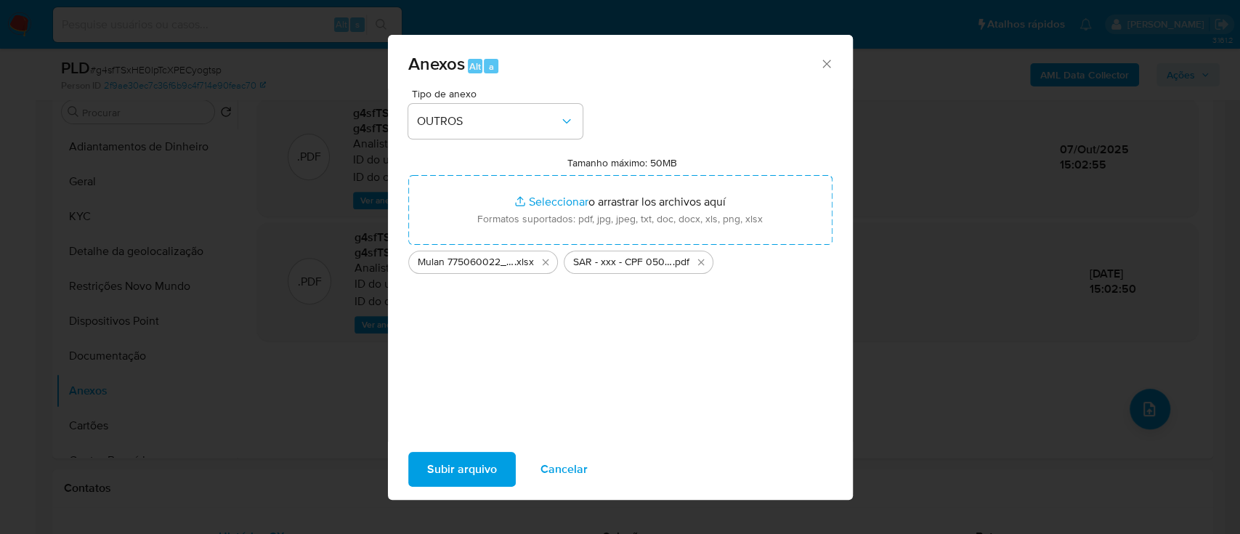
click at [485, 462] on span "Subir arquivo" at bounding box center [462, 469] width 70 height 32
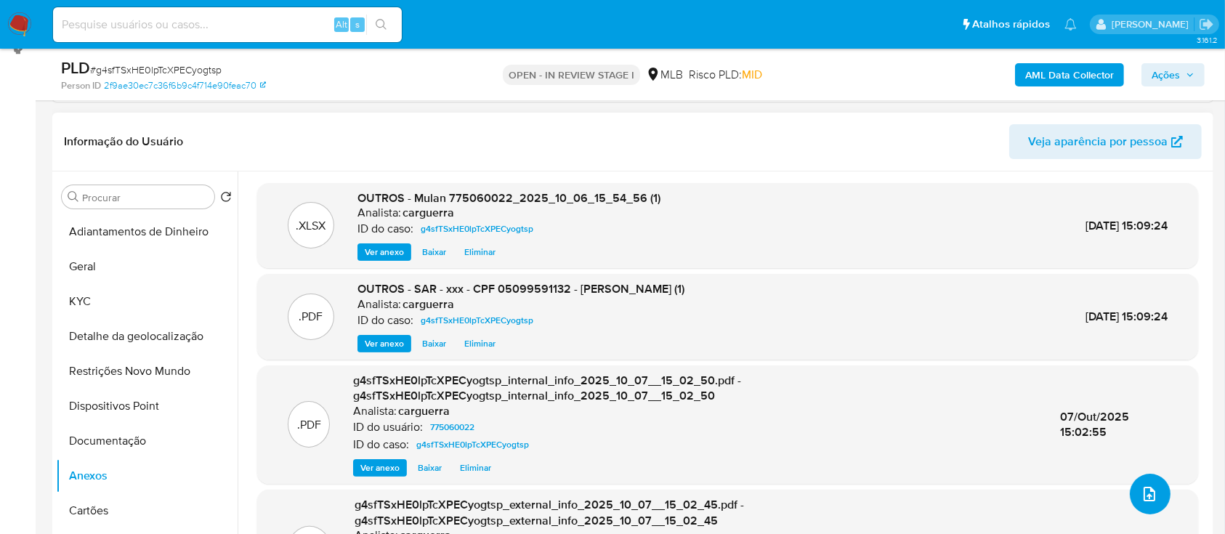
scroll to position [97, 0]
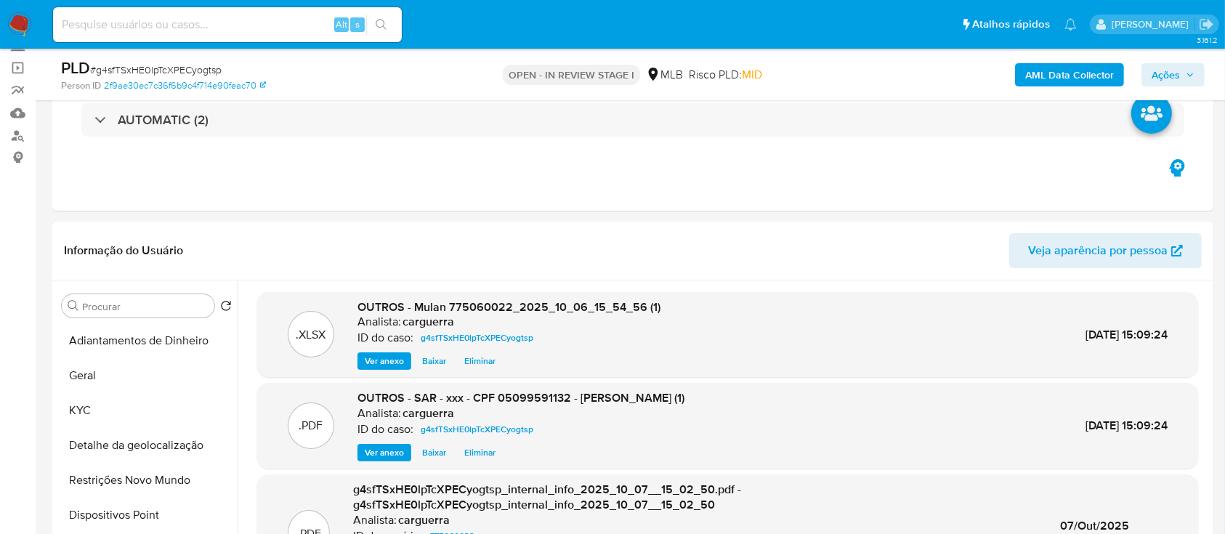
click at [1198, 68] on button "Ações" at bounding box center [1173, 74] width 63 height 23
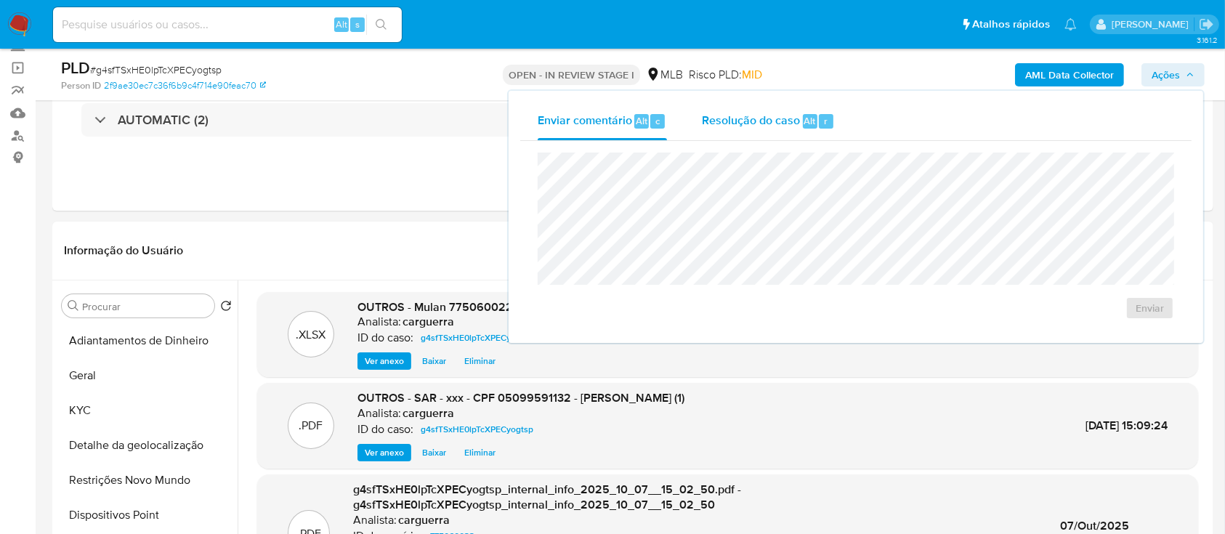
click at [735, 119] on span "Resolução do caso" at bounding box center [751, 120] width 98 height 17
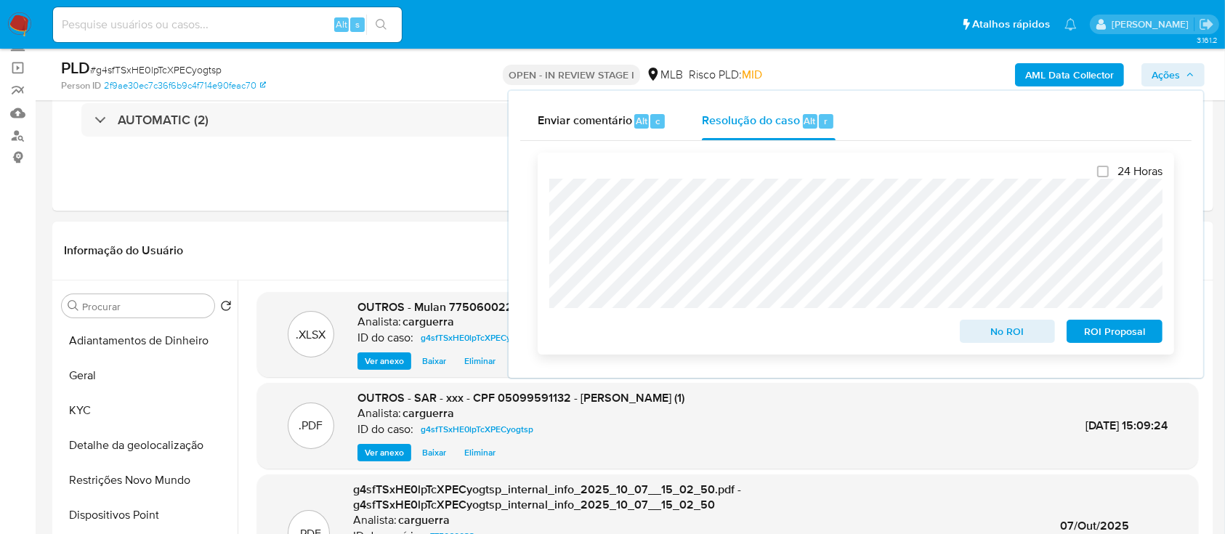
click at [1094, 334] on span "ROI Proposal" at bounding box center [1115, 331] width 76 height 20
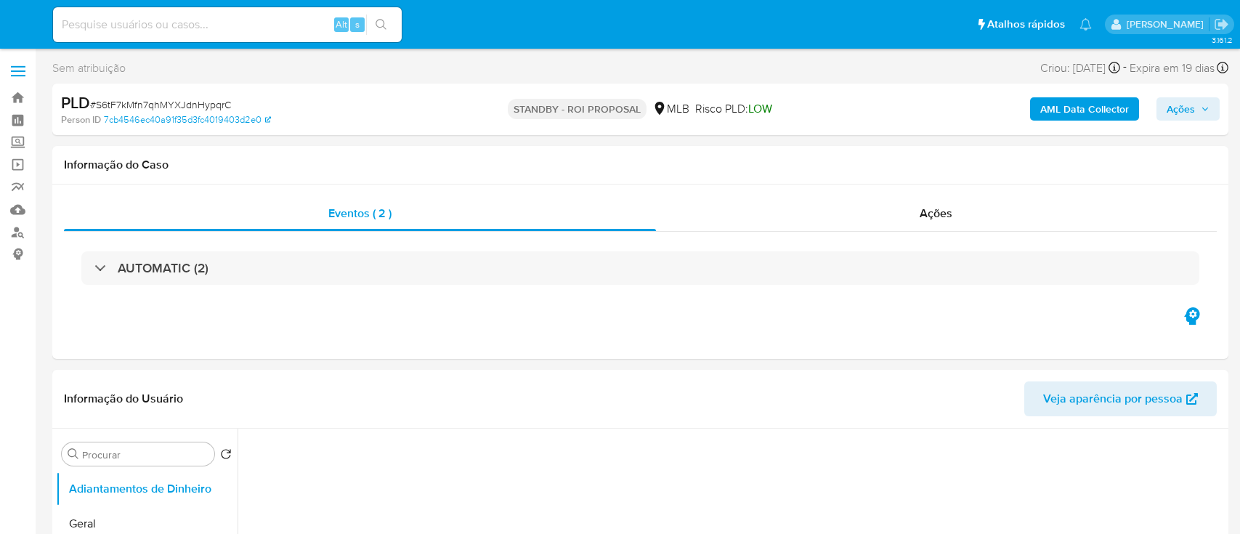
select select "10"
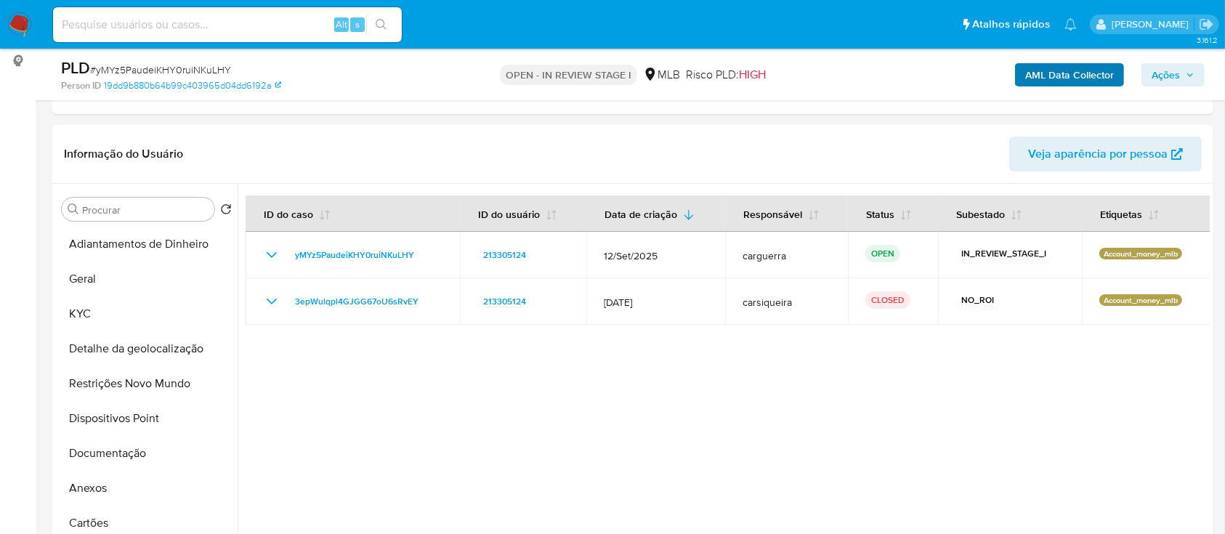
scroll to position [387, 0]
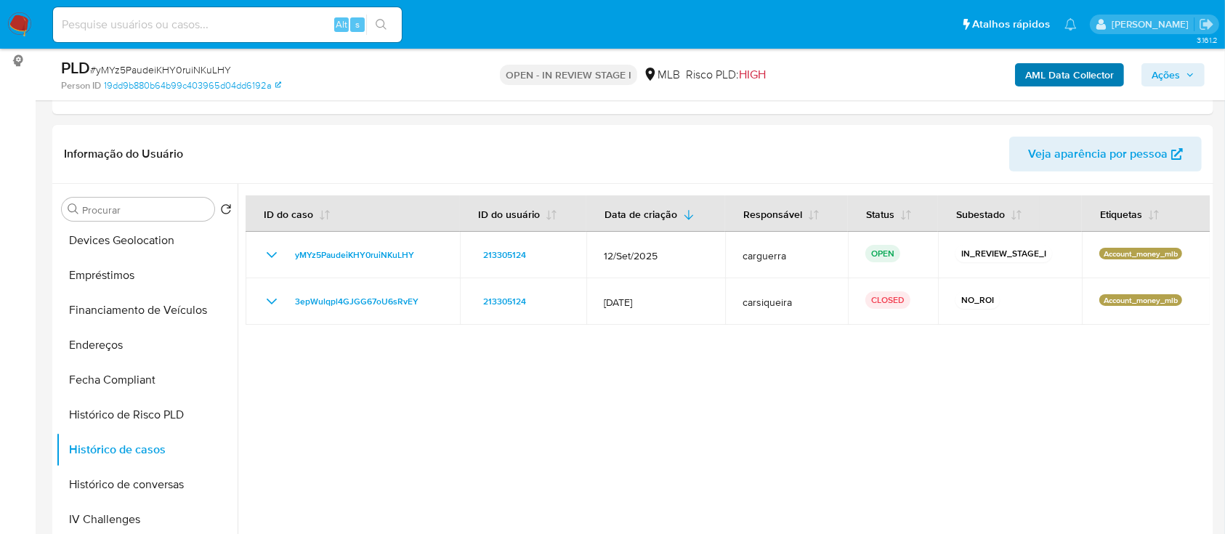
drag, startPoint x: 1075, startPoint y: 58, endPoint x: 1068, endPoint y: 72, distance: 15.6
click at [1072, 62] on div "AML Data Collector Ações" at bounding box center [1016, 74] width 377 height 34
click at [1064, 78] on b "AML Data Collector" at bounding box center [1069, 74] width 89 height 23
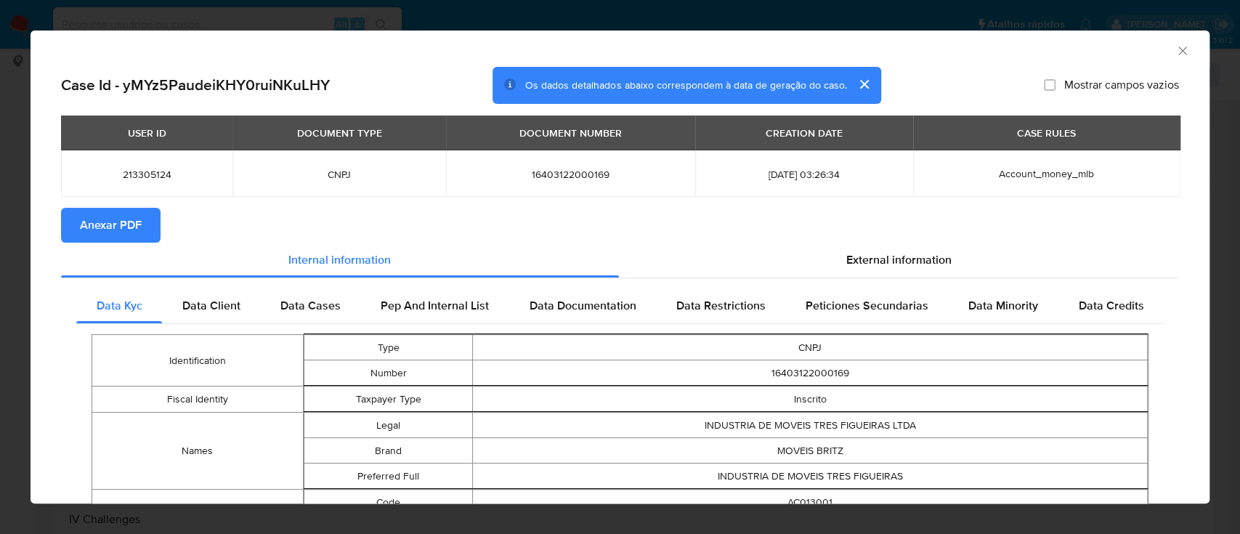
click at [124, 227] on span "Anexar PDF" at bounding box center [111, 225] width 62 height 32
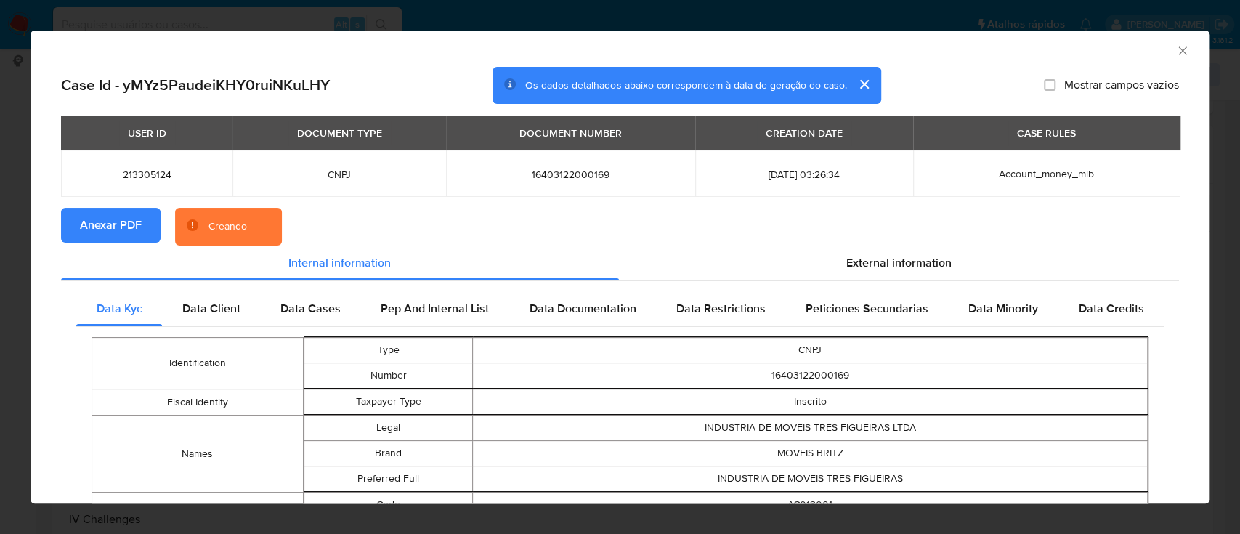
click at [1176, 50] on icon "Fechar a janela" at bounding box center [1183, 51] width 15 height 15
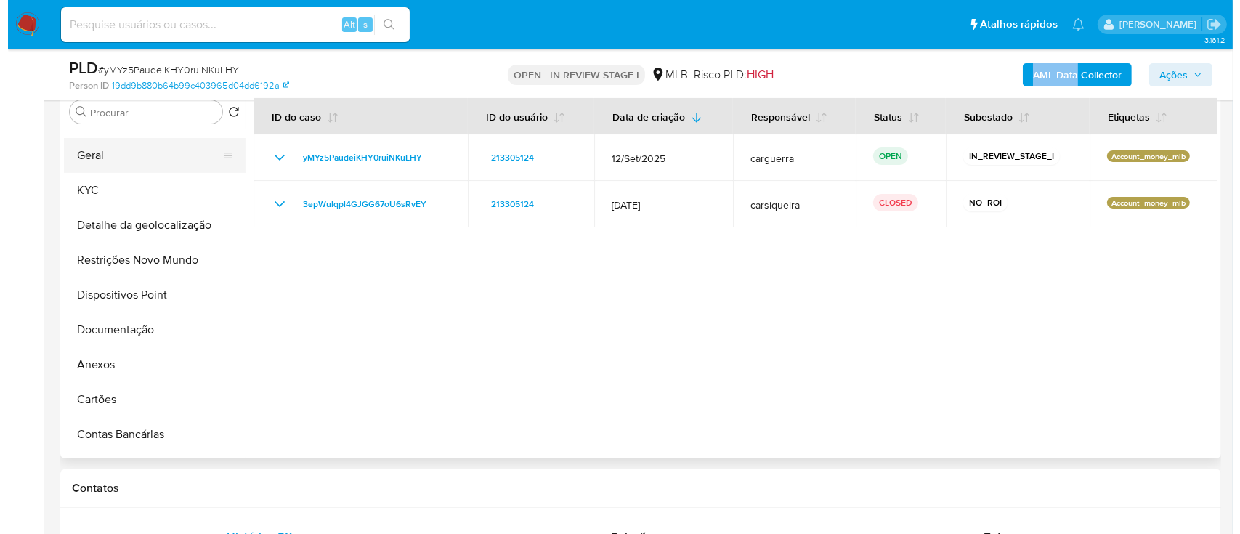
scroll to position [0, 0]
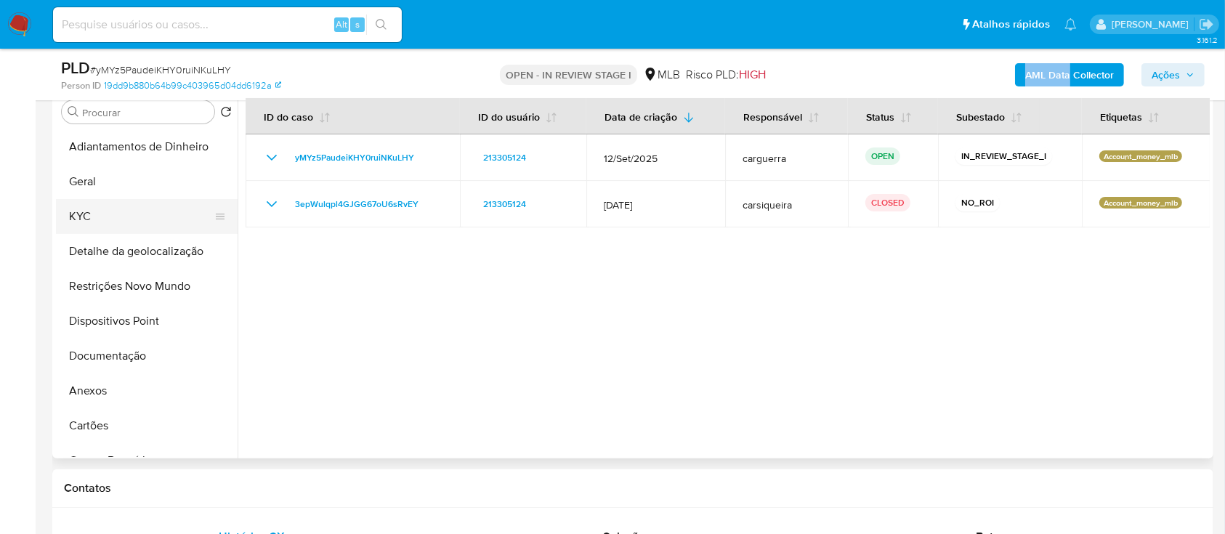
click at [116, 216] on button "KYC" at bounding box center [141, 216] width 170 height 35
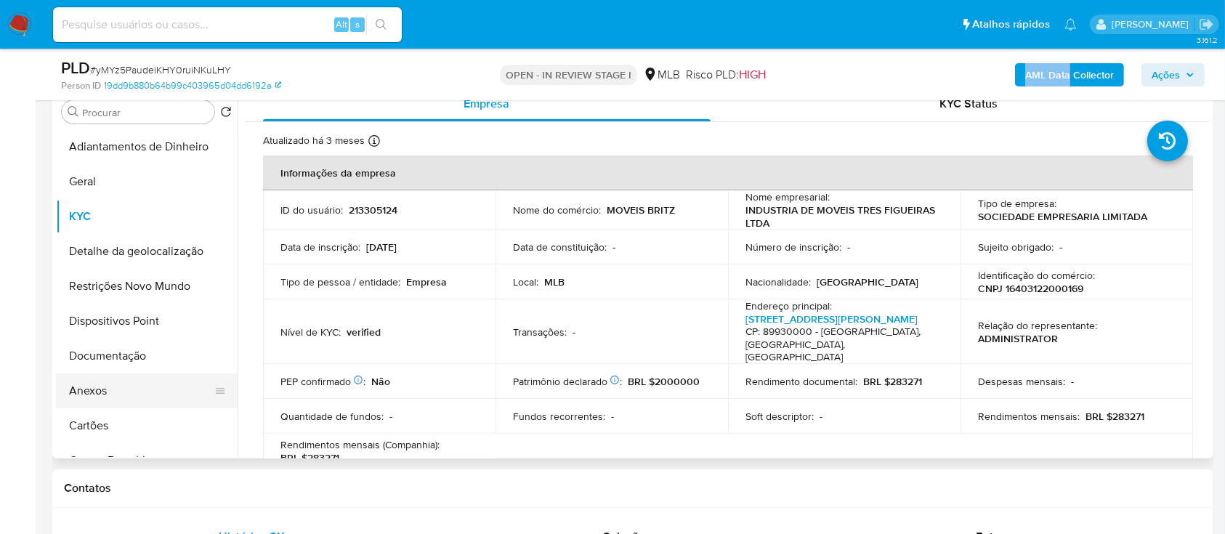
click at [106, 392] on button "Anexos" at bounding box center [141, 391] width 170 height 35
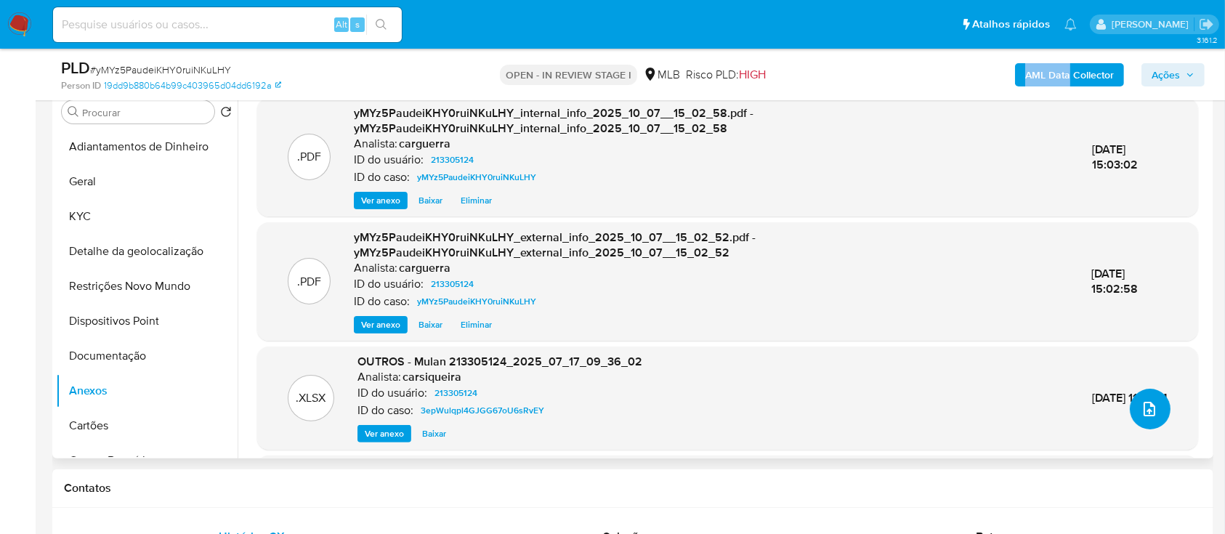
click at [1141, 406] on icon "upload-file" at bounding box center [1149, 408] width 17 height 17
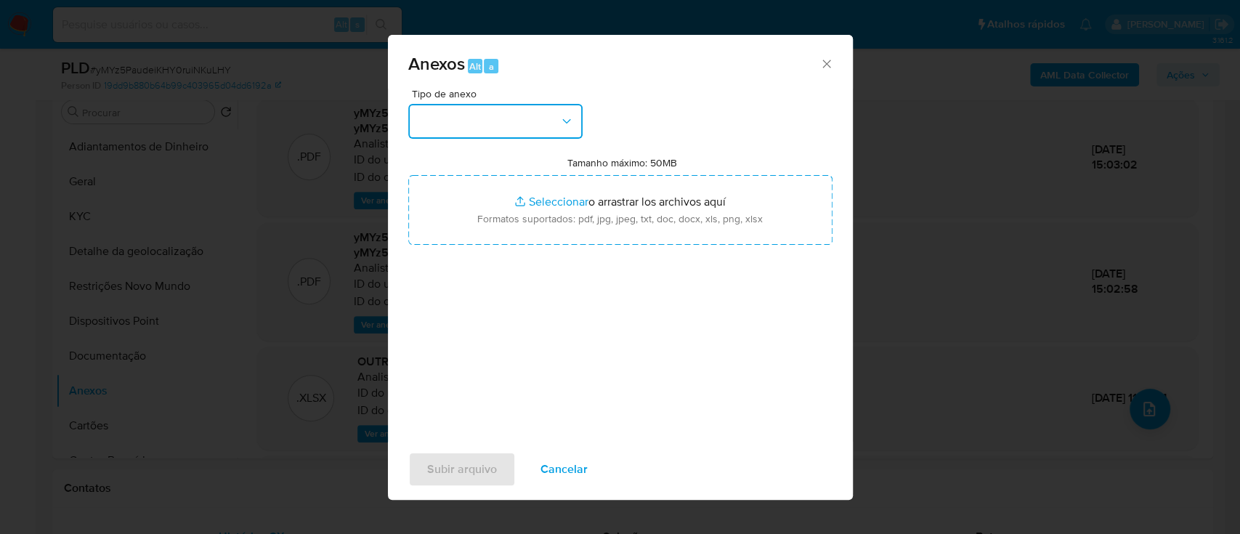
click at [512, 112] on button "button" at bounding box center [495, 121] width 174 height 35
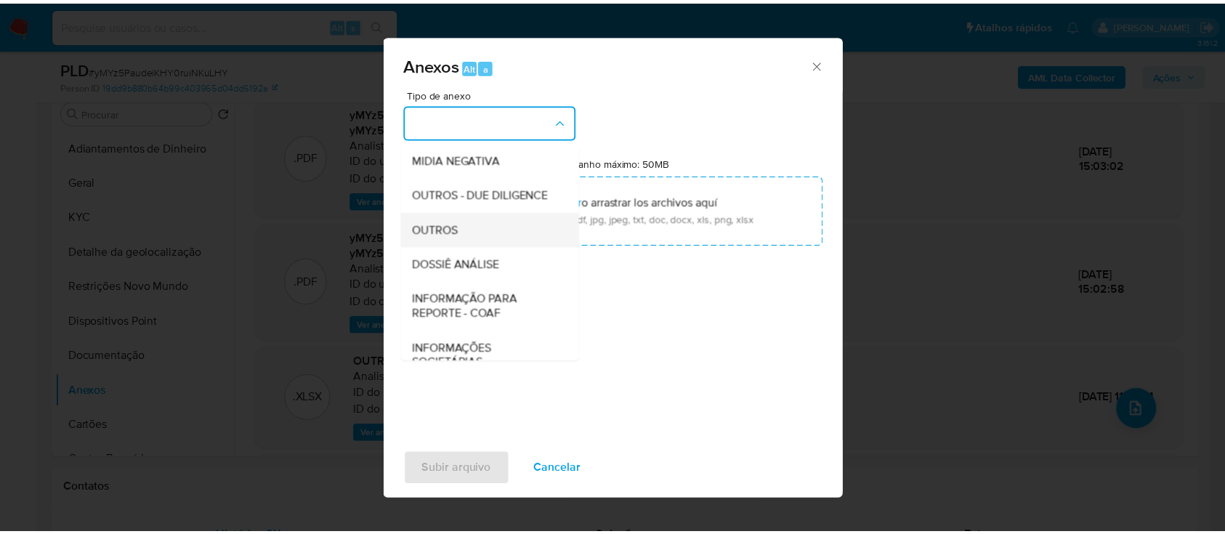
scroll to position [223, 0]
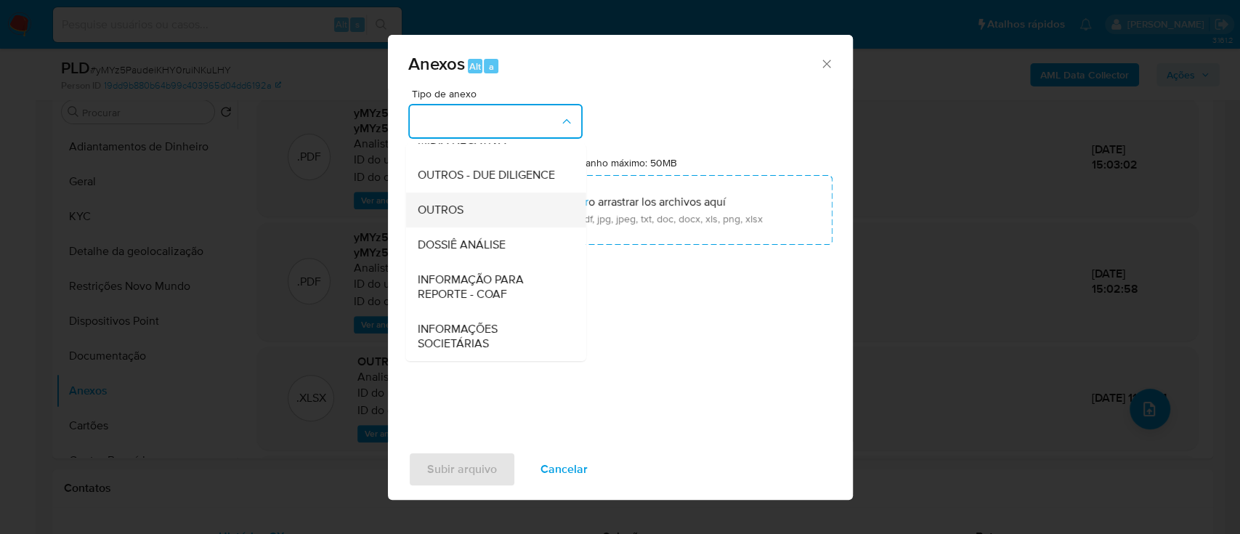
click at [459, 211] on span "OUTROS" at bounding box center [440, 210] width 46 height 15
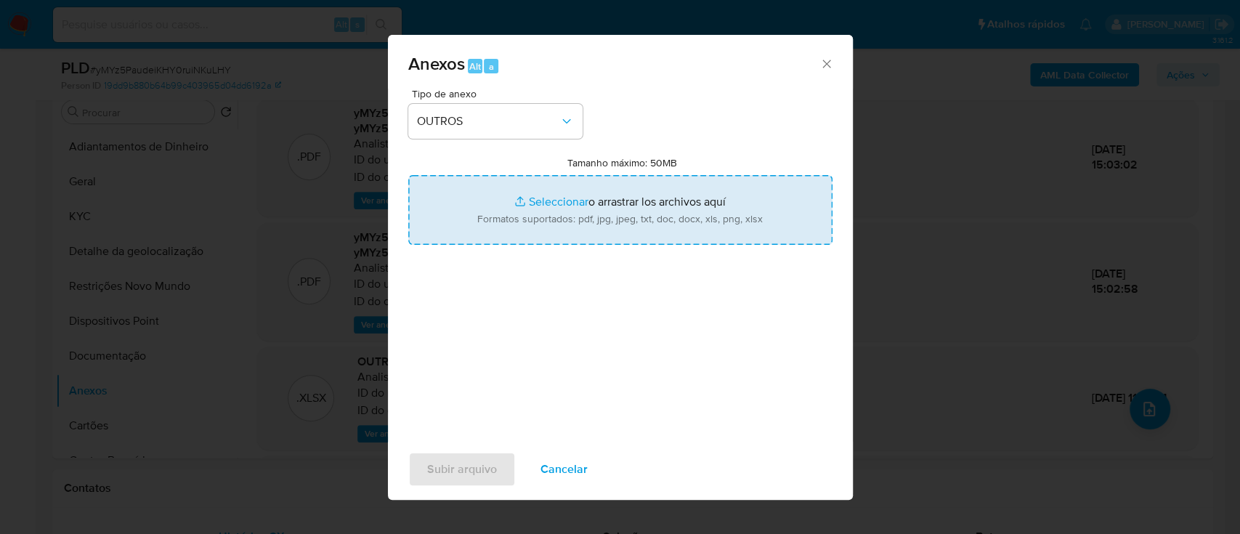
click at [564, 205] on input "Tamanho máximo: 50MB Seleccionar archivos" at bounding box center [620, 210] width 424 height 70
type input "C:\fakepath\Mulan 213305124_2025_10_06_15_57_59.xlsx"
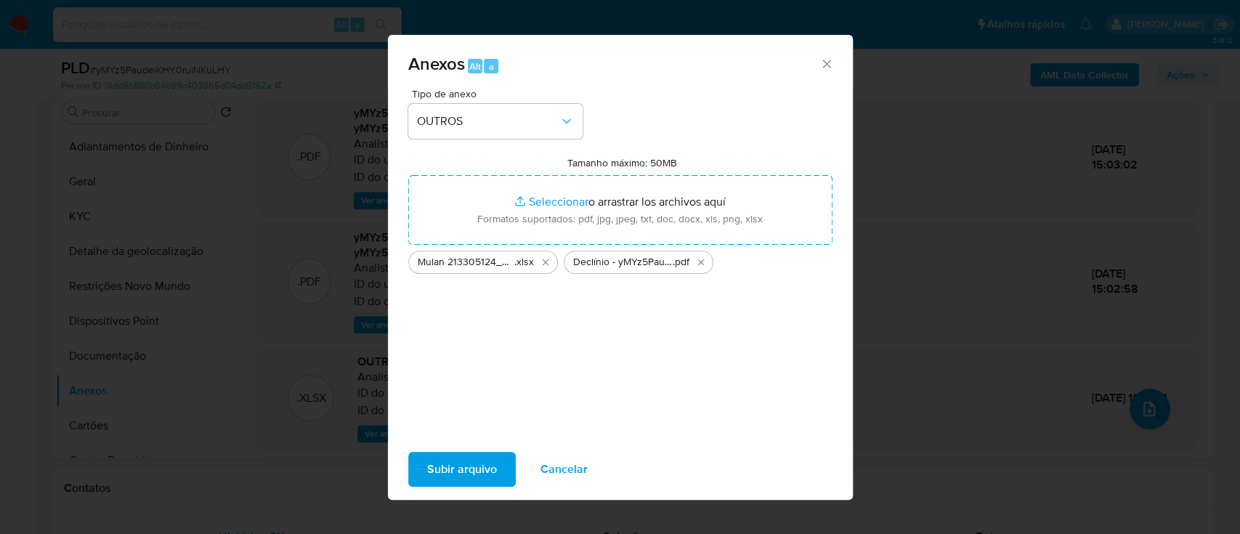
click at [416, 473] on button "Subir arquivo" at bounding box center [462, 469] width 108 height 35
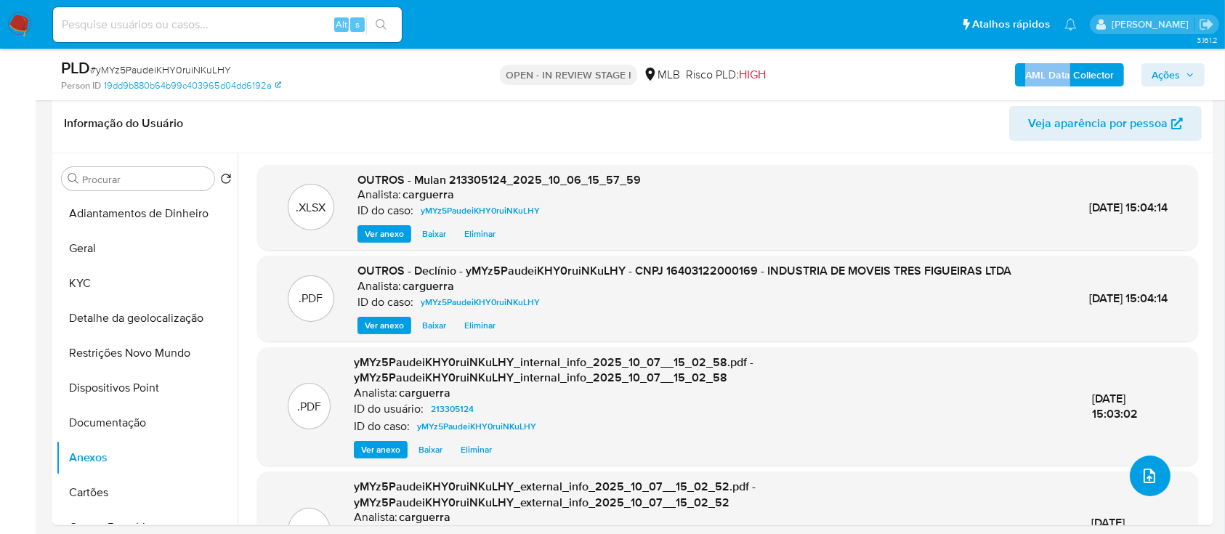
scroll to position [193, 0]
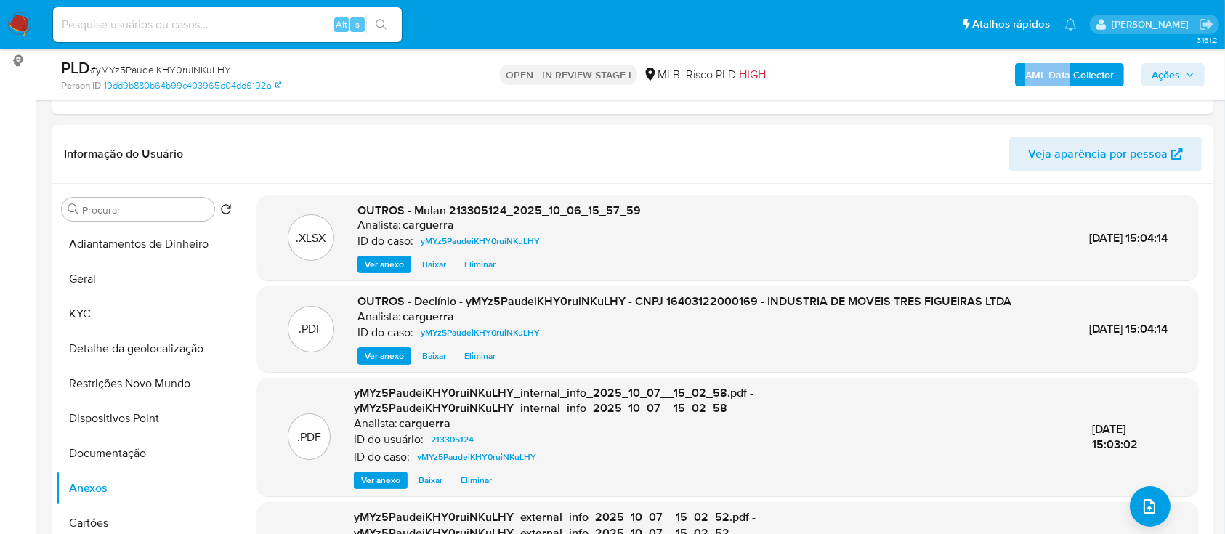
click at [1178, 70] on span "Ações" at bounding box center [1173, 75] width 43 height 20
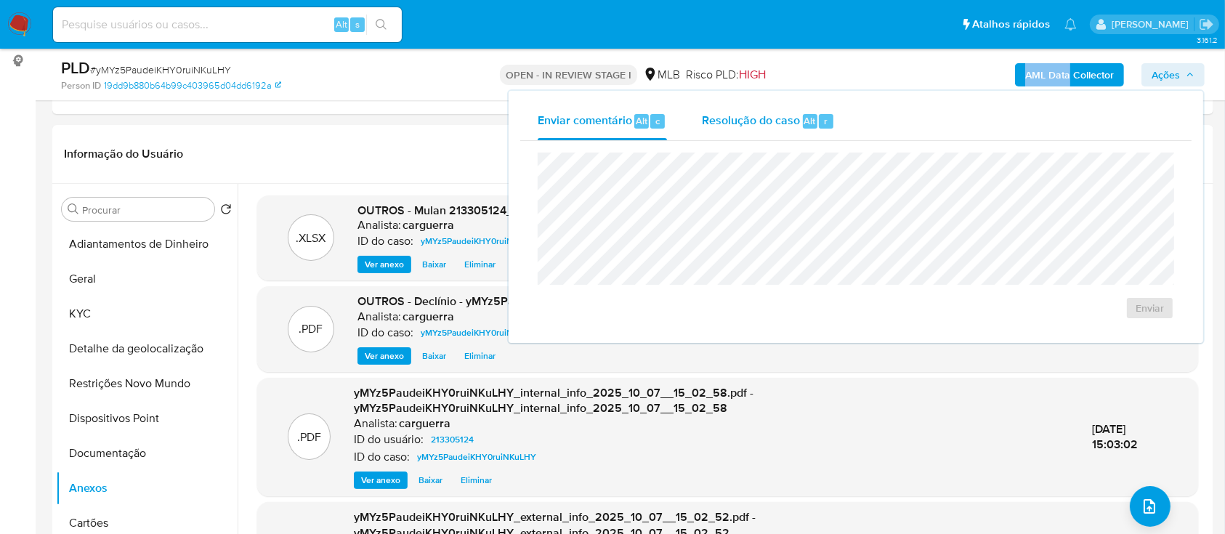
click at [738, 116] on span "Resolução do caso" at bounding box center [751, 120] width 98 height 17
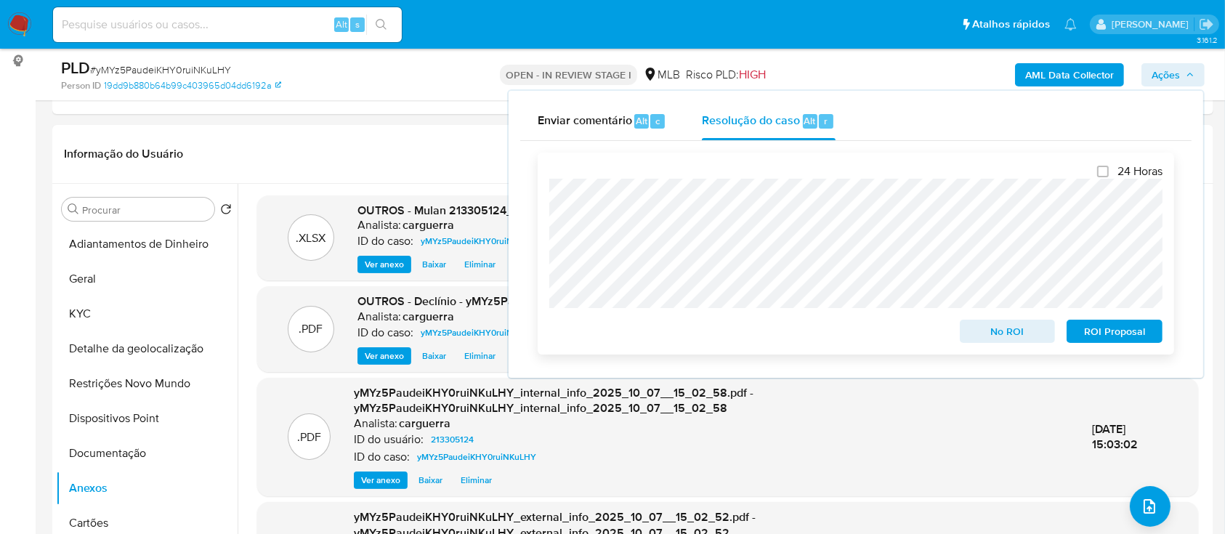
click at [1028, 332] on span "No ROI" at bounding box center [1008, 331] width 76 height 20
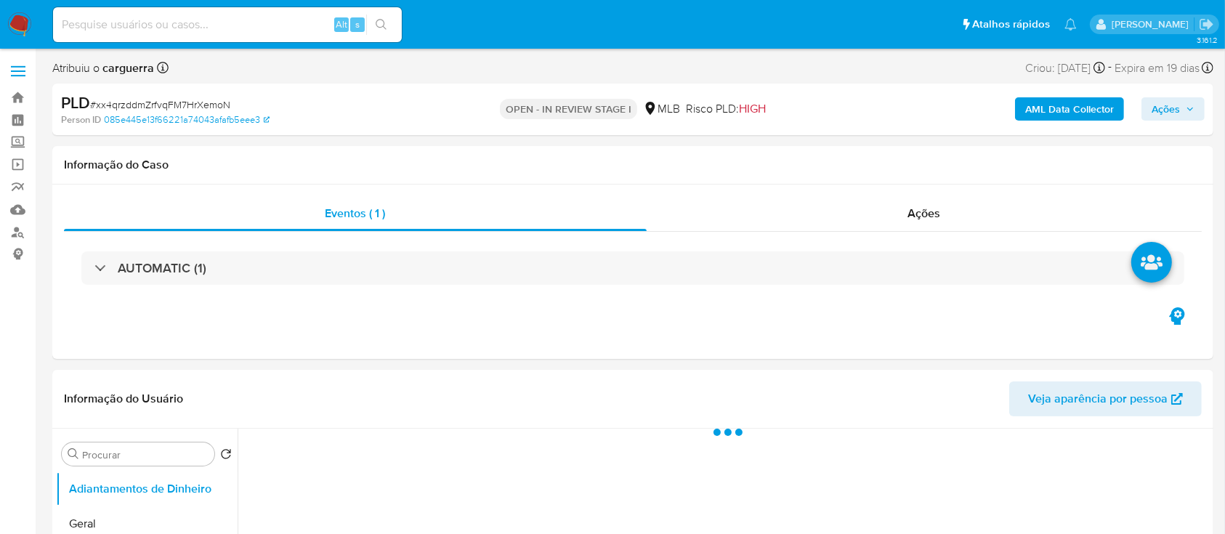
click at [1065, 104] on b "AML Data Collector" at bounding box center [1069, 108] width 89 height 23
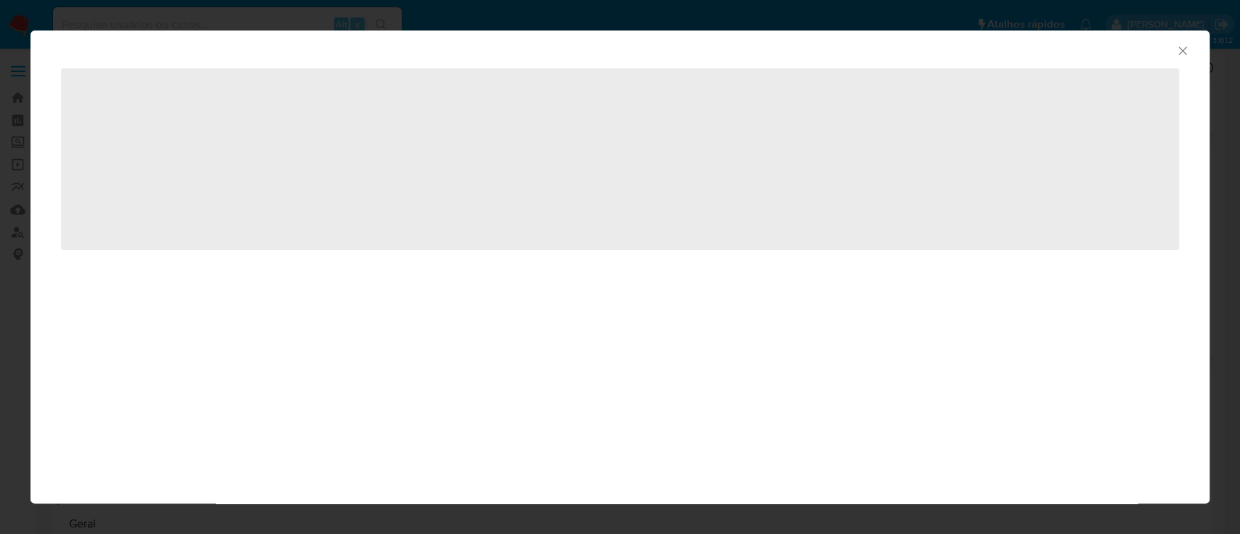
select select "10"
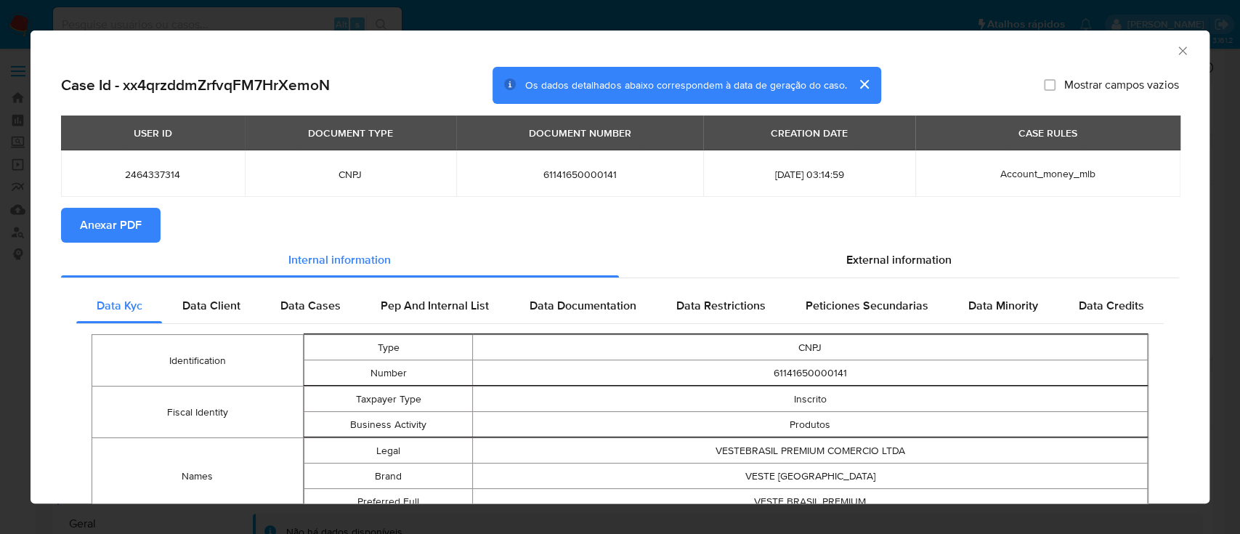
click at [129, 227] on span "Anexar PDF" at bounding box center [111, 225] width 62 height 32
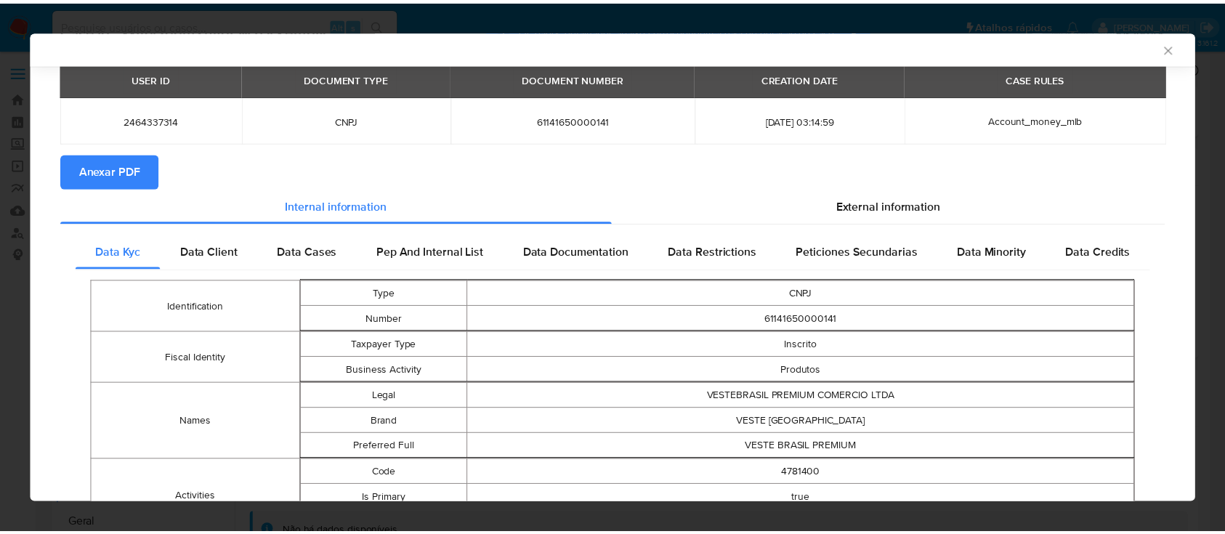
scroll to position [93, 0]
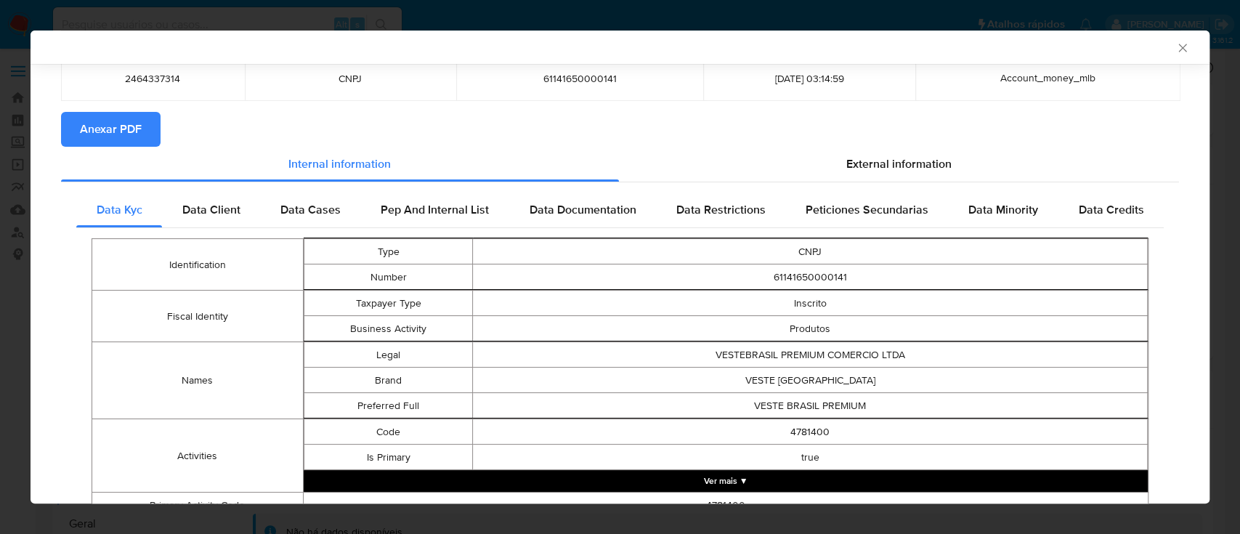
click at [1176, 47] on icon "Fechar a janela" at bounding box center [1183, 48] width 15 height 15
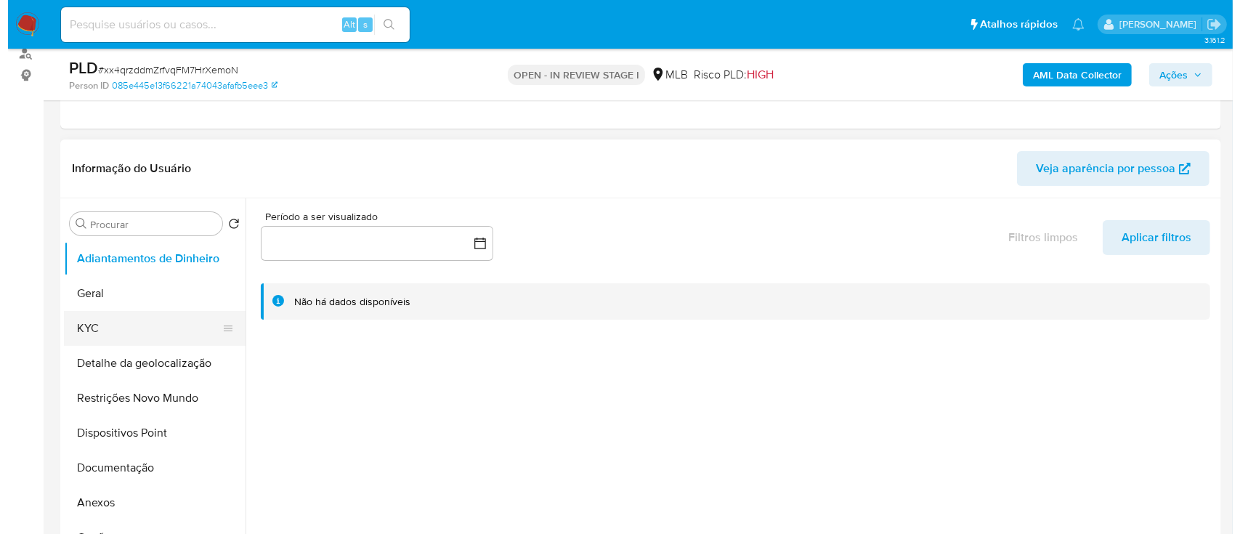
scroll to position [193, 0]
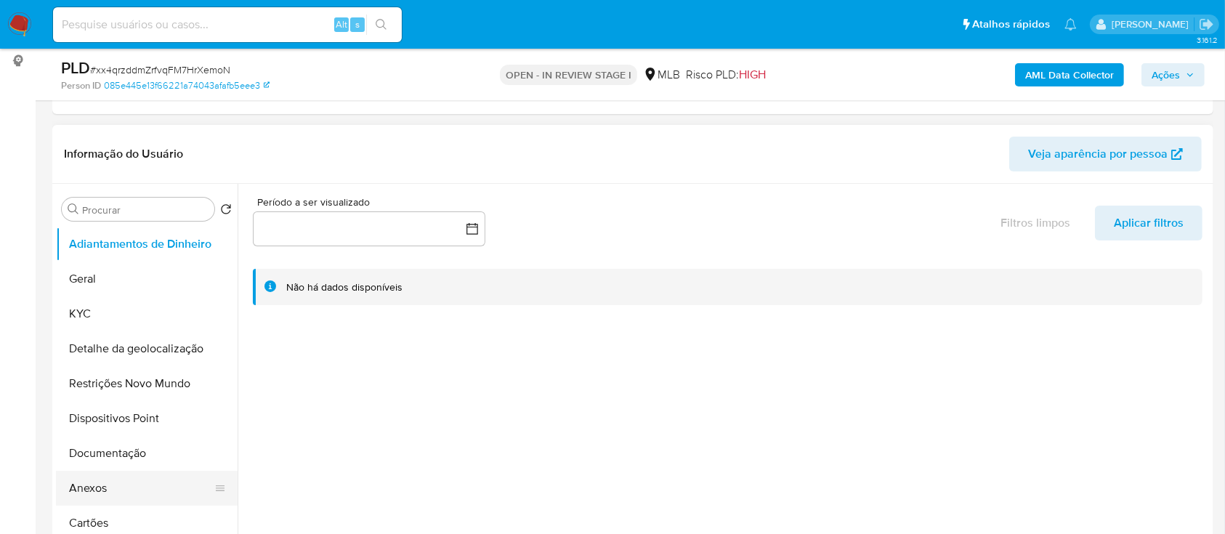
click at [114, 475] on button "Anexos" at bounding box center [141, 488] width 170 height 35
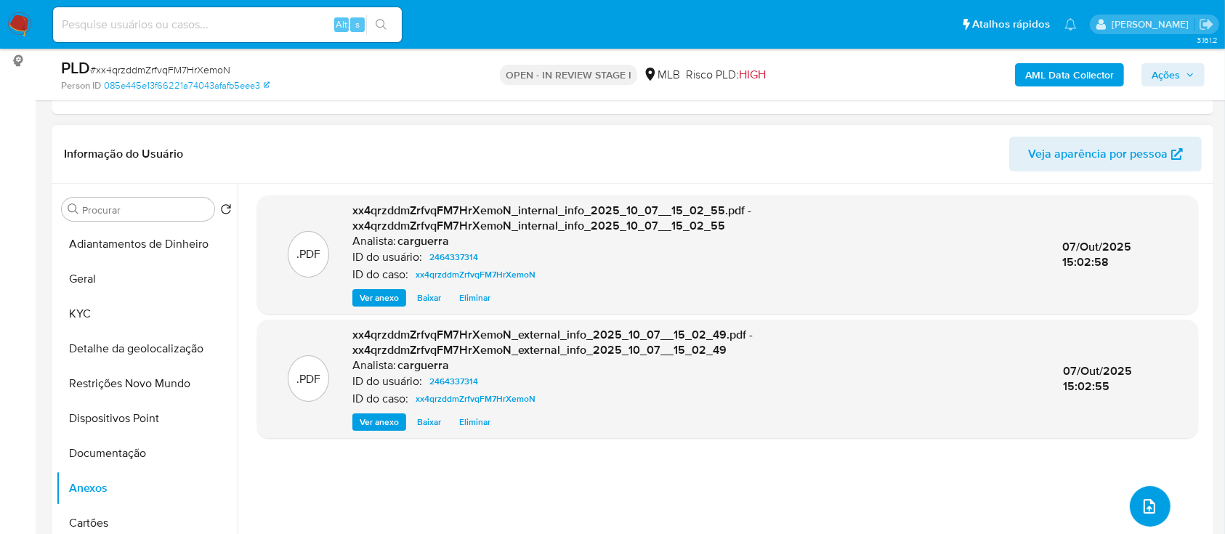
click at [1144, 505] on icon "upload-file" at bounding box center [1150, 506] width 12 height 15
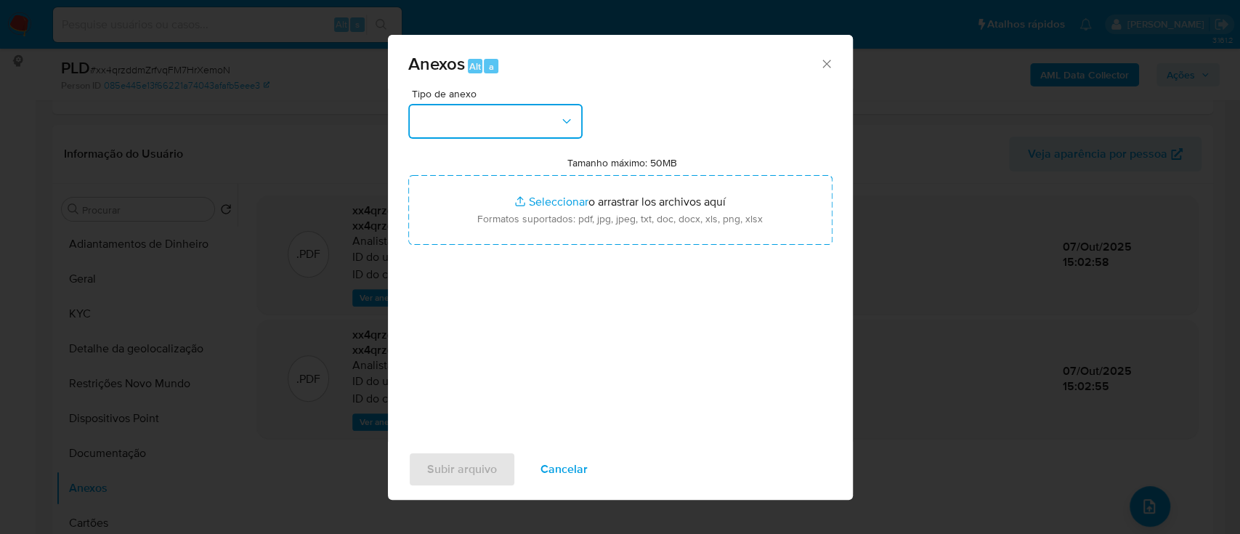
click at [472, 117] on button "button" at bounding box center [495, 121] width 174 height 35
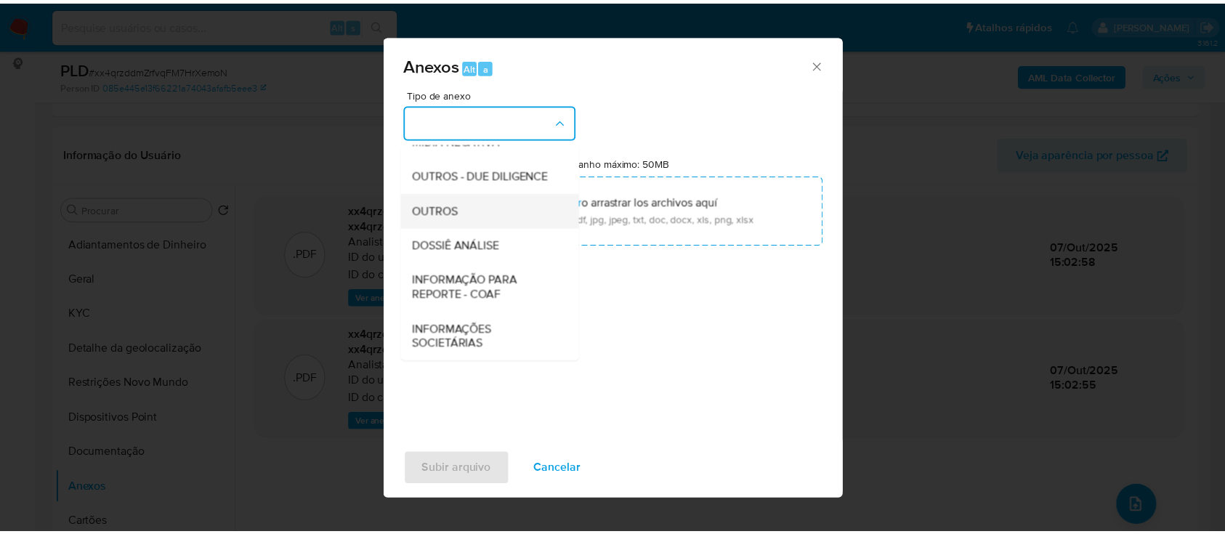
scroll to position [223, 0]
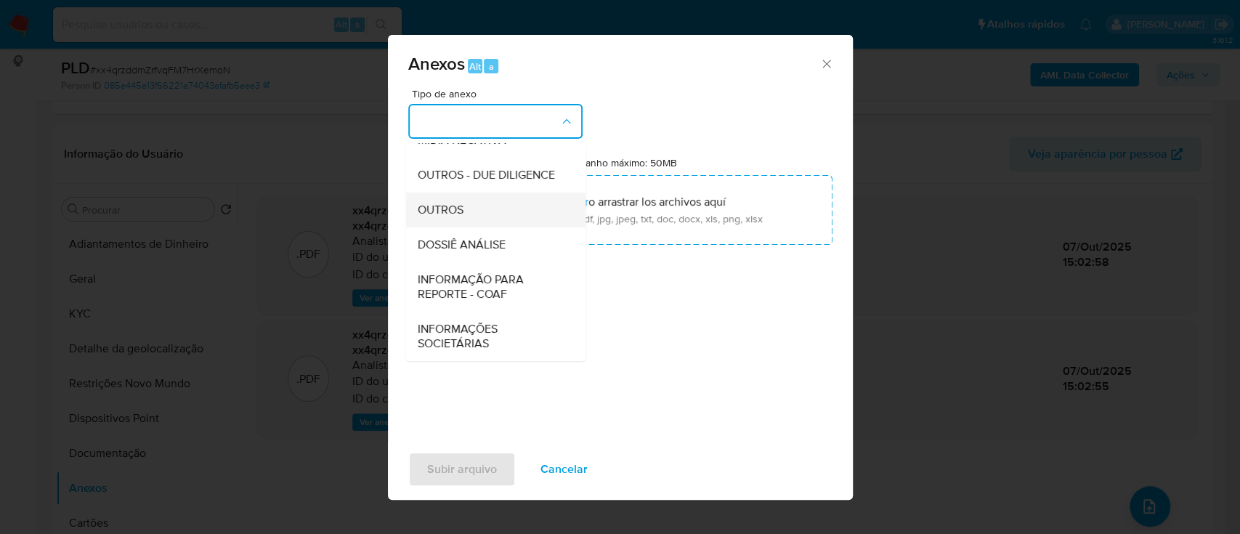
click at [472, 219] on div "OUTROS" at bounding box center [491, 210] width 148 height 35
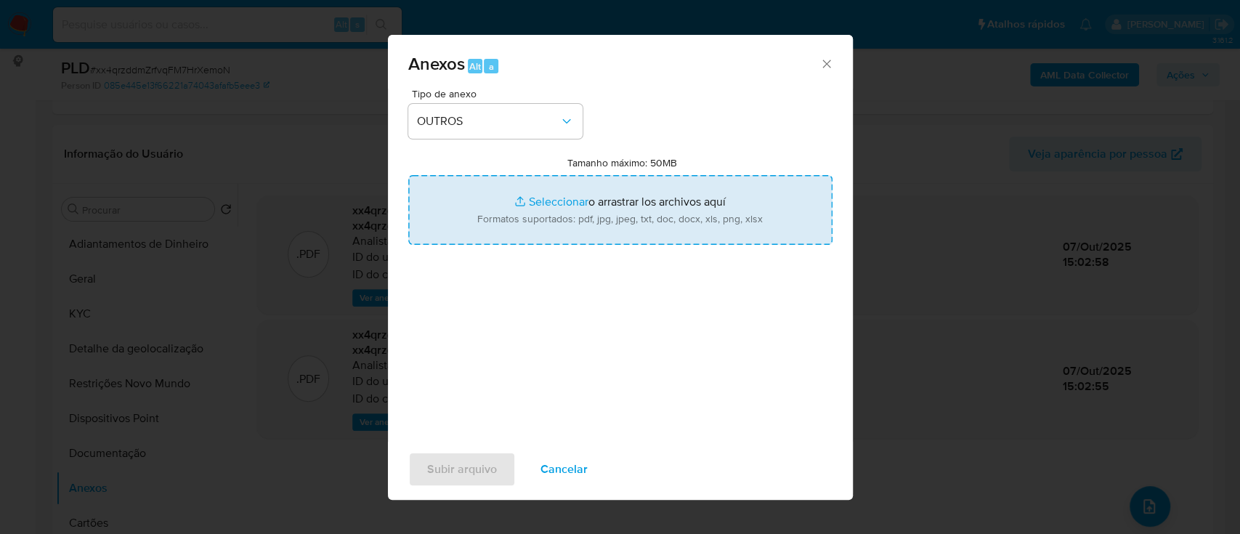
click at [562, 204] on input "Tamanho máximo: 50MB Seleccionar archivos" at bounding box center [620, 210] width 424 height 70
type input "C:\fakepath\SAR - xxx - CNPJ 61141650000141 - VESTEBRASIL PREMIUM COMERCIO LTDA…"
click at [562, 204] on input "Tamanho máximo: 50MB Seleccionar archivos" at bounding box center [620, 210] width 424 height 70
type input "C:\fakepath\Mulan 2464337314_2025_10_06_15_55_30.xlsx"
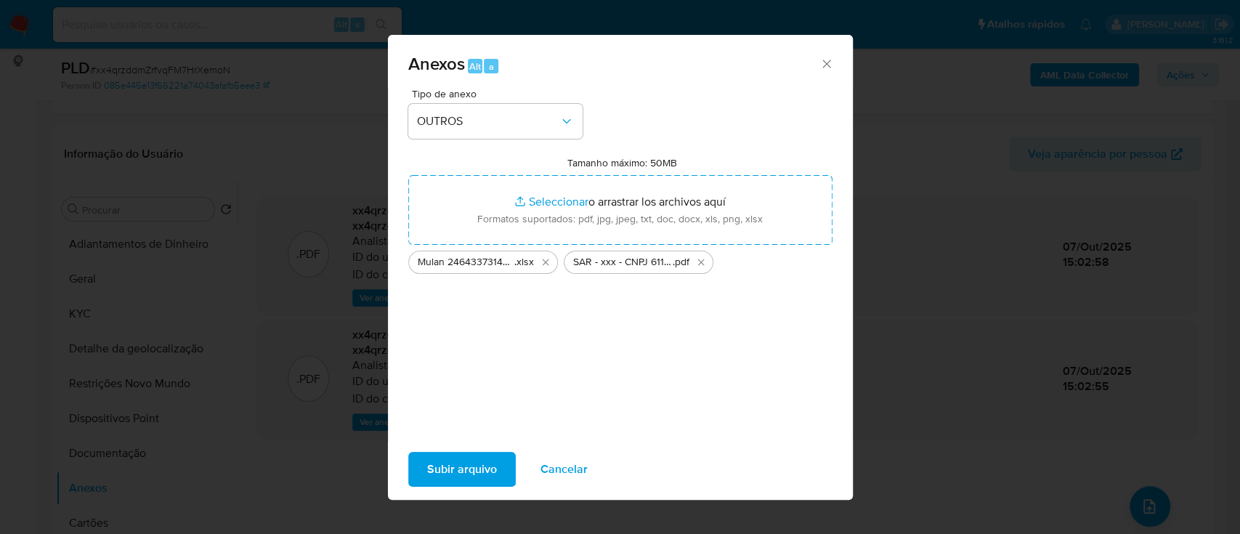
click at [480, 469] on span "Subir arquivo" at bounding box center [462, 469] width 70 height 32
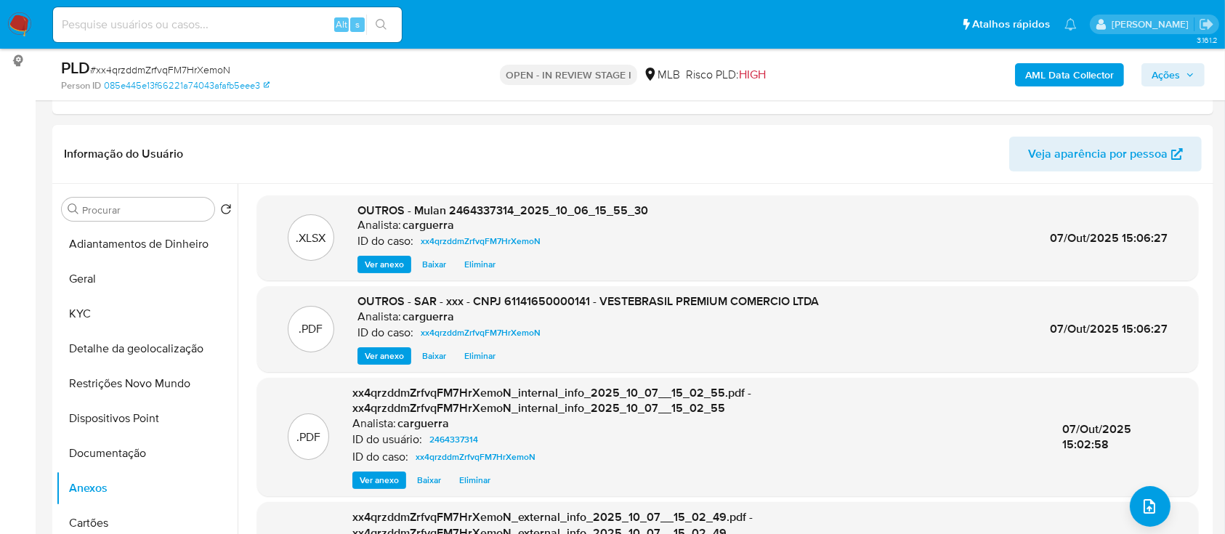
click at [1172, 83] on span "Ações" at bounding box center [1166, 74] width 28 height 23
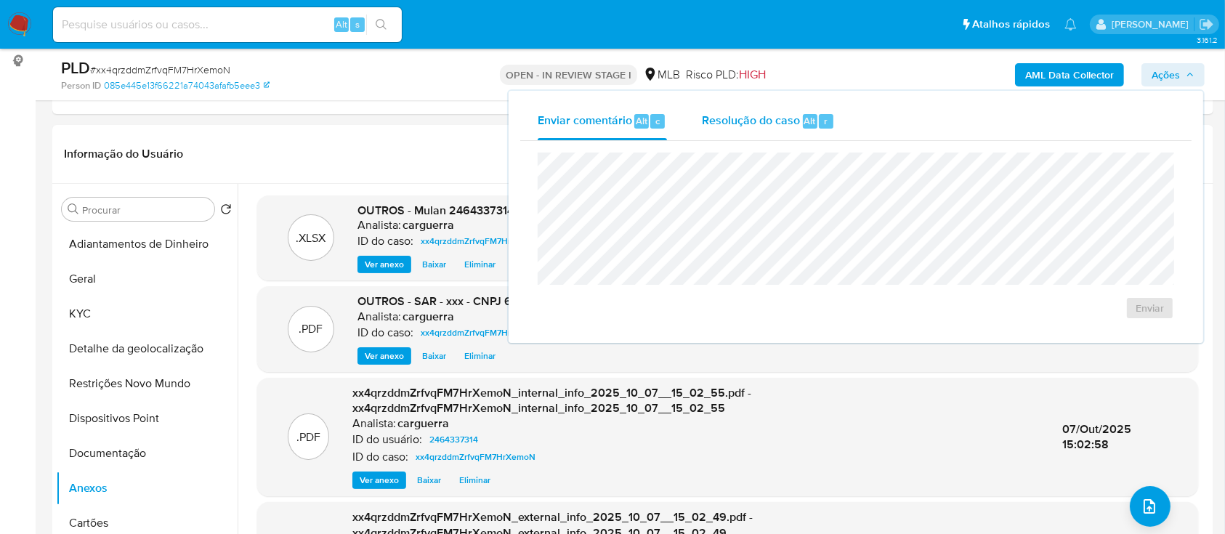
click at [780, 118] on span "Resolução do caso" at bounding box center [751, 120] width 98 height 17
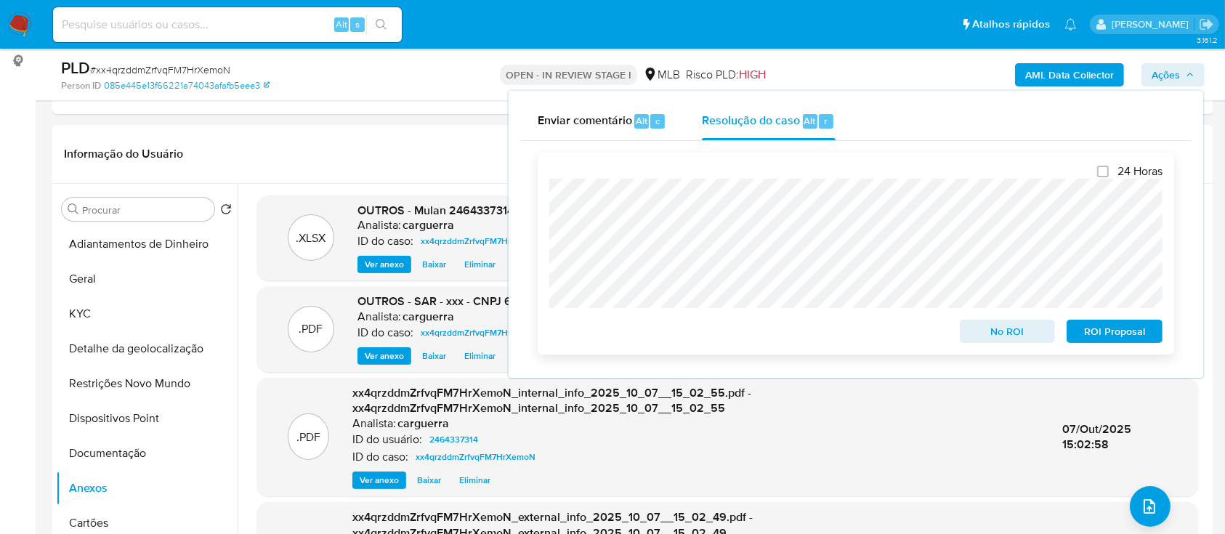
click at [1121, 342] on span "ROI Proposal" at bounding box center [1115, 331] width 76 height 20
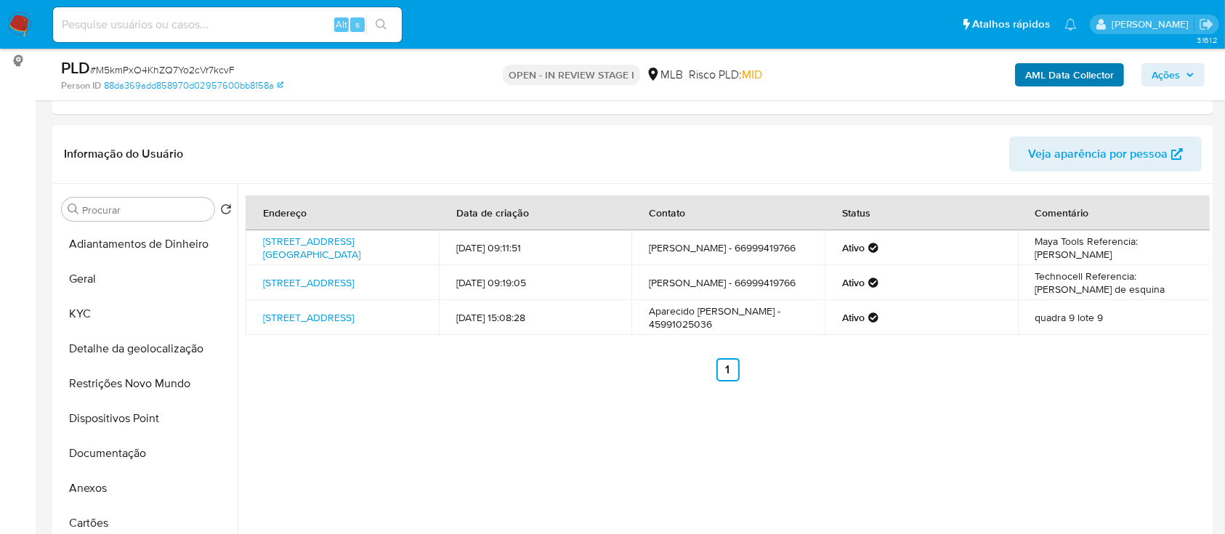
scroll to position [291, 0]
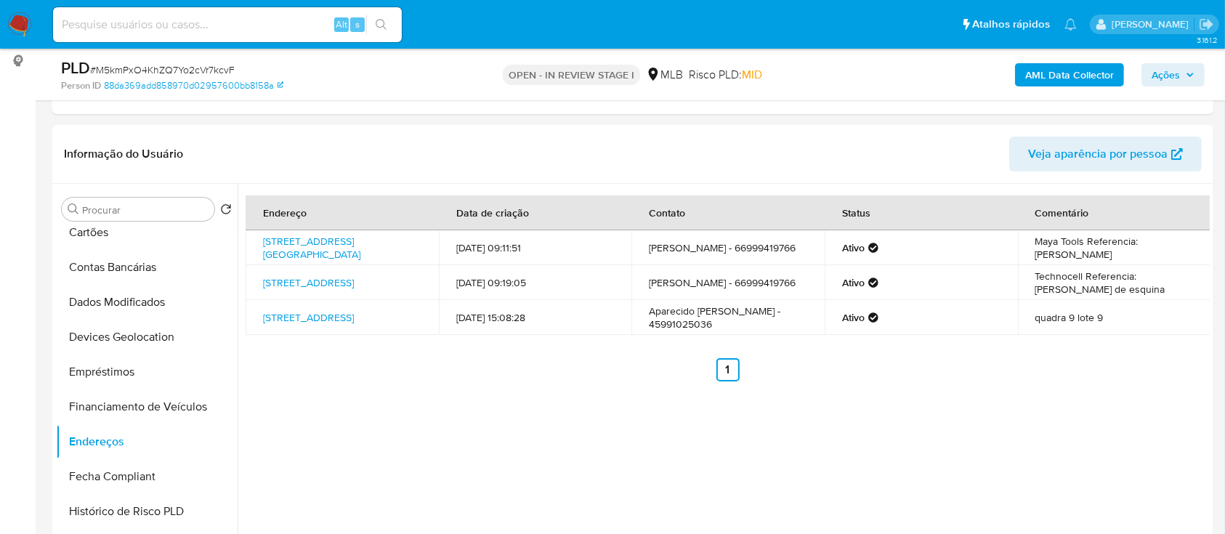
click at [1057, 76] on b "AML Data Collector" at bounding box center [1069, 74] width 89 height 23
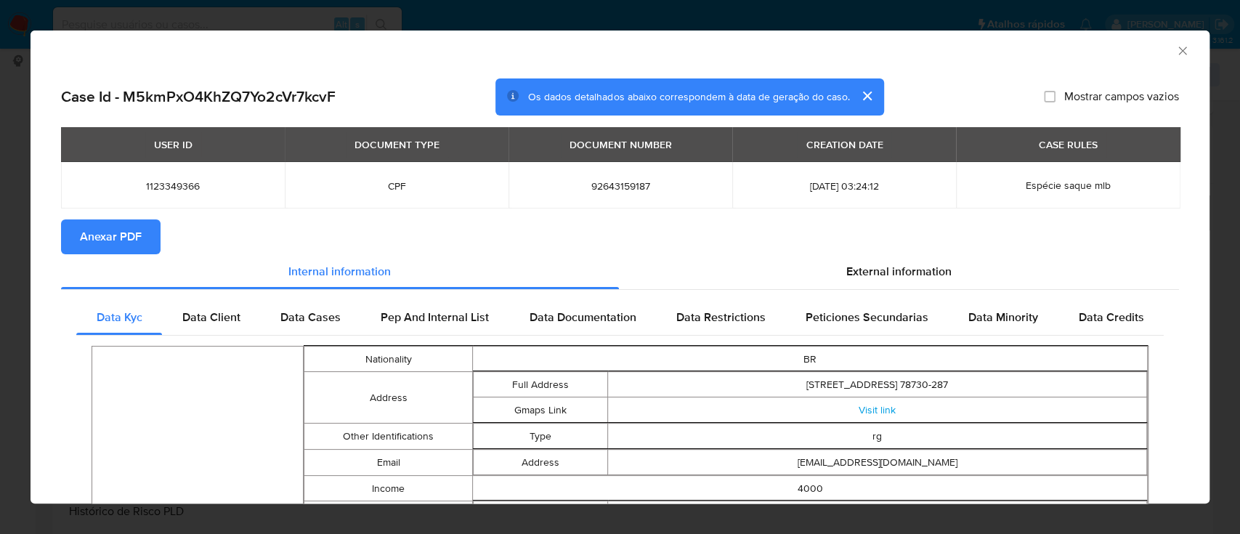
click at [90, 234] on span "Anexar PDF" at bounding box center [111, 237] width 62 height 32
click at [1176, 49] on icon "Fechar a janela" at bounding box center [1183, 51] width 15 height 15
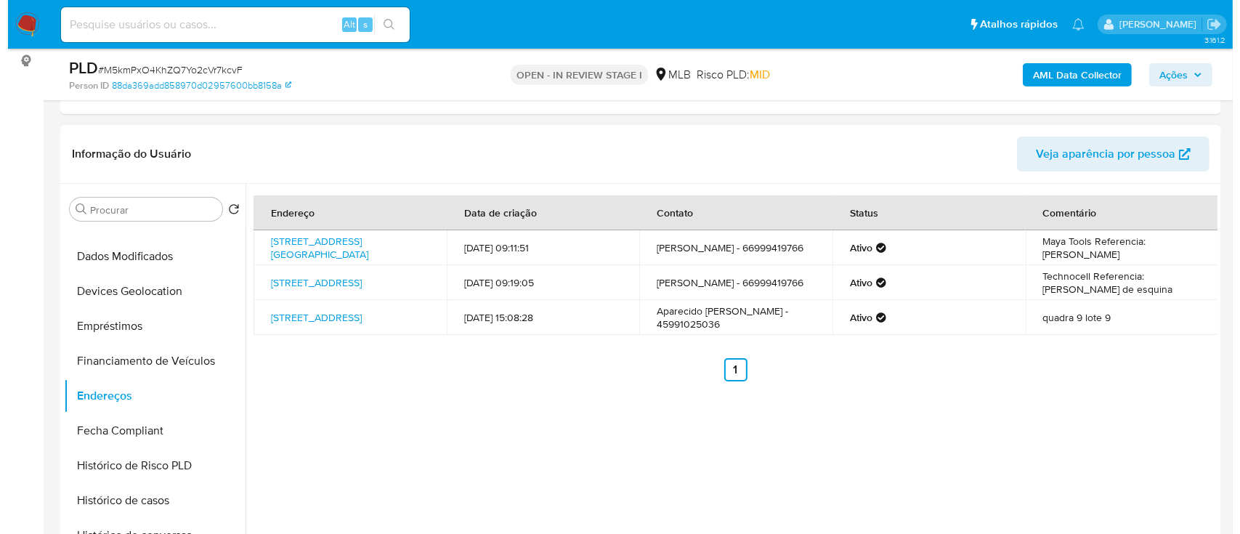
scroll to position [97, 0]
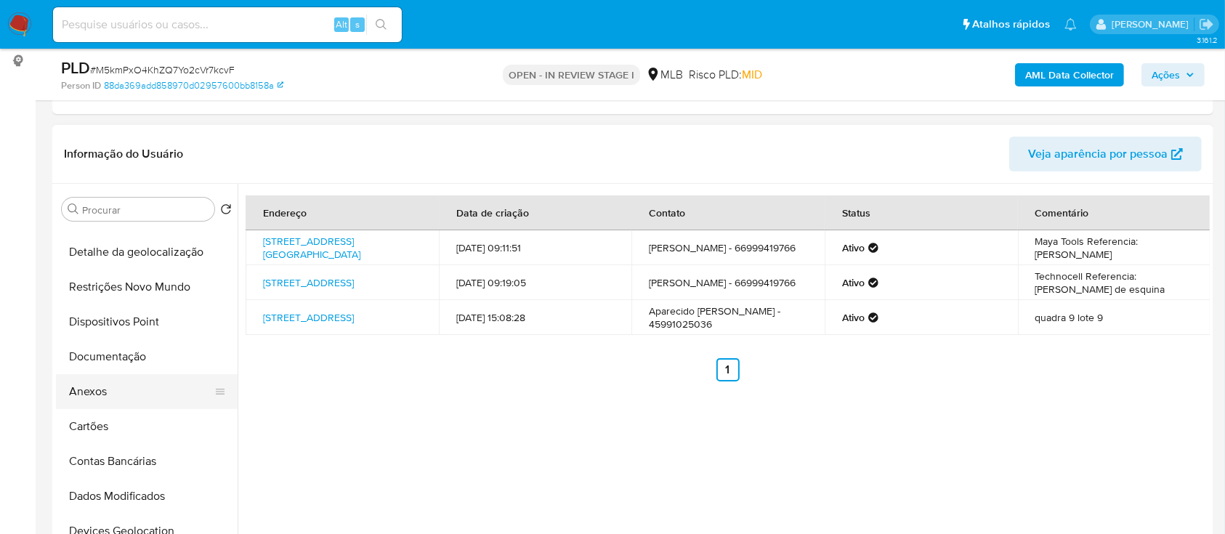
click at [93, 389] on button "Anexos" at bounding box center [141, 391] width 170 height 35
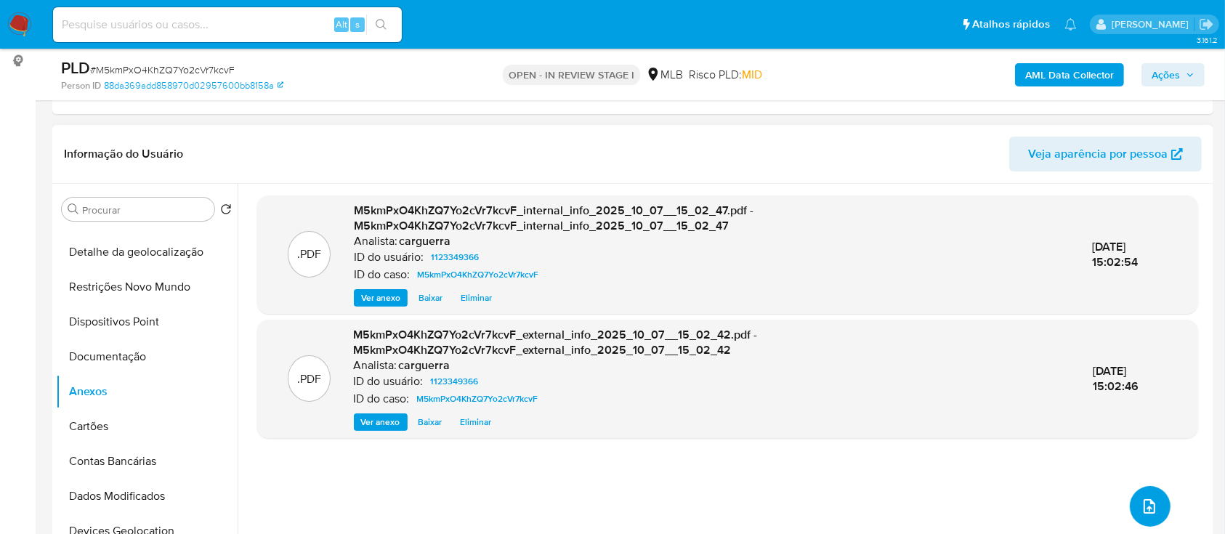
click at [1148, 517] on button "upload-file" at bounding box center [1150, 506] width 41 height 41
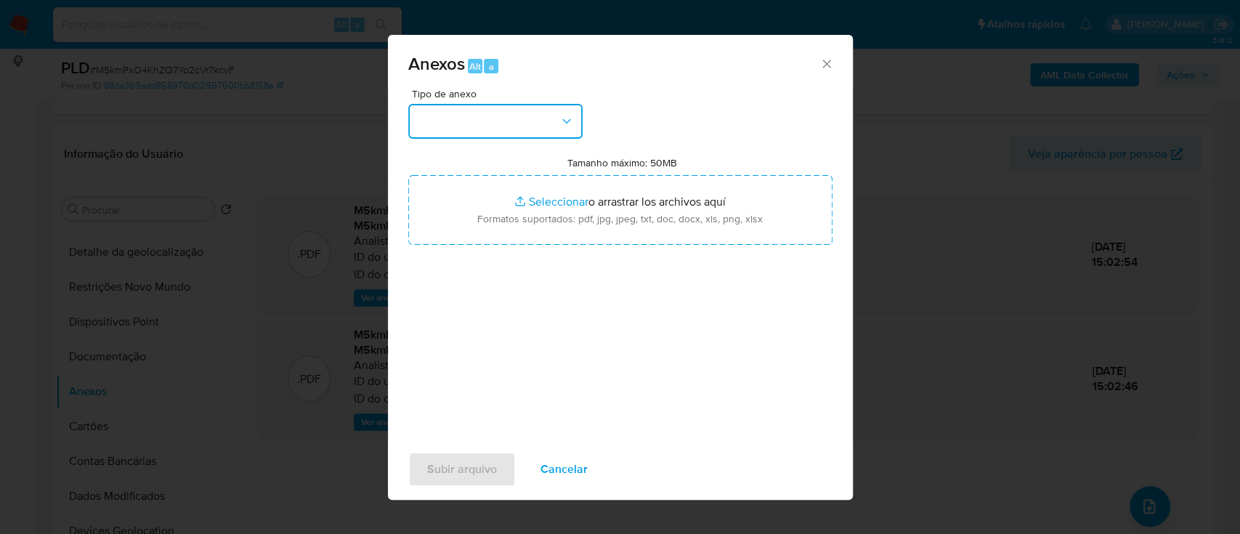
click at [459, 121] on button "button" at bounding box center [495, 121] width 174 height 35
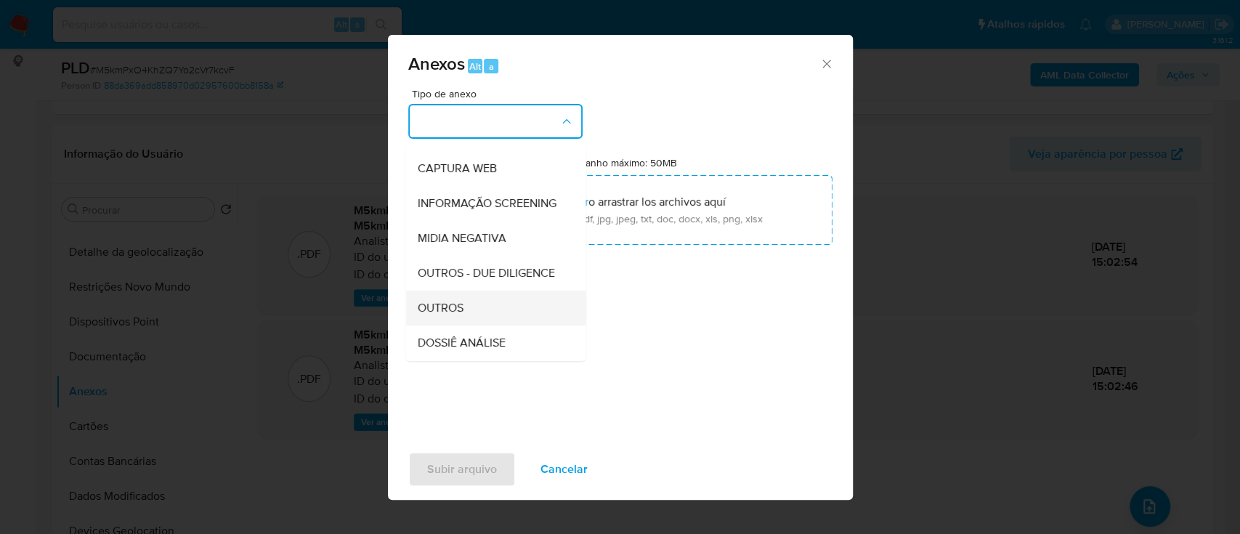
click at [443, 315] on span "OUTROS" at bounding box center [440, 308] width 46 height 15
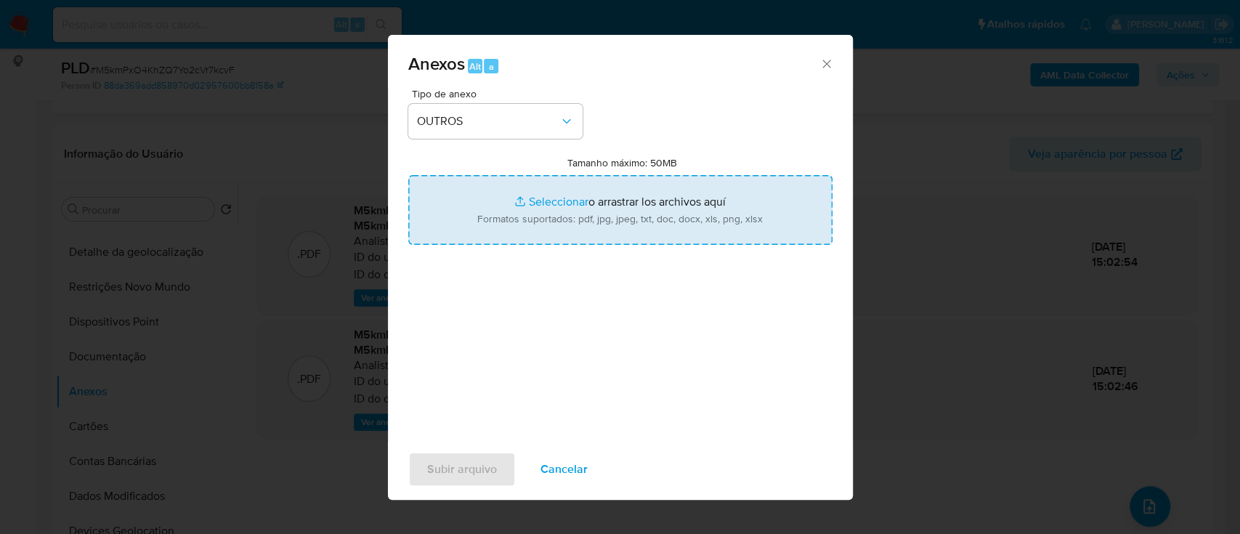
click at [558, 199] on input "Tamanho máximo: 50MB Seleccionar archivos" at bounding box center [620, 210] width 424 height 70
type input "C:\fakepath\Mulan 1123349366_2025_10_06_15_55_06.xlsx"
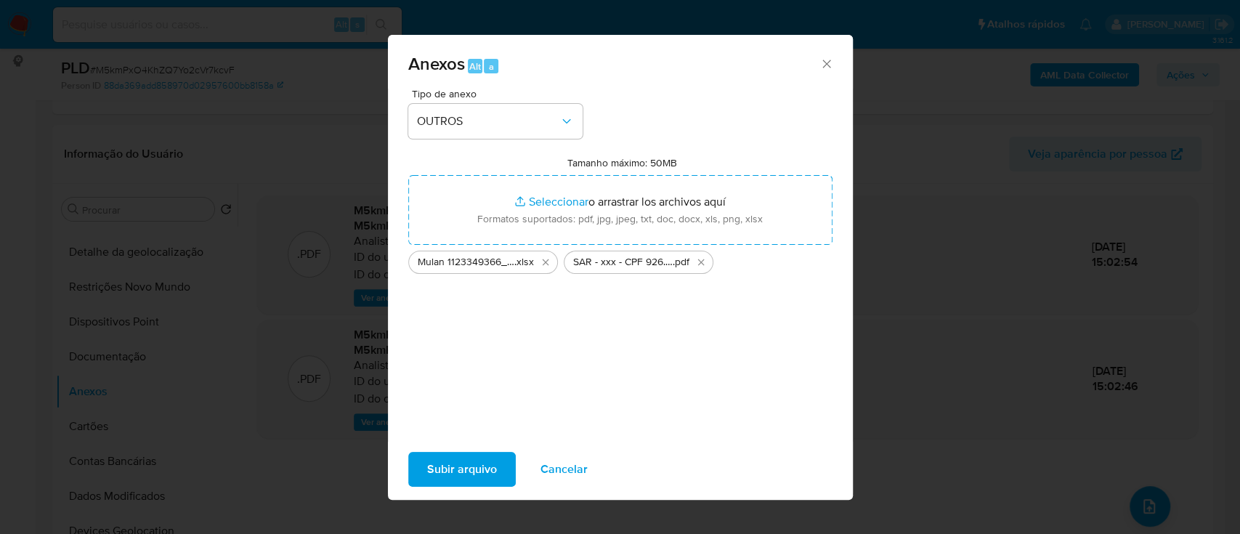
click at [485, 467] on span "Subir arquivo" at bounding box center [462, 469] width 70 height 32
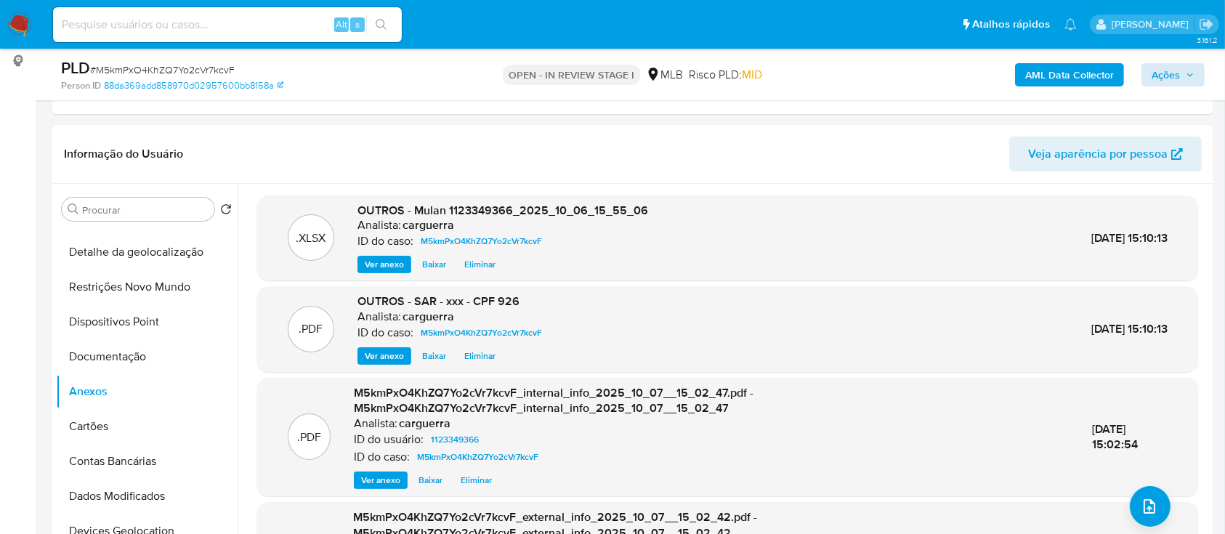
click at [1204, 68] on div "PLD # M5kmPxO4KhZQ7Yo2cVr7kcvF Person ID 88da369add858970d02957600bb8158a OPEN …" at bounding box center [632, 75] width 1161 height 52
click at [1171, 72] on span "Ações" at bounding box center [1166, 74] width 28 height 23
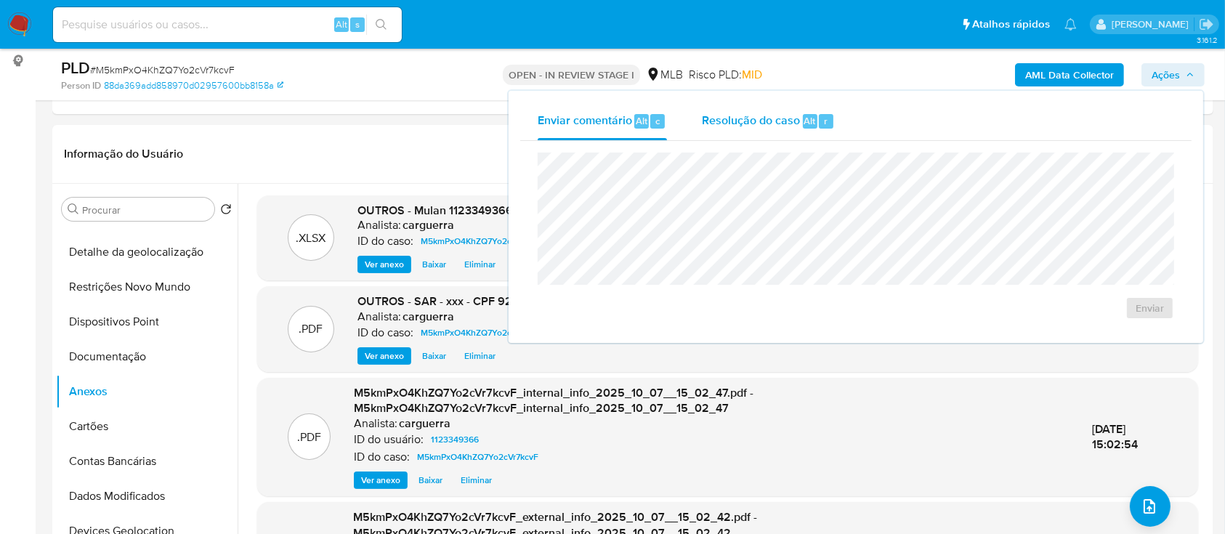
click at [767, 126] on span "Resolução do caso" at bounding box center [751, 120] width 98 height 17
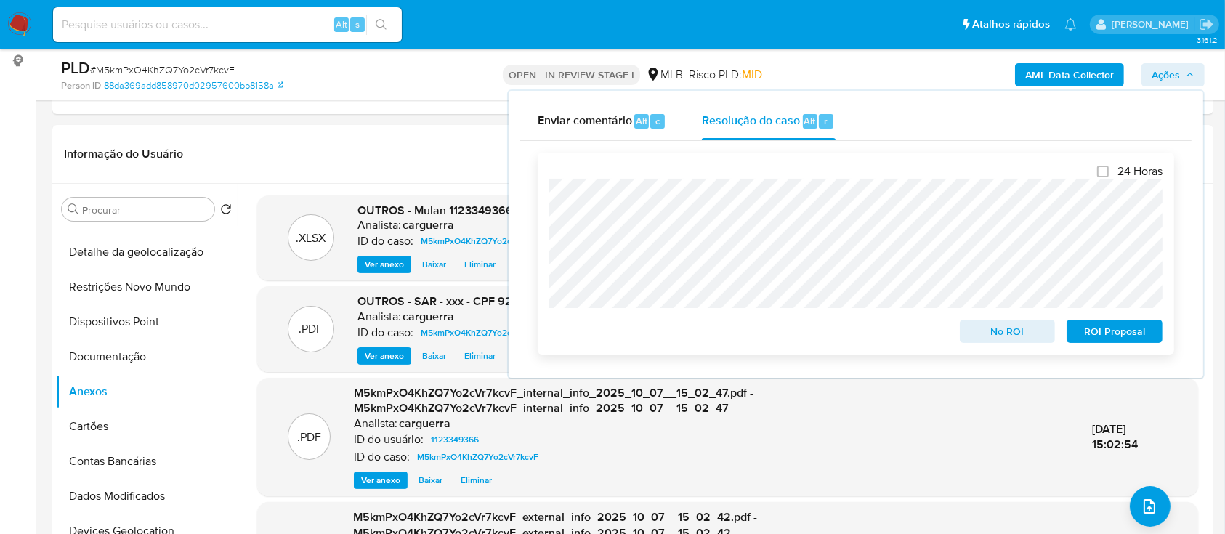
click at [1111, 336] on span "ROI Proposal" at bounding box center [1115, 331] width 76 height 20
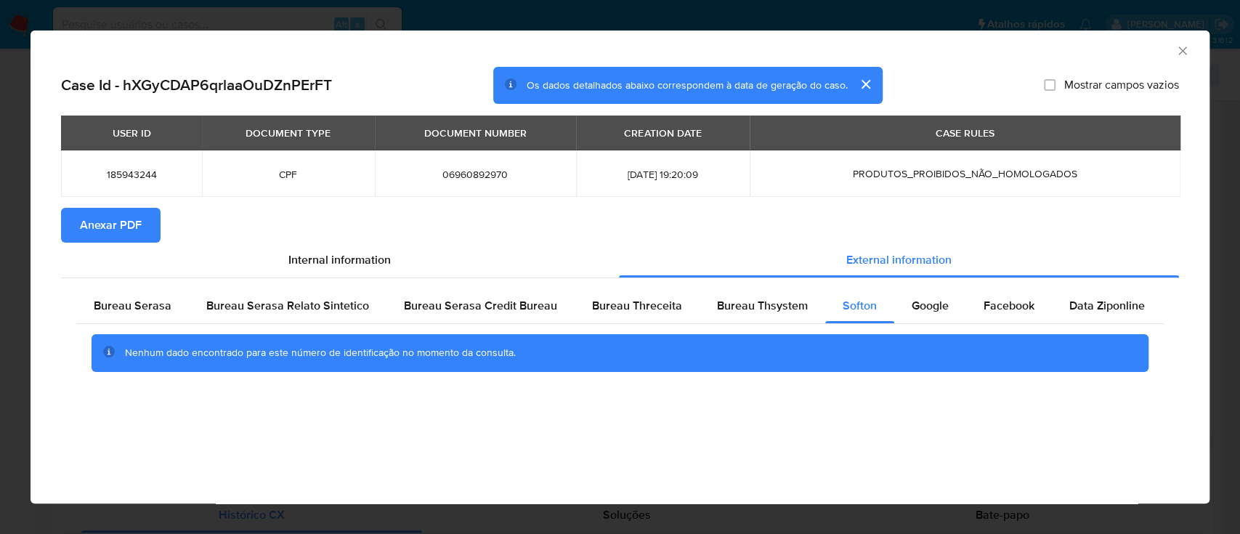
scroll to position [387, 0]
click at [128, 217] on span "Anexar PDF" at bounding box center [111, 225] width 62 height 32
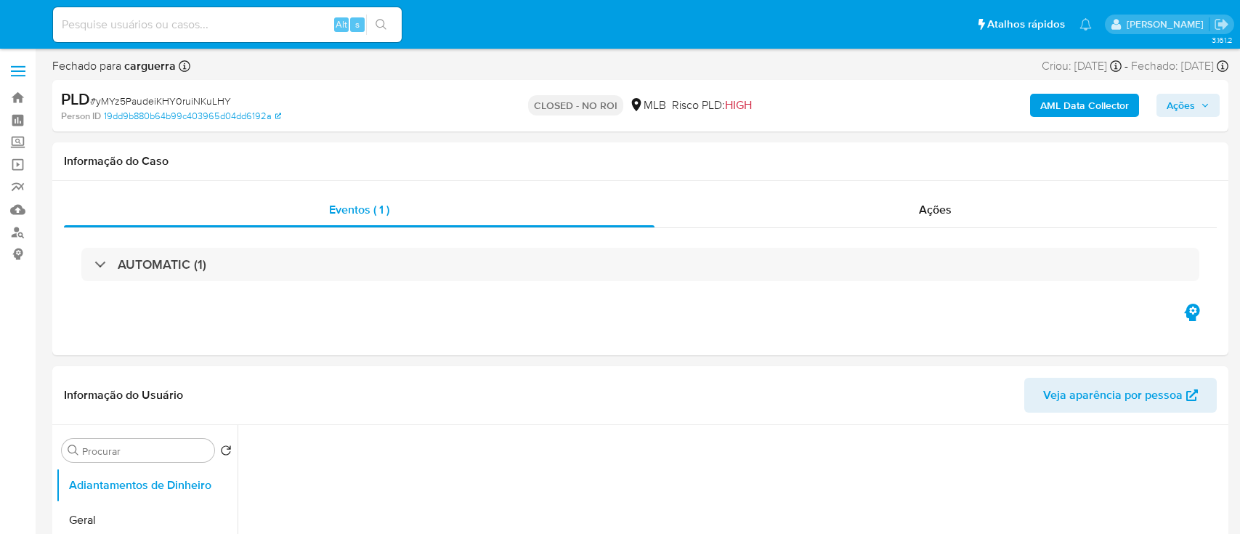
select select "10"
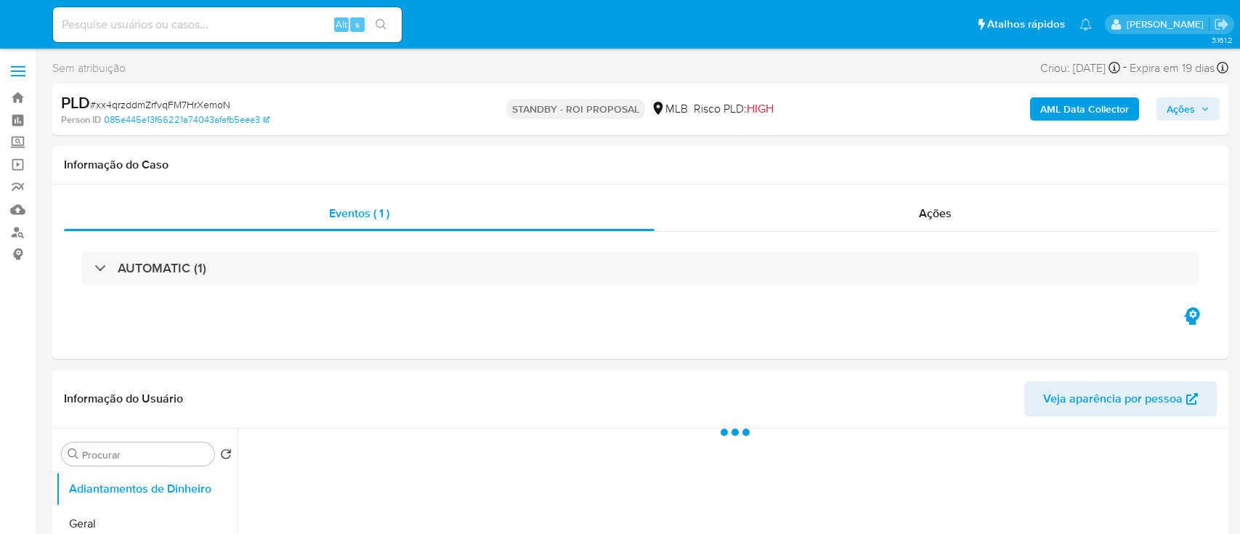
select select "10"
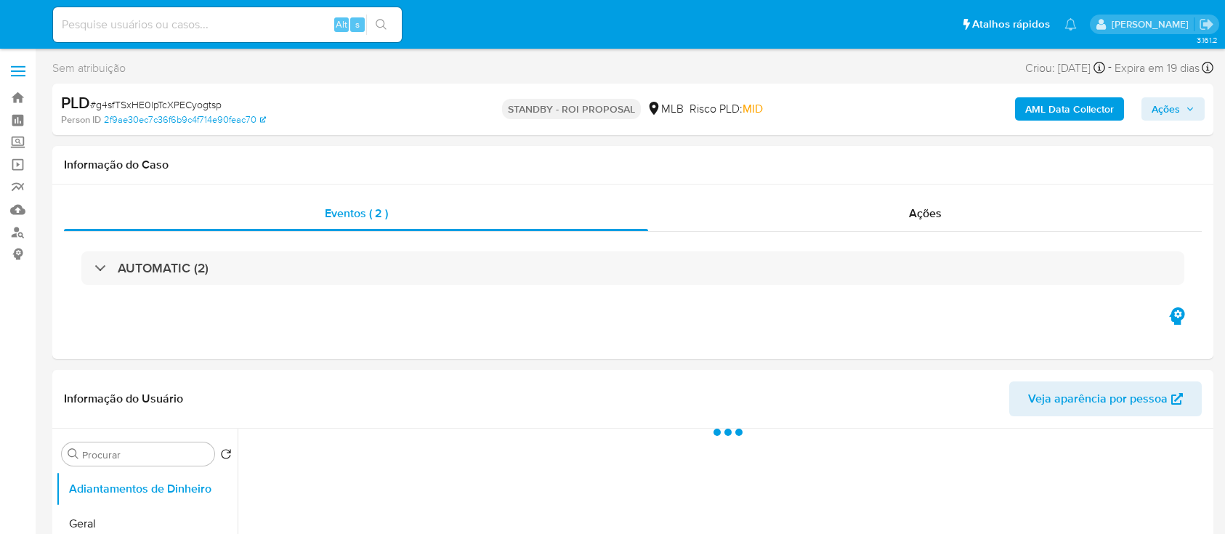
select select "10"
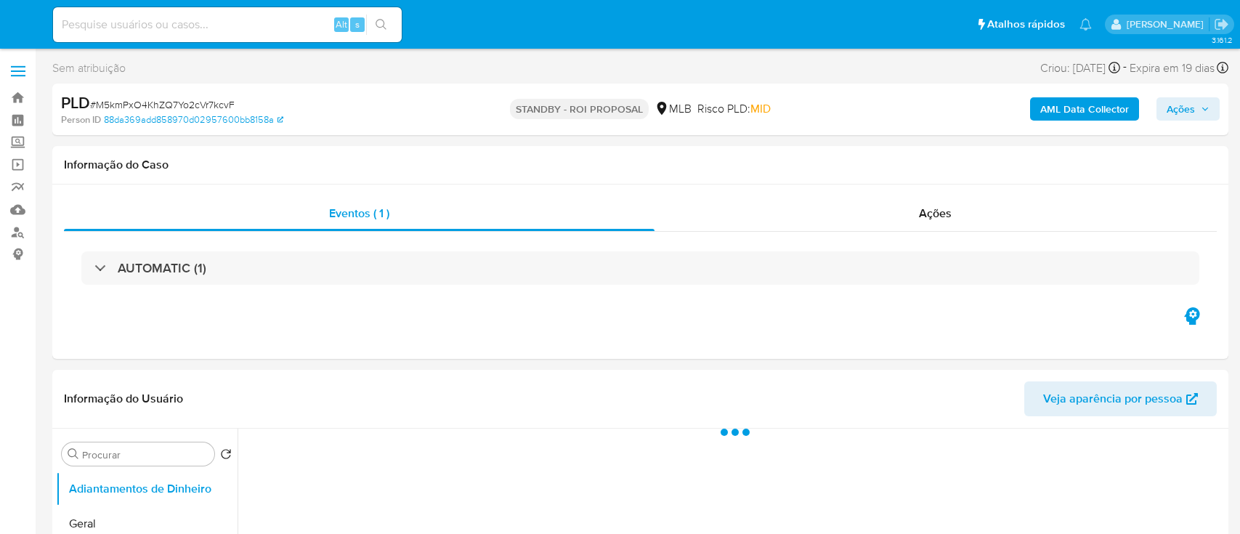
select select "10"
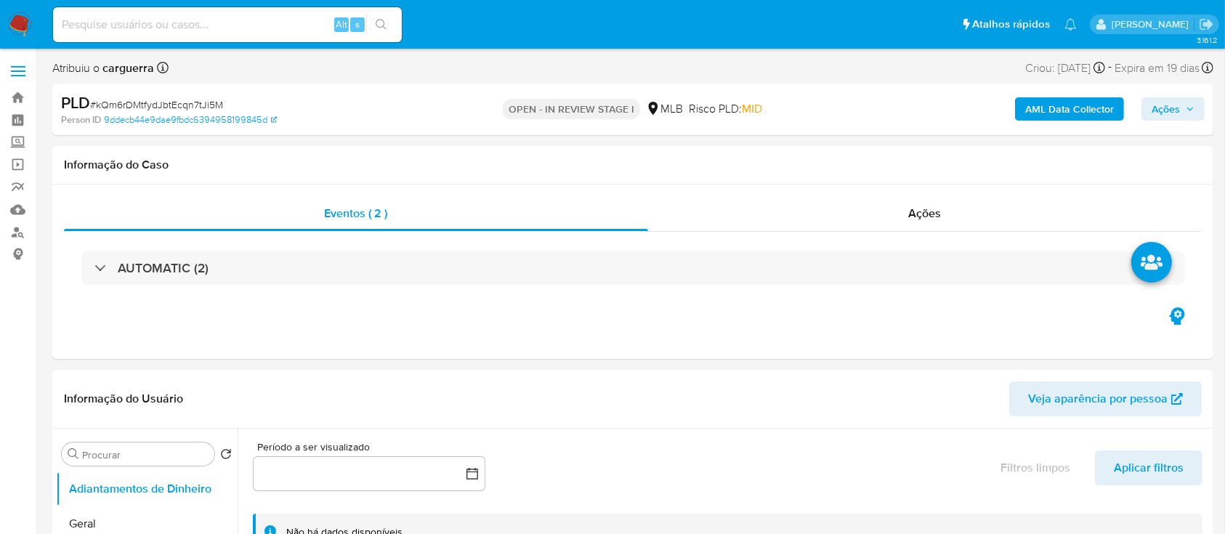
click at [1169, 112] on span "Ações" at bounding box center [1166, 108] width 28 height 23
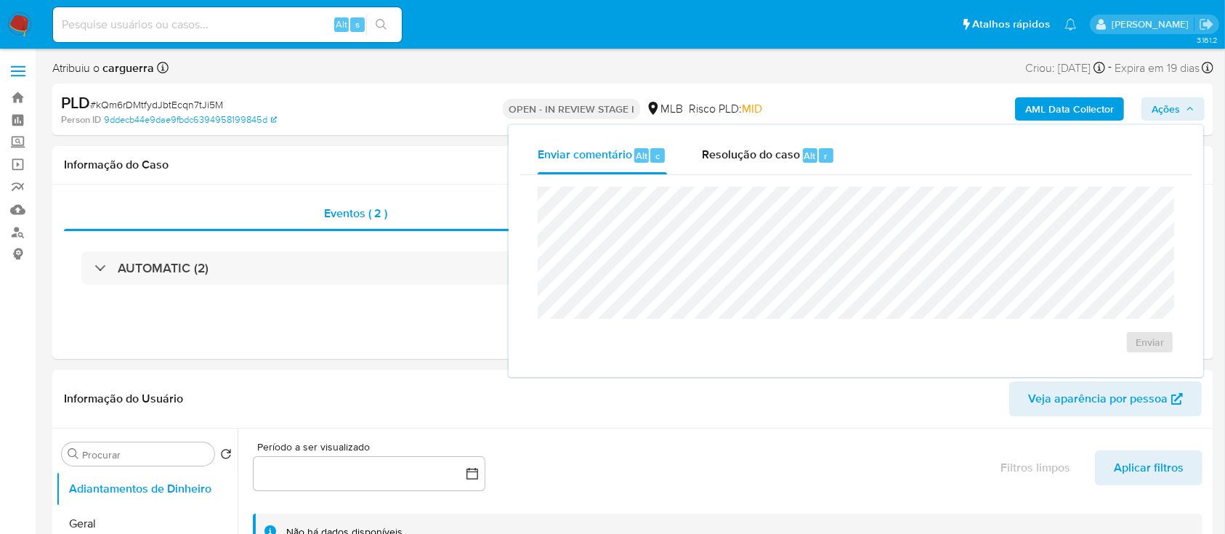
drag, startPoint x: 756, startPoint y: 161, endPoint x: 748, endPoint y: 179, distance: 19.8
click at [756, 161] on span "Resolução do caso" at bounding box center [751, 155] width 98 height 17
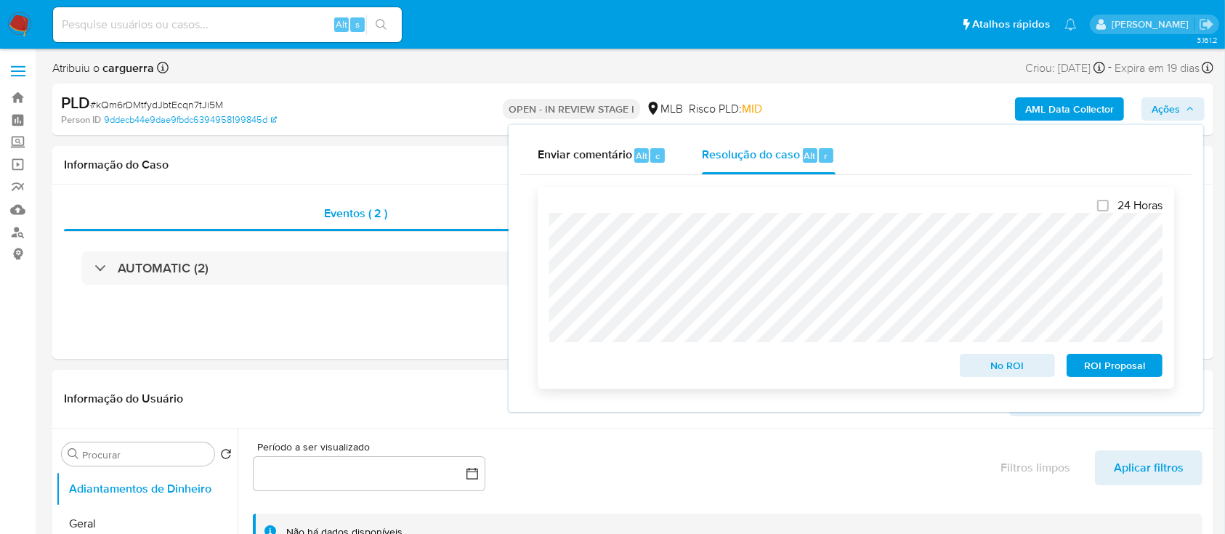
click at [1123, 366] on span "ROI Proposal" at bounding box center [1115, 365] width 76 height 20
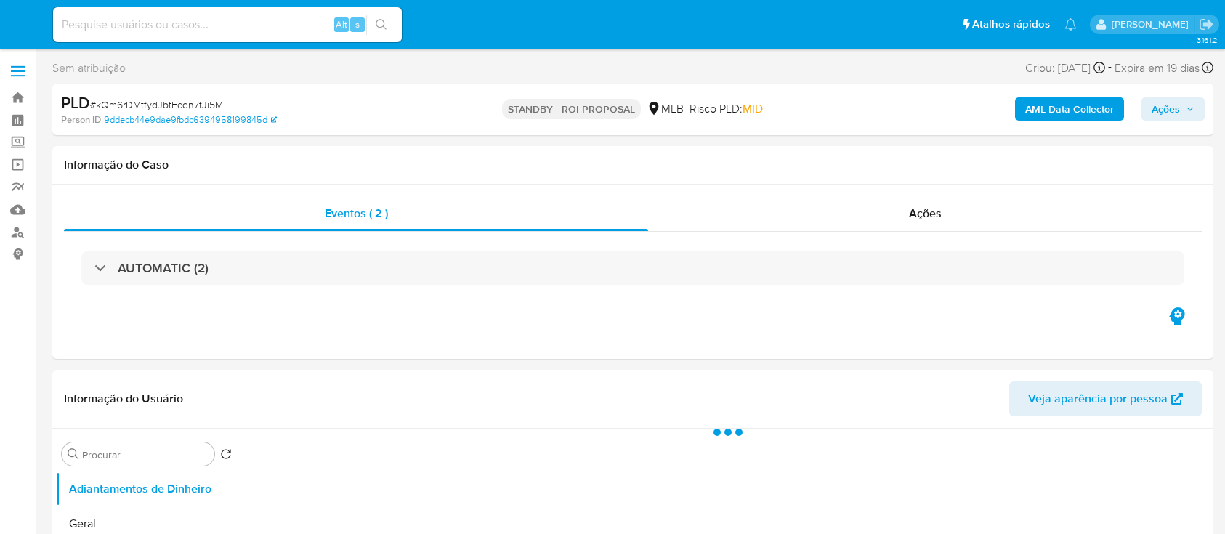
select select "10"
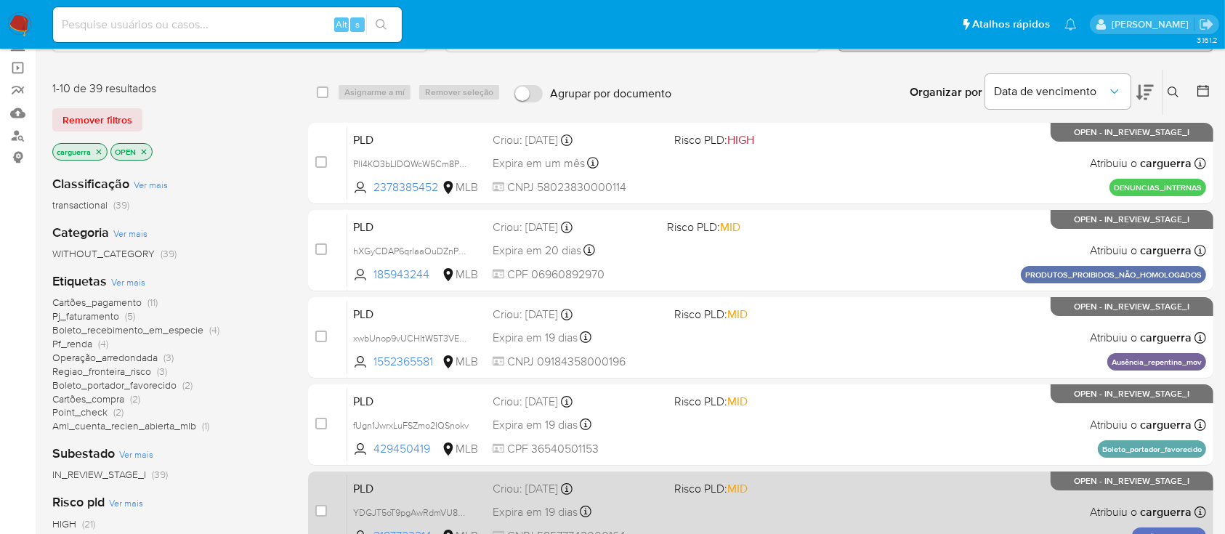
scroll to position [193, 0]
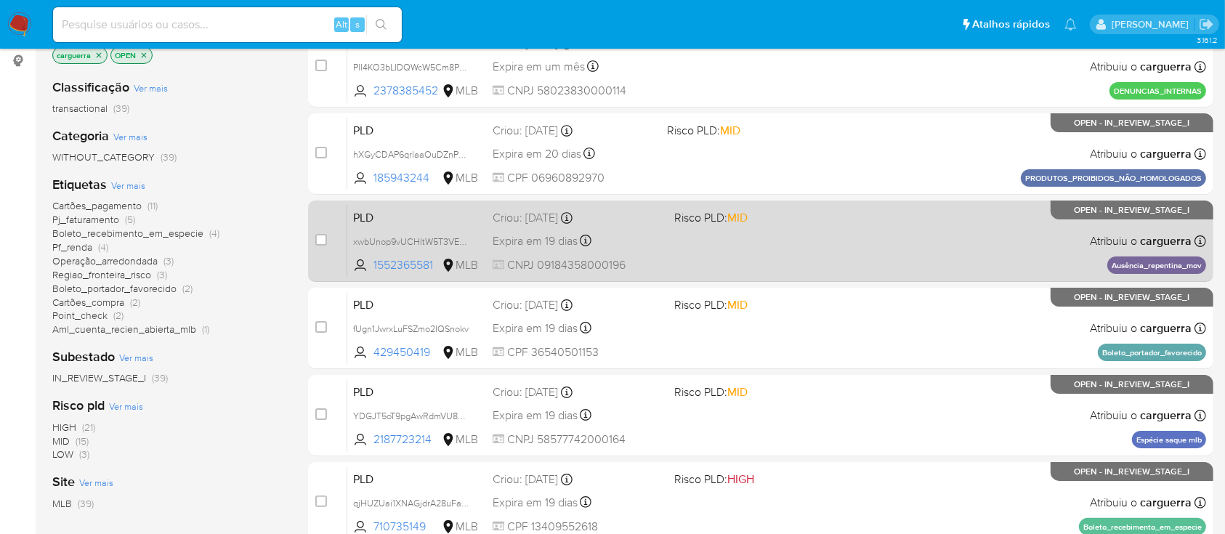
click at [834, 239] on span at bounding box center [758, 240] width 169 height 3
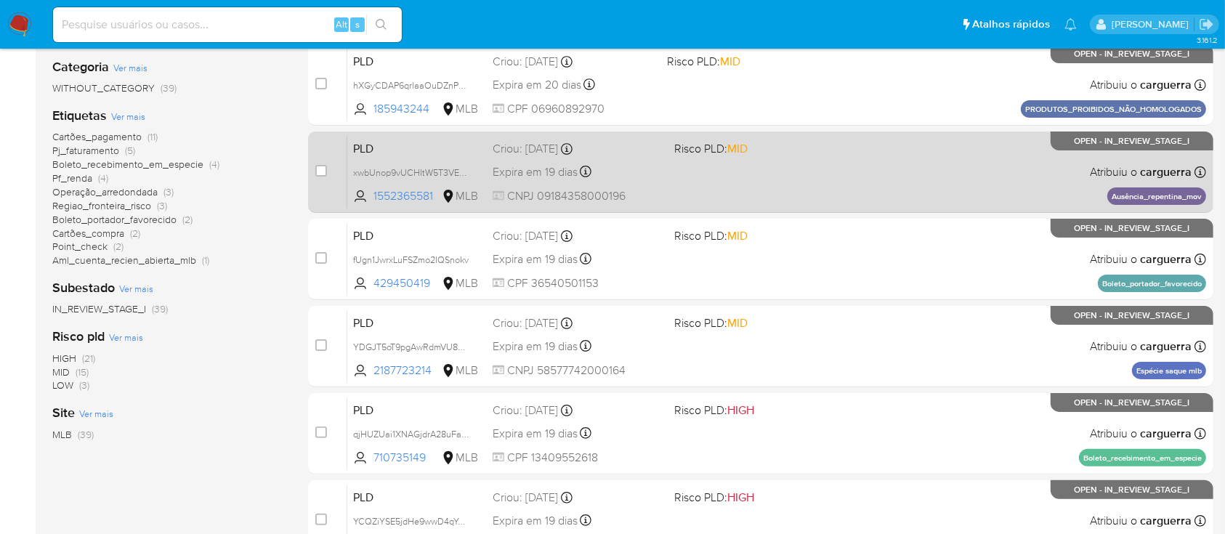
scroll to position [291, 0]
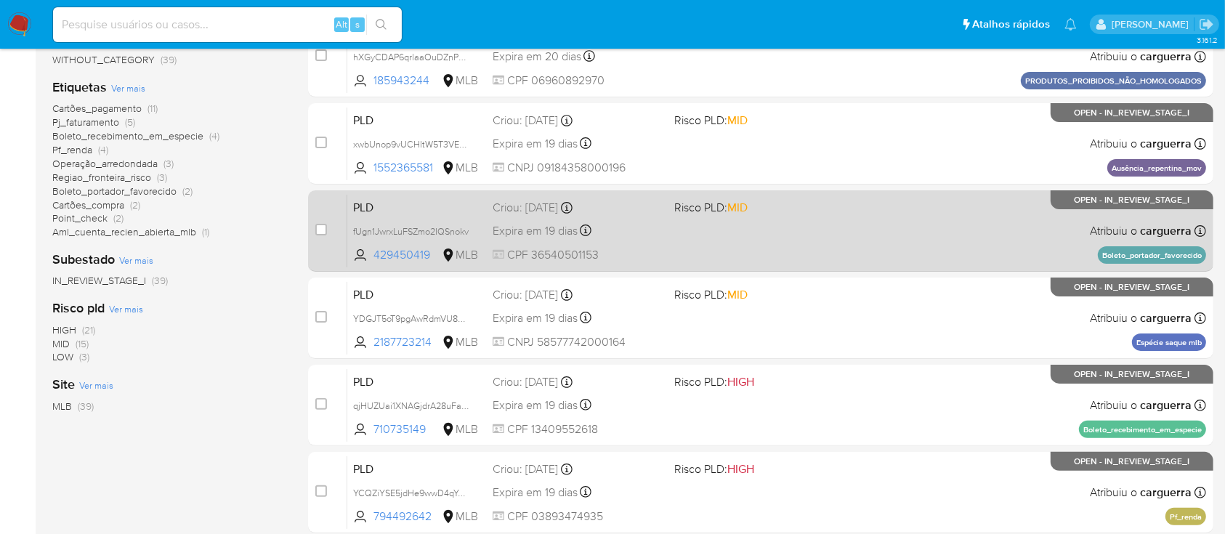
click at [874, 197] on div "PLD fUgn1JwrxLuFSZmo2IQSnokv 429450419 MLB Risco PLD: MID Criou: 12/09/2025 Cri…" at bounding box center [776, 230] width 859 height 73
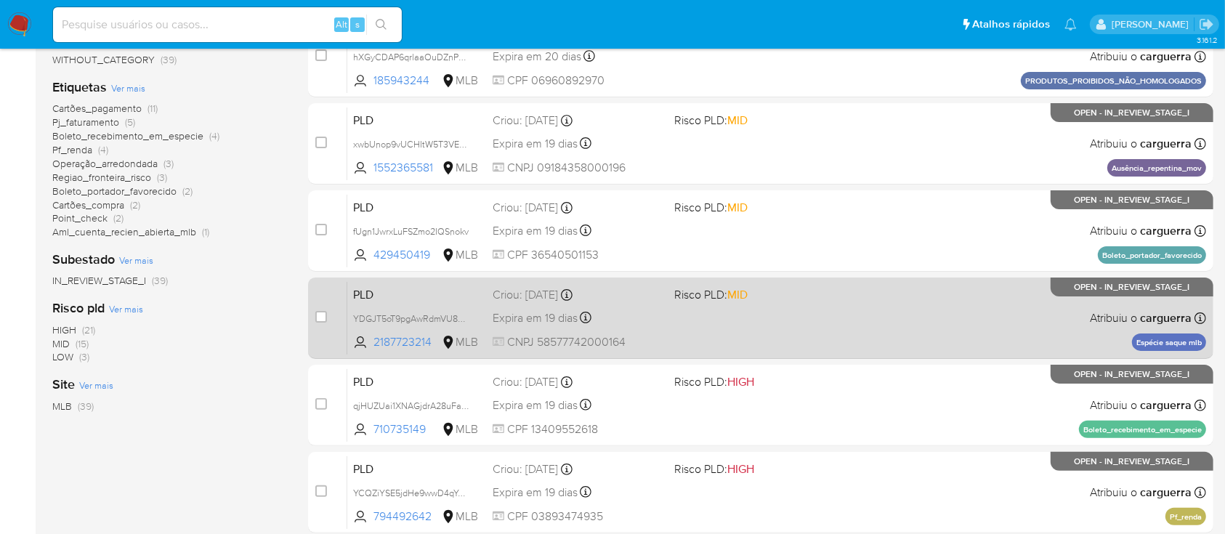
click at [913, 330] on div "PLD YDGJT5oT9pgAwRdmVU84a4yD 2187723214 MLB Risco PLD: MID Criou: 12/09/2025 Cr…" at bounding box center [776, 317] width 859 height 73
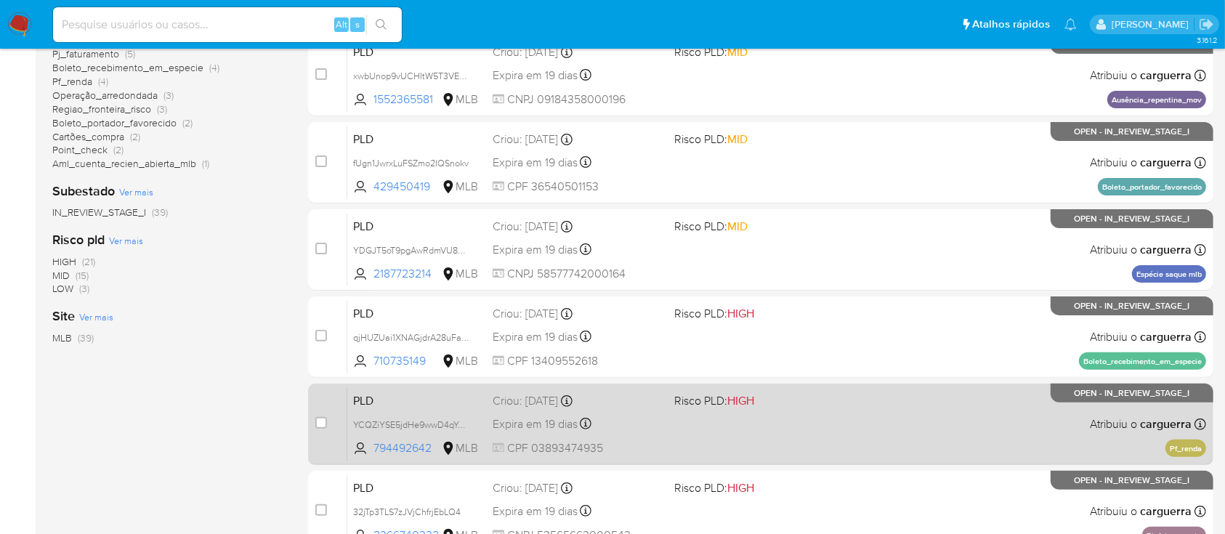
scroll to position [484, 0]
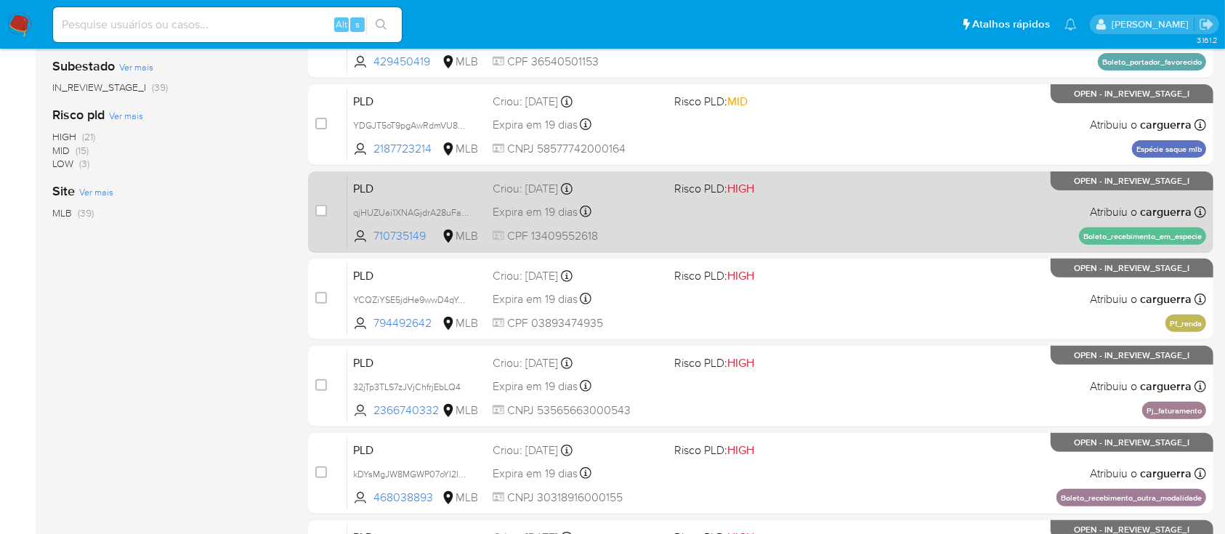
click at [869, 211] on div "PLD qjHUZUai1XNAGjdrA28uFaxk 710735149 MLB Risco PLD: HIGH Criou: 12/09/2025 Cr…" at bounding box center [776, 211] width 859 height 73
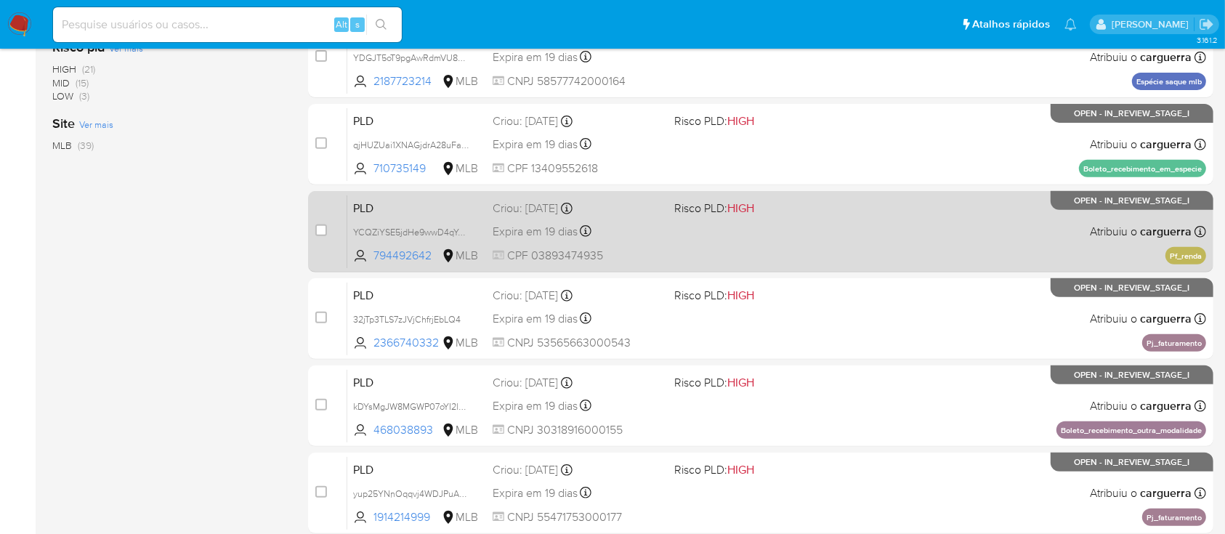
scroll to position [581, 0]
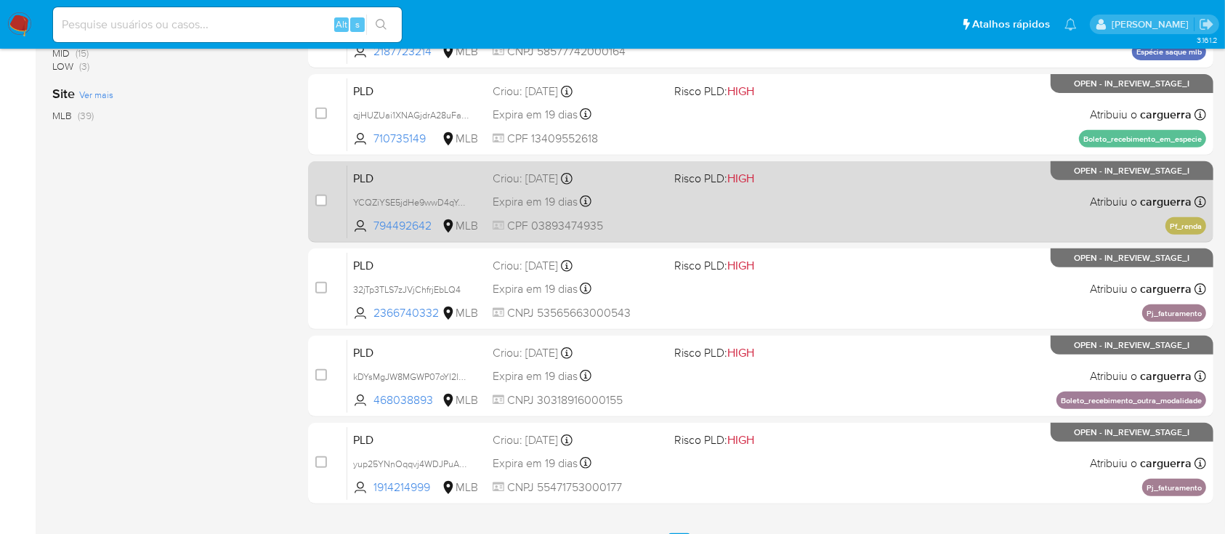
click at [804, 194] on div "PLD YCQZiYSE5jdHe9wwD4qYeTjq 794492642 MLB Risco PLD: HIGH Criou: 12/09/2025 Cr…" at bounding box center [776, 201] width 859 height 73
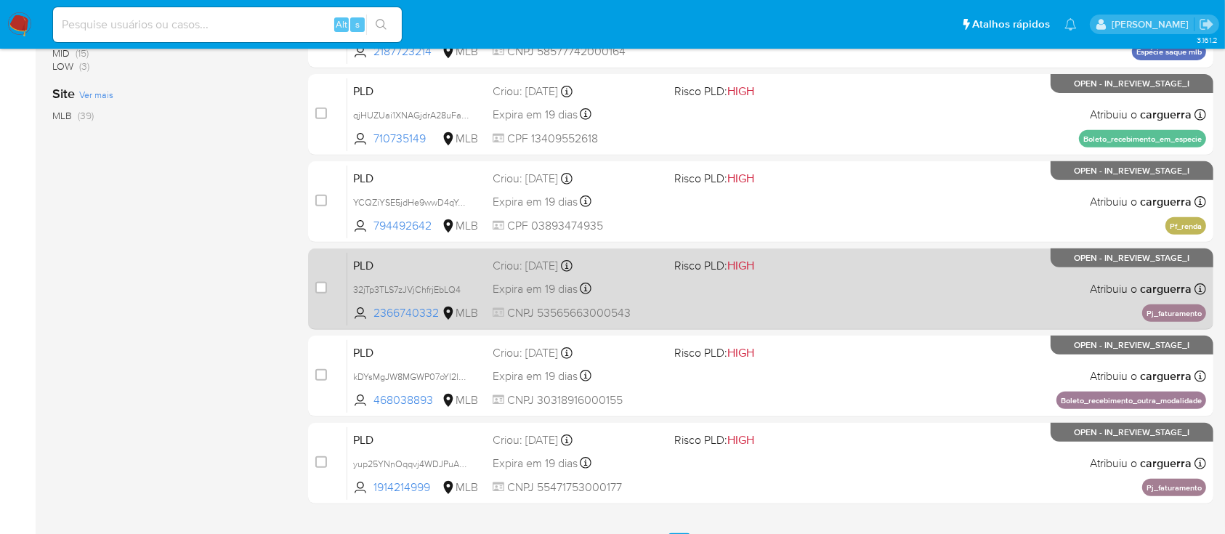
click at [775, 287] on span at bounding box center [758, 288] width 169 height 3
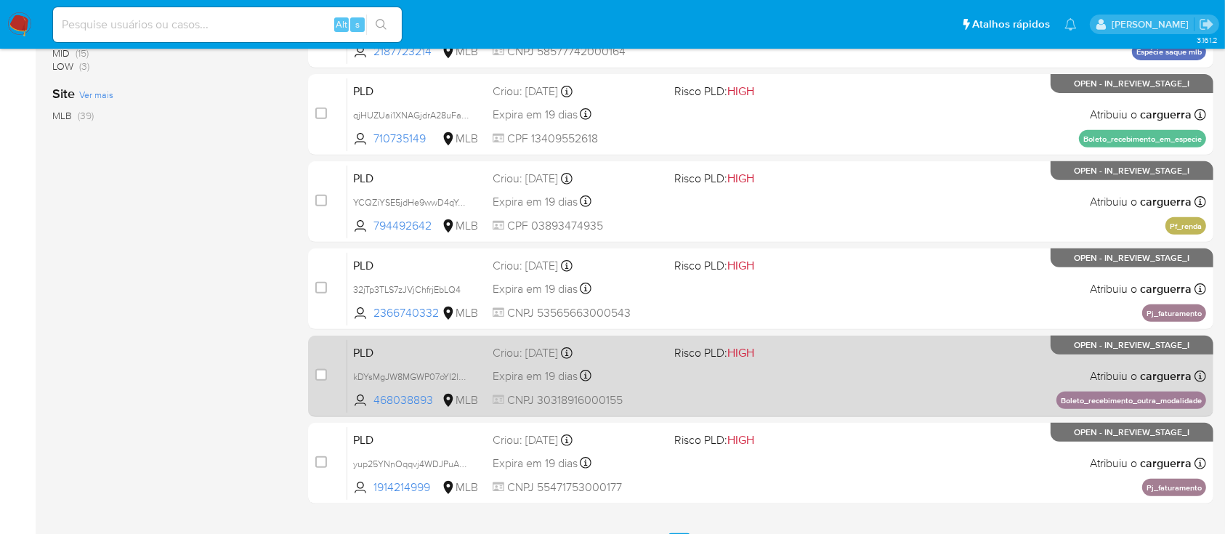
click at [833, 366] on div "PLD kDYsMgJW8MGWP07oYI2lJ1fv 468038893 MLB Risco PLD: HIGH Criou: 12/09/2025 Cr…" at bounding box center [776, 375] width 859 height 73
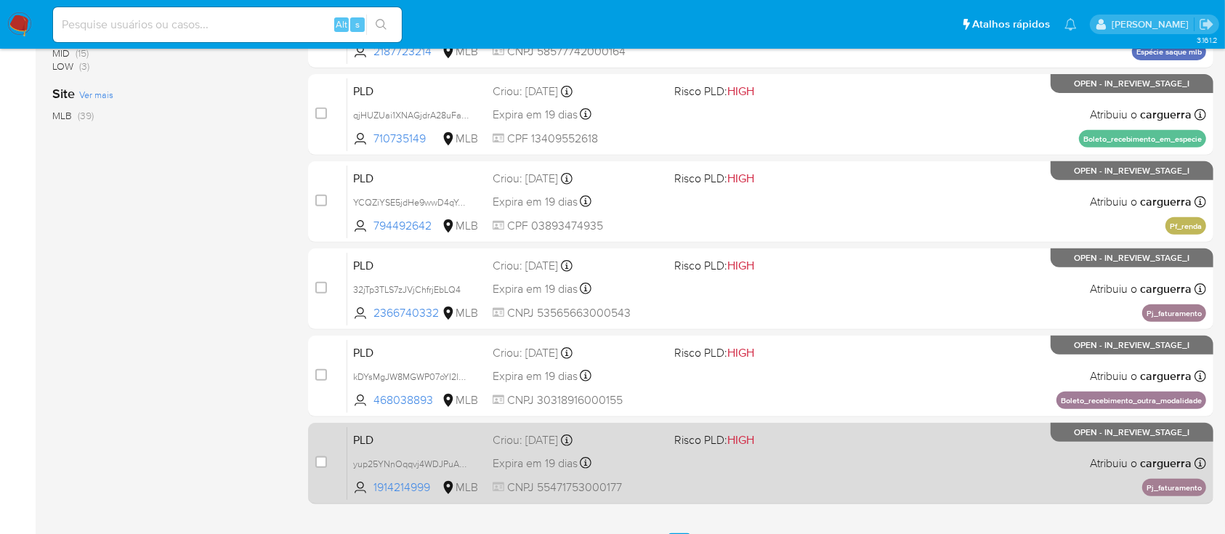
click at [834, 437] on span "Risco PLD: HIGH" at bounding box center [758, 438] width 169 height 19
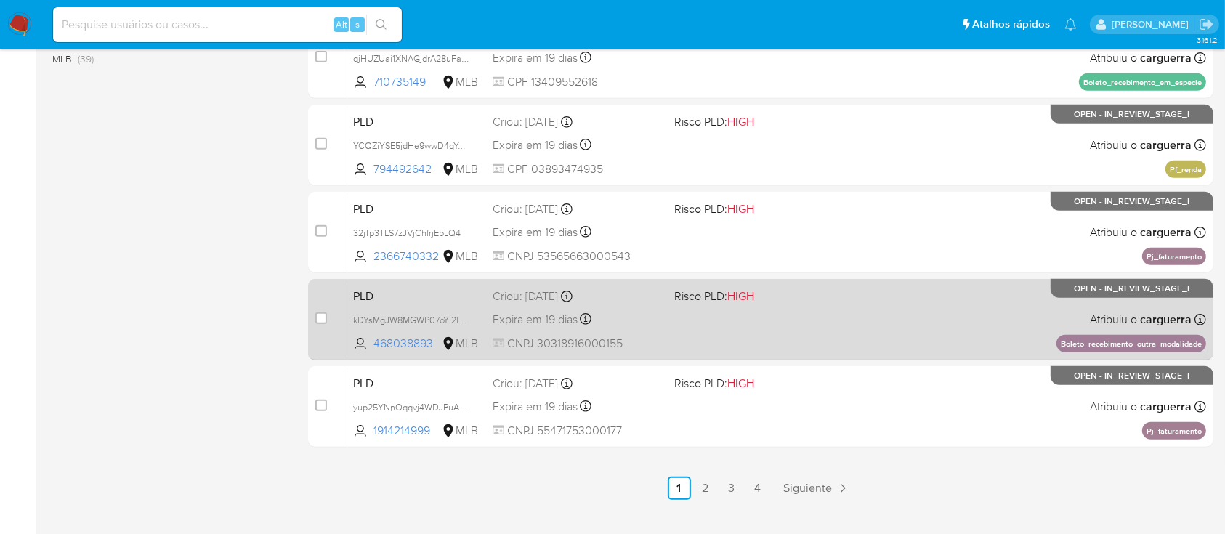
scroll to position [664, 0]
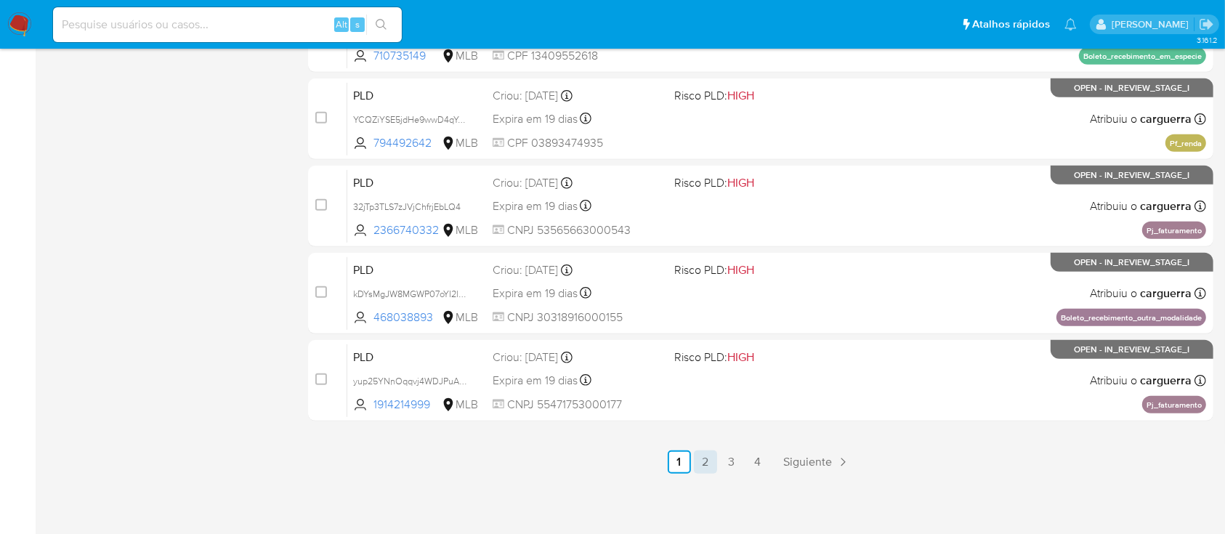
click at [704, 461] on link "2" at bounding box center [705, 462] width 23 height 23
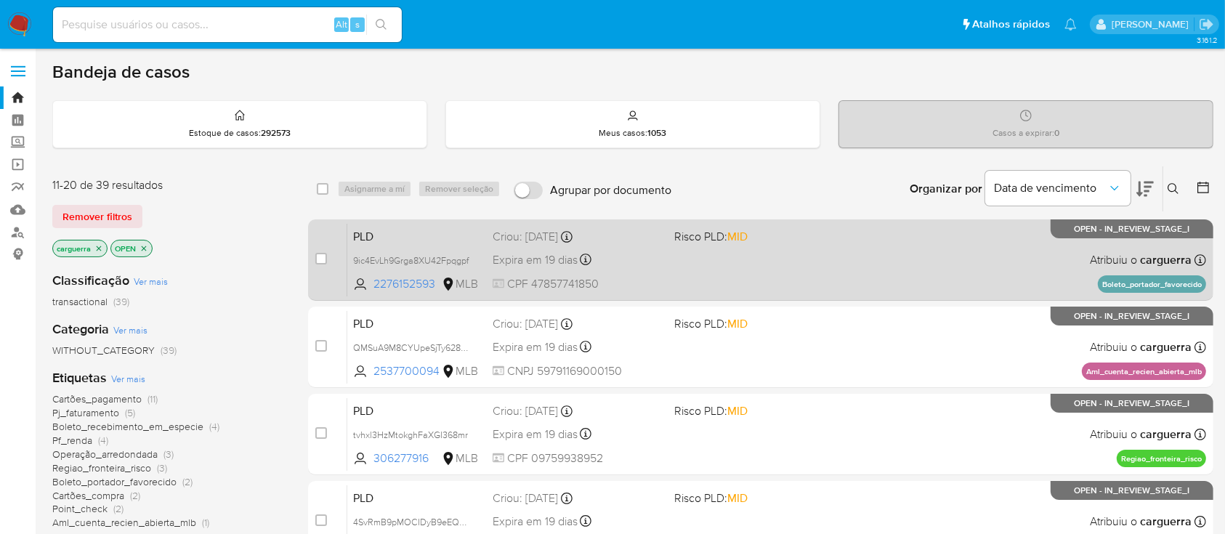
click at [815, 249] on div "PLD 9ic4EvLh9Grga8XU42Fpqgpf 2276152593 MLB Risco PLD: MID Criou: 12/09/2025 Cr…" at bounding box center [776, 259] width 859 height 73
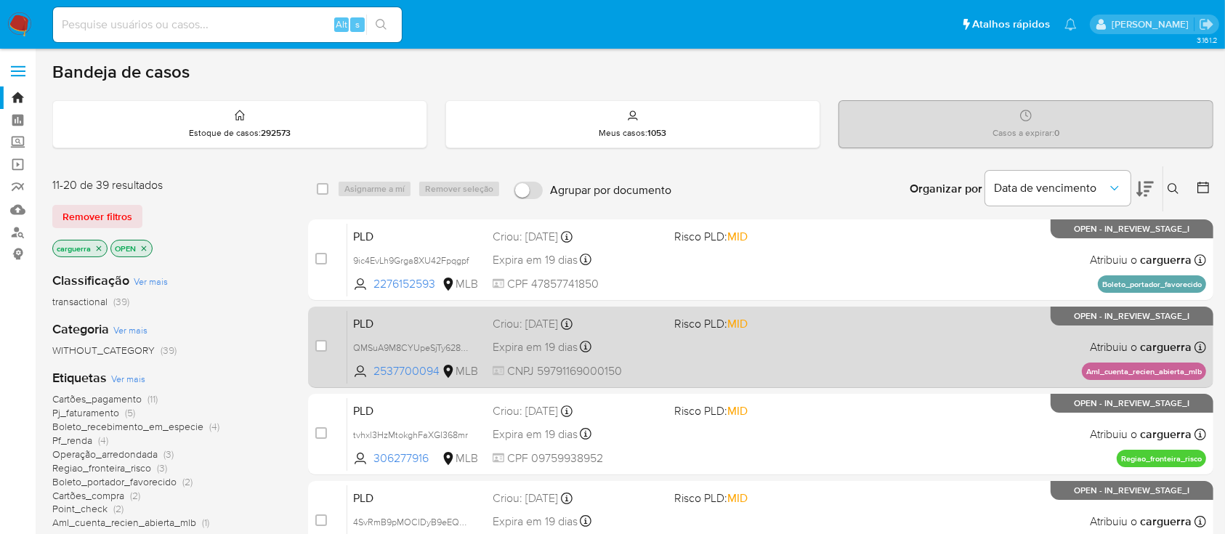
click at [856, 355] on div "PLD QMSuA9M8CYUpeSjTy62875vd 2537700094 MLB Risco PLD: MID Criou: 12/09/2025 Cr…" at bounding box center [776, 346] width 859 height 73
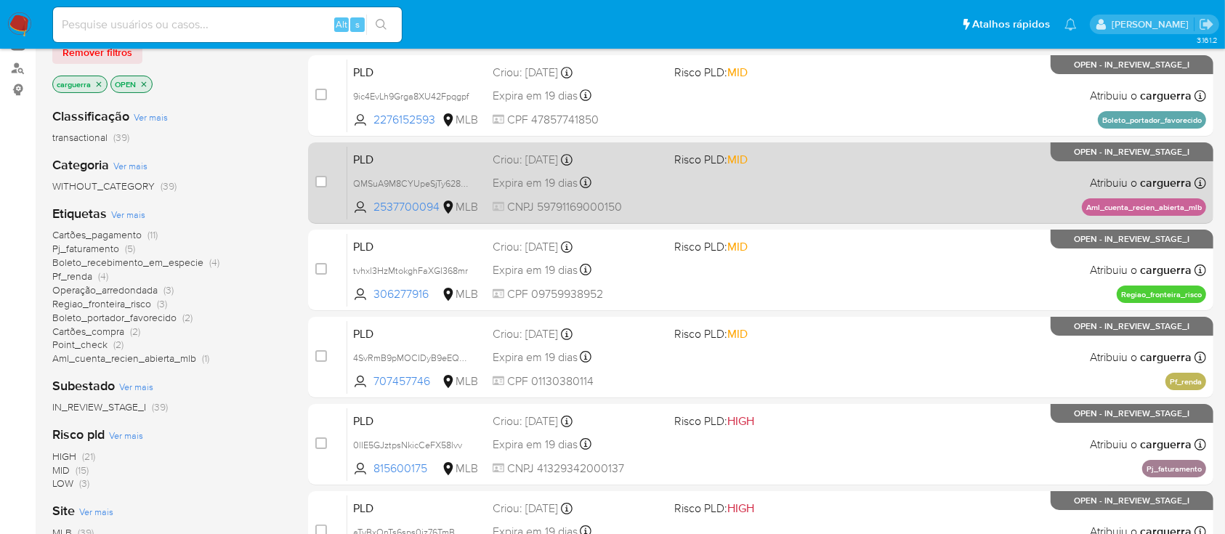
scroll to position [193, 0]
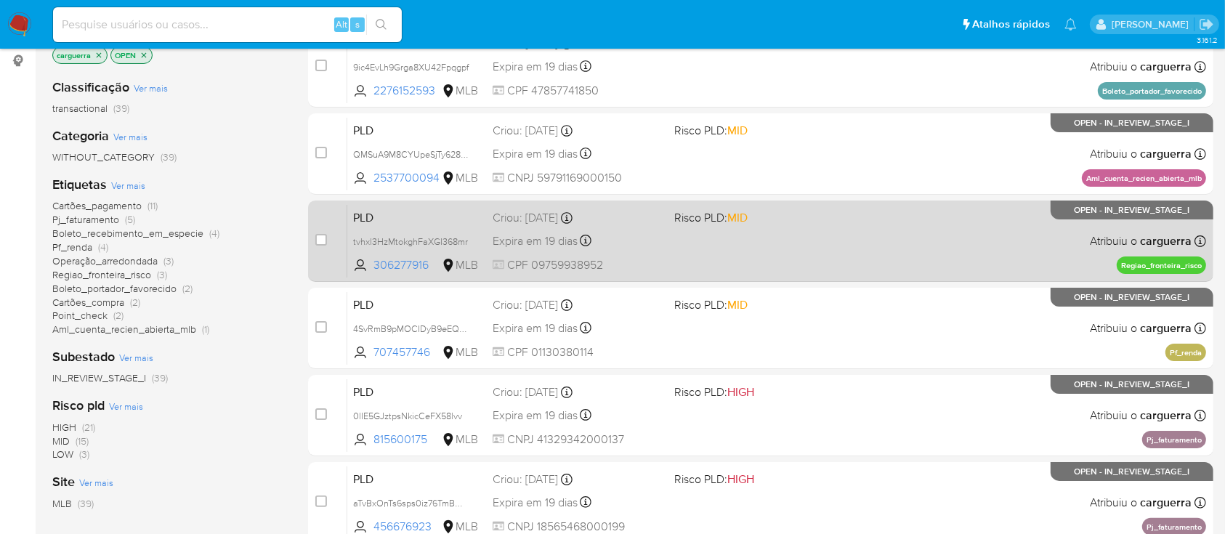
click at [923, 243] on div "PLD tvhxl3HzMtokghFaXGI368mr 306277916 MLB Risco PLD: MID Criou: 12/09/2025 Cri…" at bounding box center [776, 240] width 859 height 73
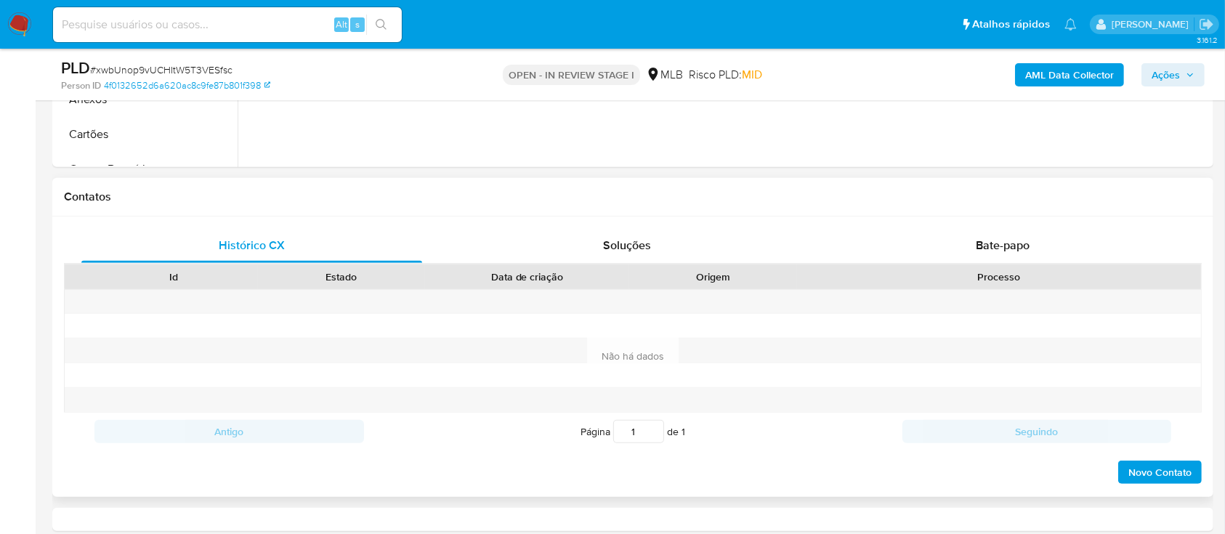
select select "10"
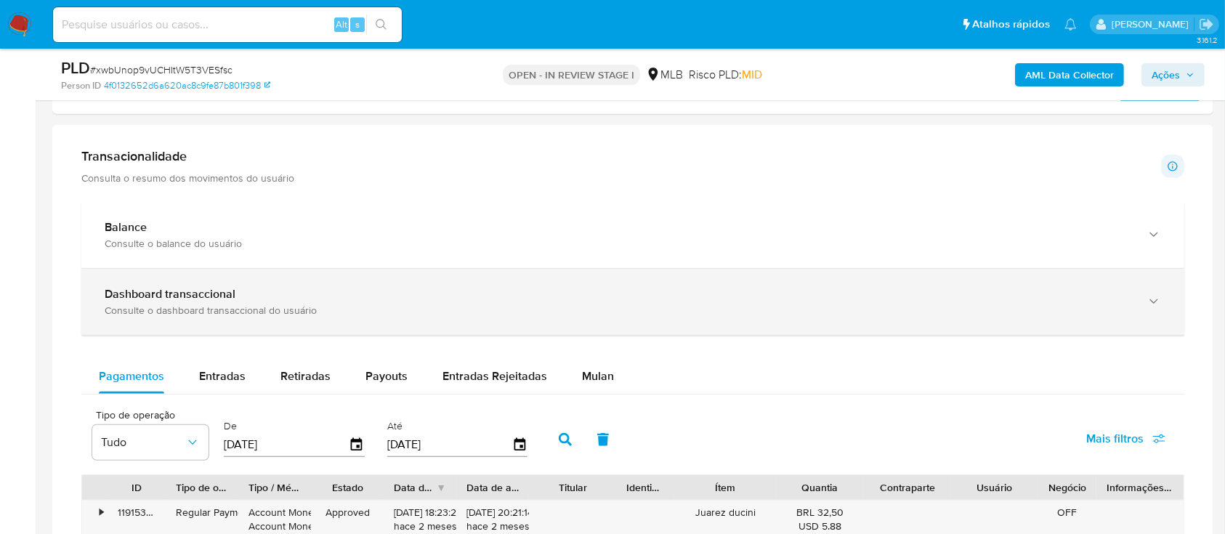
scroll to position [969, 0]
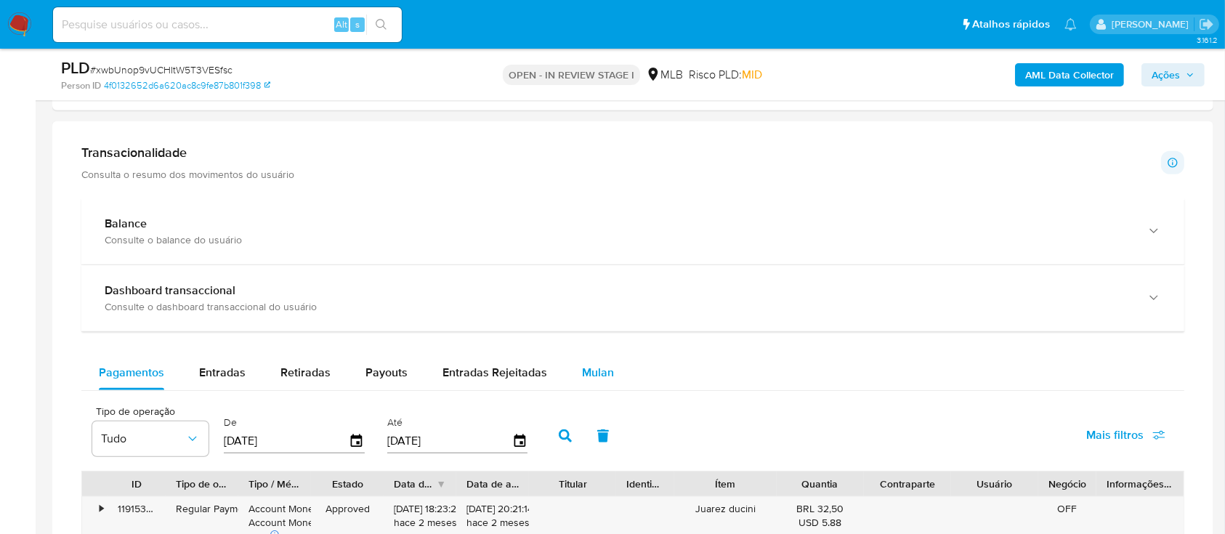
click at [586, 375] on span "Mulan" at bounding box center [598, 372] width 32 height 17
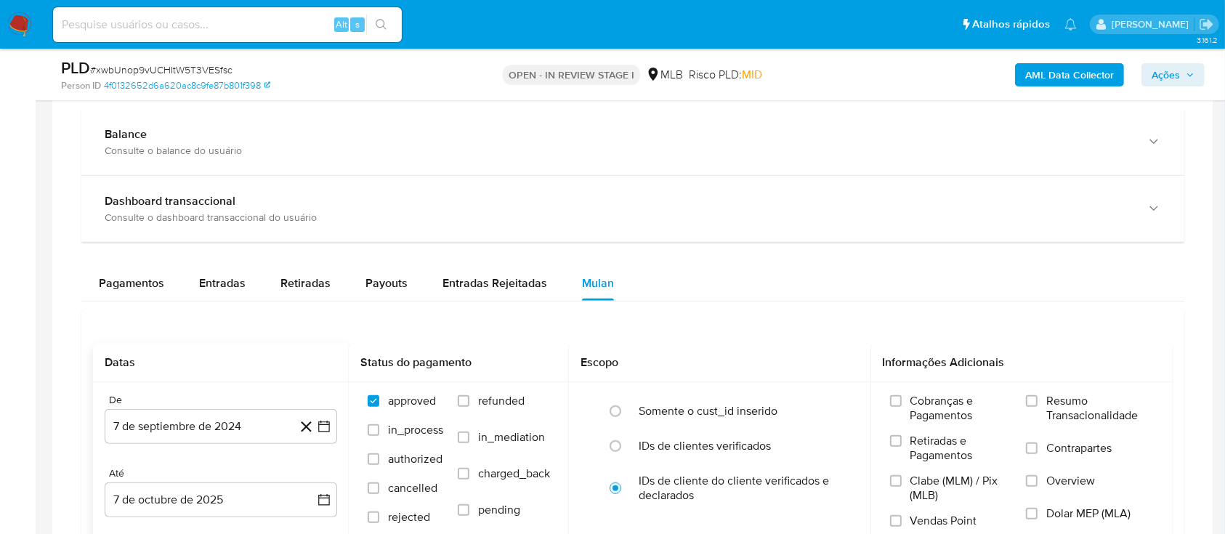
scroll to position [1163, 0]
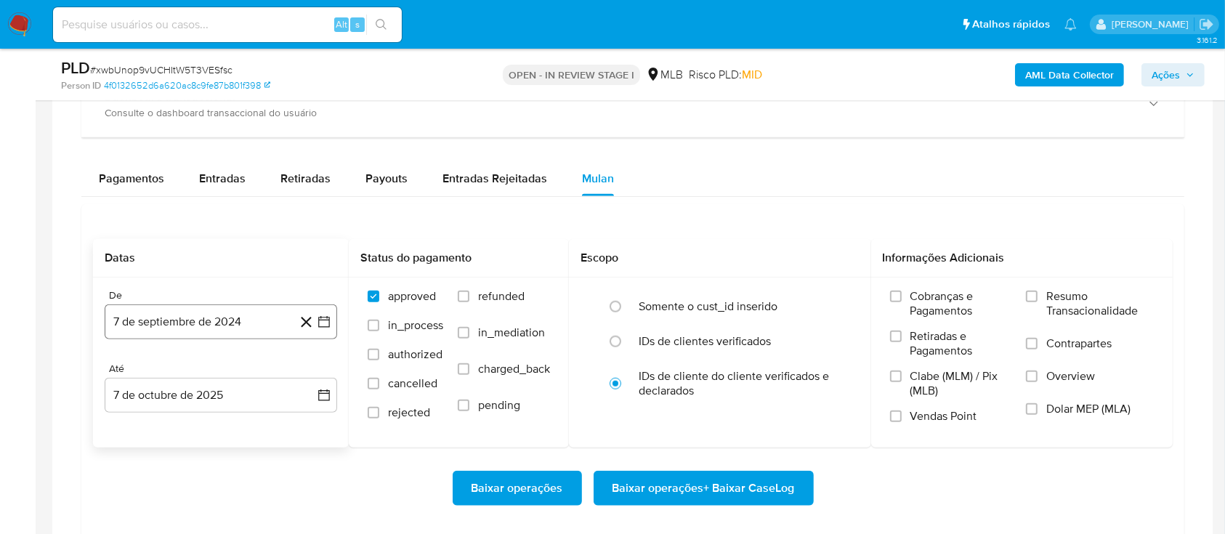
click at [323, 323] on icon "button" at bounding box center [324, 322] width 15 height 15
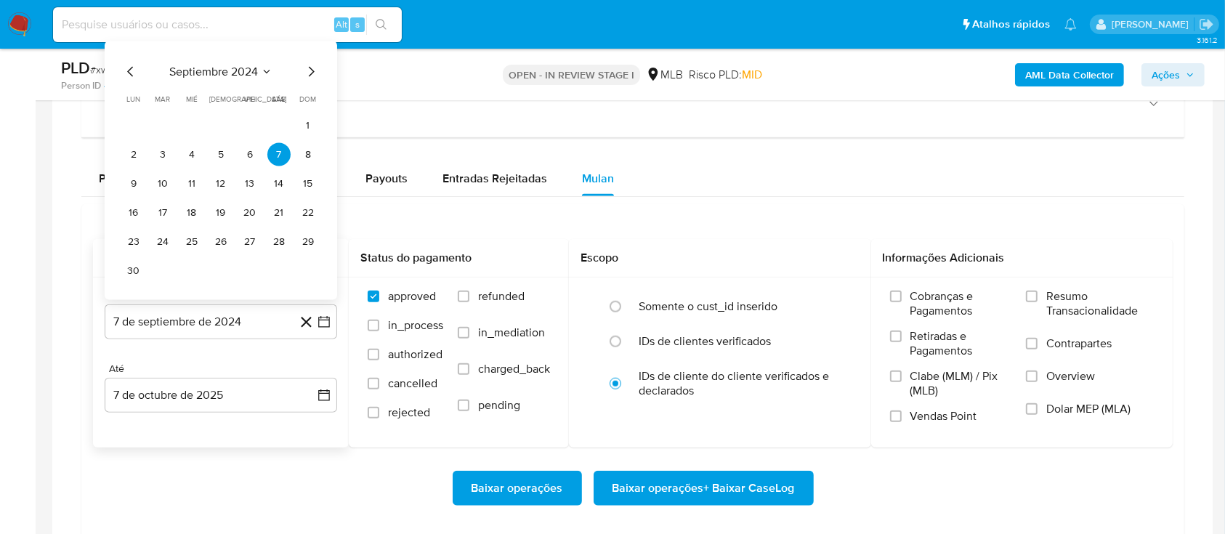
click at [305, 73] on icon "Mes siguiente" at bounding box center [310, 71] width 17 height 17
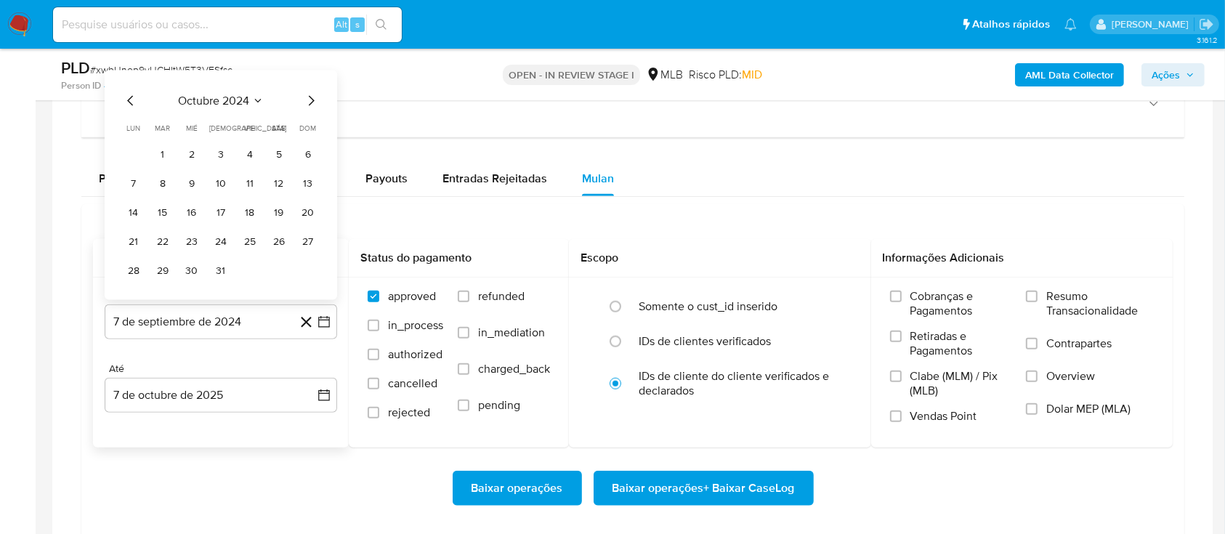
click at [262, 96] on div "octubre 2024" at bounding box center [221, 100] width 198 height 17
click at [256, 100] on icon "Seleccionar mes y año" at bounding box center [258, 101] width 7 height 4
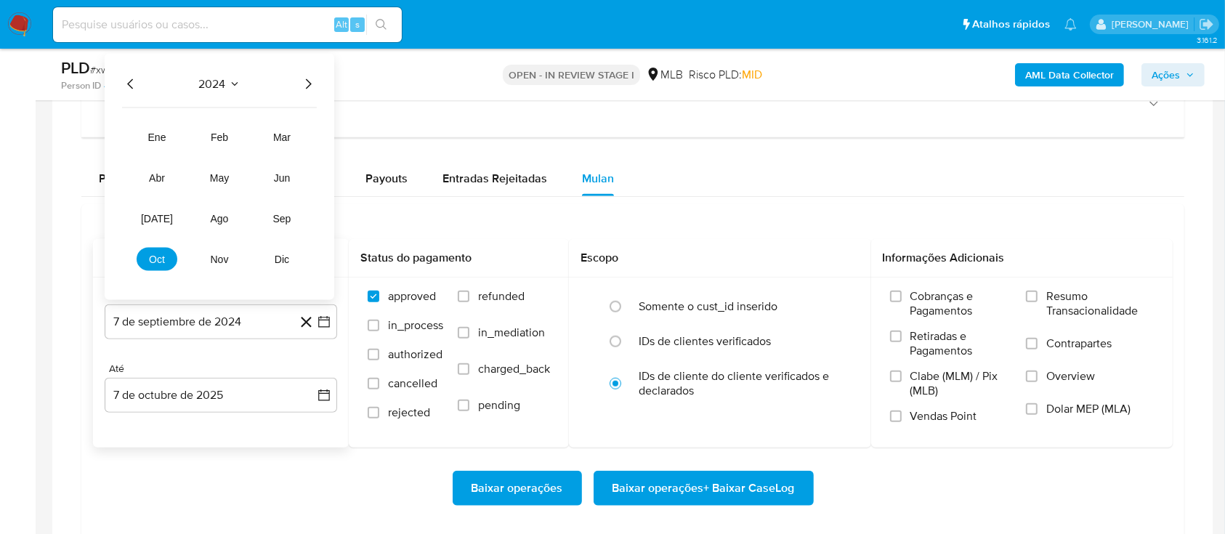
click at [310, 88] on icon "Año siguiente" at bounding box center [307, 84] width 17 height 17
click at [163, 138] on span "ene" at bounding box center [157, 138] width 18 height 12
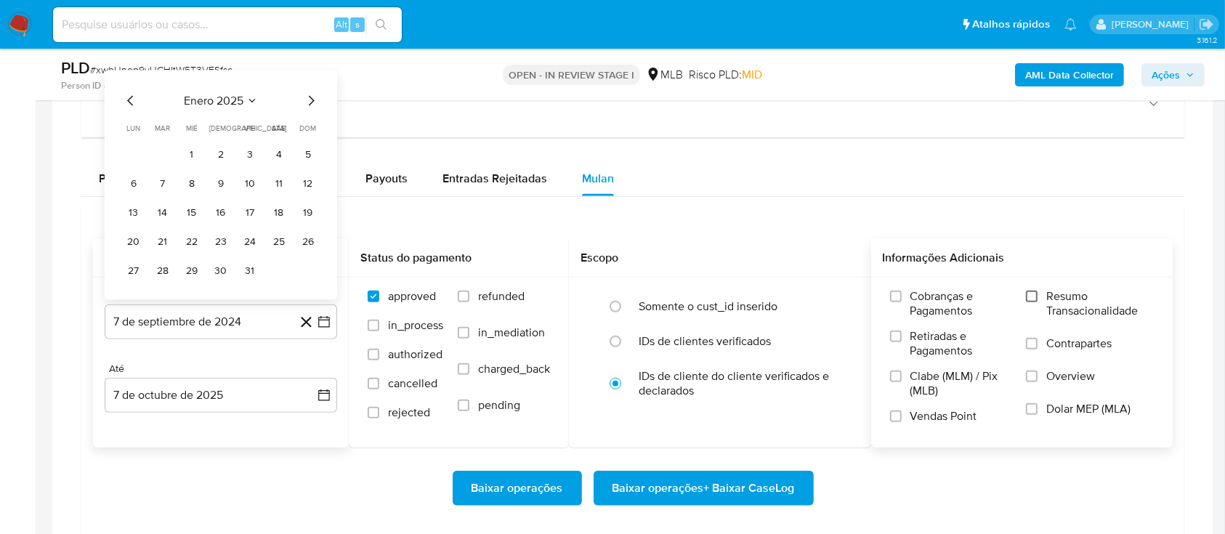
click at [1032, 294] on input "Resumo Transacionalidade" at bounding box center [1032, 297] width 12 height 12
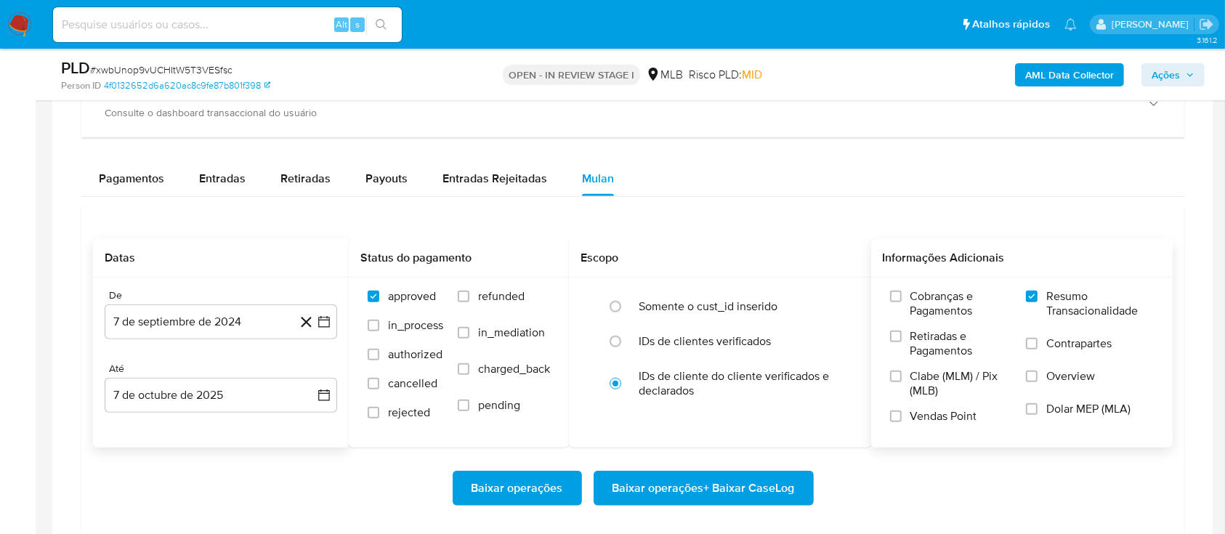
click at [685, 483] on span "Baixar operações + Baixar CaseLog" at bounding box center [704, 488] width 182 height 32
click at [327, 320] on icon "button" at bounding box center [324, 322] width 15 height 15
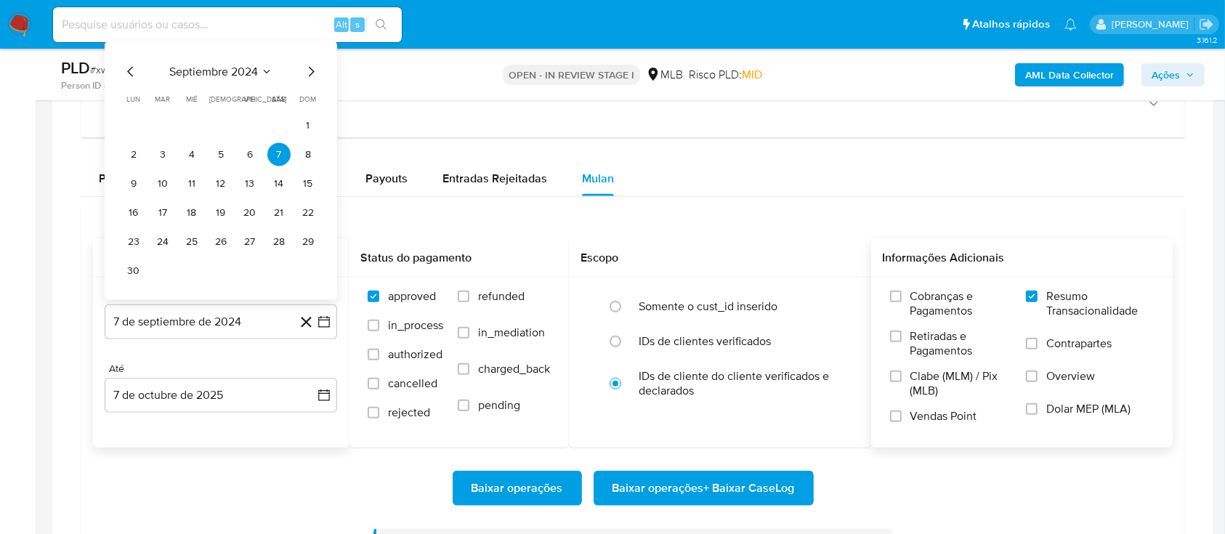
click at [262, 73] on icon "Seleccionar mes y año" at bounding box center [267, 72] width 12 height 12
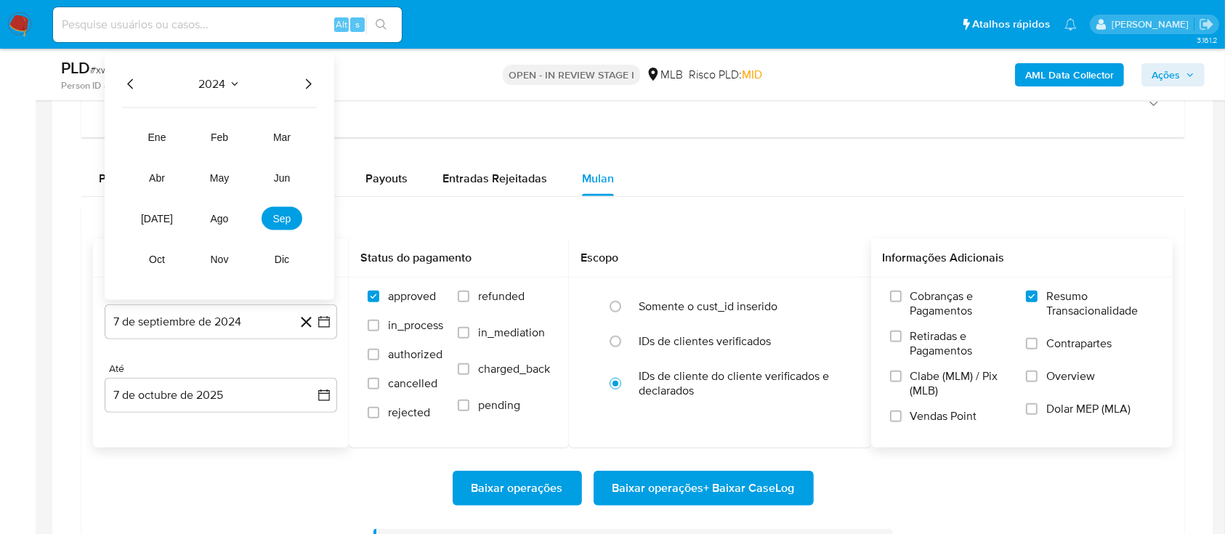
click at [308, 84] on icon "Año siguiente" at bounding box center [307, 84] width 17 height 17
click at [227, 214] on button "ago" at bounding box center [219, 218] width 41 height 23
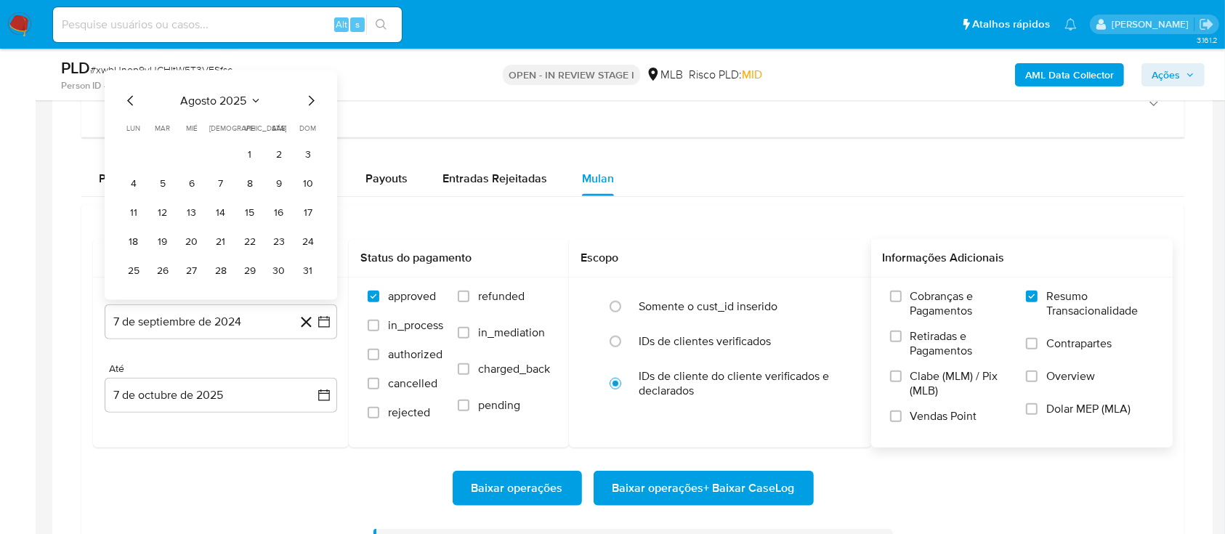
click at [255, 154] on button "1" at bounding box center [249, 154] width 23 height 23
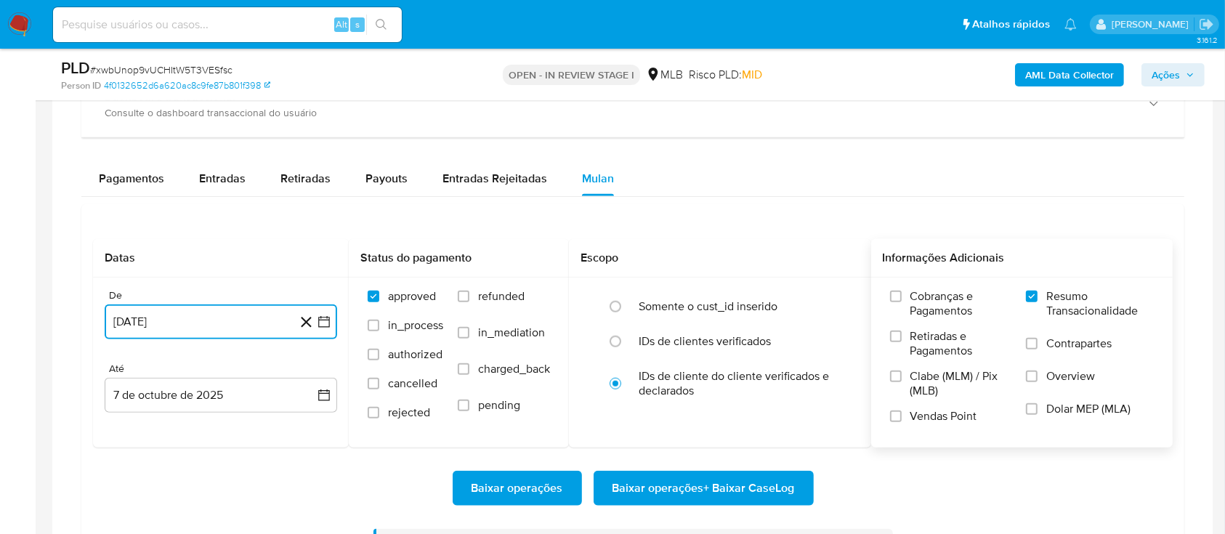
drag, startPoint x: 796, startPoint y: 474, endPoint x: 799, endPoint y: 466, distance: 8.3
click at [799, 466] on div "Baixar operações Baixar operações + Baixar CaseLog Processo iniciado A geração …" at bounding box center [633, 530] width 1080 height 164
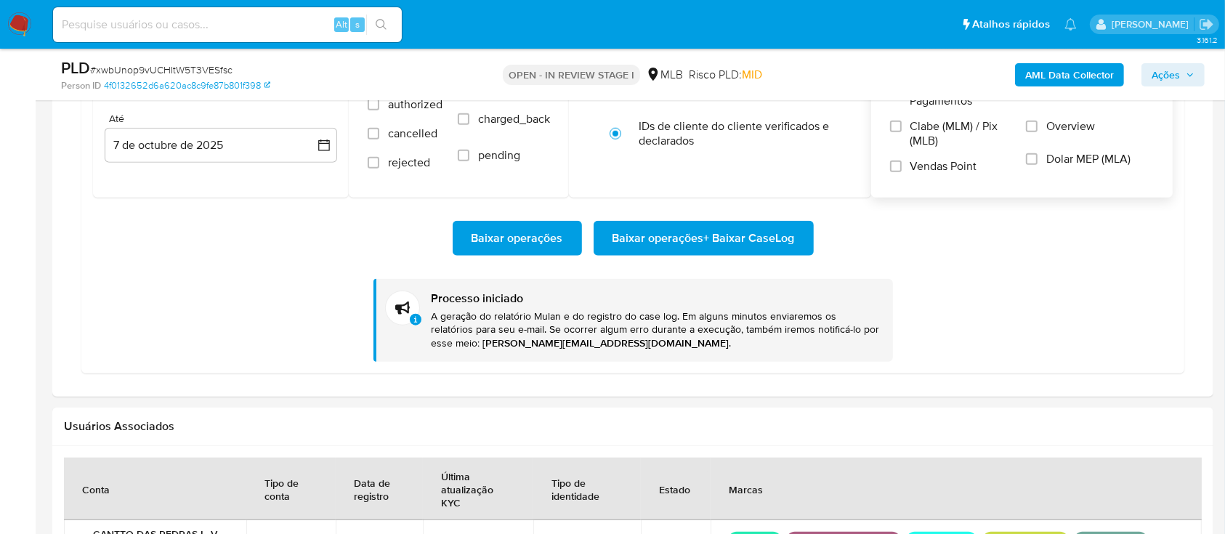
scroll to position [1453, 0]
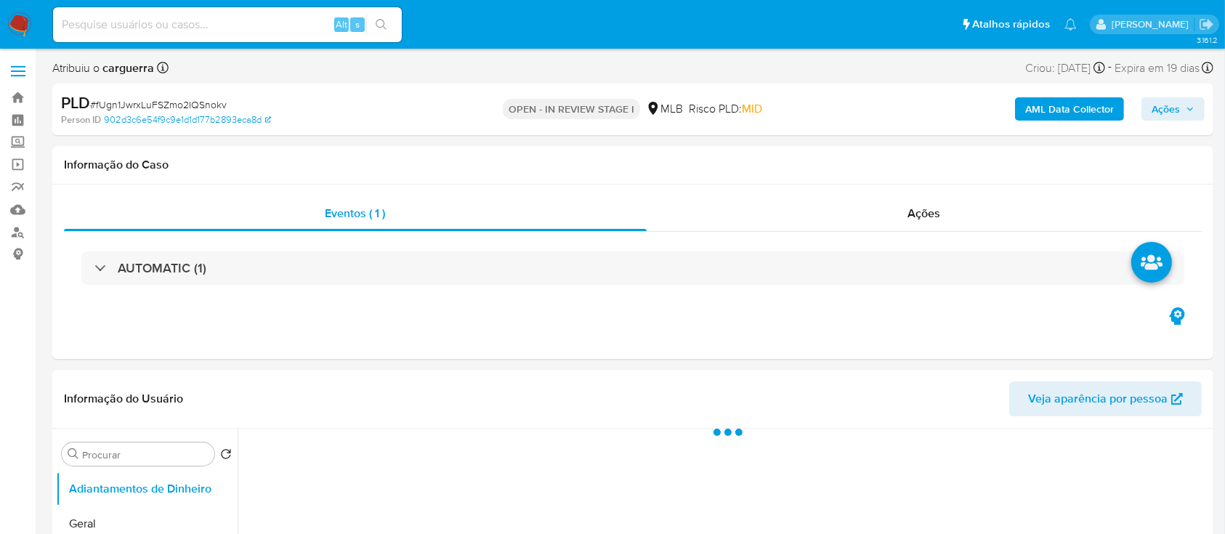
select select "10"
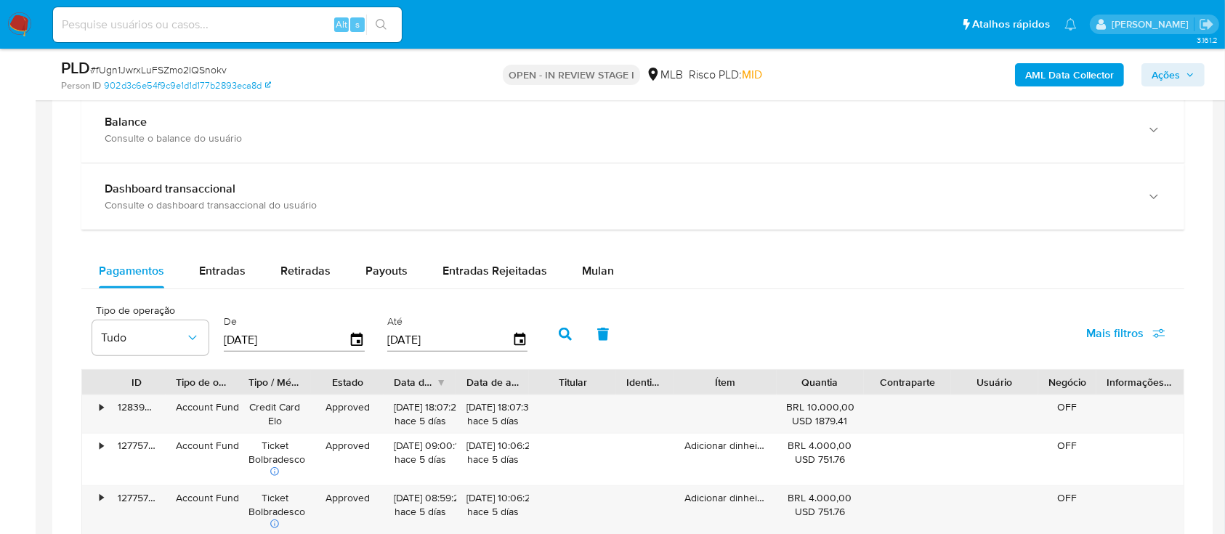
scroll to position [1065, 0]
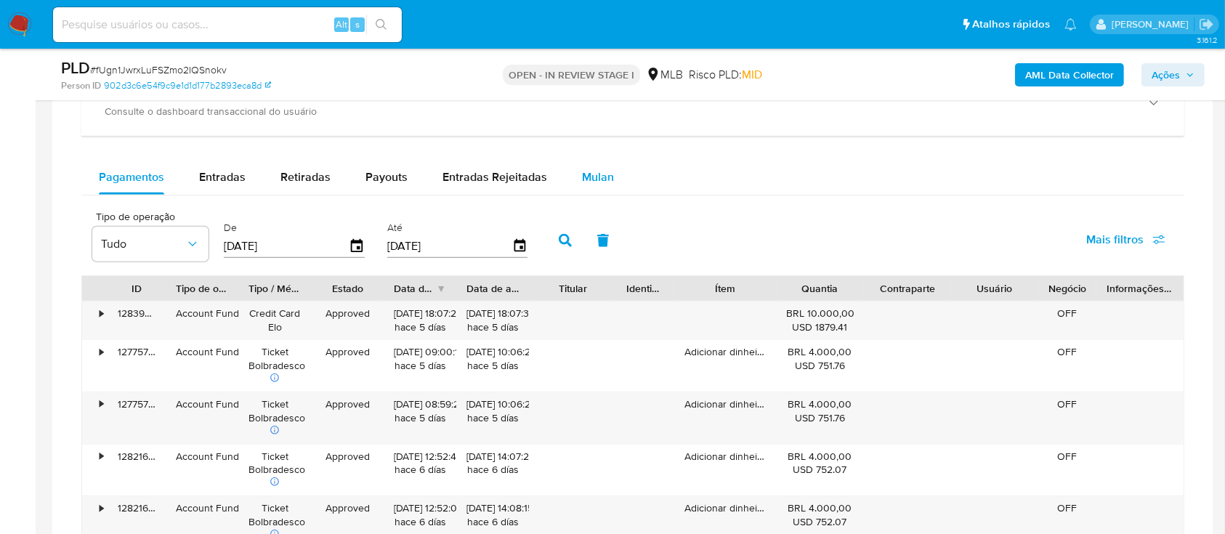
click at [594, 179] on span "Mulan" at bounding box center [598, 177] width 32 height 17
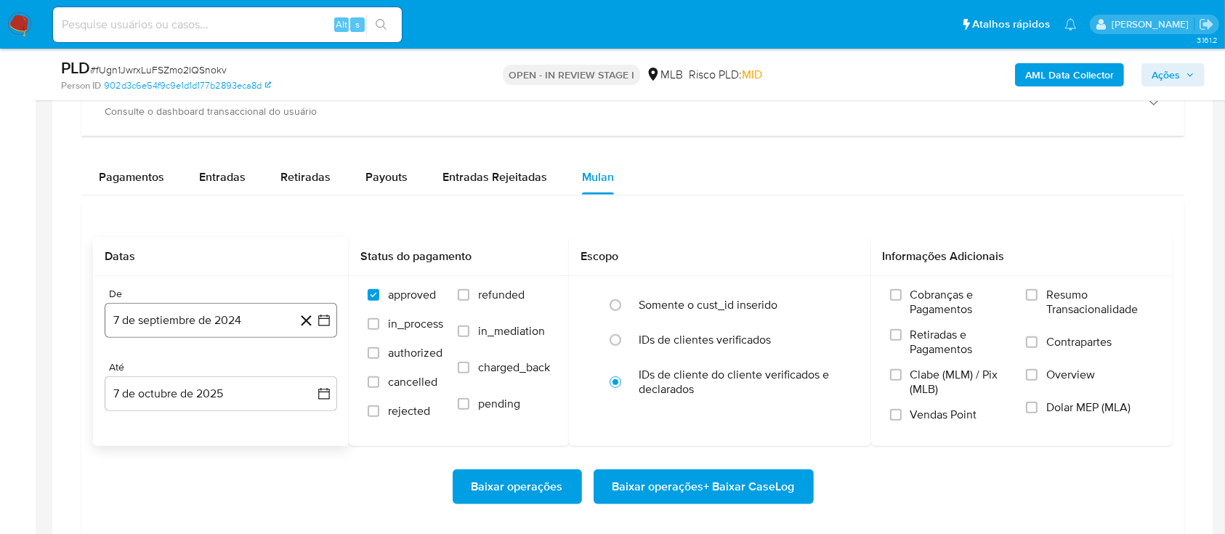
click at [324, 317] on icon "button" at bounding box center [324, 320] width 15 height 15
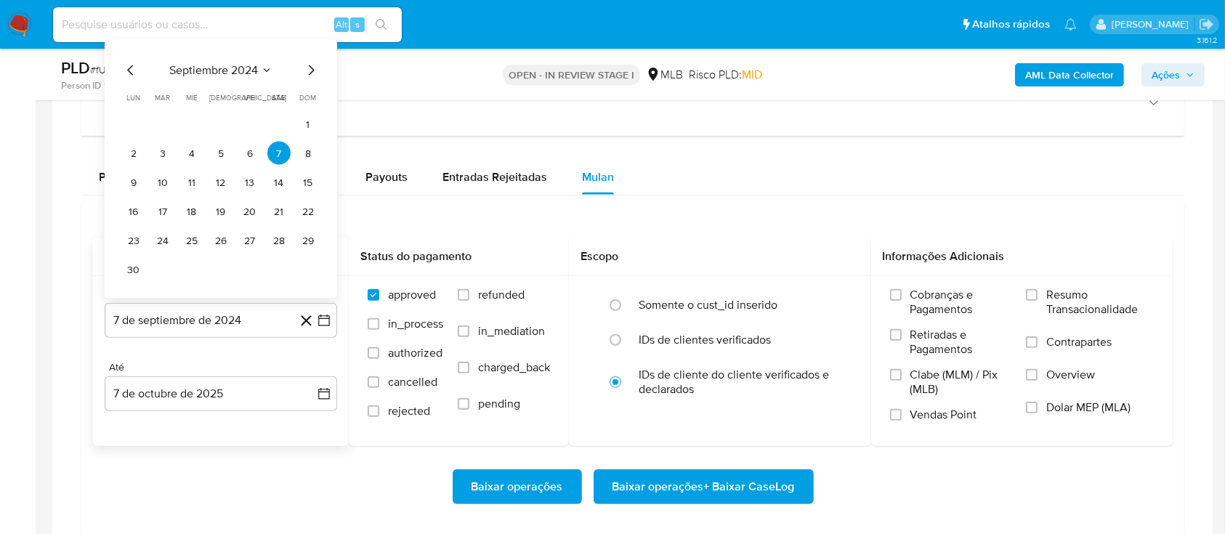
click at [306, 72] on icon "Mes siguiente" at bounding box center [310, 70] width 17 height 17
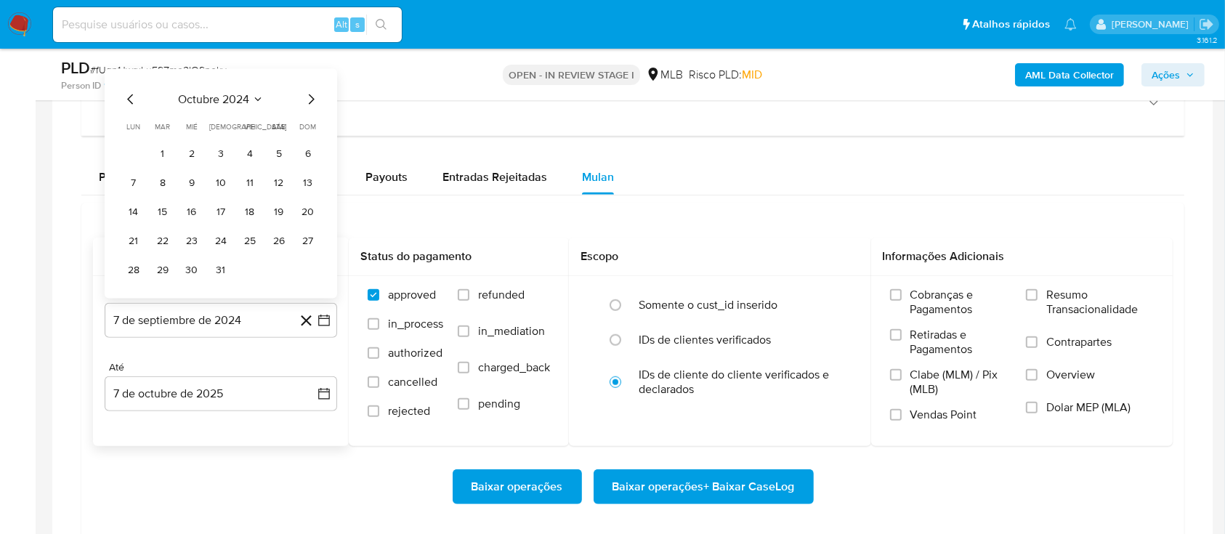
click at [246, 97] on span "octubre 2024" at bounding box center [213, 99] width 71 height 15
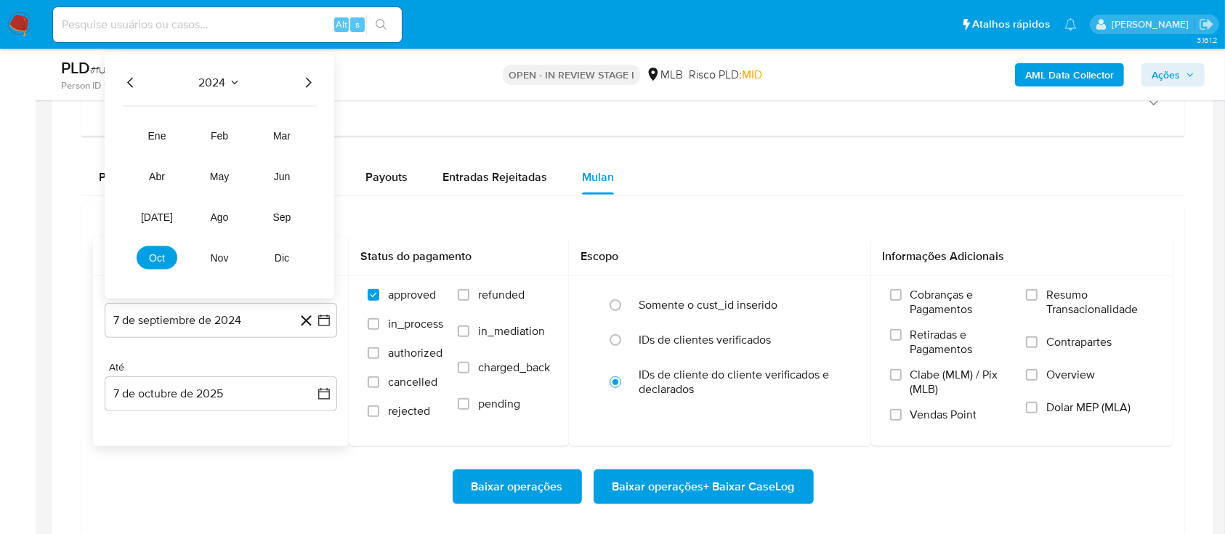
click at [300, 84] on icon "Año siguiente" at bounding box center [307, 82] width 17 height 17
click at [221, 217] on span "ago" at bounding box center [220, 217] width 18 height 12
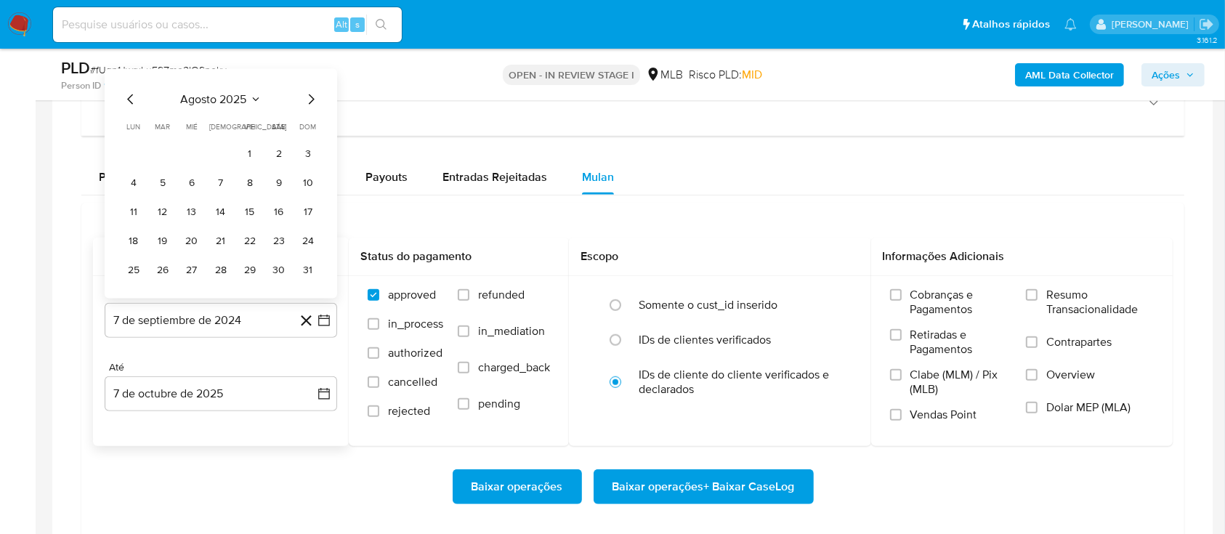
click at [266, 148] on tr "1 2 3" at bounding box center [221, 153] width 198 height 23
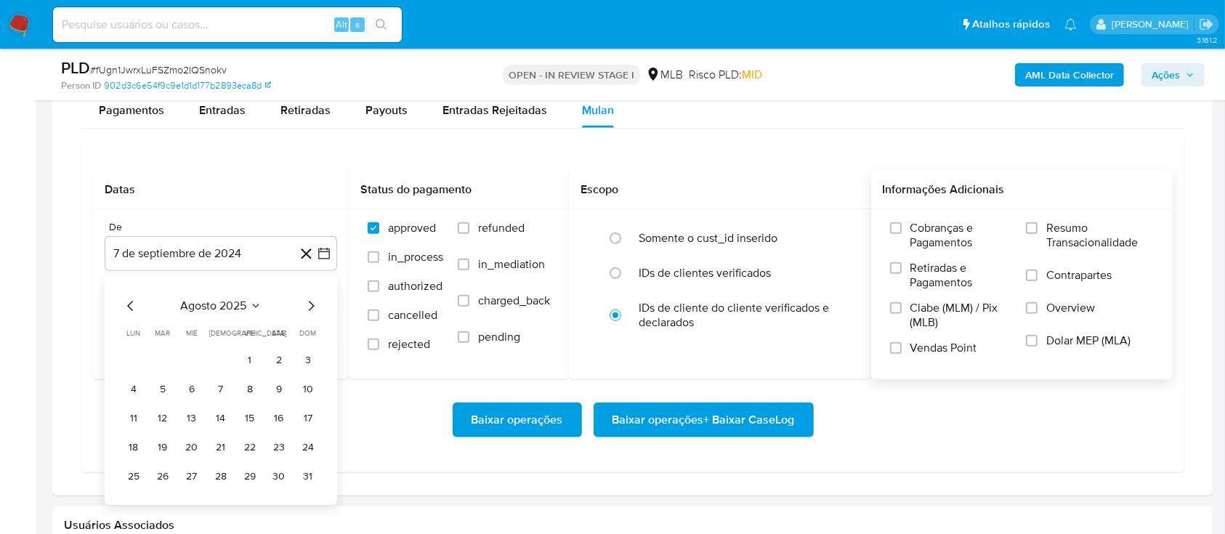
scroll to position [1163, 0]
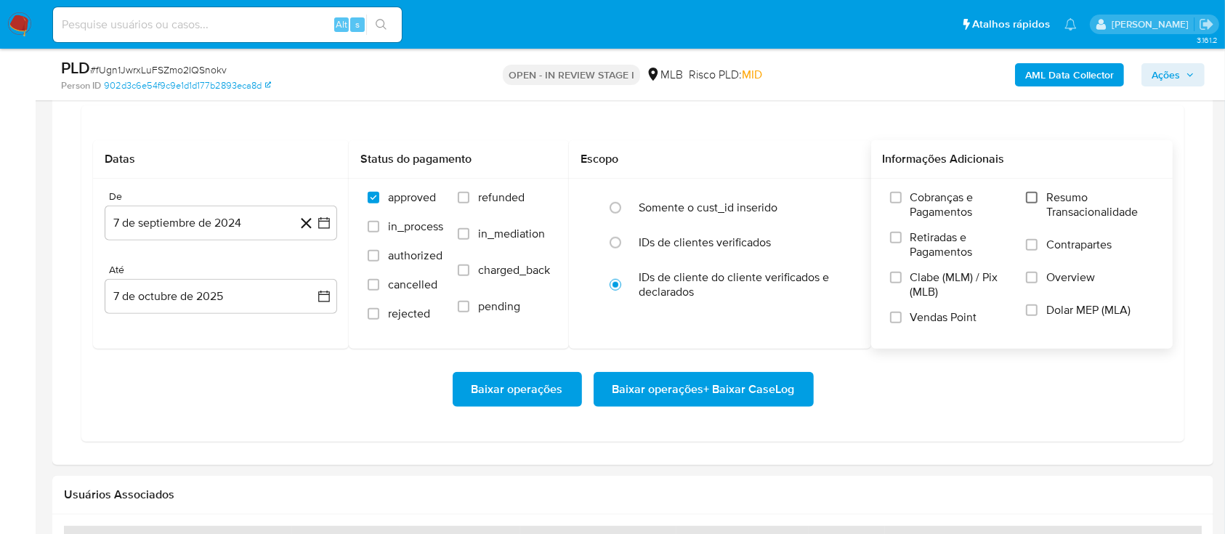
click at [1036, 193] on input "Resumo Transacionalidade" at bounding box center [1032, 198] width 12 height 12
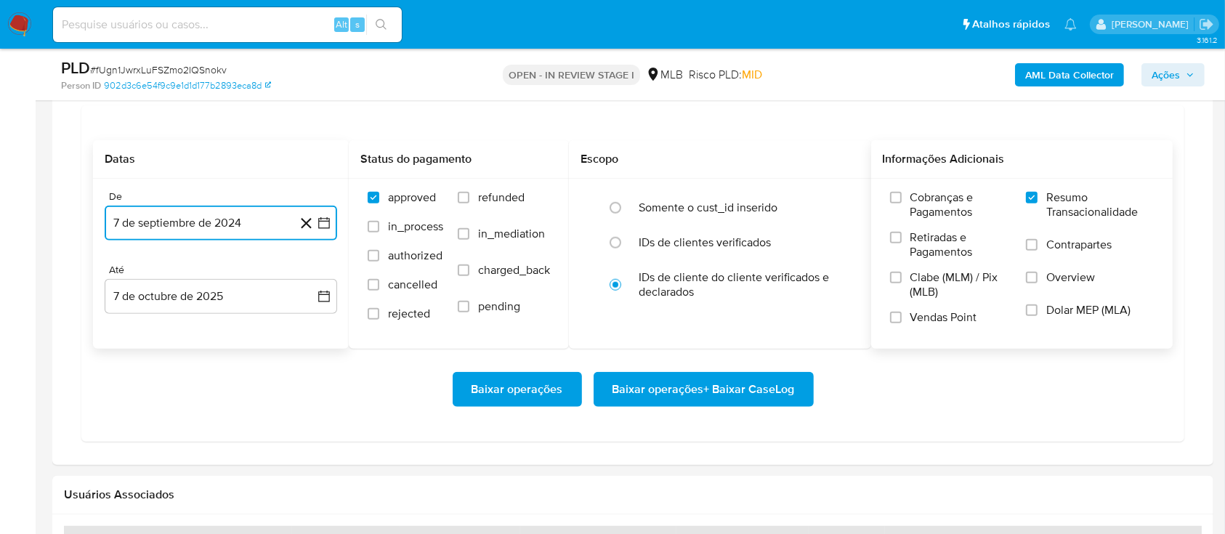
click at [318, 222] on icon "button" at bounding box center [324, 223] width 15 height 15
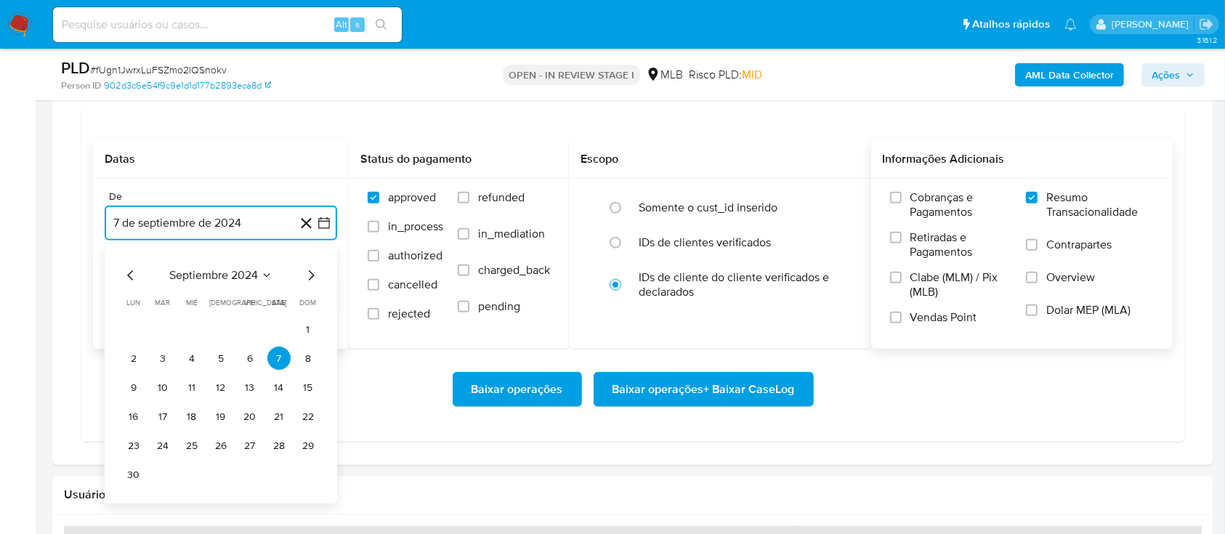
click at [237, 270] on span "septiembre 2024" at bounding box center [213, 276] width 89 height 15
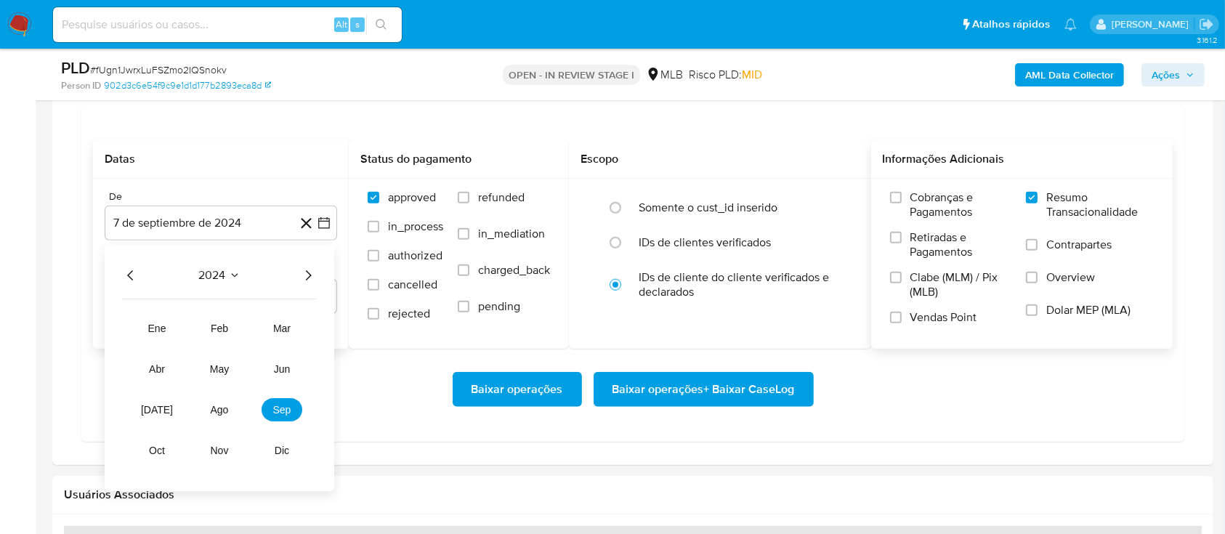
click at [308, 268] on icon "Año siguiente" at bounding box center [307, 275] width 17 height 17
click at [225, 406] on span "ago" at bounding box center [220, 411] width 18 height 12
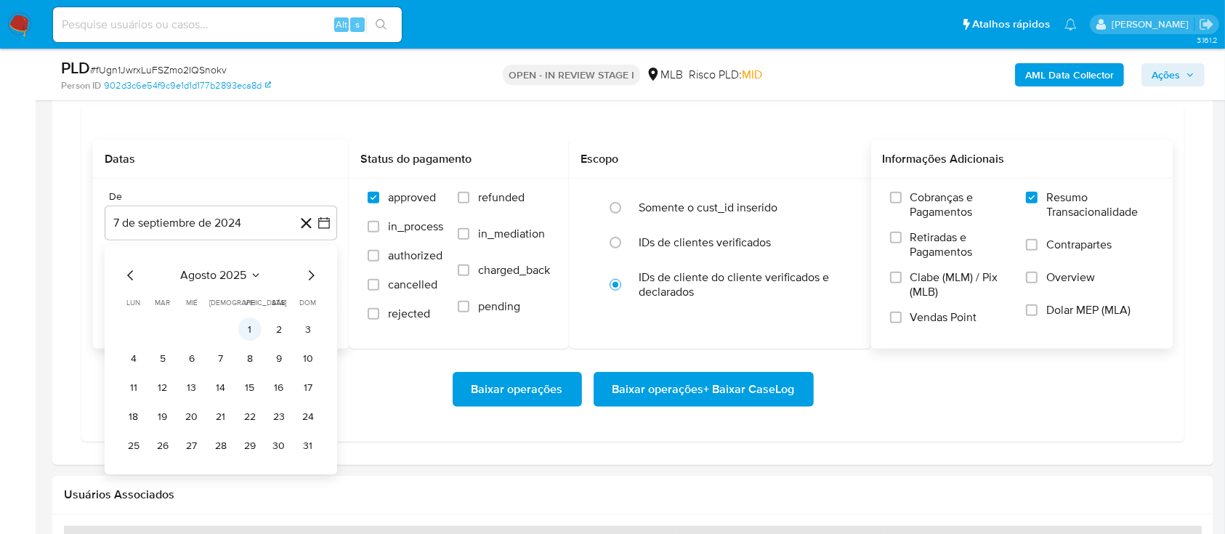
click at [254, 335] on button "1" at bounding box center [249, 329] width 23 height 23
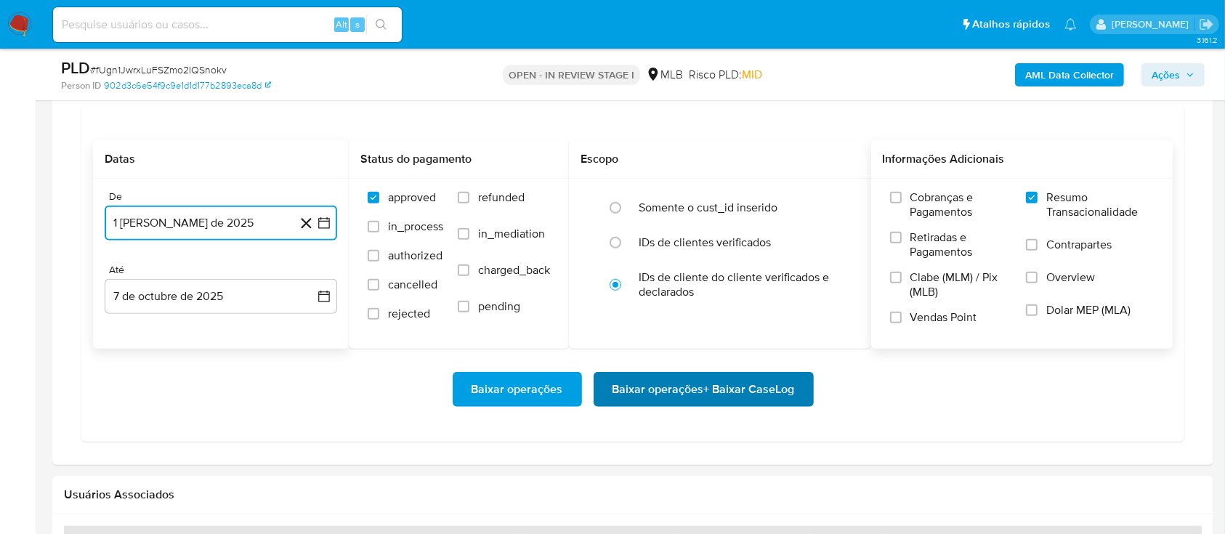
click at [716, 386] on span "Baixar operações + Baixar CaseLog" at bounding box center [704, 390] width 182 height 32
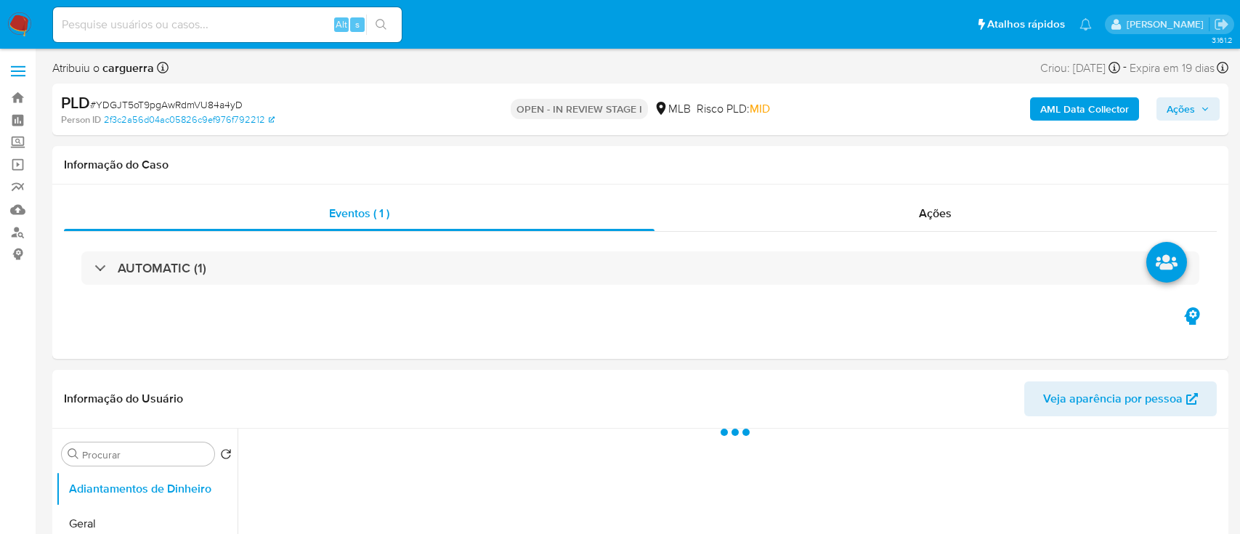
select select "10"
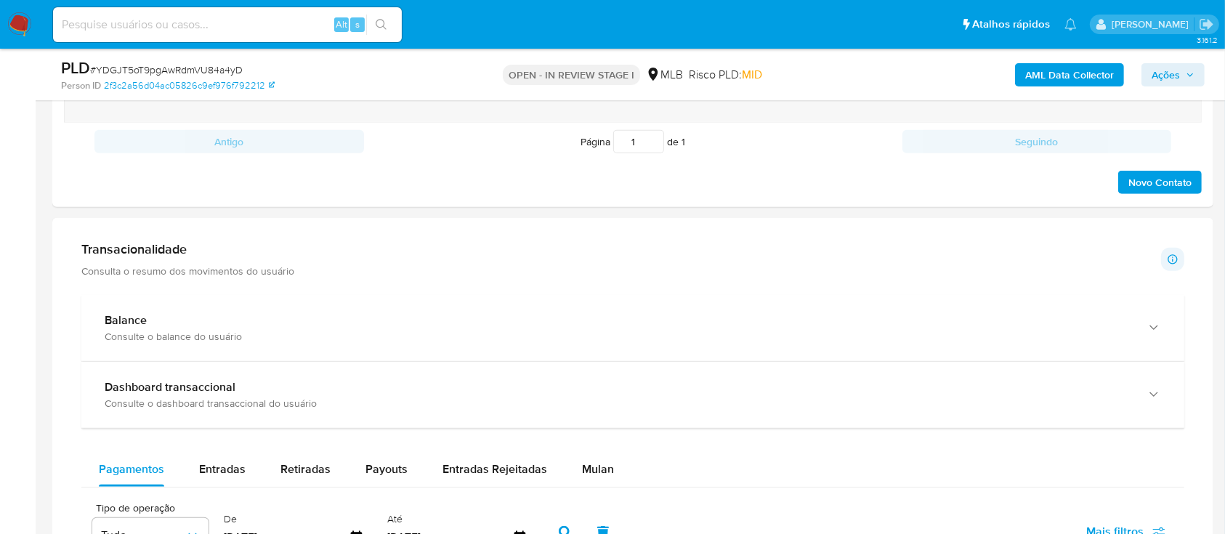
scroll to position [969, 0]
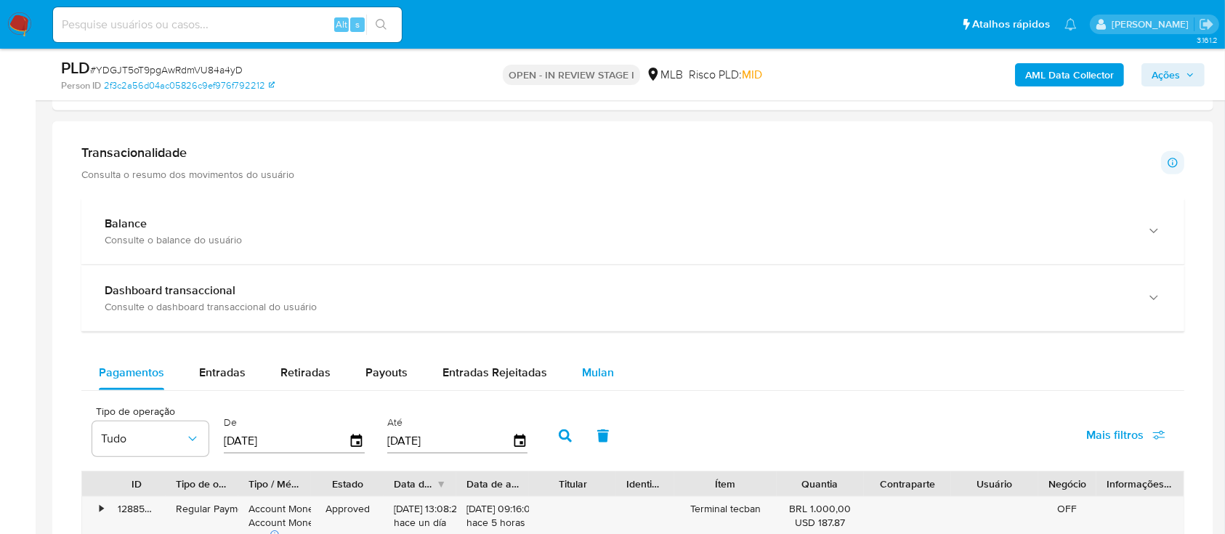
click at [592, 370] on span "Mulan" at bounding box center [598, 372] width 32 height 17
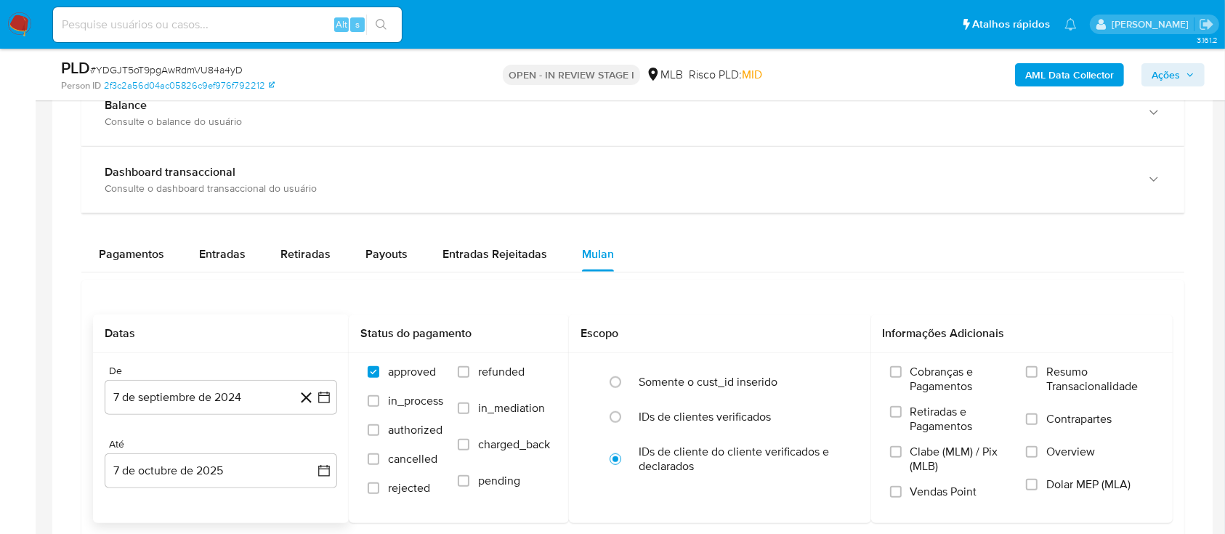
scroll to position [1259, 0]
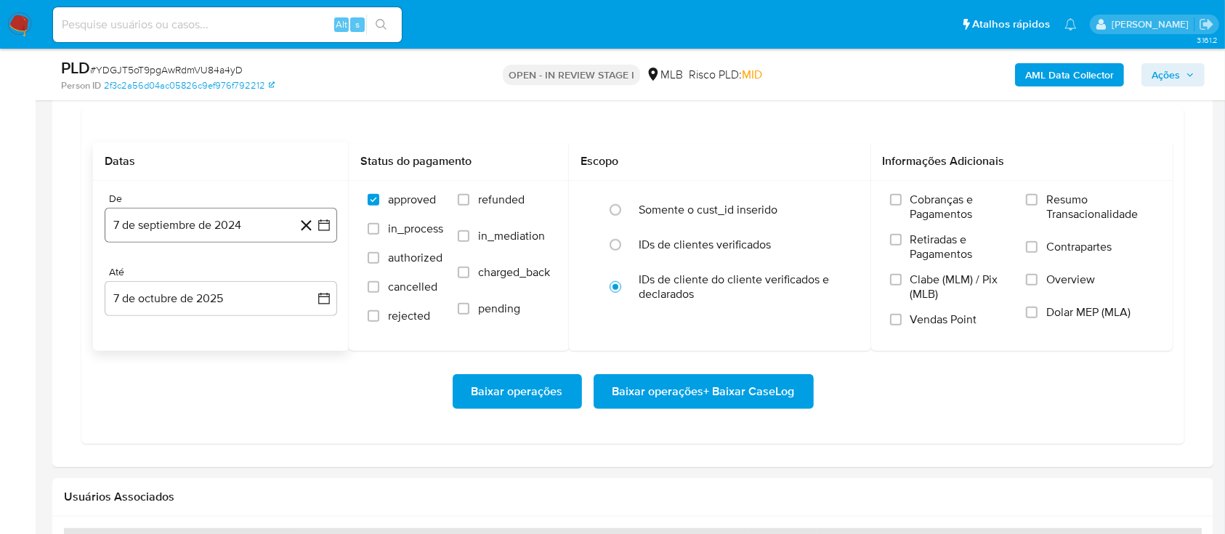
click at [325, 227] on icon "button" at bounding box center [324, 225] width 15 height 15
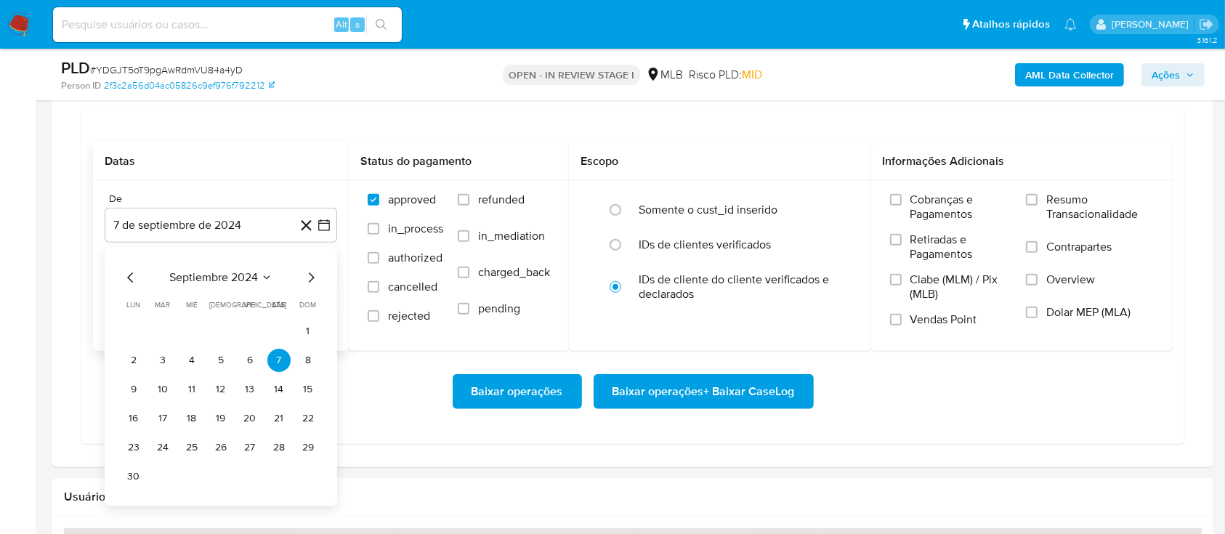
click at [267, 276] on icon "Seleccionar mes y año" at bounding box center [267, 278] width 12 height 12
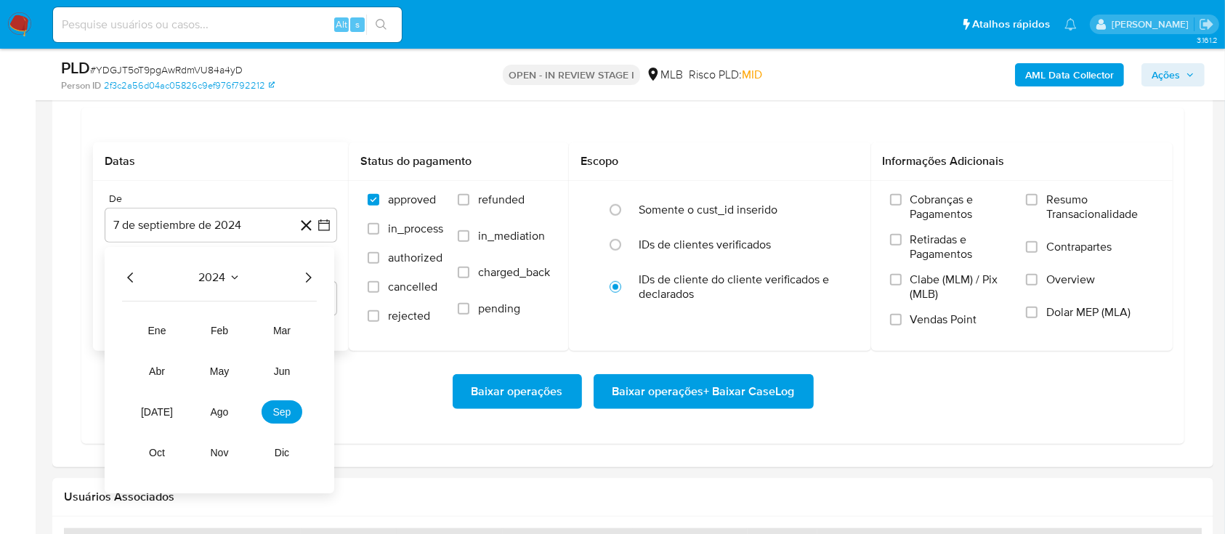
click at [311, 273] on icon "Año siguiente" at bounding box center [307, 277] width 17 height 17
click at [232, 409] on button "ago" at bounding box center [219, 411] width 41 height 23
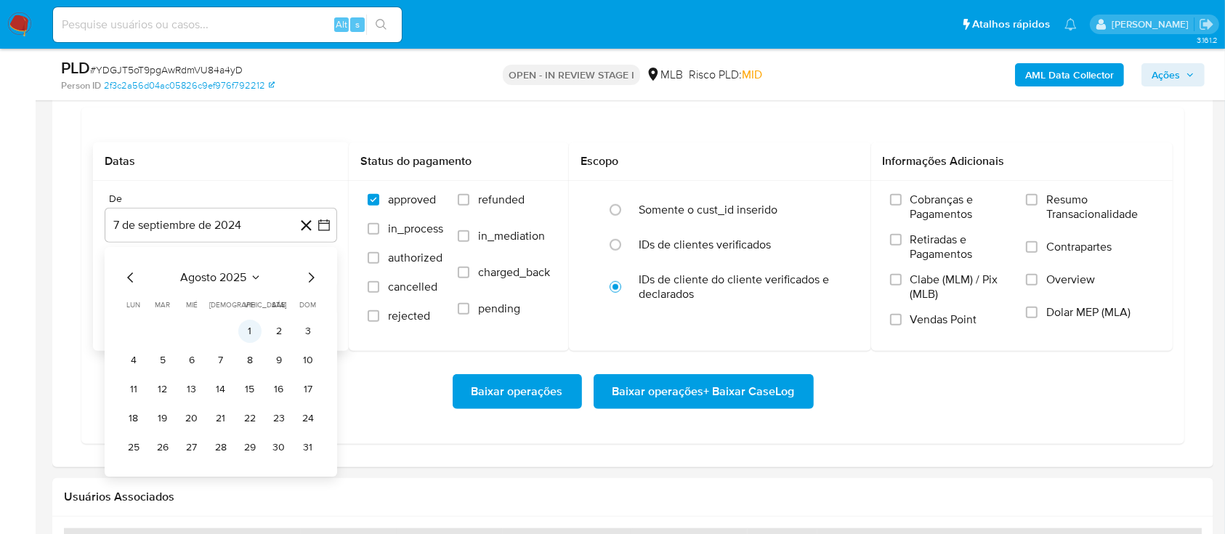
click at [251, 332] on button "1" at bounding box center [249, 331] width 23 height 23
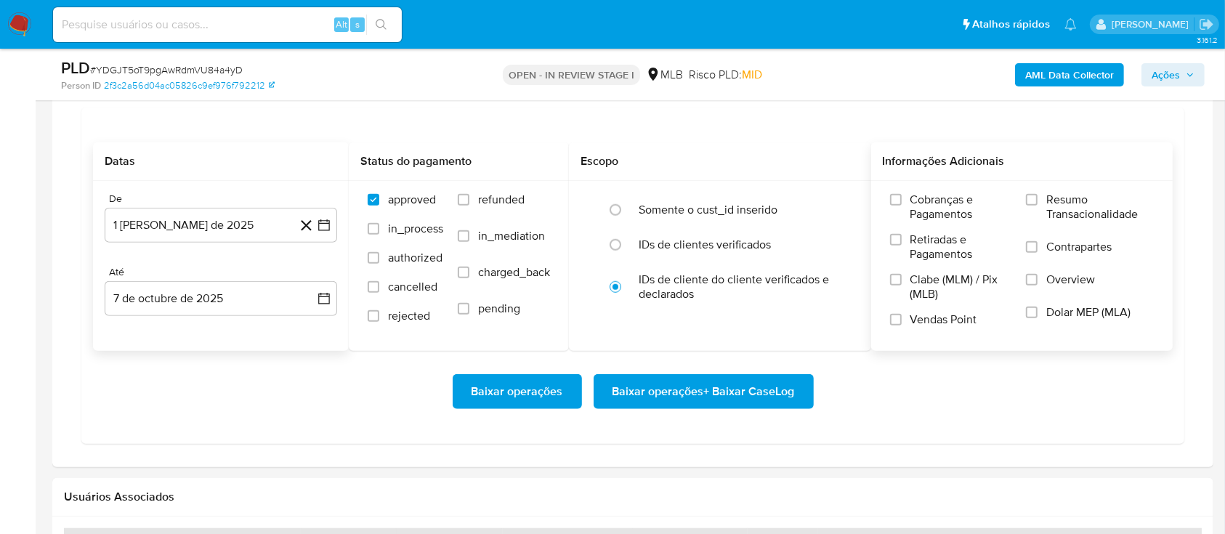
click at [1043, 193] on label "Resumo Transacionalidade" at bounding box center [1090, 216] width 128 height 47
click at [1038, 194] on input "Resumo Transacionalidade" at bounding box center [1032, 200] width 12 height 12
click at [692, 389] on span "Baixar operações + Baixar CaseLog" at bounding box center [704, 392] width 182 height 32
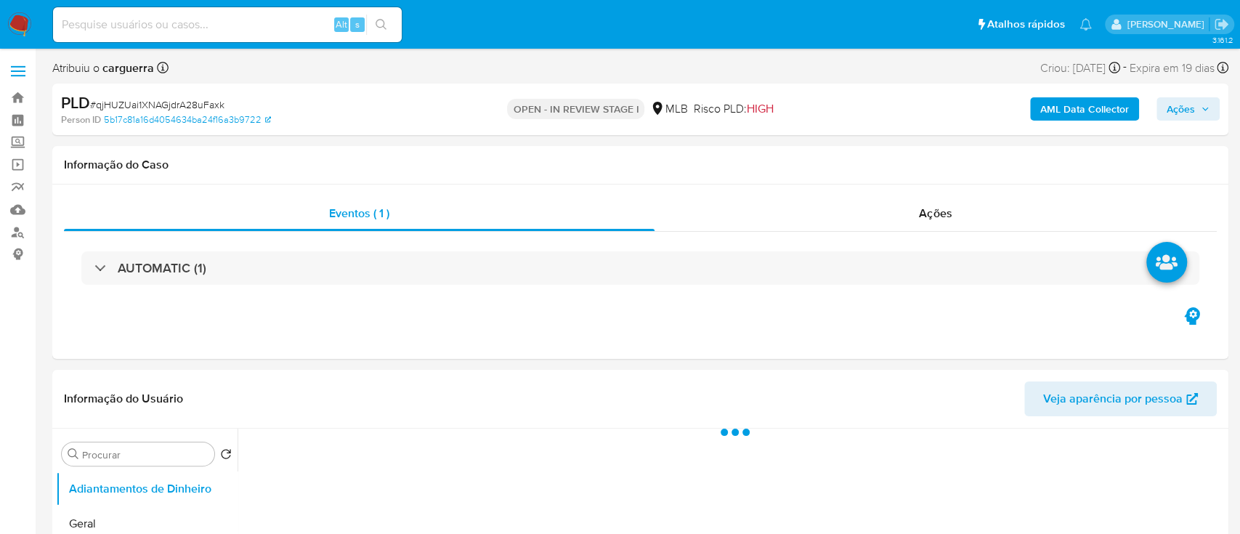
select select "10"
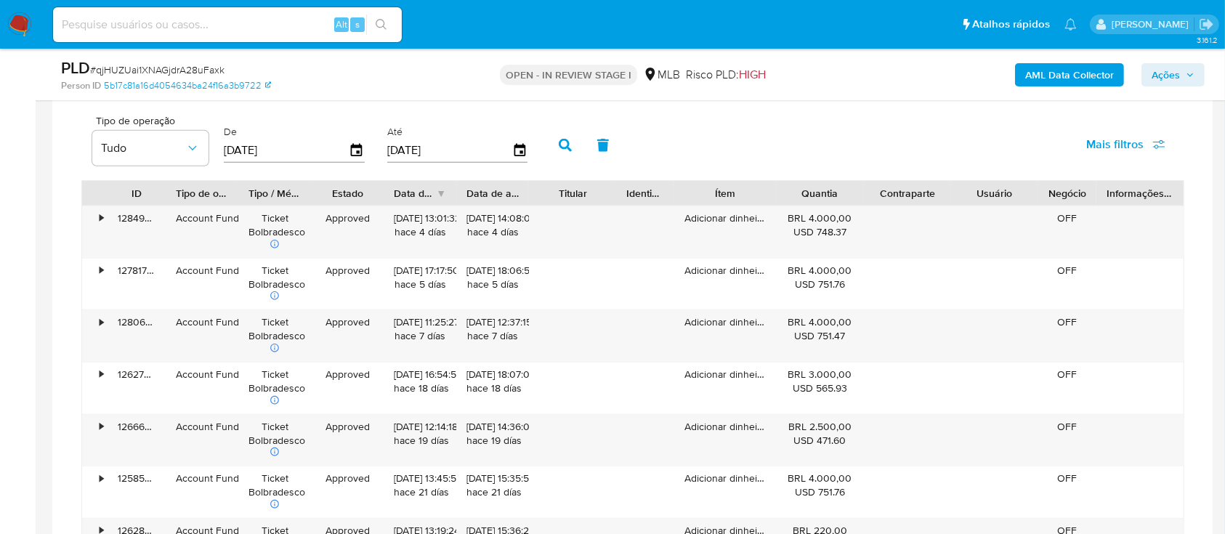
scroll to position [1065, 0]
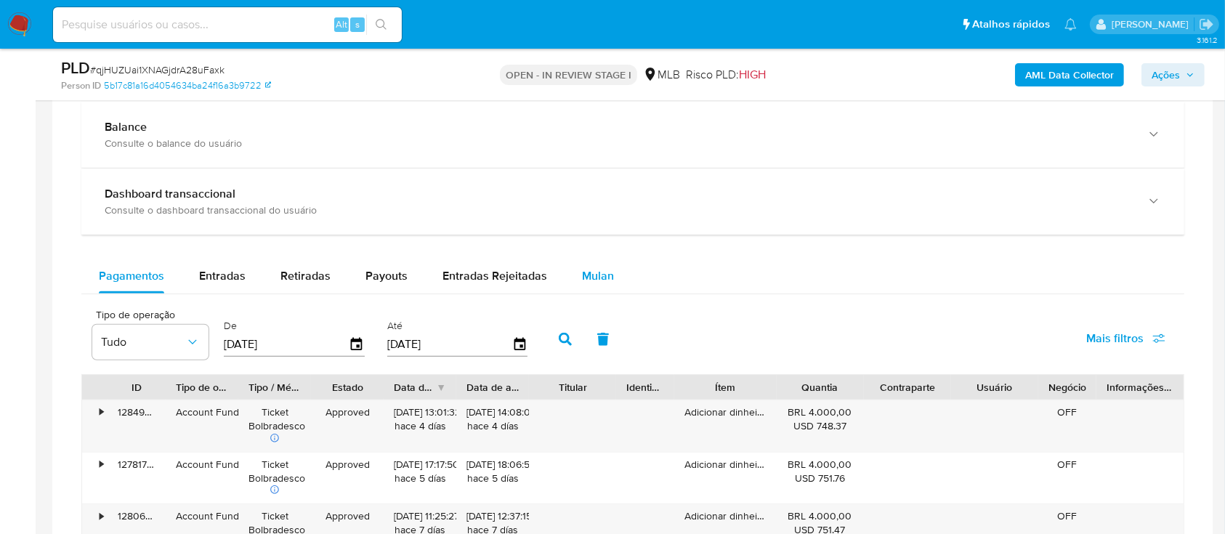
click at [587, 273] on span "Mulan" at bounding box center [598, 275] width 32 height 17
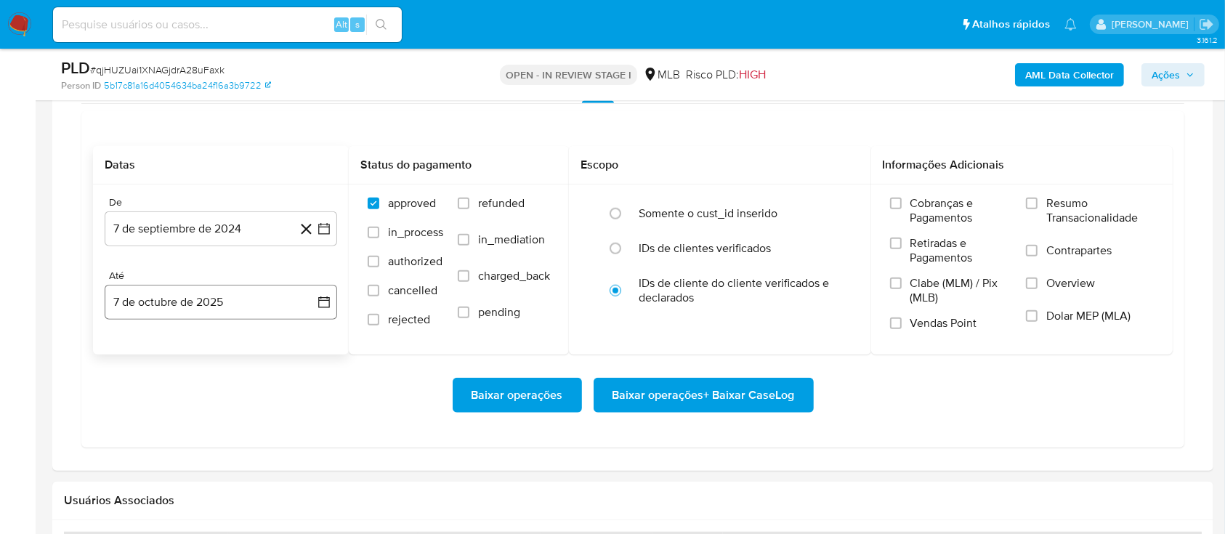
scroll to position [1259, 0]
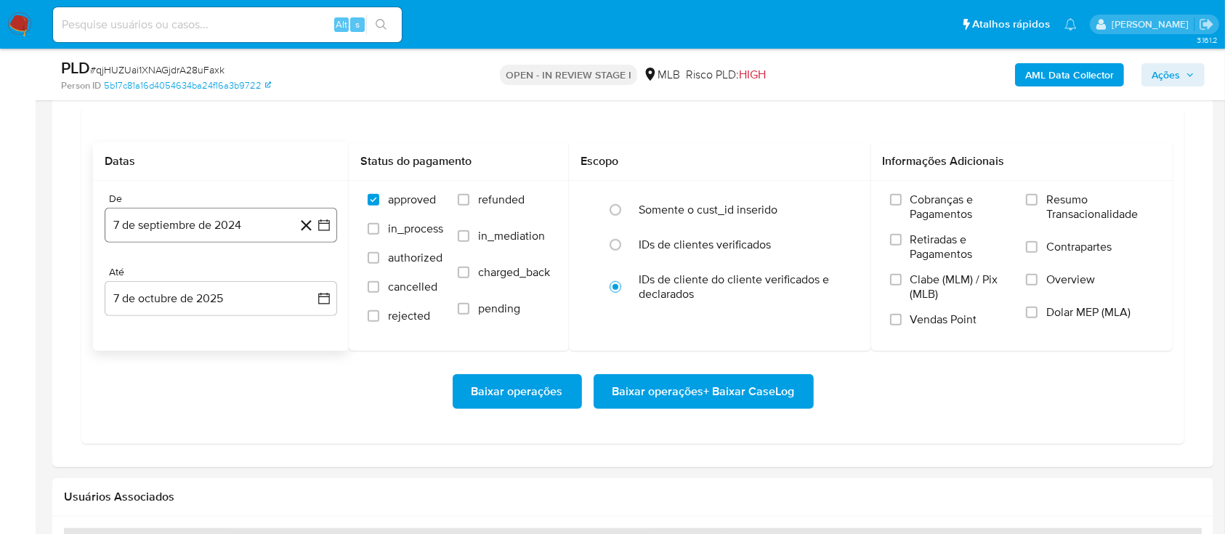
click at [320, 224] on icon "button" at bounding box center [324, 225] width 15 height 15
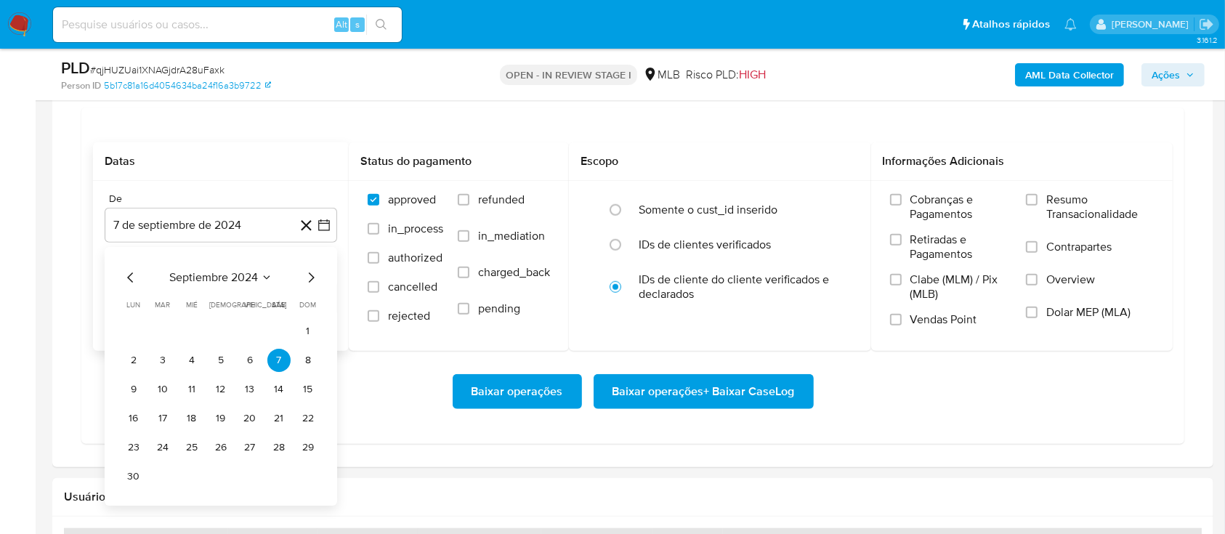
click at [259, 277] on button "septiembre 2024" at bounding box center [220, 277] width 103 height 15
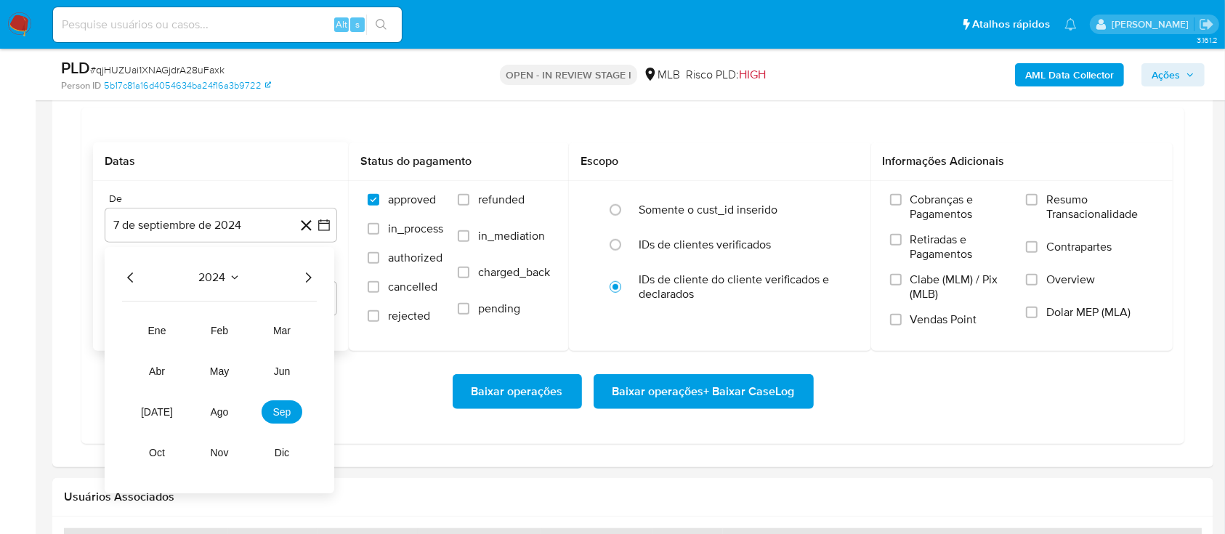
click at [304, 278] on icon "Año siguiente" at bounding box center [307, 277] width 17 height 17
click at [214, 408] on span "ago" at bounding box center [220, 412] width 18 height 12
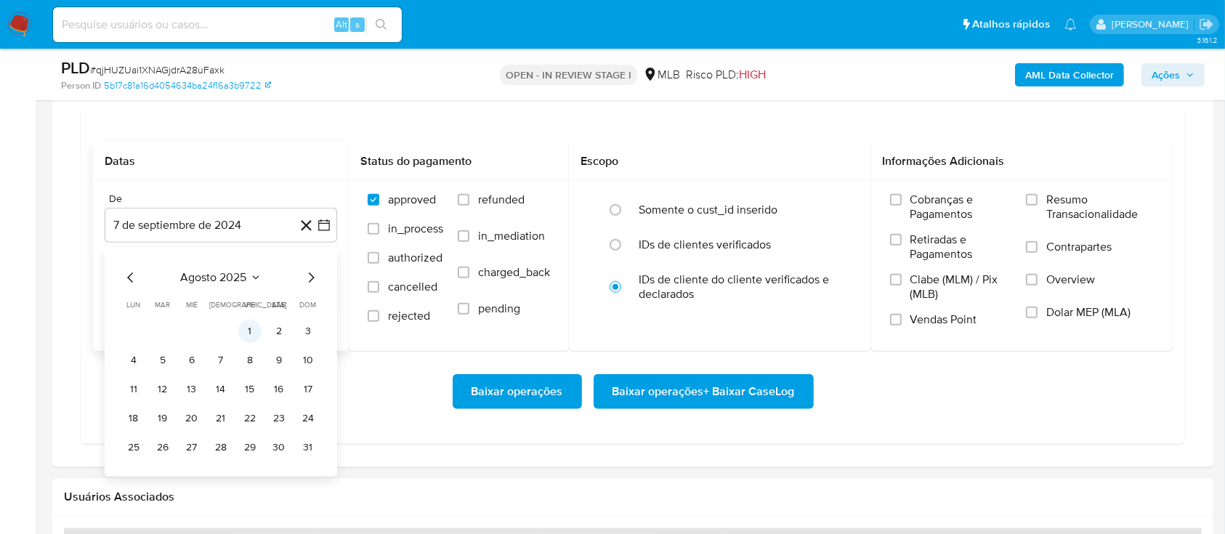
click at [248, 324] on button "1" at bounding box center [249, 331] width 23 height 23
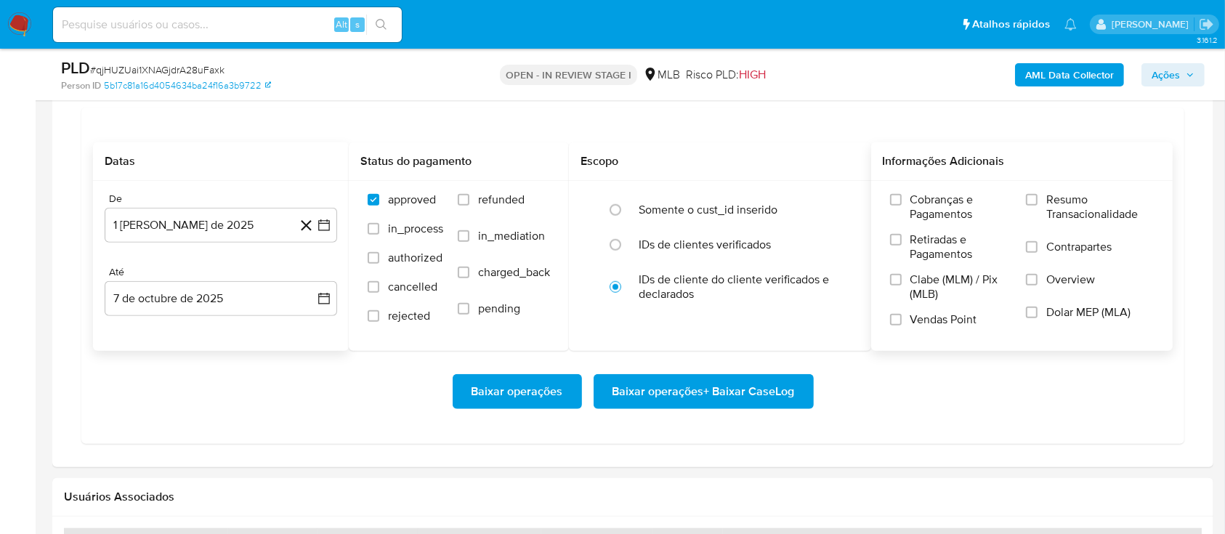
click at [1082, 210] on span "Resumo Transacionalidade" at bounding box center [1100, 207] width 108 height 29
click at [1038, 206] on input "Resumo Transacionalidade" at bounding box center [1032, 200] width 12 height 12
click at [732, 392] on span "Baixar operações + Baixar CaseLog" at bounding box center [704, 392] width 182 height 32
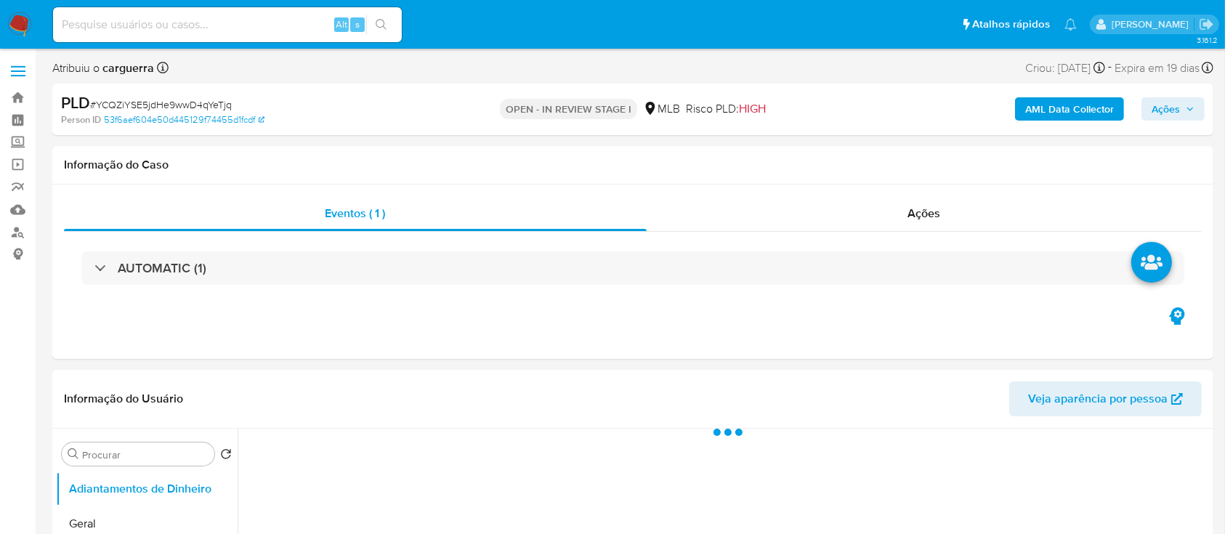
select select "10"
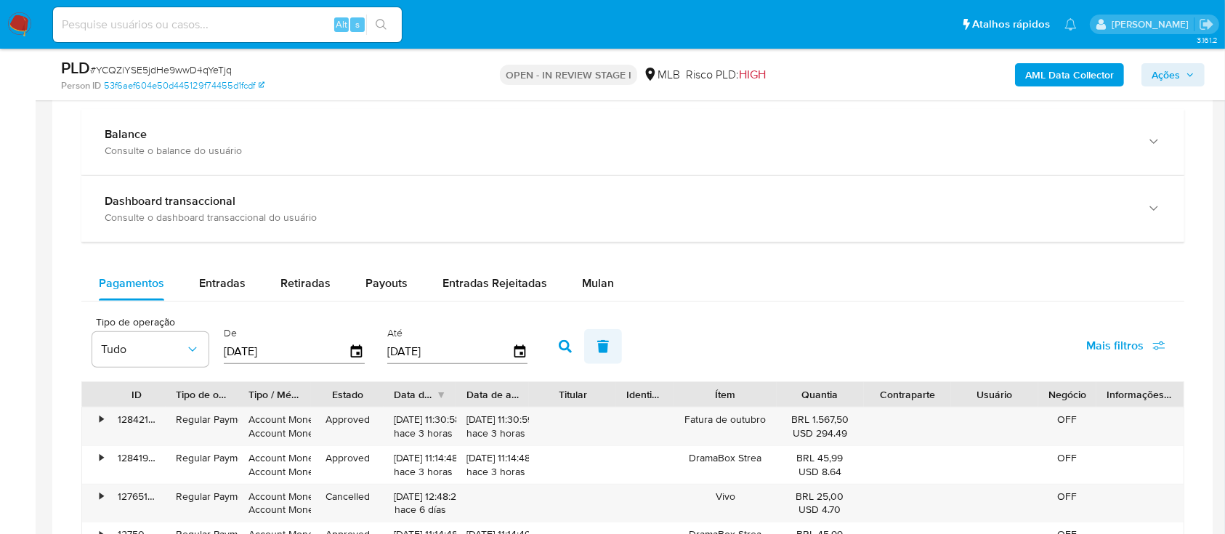
scroll to position [1065, 0]
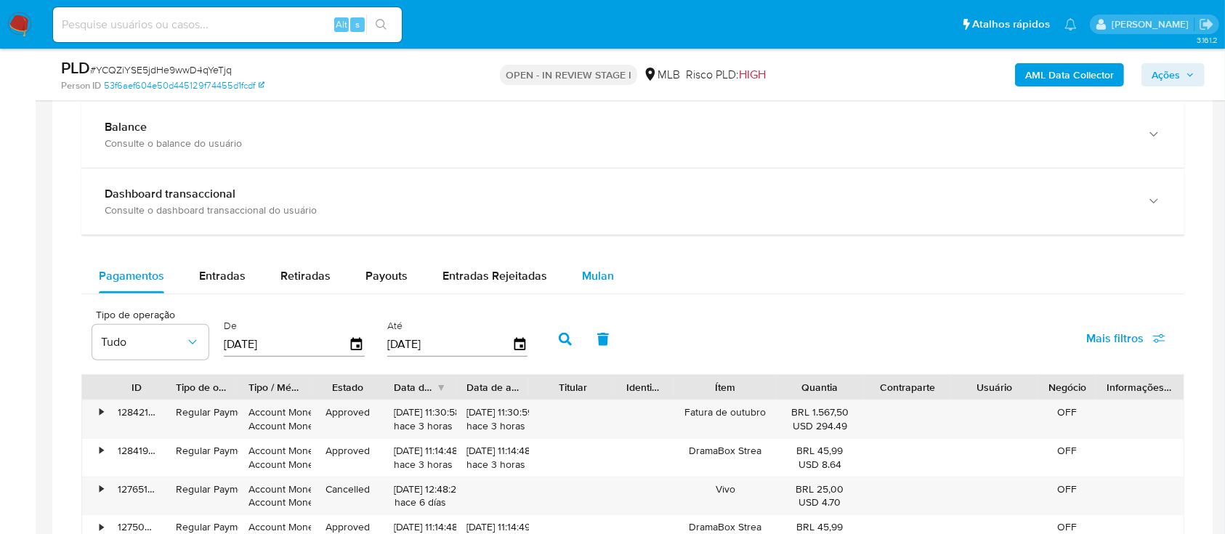
click at [600, 275] on span "Mulan" at bounding box center [598, 275] width 32 height 17
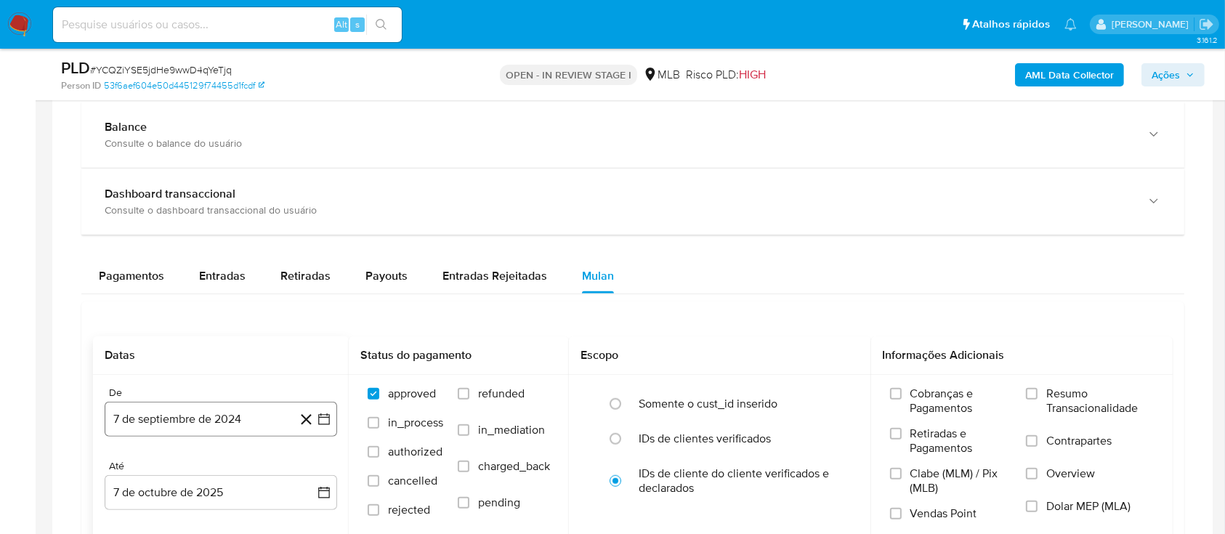
click at [333, 413] on button "7 de septiembre de 2024" at bounding box center [221, 419] width 233 height 35
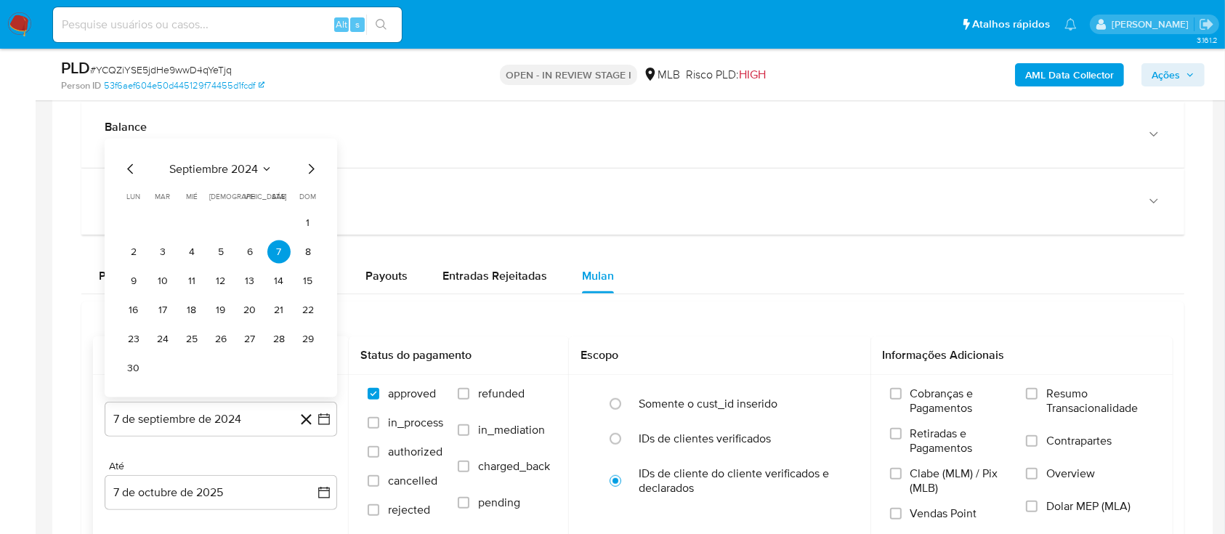
click at [247, 171] on span "septiembre 2024" at bounding box center [213, 169] width 89 height 15
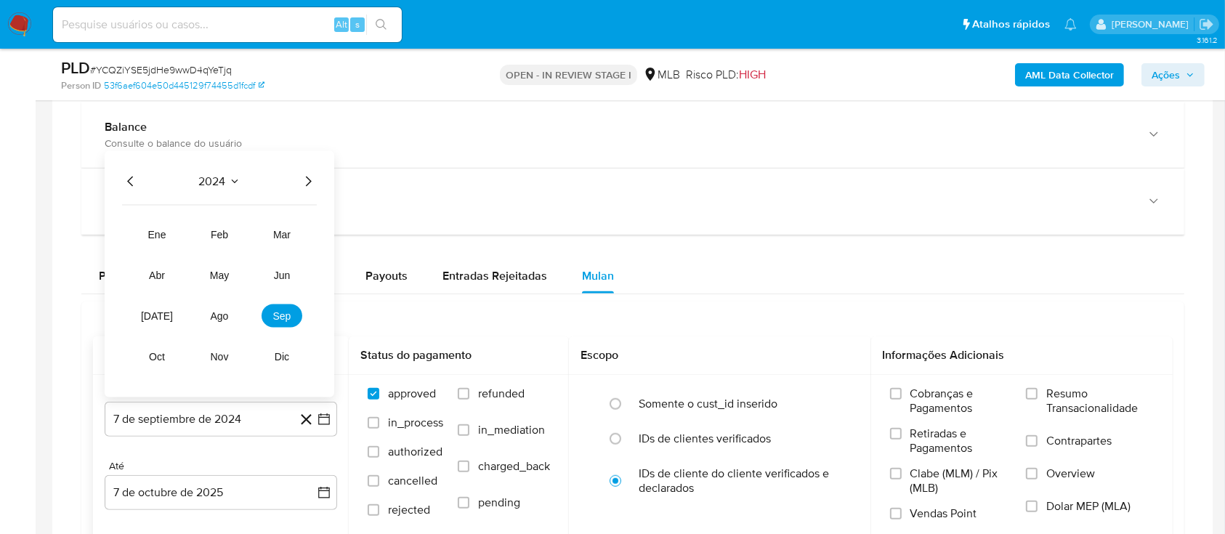
click at [306, 177] on icon "Año siguiente" at bounding box center [307, 181] width 17 height 17
click at [219, 311] on span "ago" at bounding box center [220, 316] width 18 height 12
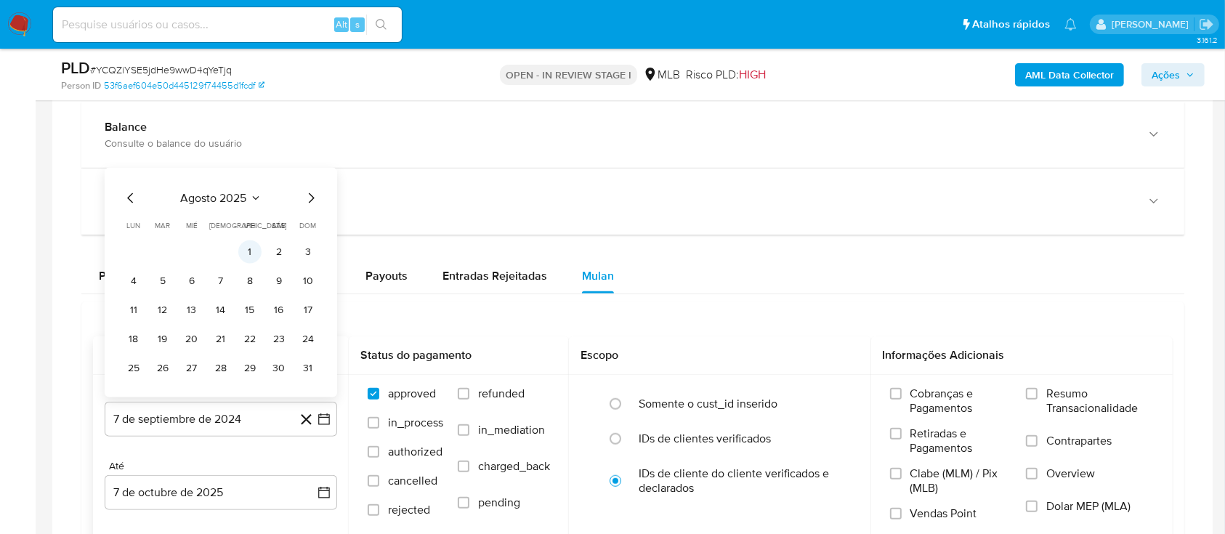
click at [249, 249] on button "1" at bounding box center [249, 252] width 23 height 23
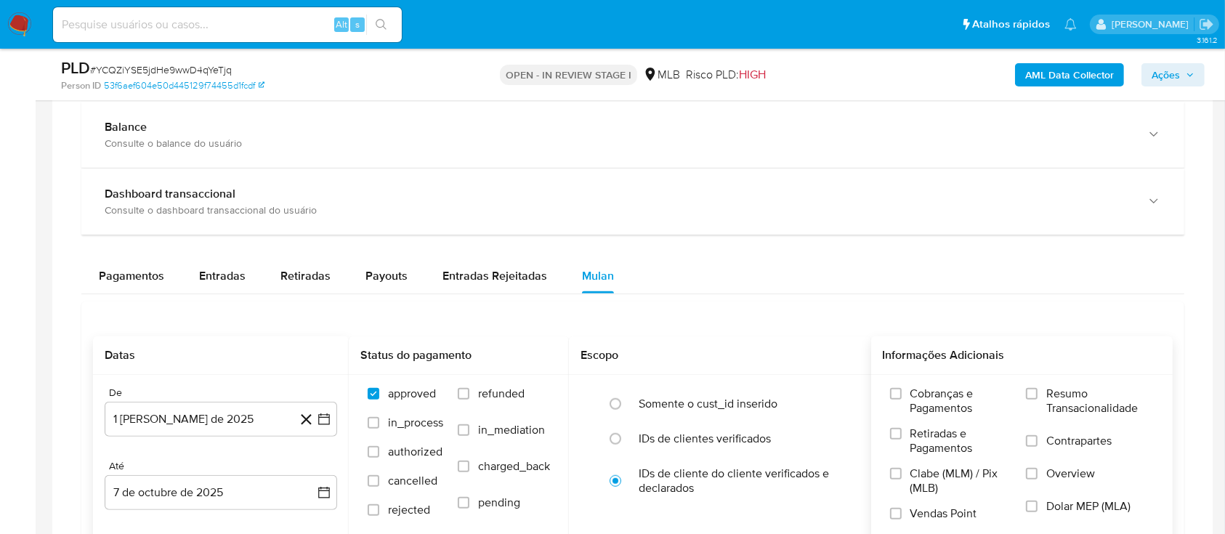
drag, startPoint x: 1064, startPoint y: 388, endPoint x: 1048, endPoint y: 393, distance: 16.8
click at [1064, 388] on span "Resumo Transacionalidade" at bounding box center [1100, 401] width 108 height 29
click at [1036, 389] on input "Resumo Transacionalidade" at bounding box center [1032, 394] width 12 height 12
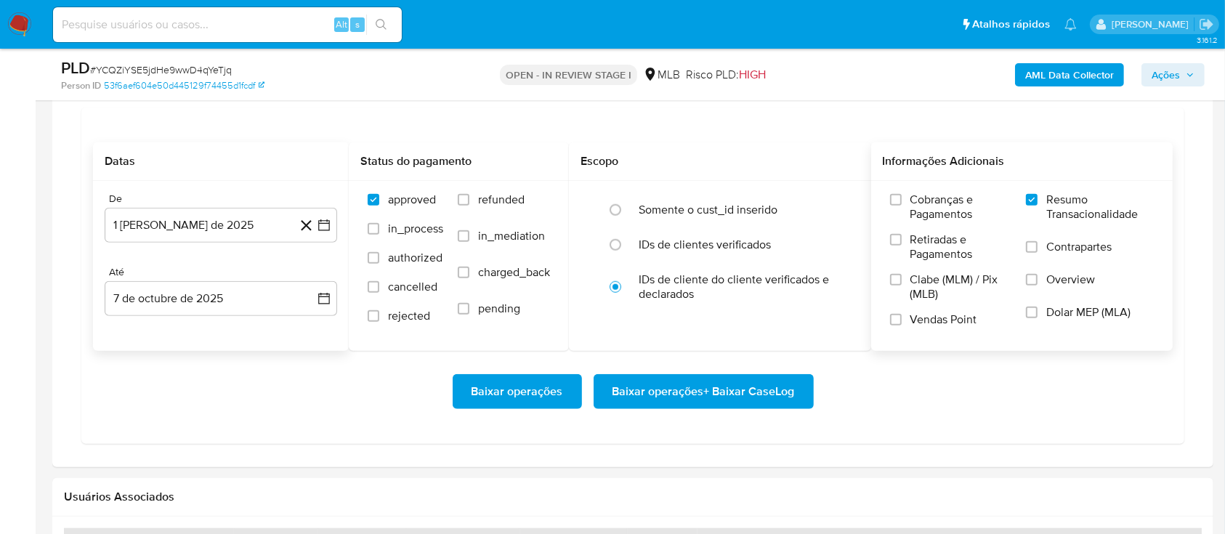
click at [731, 376] on span "Baixar operações + Baixar CaseLog" at bounding box center [704, 392] width 182 height 32
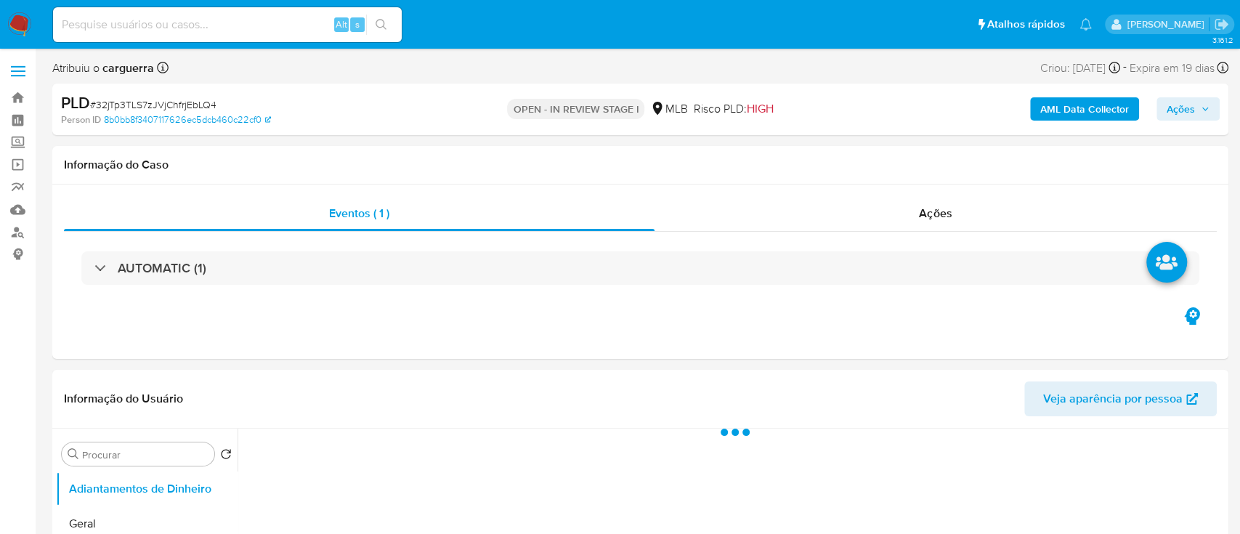
select select "10"
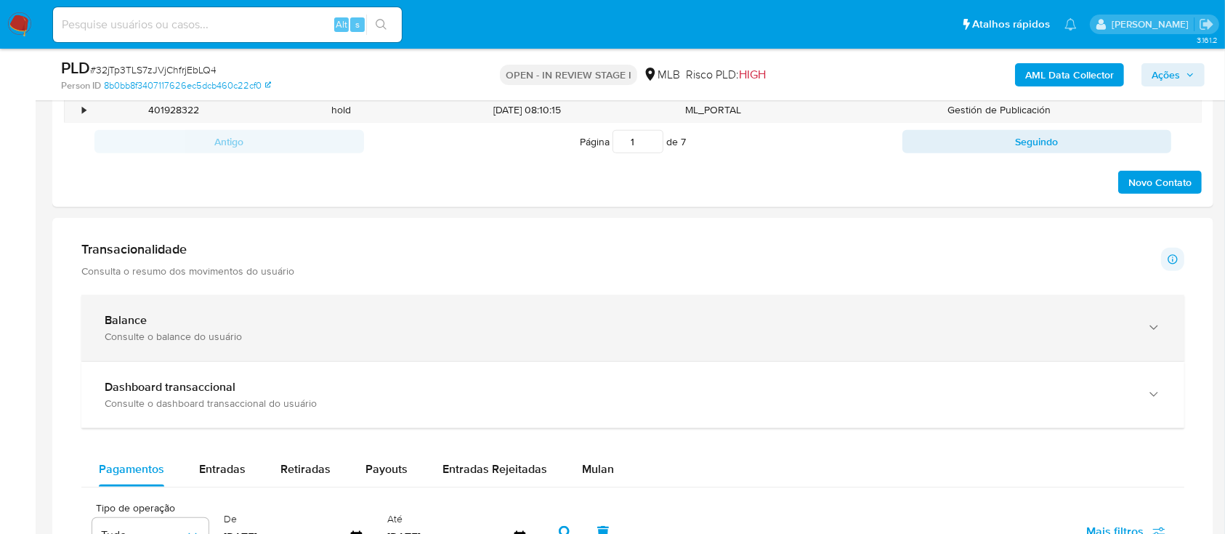
scroll to position [1065, 0]
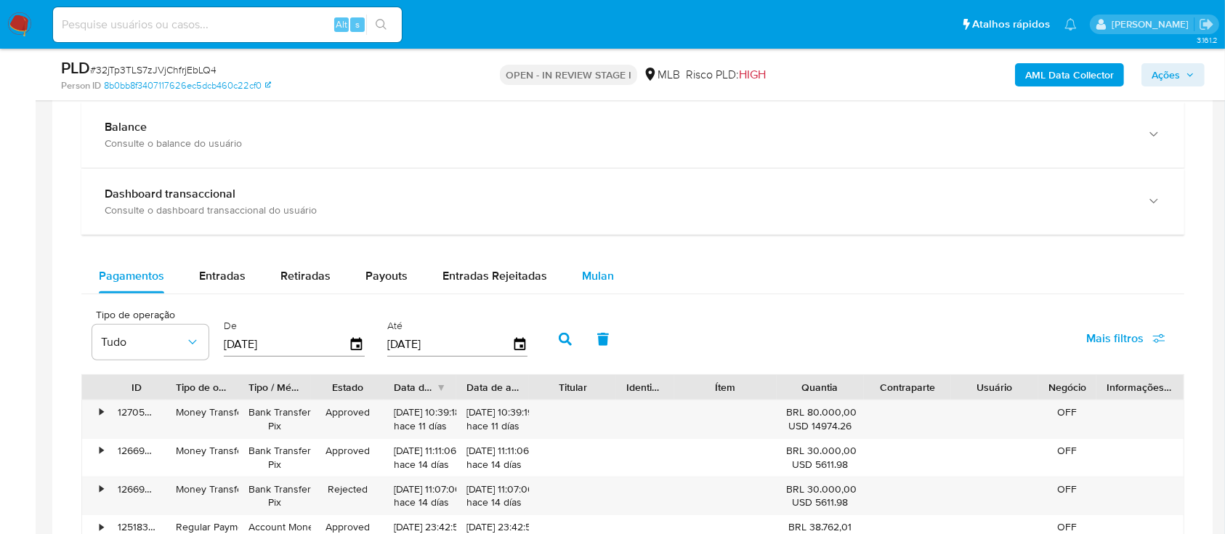
click at [600, 278] on span "Mulan" at bounding box center [598, 275] width 32 height 17
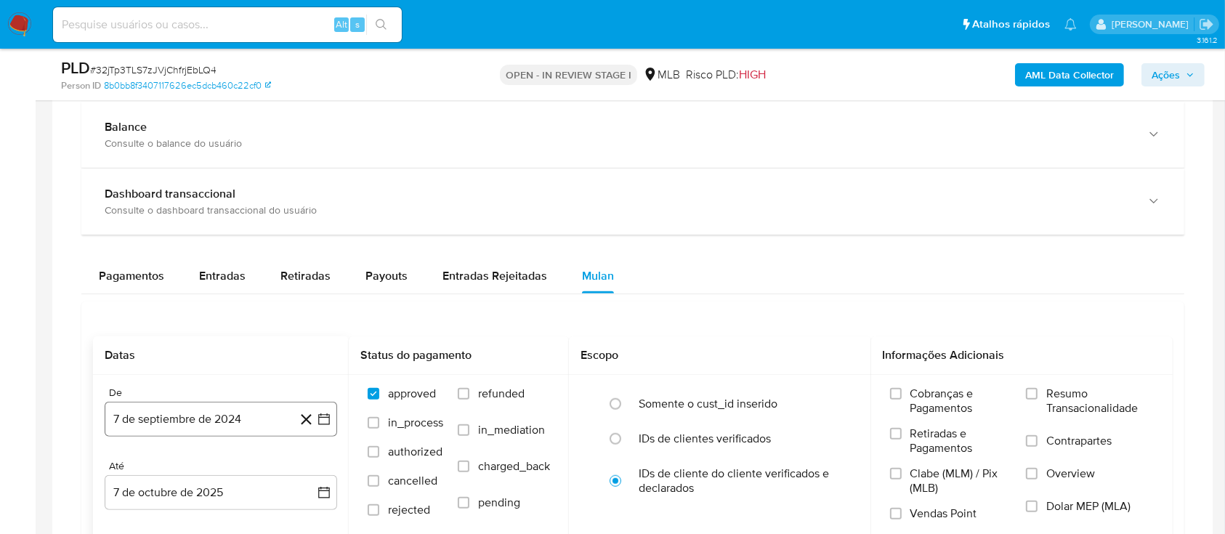
click at [327, 421] on icon "button" at bounding box center [324, 419] width 15 height 15
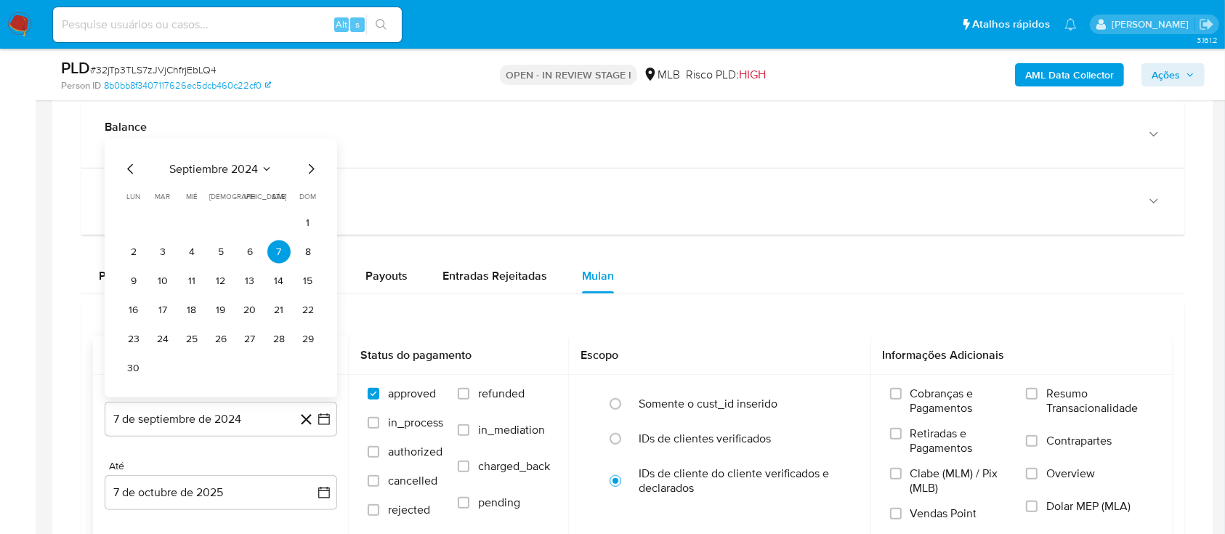
click at [264, 169] on icon "Seleccionar mes y año" at bounding box center [267, 170] width 12 height 12
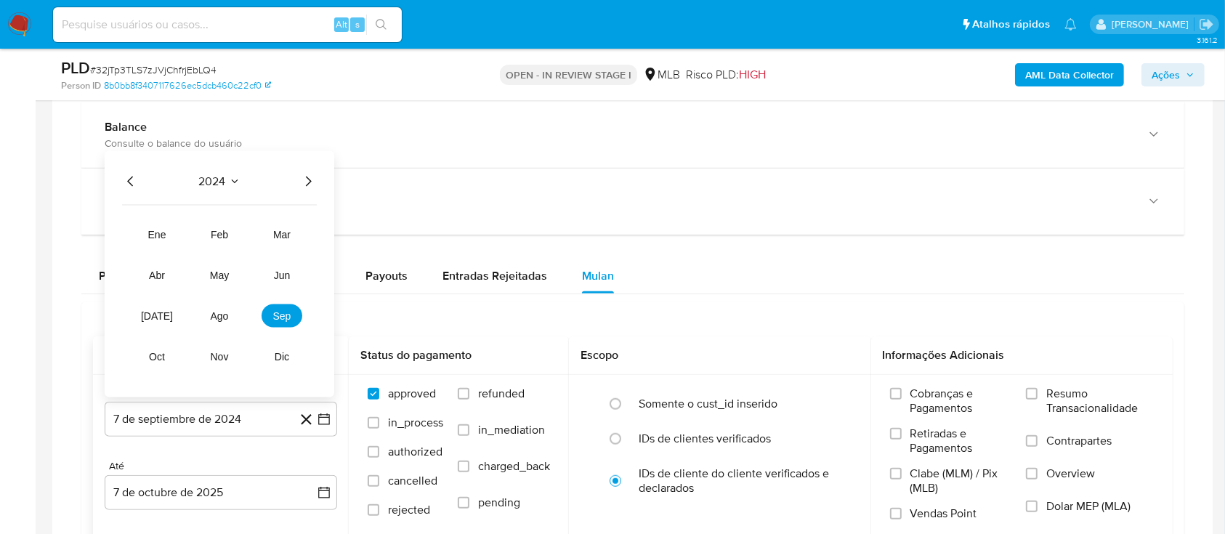
click at [303, 179] on icon "Año siguiente" at bounding box center [307, 181] width 17 height 17
click at [218, 307] on button "ago" at bounding box center [219, 315] width 41 height 23
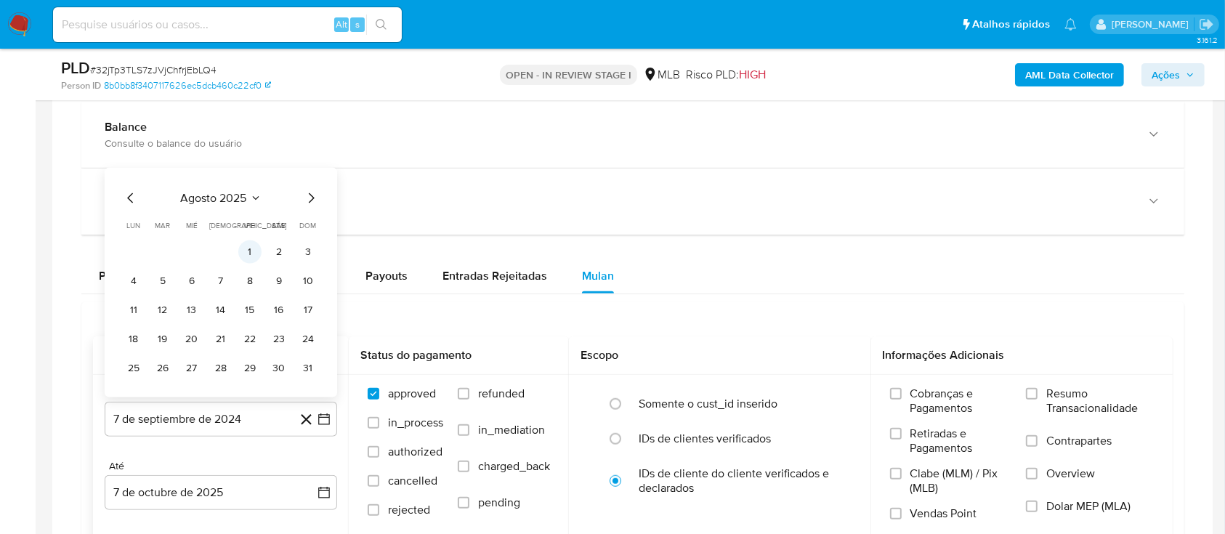
click at [244, 249] on button "1" at bounding box center [249, 252] width 23 height 23
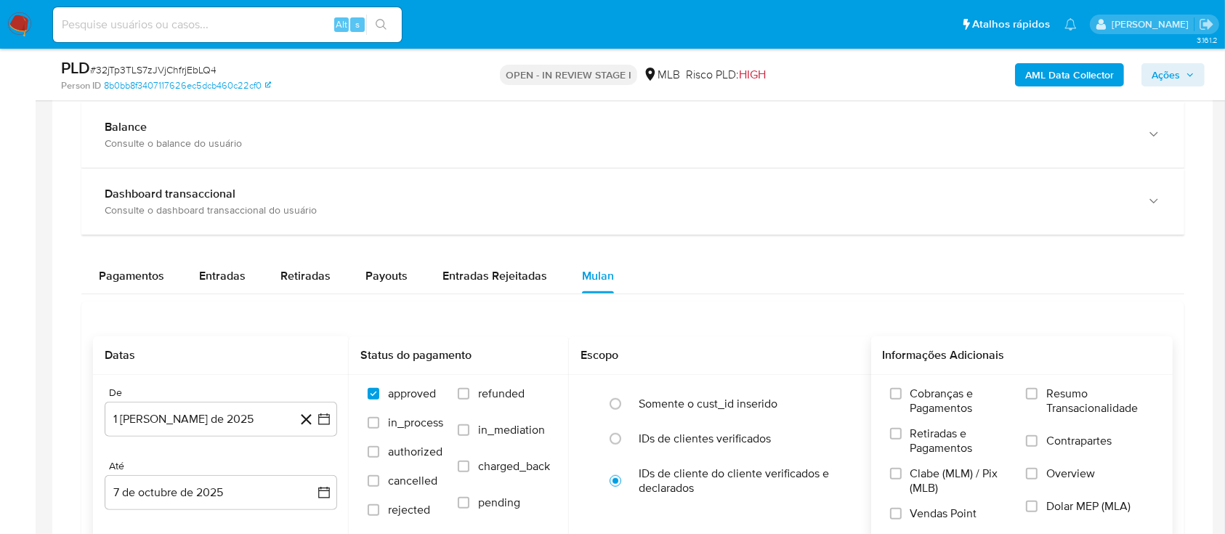
click at [1042, 398] on label "Resumo Transacionalidade" at bounding box center [1090, 410] width 128 height 47
click at [1038, 398] on input "Resumo Transacionalidade" at bounding box center [1032, 394] width 12 height 12
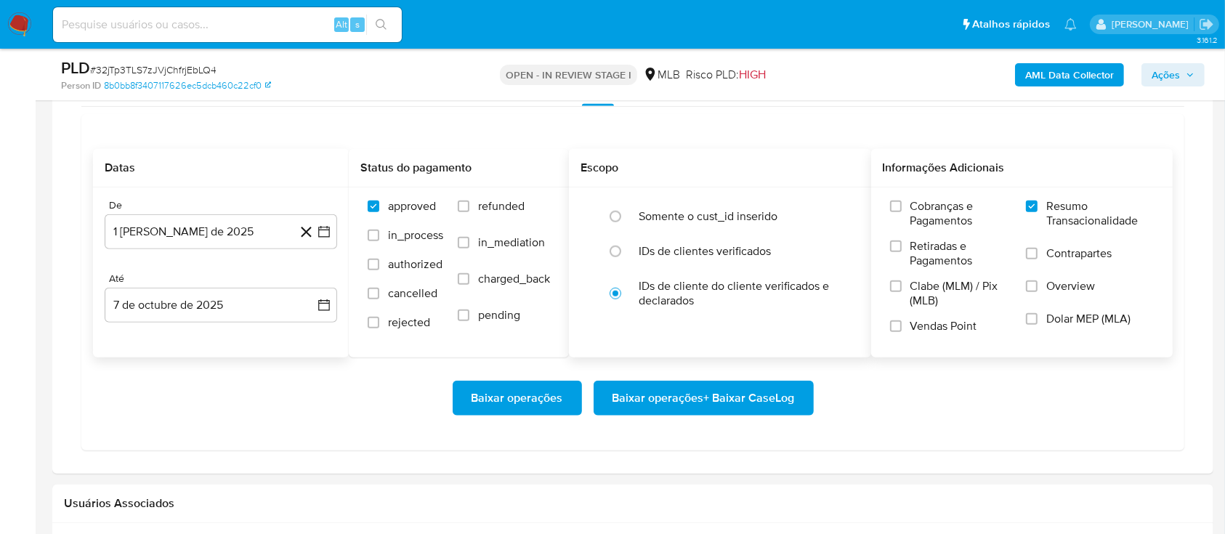
scroll to position [1259, 0]
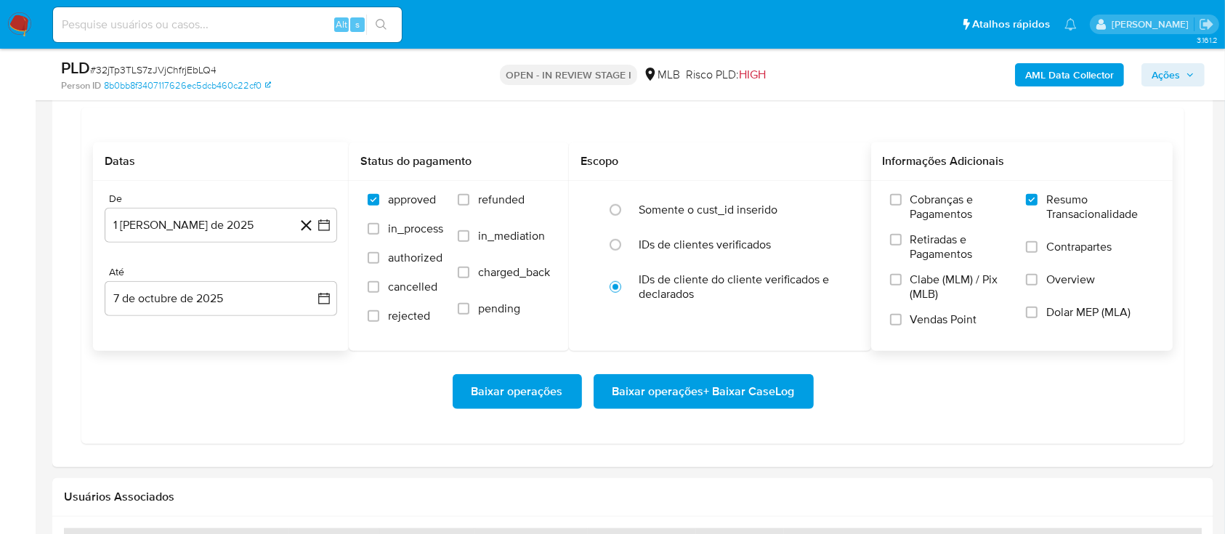
click at [727, 383] on span "Baixar operações + Baixar CaseLog" at bounding box center [704, 392] width 182 height 32
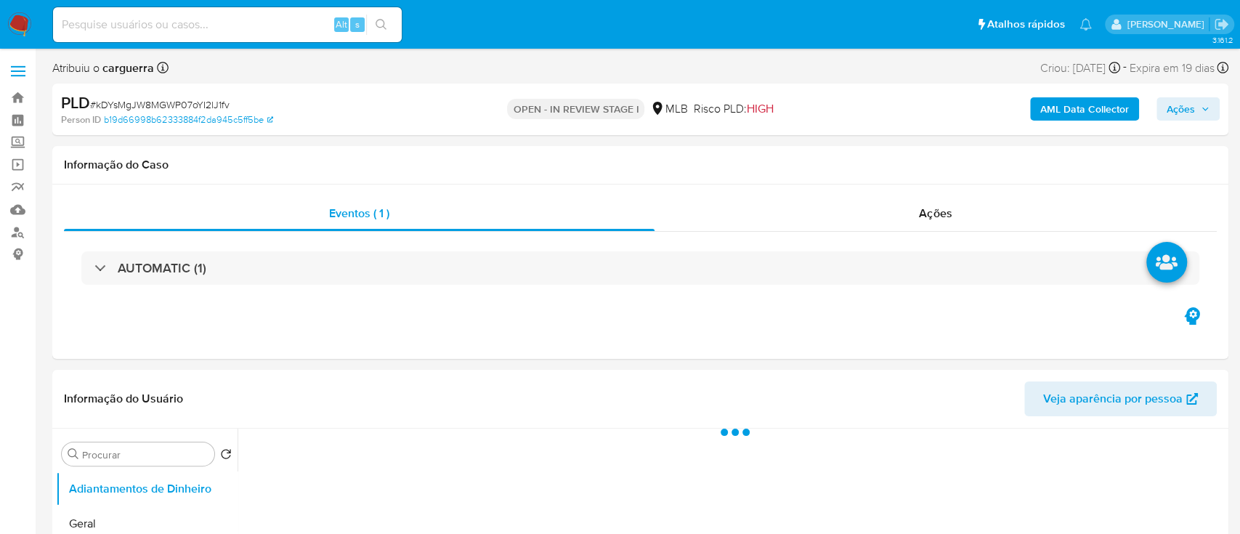
select select "10"
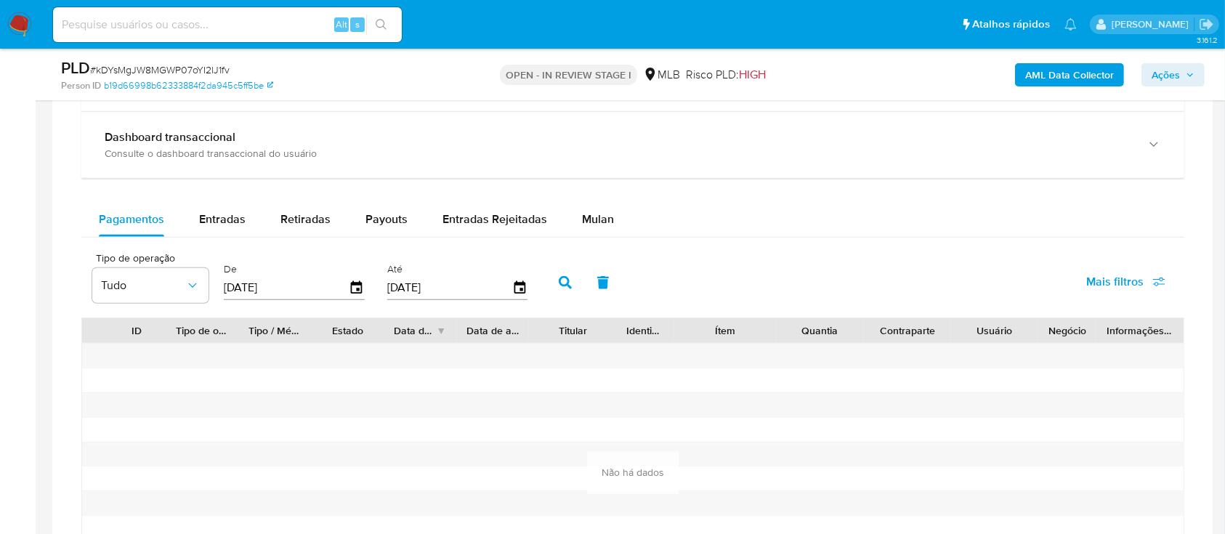
scroll to position [1163, 0]
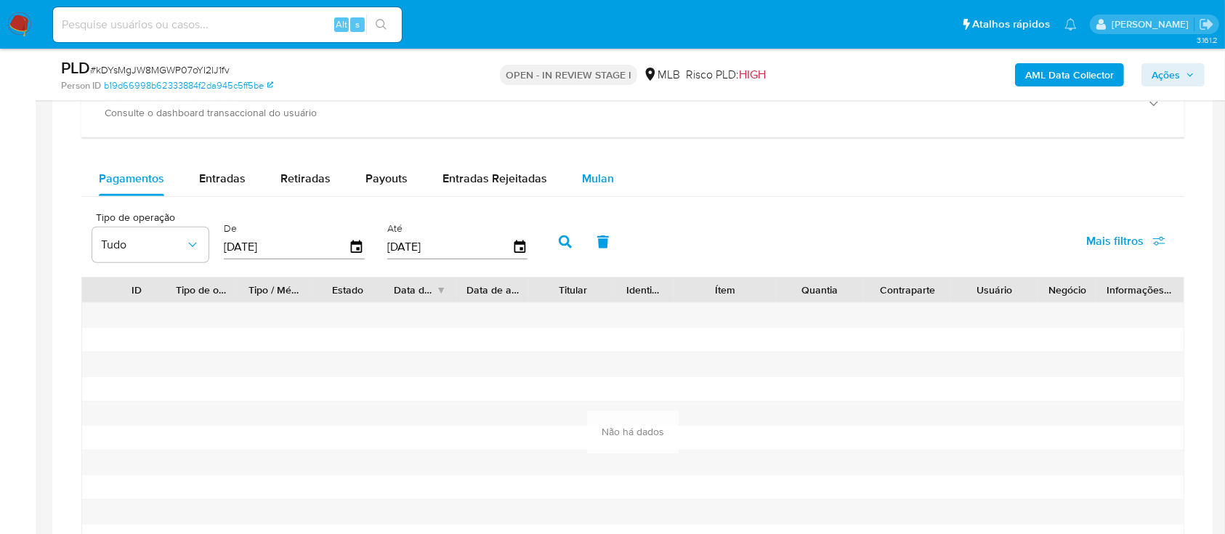
click at [582, 173] on span "Mulan" at bounding box center [598, 178] width 32 height 17
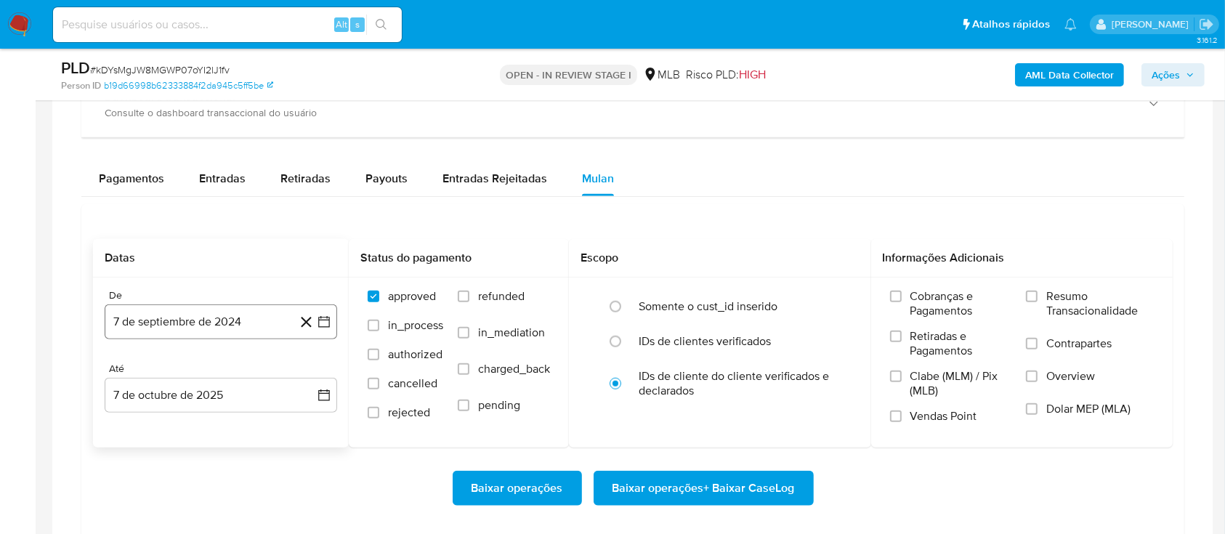
click at [327, 312] on button "7 de septiembre de 2024" at bounding box center [221, 321] width 233 height 35
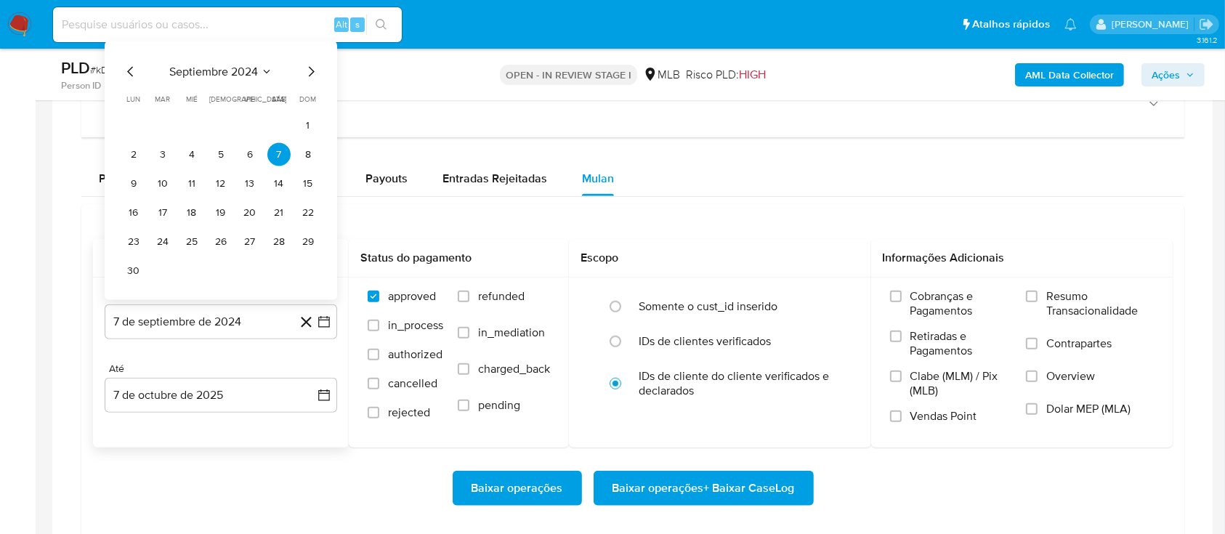
click at [259, 71] on button "septiembre 2024" at bounding box center [220, 72] width 103 height 15
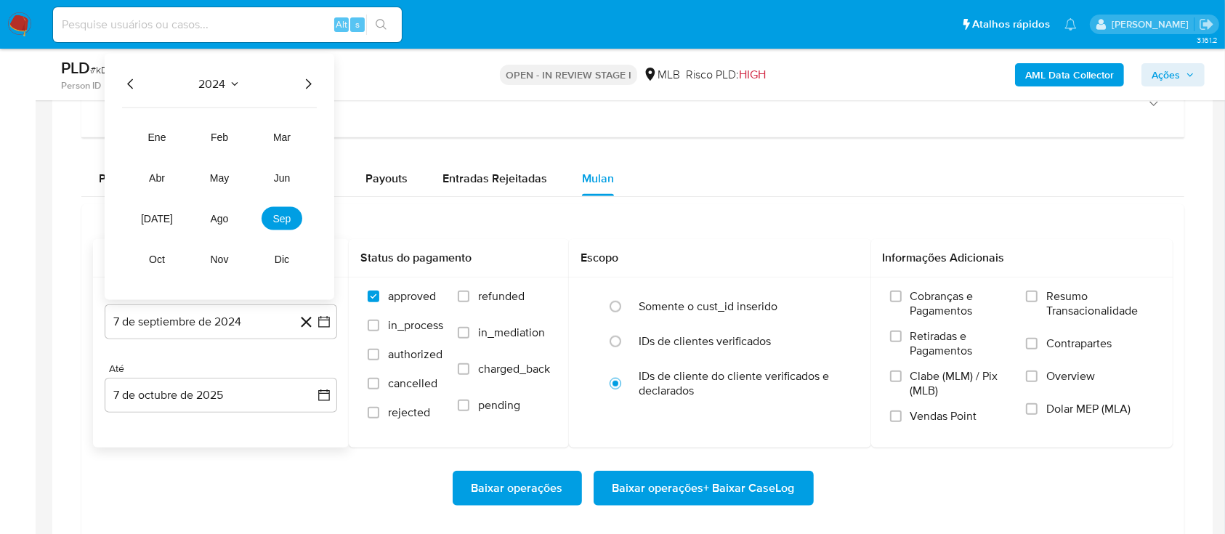
click at [307, 84] on icon "Año siguiente" at bounding box center [307, 84] width 17 height 17
click at [219, 213] on span "ago" at bounding box center [220, 219] width 18 height 12
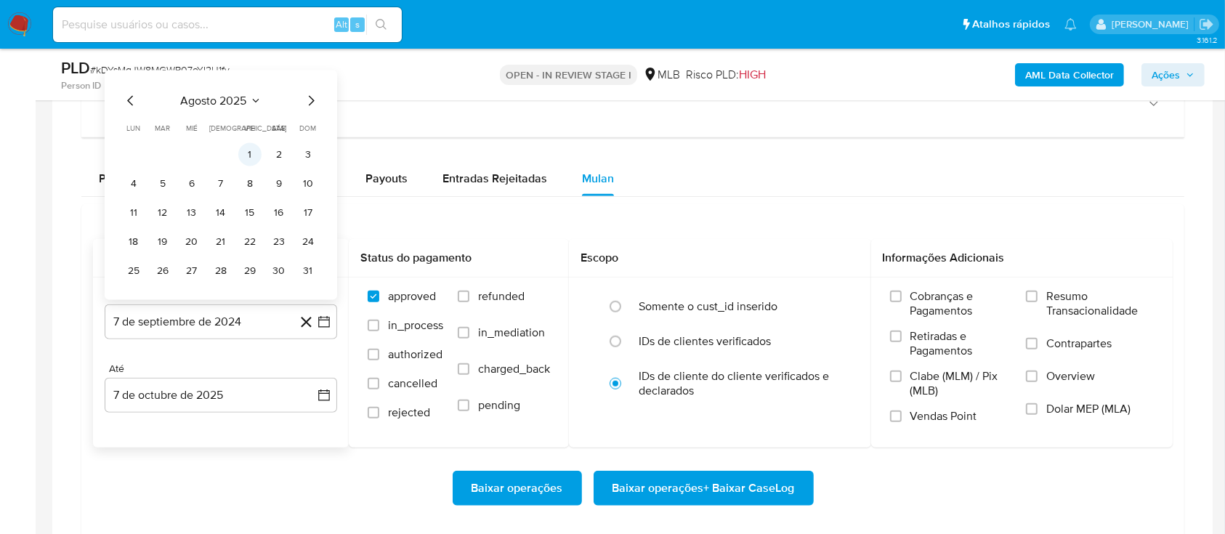
click at [241, 158] on button "1" at bounding box center [249, 154] width 23 height 23
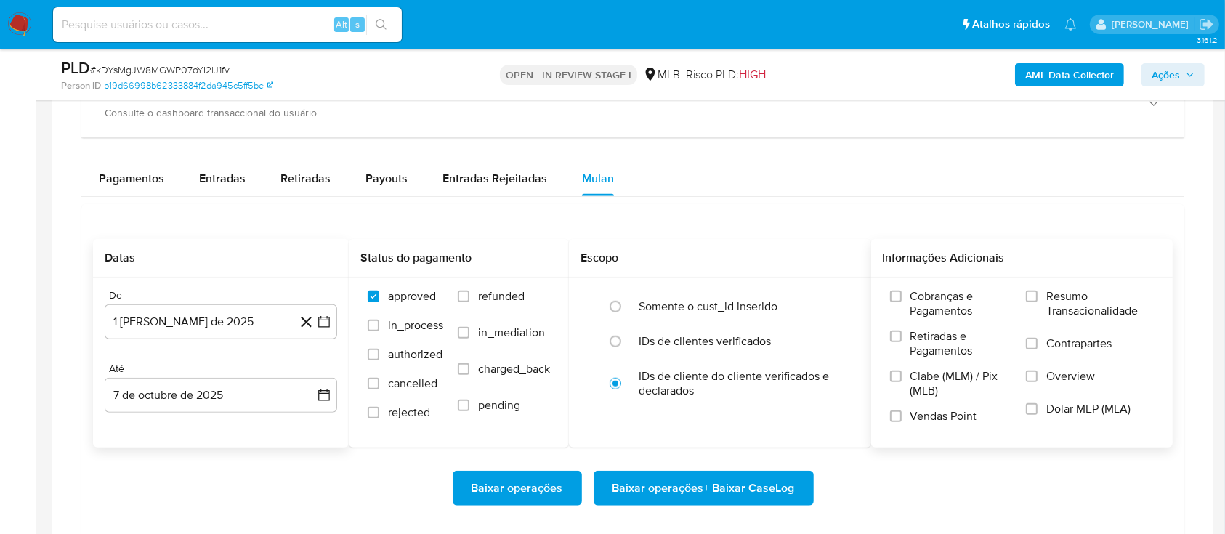
click at [1024, 301] on div "Cobranças e Pagamentos Retiradas e Pagamentos Clabe (MLM) / Pix (MLB) Vendas Po…" at bounding box center [1022, 361] width 279 height 145
click at [1039, 300] on label "Resumo Transacionalidade" at bounding box center [1090, 312] width 128 height 47
click at [1038, 300] on input "Resumo Transacionalidade" at bounding box center [1032, 297] width 12 height 12
click at [727, 497] on span "Baixar operações + Baixar CaseLog" at bounding box center [704, 488] width 182 height 32
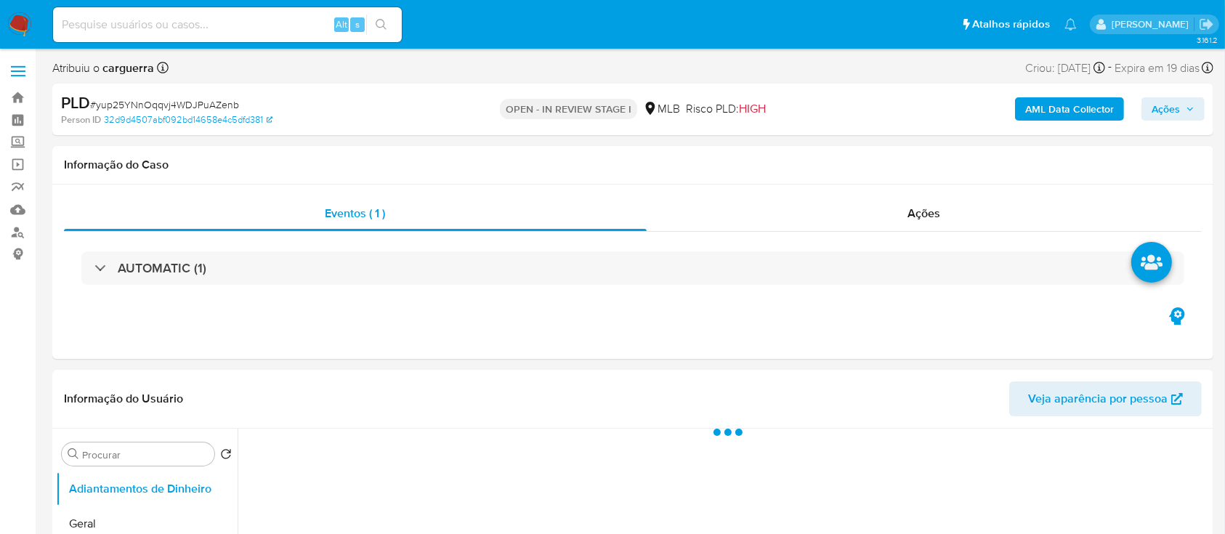
select select "10"
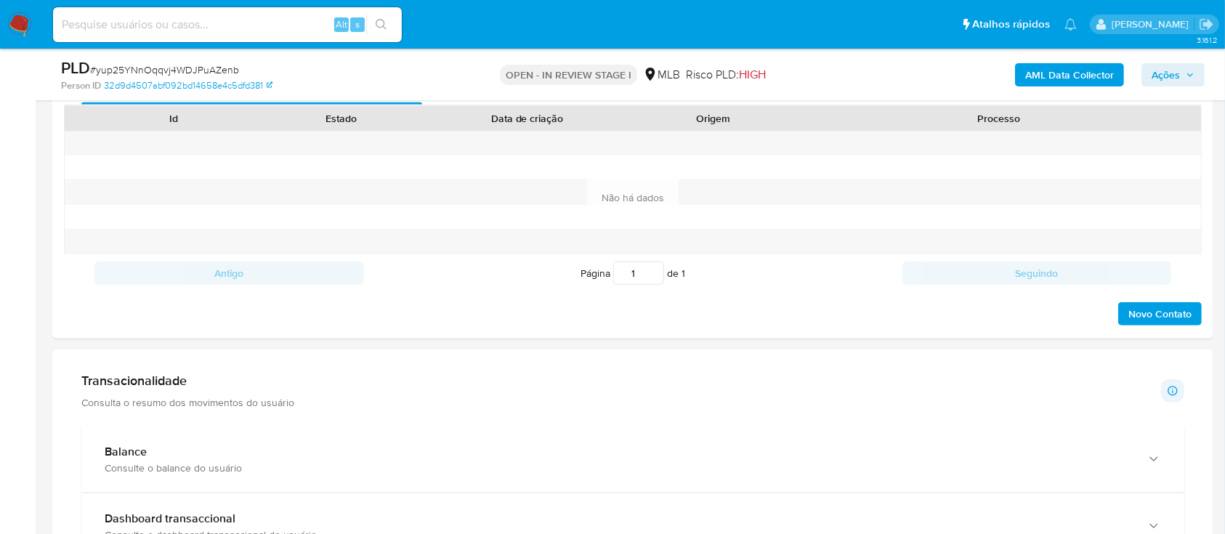
scroll to position [969, 0]
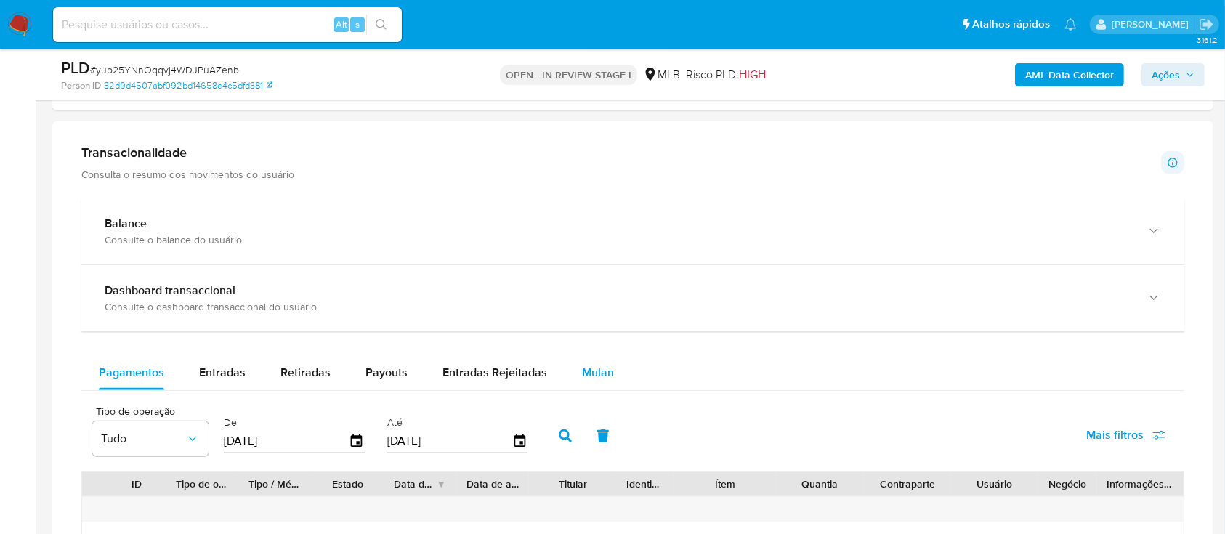
click at [603, 369] on span "Mulan" at bounding box center [598, 372] width 32 height 17
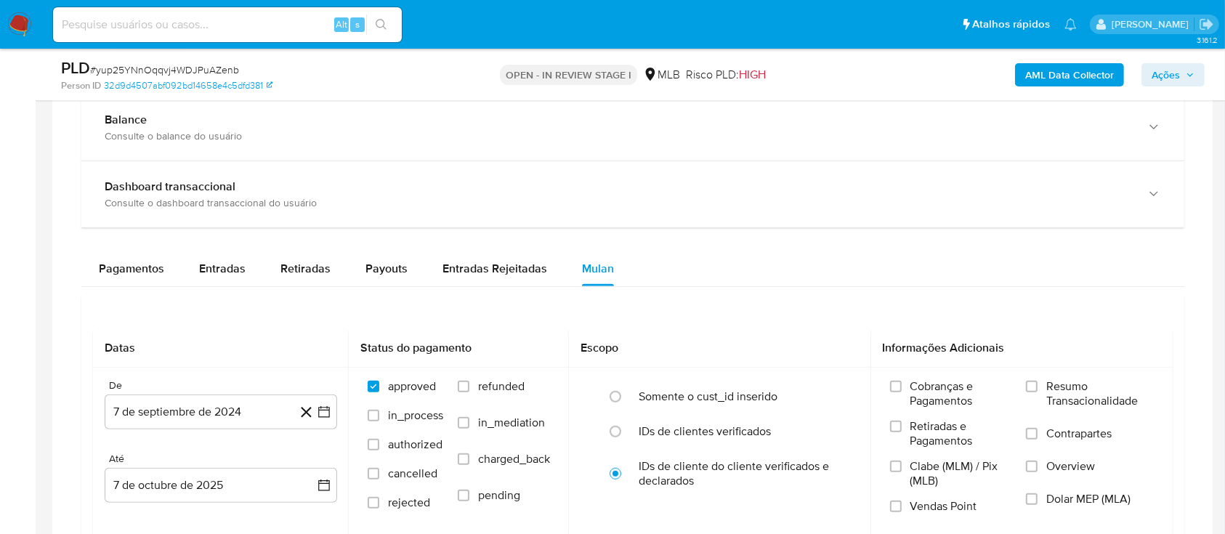
scroll to position [1163, 0]
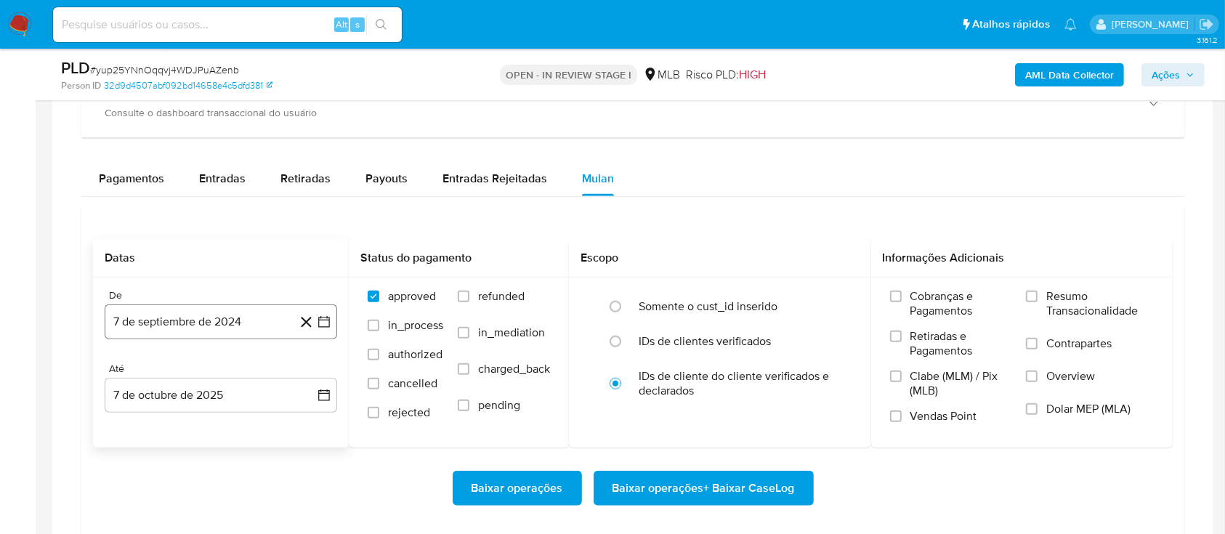
click at [324, 320] on icon "button" at bounding box center [324, 322] width 15 height 15
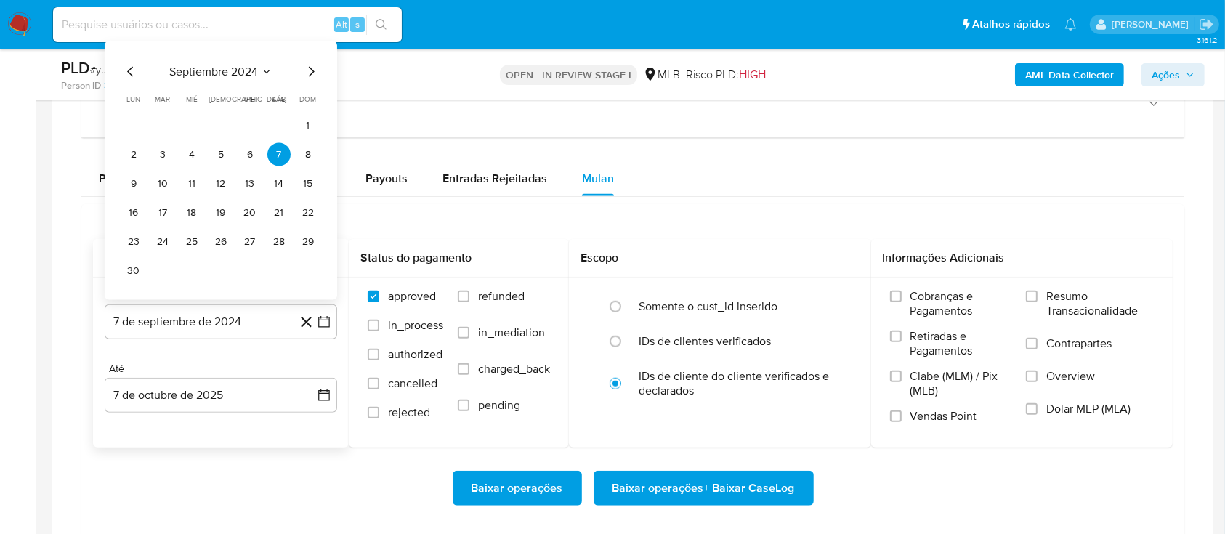
click at [250, 66] on span "septiembre 2024" at bounding box center [213, 72] width 89 height 15
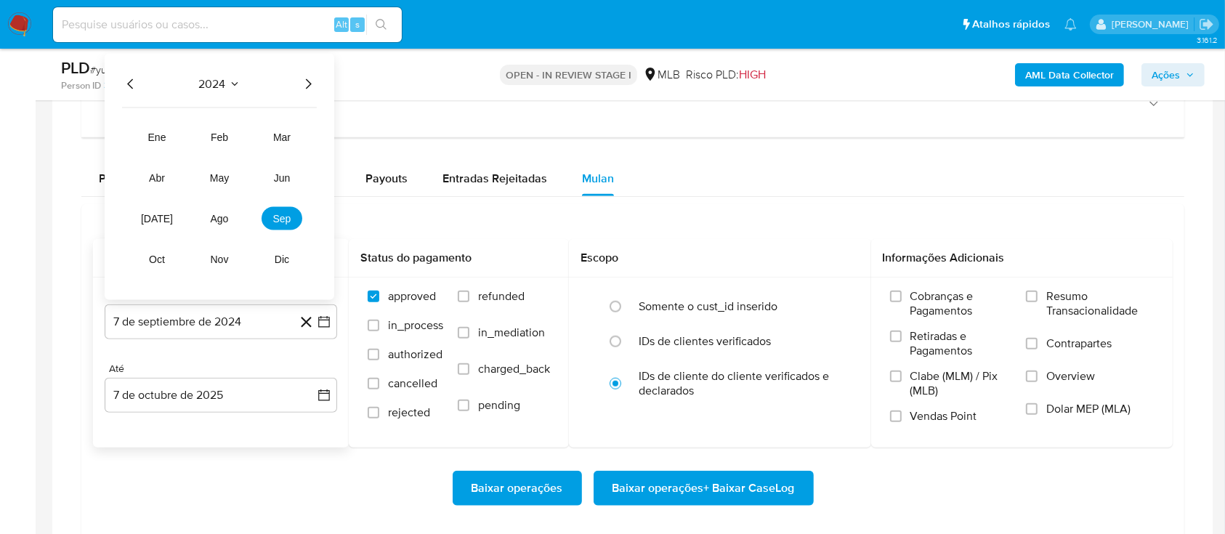
click at [308, 85] on icon "Año siguiente" at bounding box center [309, 84] width 6 height 10
click at [220, 228] on button "ago" at bounding box center [219, 218] width 41 height 23
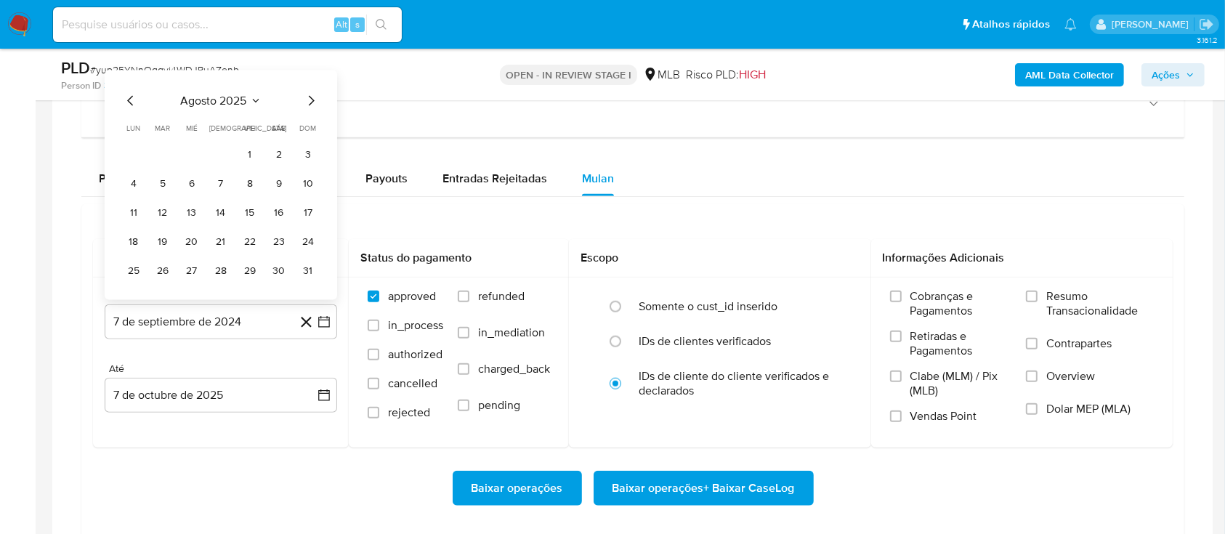
click at [246, 164] on button "1" at bounding box center [249, 154] width 23 height 23
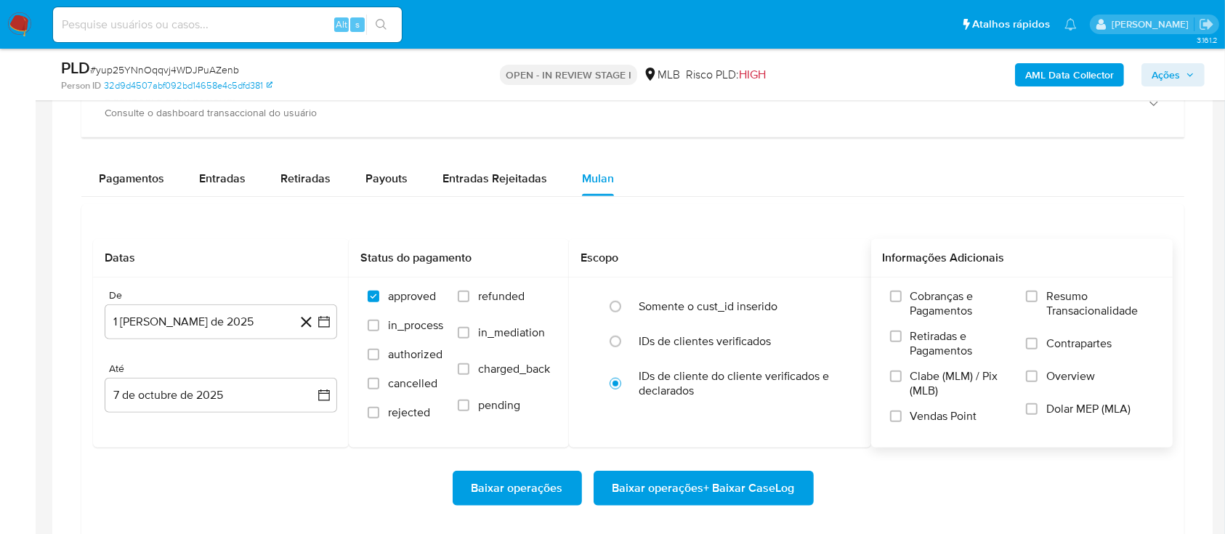
drag, startPoint x: 1067, startPoint y: 304, endPoint x: 1016, endPoint y: 319, distance: 53.8
click at [1067, 304] on span "Resumo Transacionalidade" at bounding box center [1100, 303] width 108 height 29
click at [1038, 302] on input "Resumo Transacionalidade" at bounding box center [1032, 297] width 12 height 12
click at [666, 489] on span "Baixar operações + Baixar CaseLog" at bounding box center [704, 488] width 182 height 32
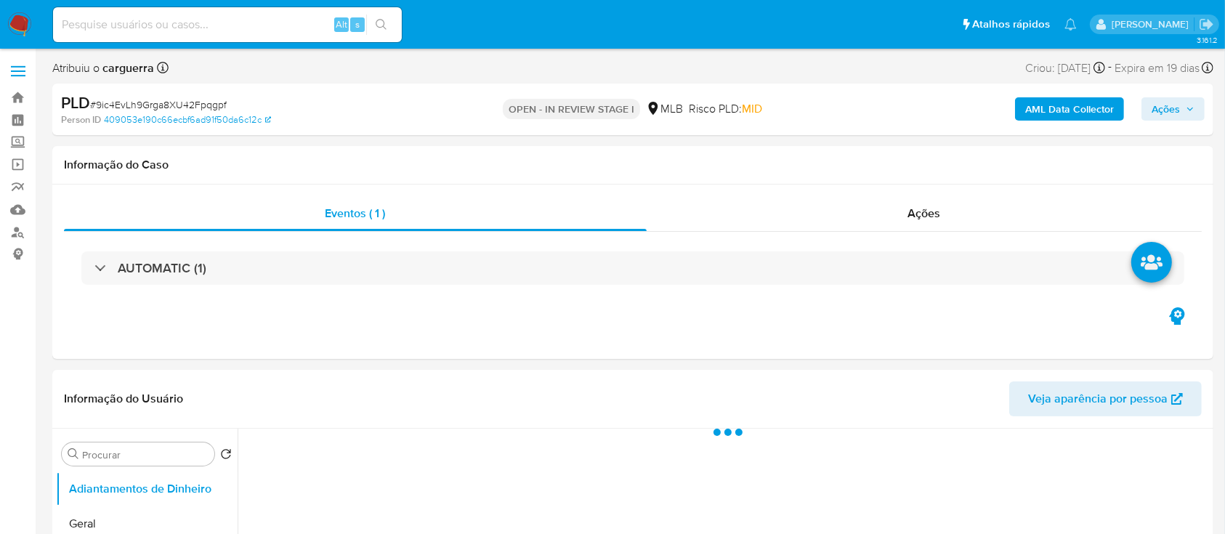
select select "10"
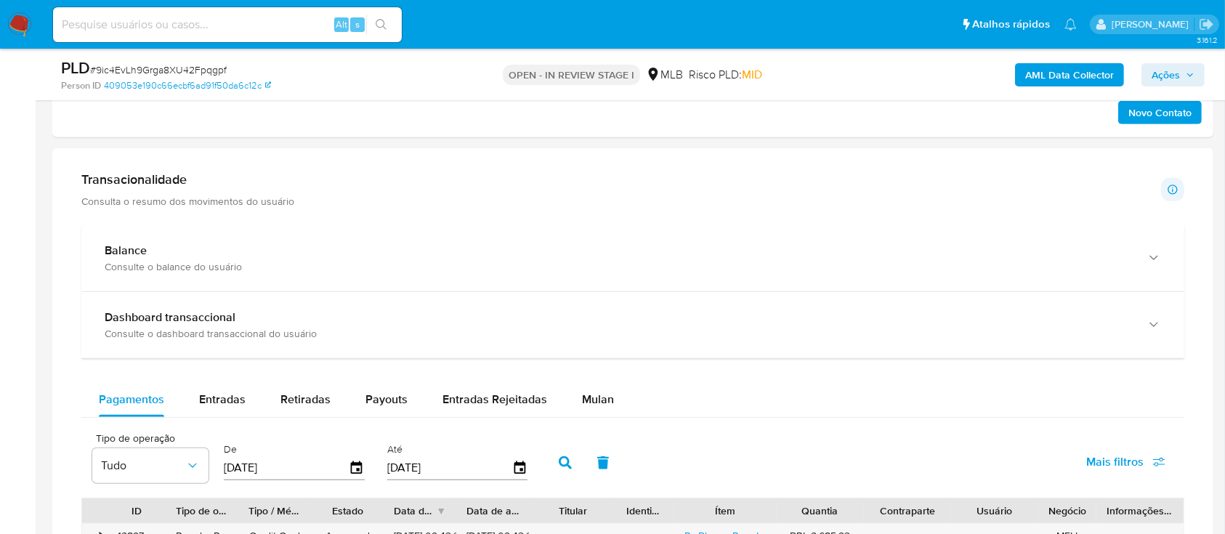
scroll to position [969, 0]
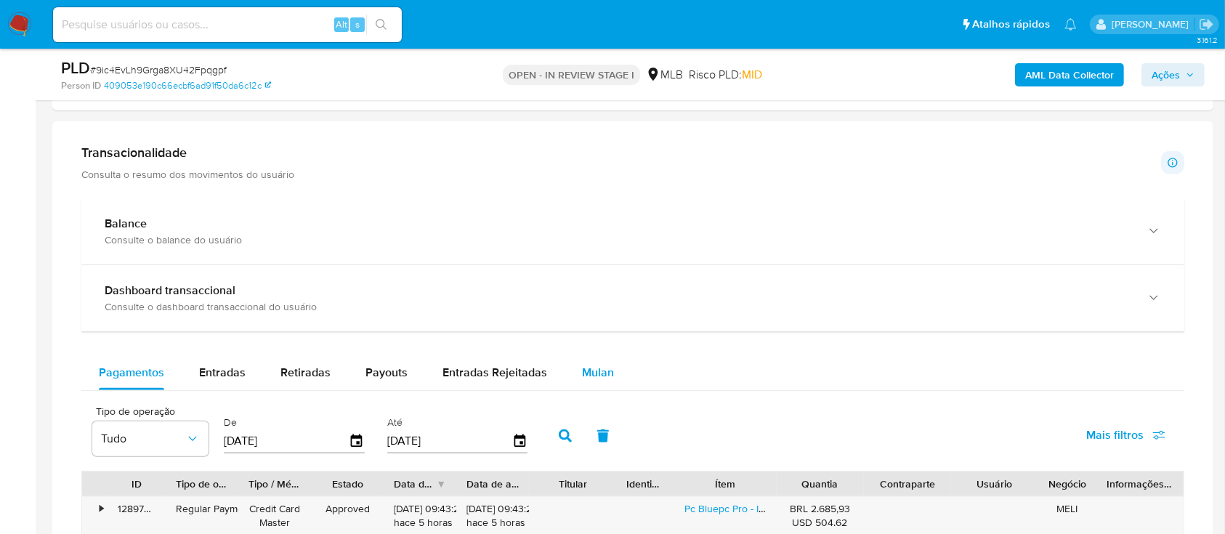
click at [588, 369] on span "Mulan" at bounding box center [598, 372] width 32 height 17
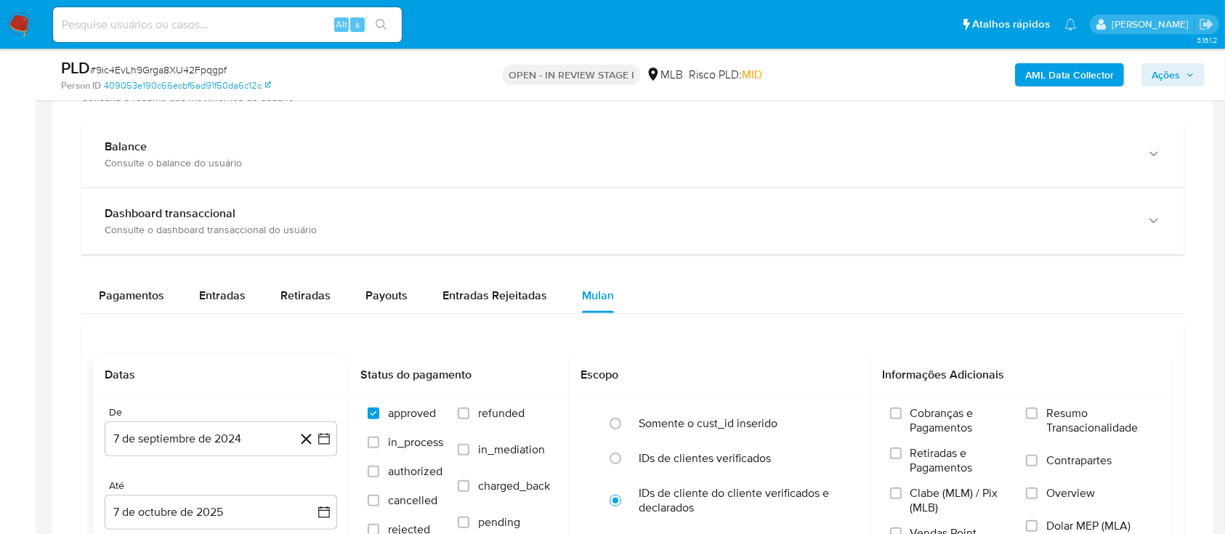
scroll to position [1163, 0]
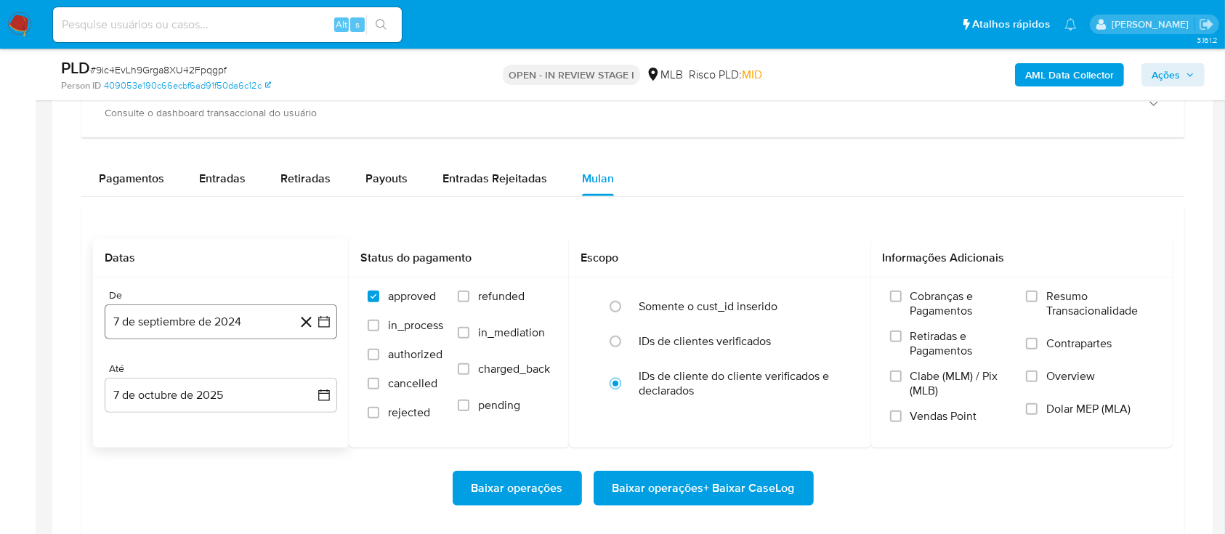
click at [324, 323] on icon "button" at bounding box center [324, 322] width 15 height 15
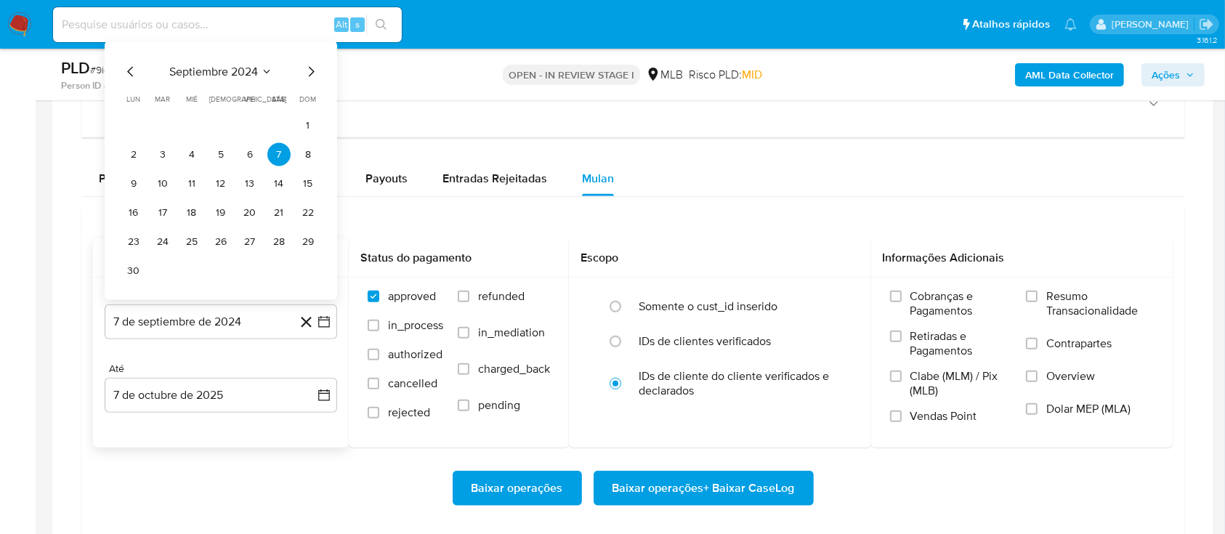
click at [231, 71] on span "septiembre 2024" at bounding box center [213, 72] width 89 height 15
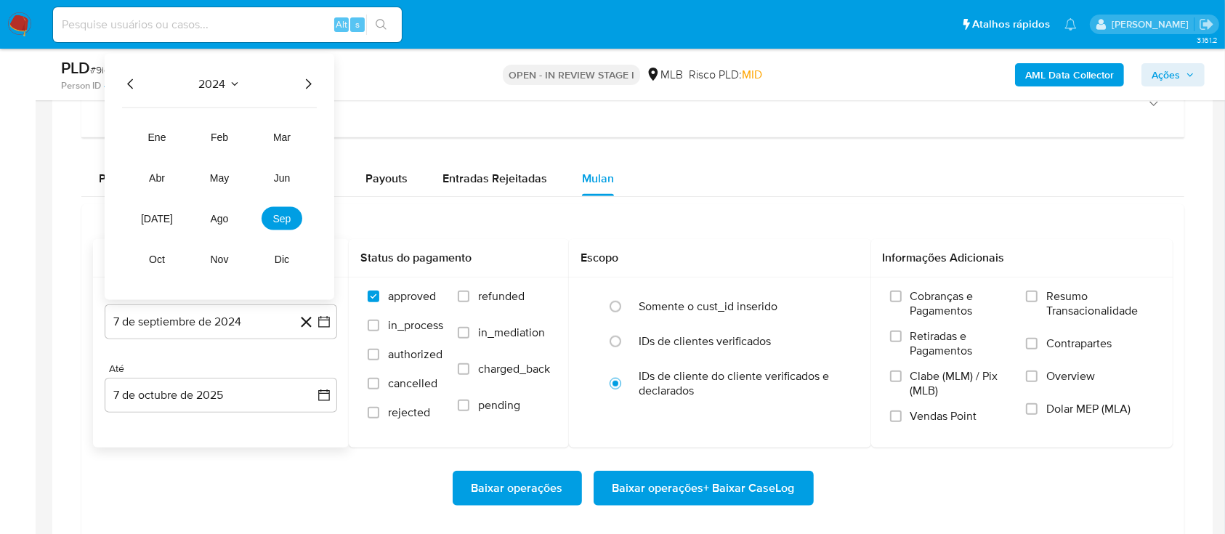
click at [305, 82] on icon "Año siguiente" at bounding box center [307, 84] width 17 height 17
click at [220, 217] on span "ago" at bounding box center [220, 219] width 18 height 12
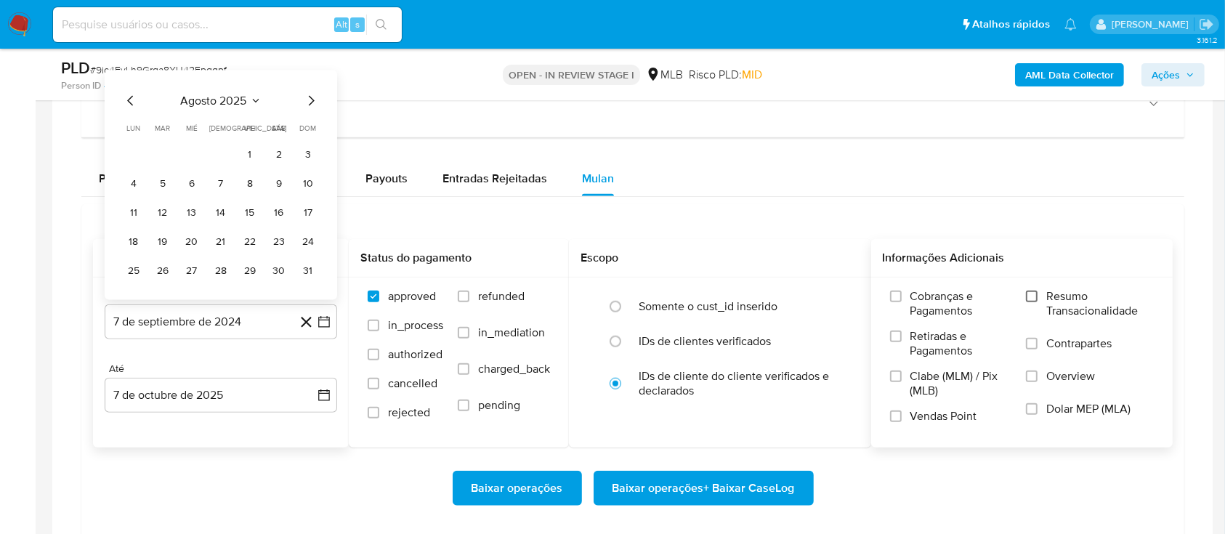
click at [1036, 299] on input "Resumo Transacionalidade" at bounding box center [1032, 297] width 12 height 12
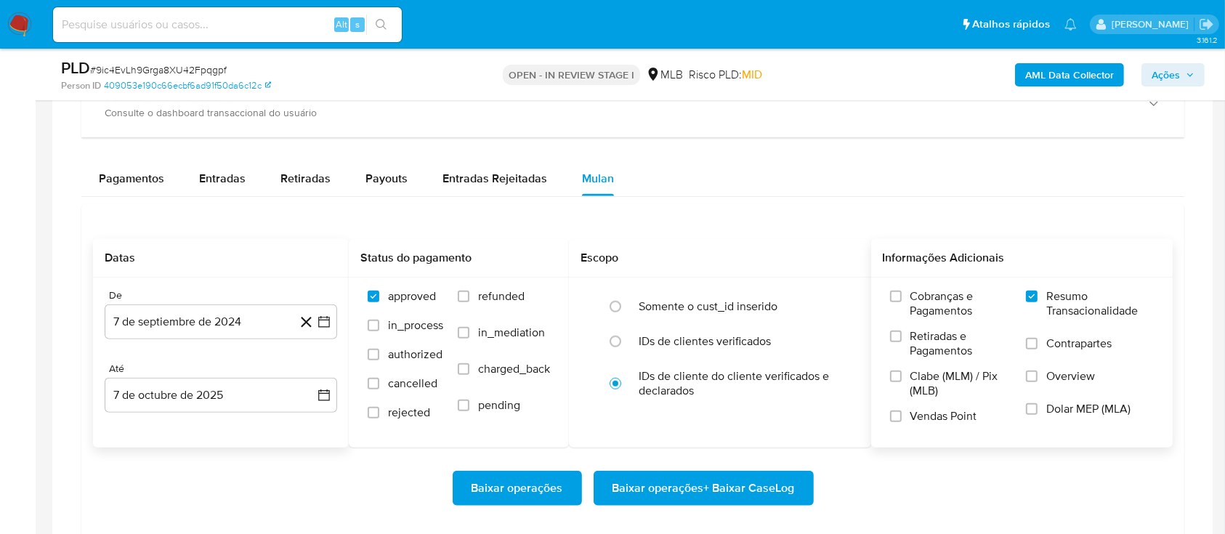
click at [721, 473] on span "Baixar operações + Baixar CaseLog" at bounding box center [704, 488] width 182 height 32
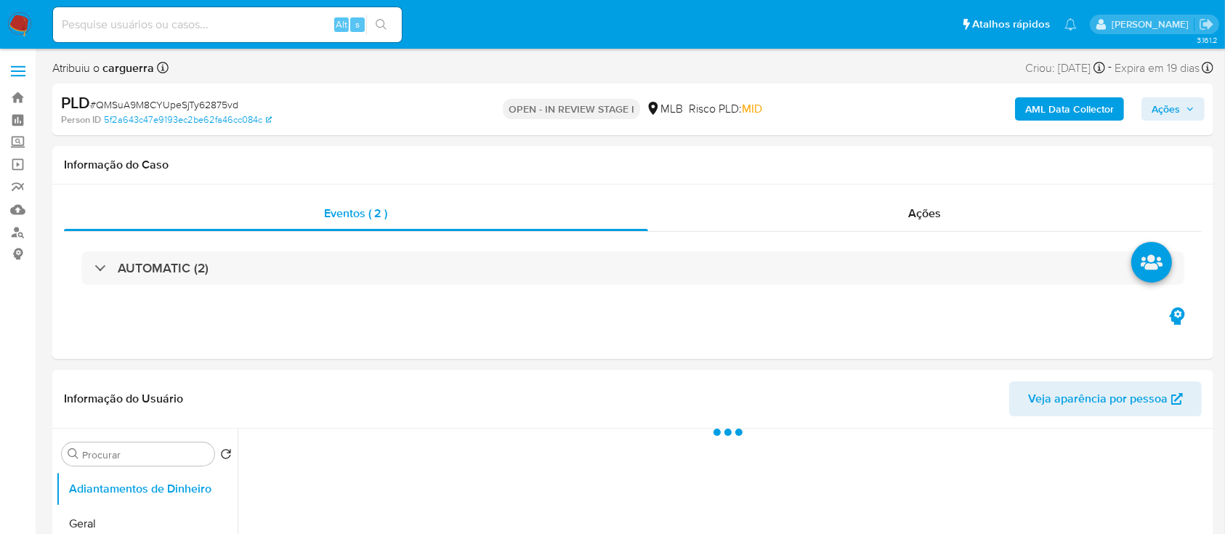
select select "10"
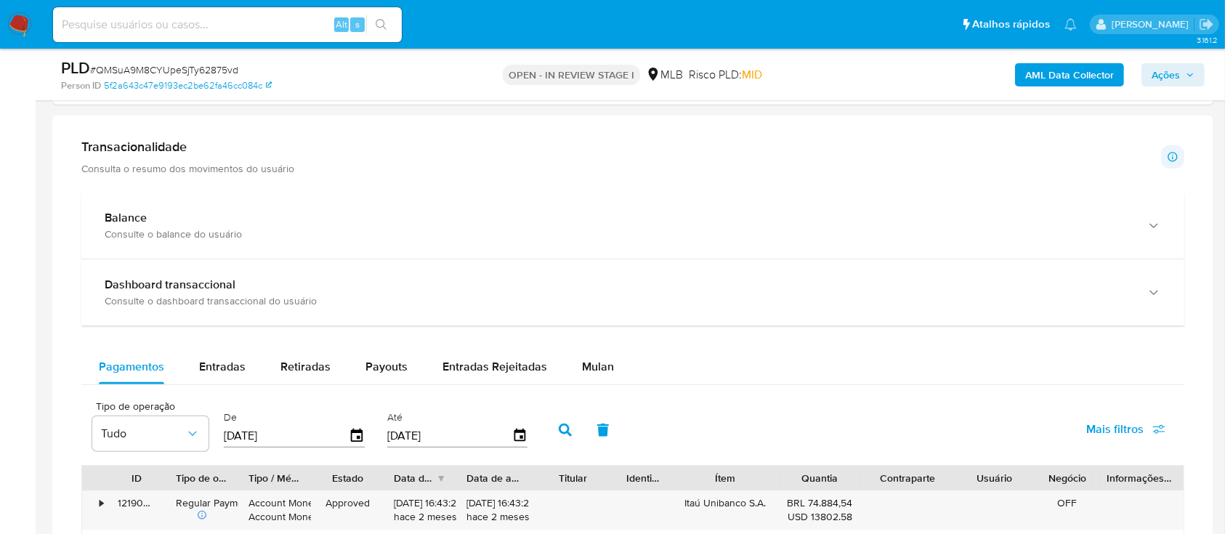
scroll to position [872, 0]
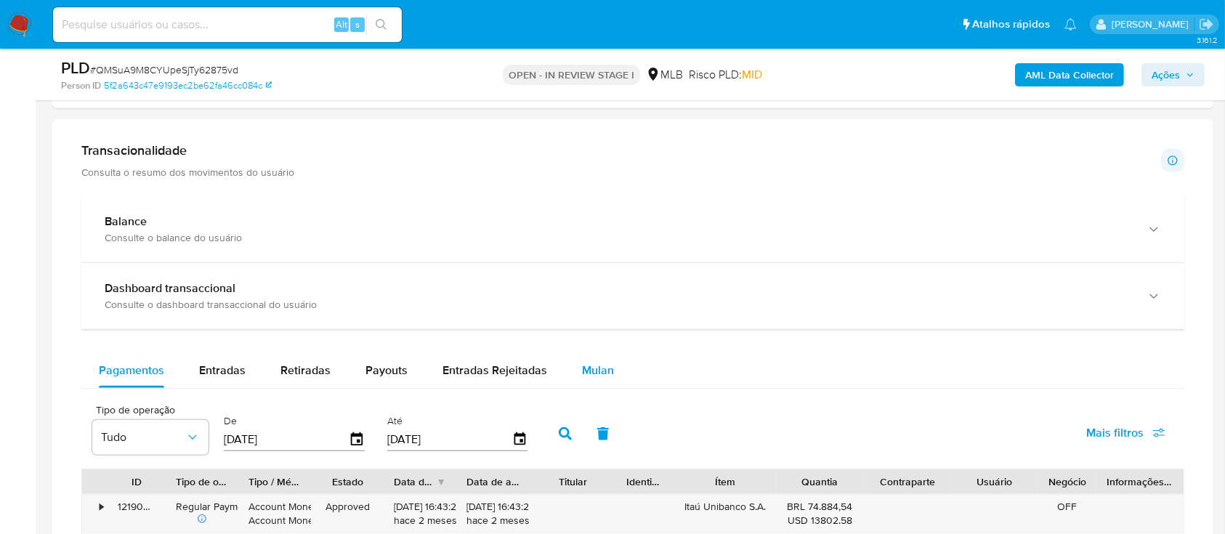
click at [605, 375] on span "Mulan" at bounding box center [598, 370] width 32 height 17
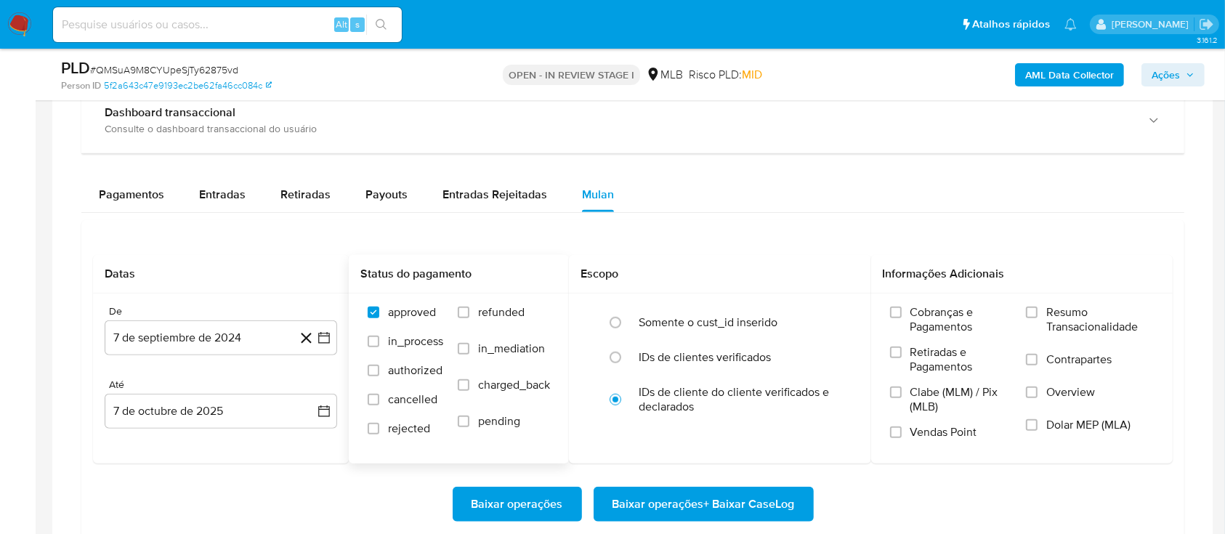
scroll to position [1065, 0]
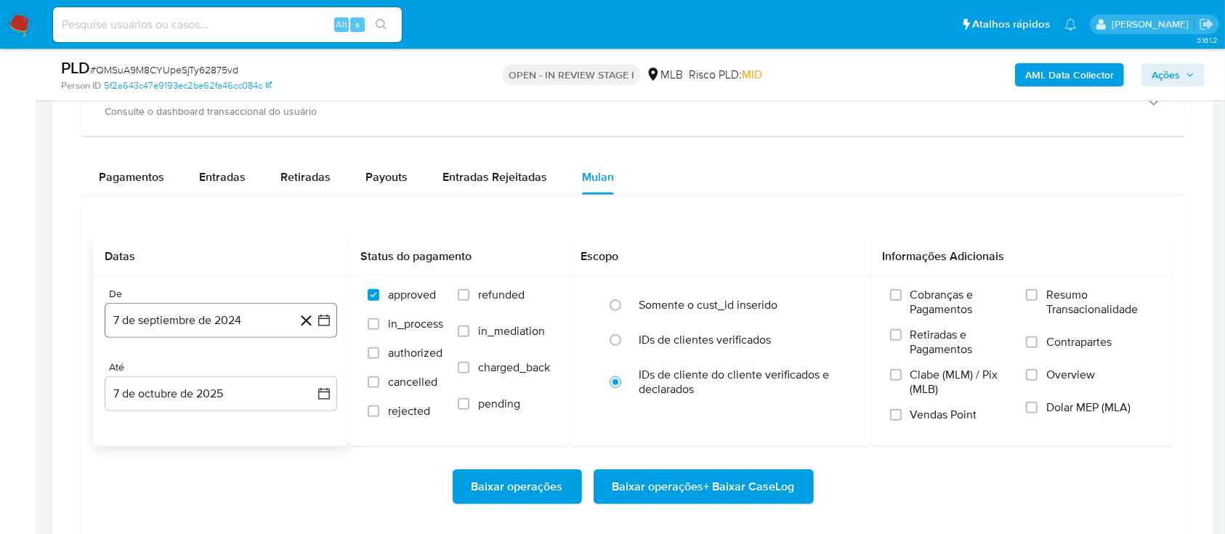
click at [317, 319] on icon "button" at bounding box center [324, 320] width 15 height 15
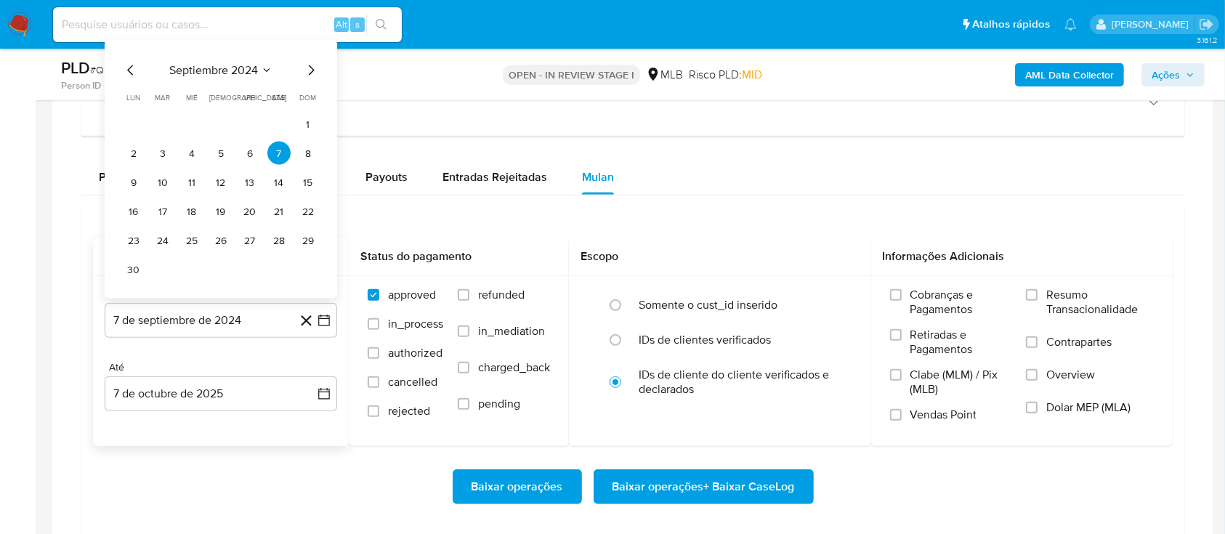
click at [250, 67] on span "septiembre 2024" at bounding box center [213, 70] width 89 height 15
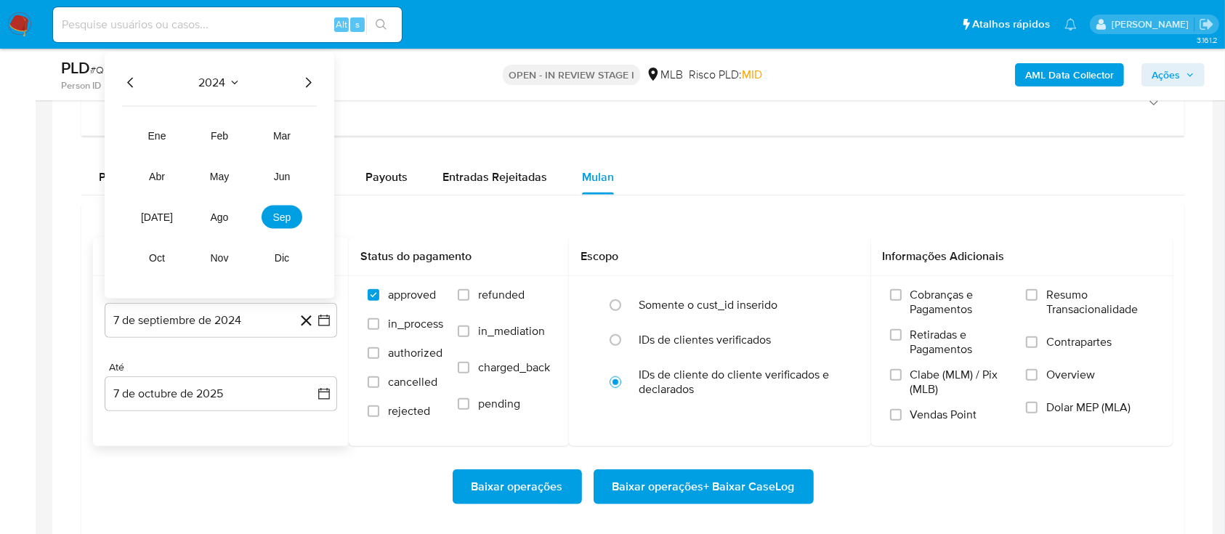
click at [306, 88] on icon "Año siguiente" at bounding box center [307, 82] width 17 height 17
click at [215, 216] on span "ago" at bounding box center [220, 217] width 18 height 12
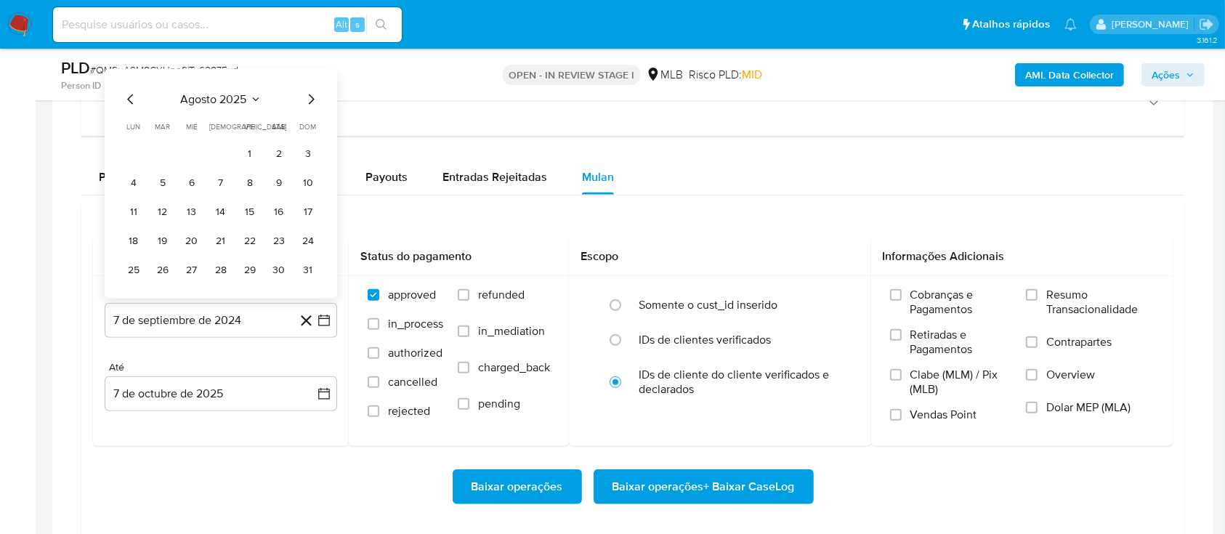
drag, startPoint x: 251, startPoint y: 153, endPoint x: 825, endPoint y: 228, distance: 578.3
click at [252, 152] on button "1" at bounding box center [249, 153] width 23 height 23
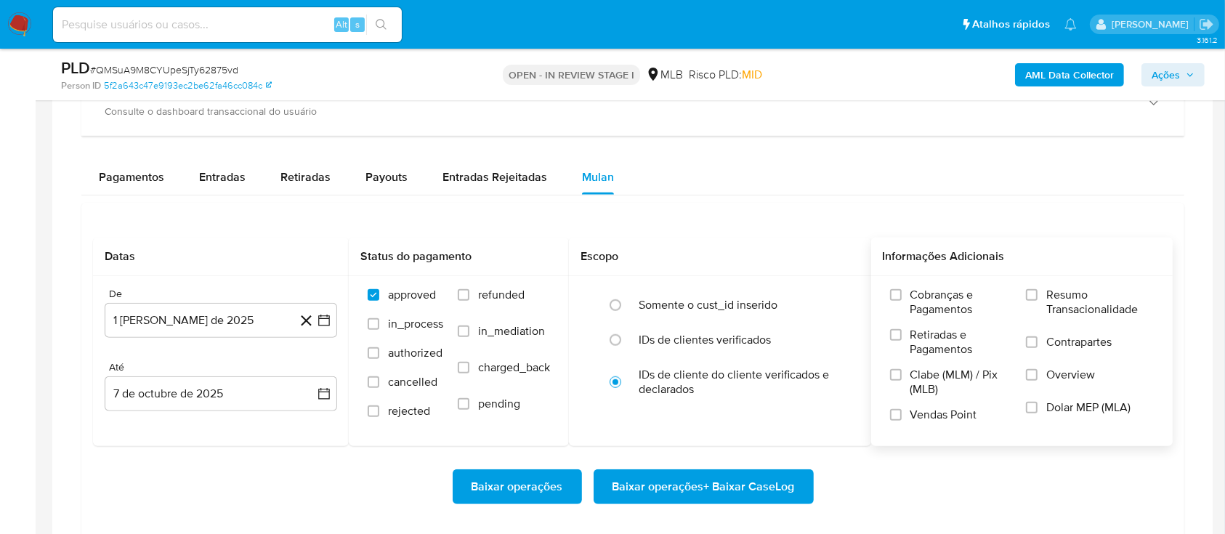
click at [1046, 296] on label "Resumo Transacionalidade" at bounding box center [1090, 311] width 128 height 47
click at [1038, 296] on input "Resumo Transacionalidade" at bounding box center [1032, 295] width 12 height 12
click at [711, 485] on span "Baixar operações + Baixar CaseLog" at bounding box center [704, 487] width 182 height 32
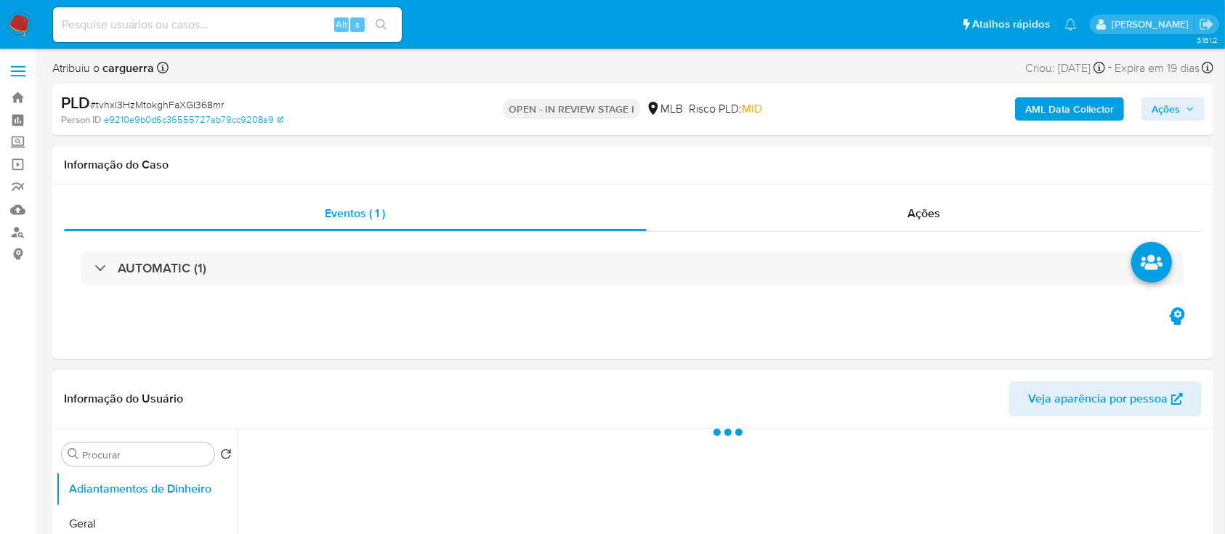
select select "10"
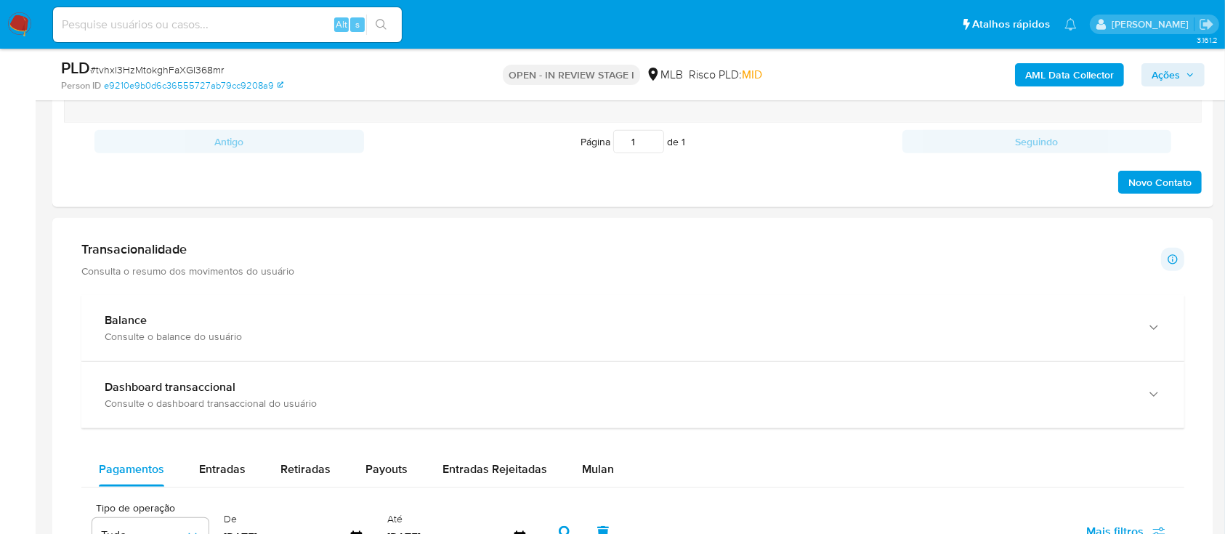
scroll to position [1065, 0]
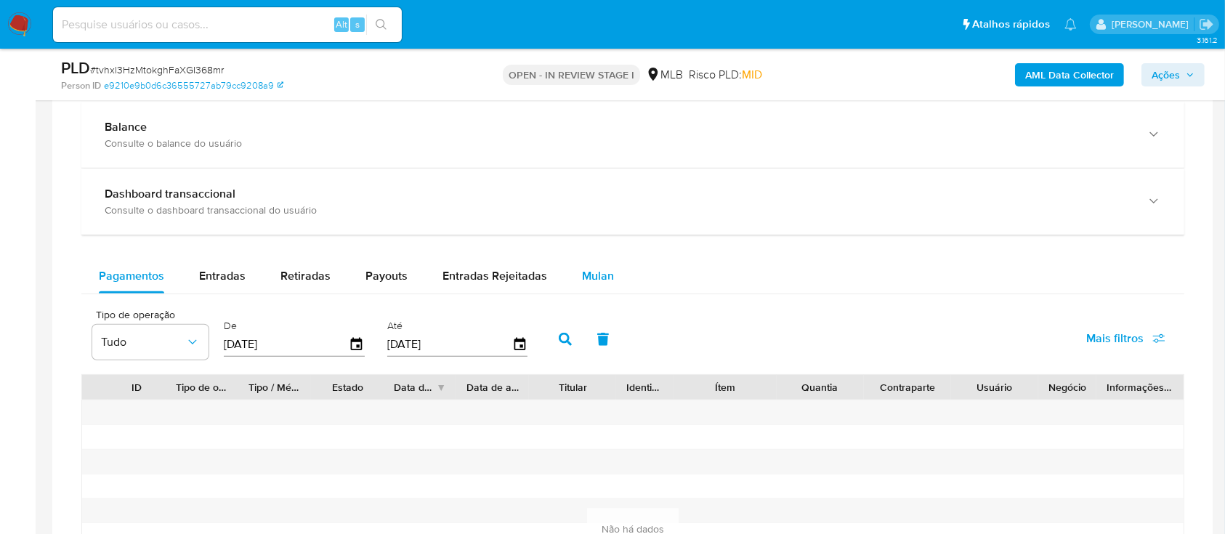
click at [598, 278] on span "Mulan" at bounding box center [598, 275] width 32 height 17
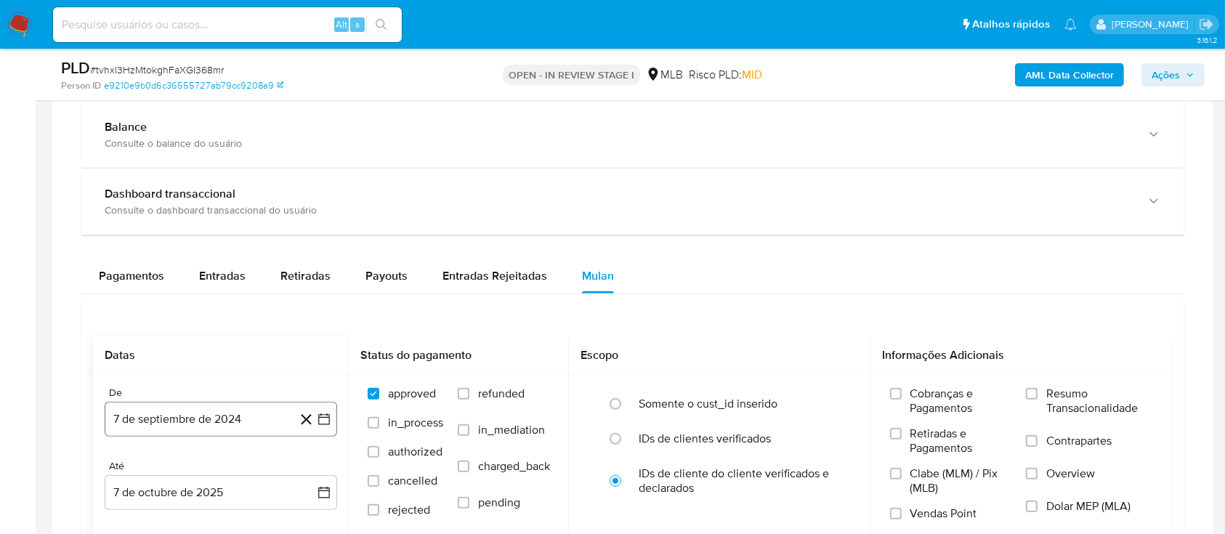
click at [321, 417] on icon "button" at bounding box center [324, 419] width 15 height 15
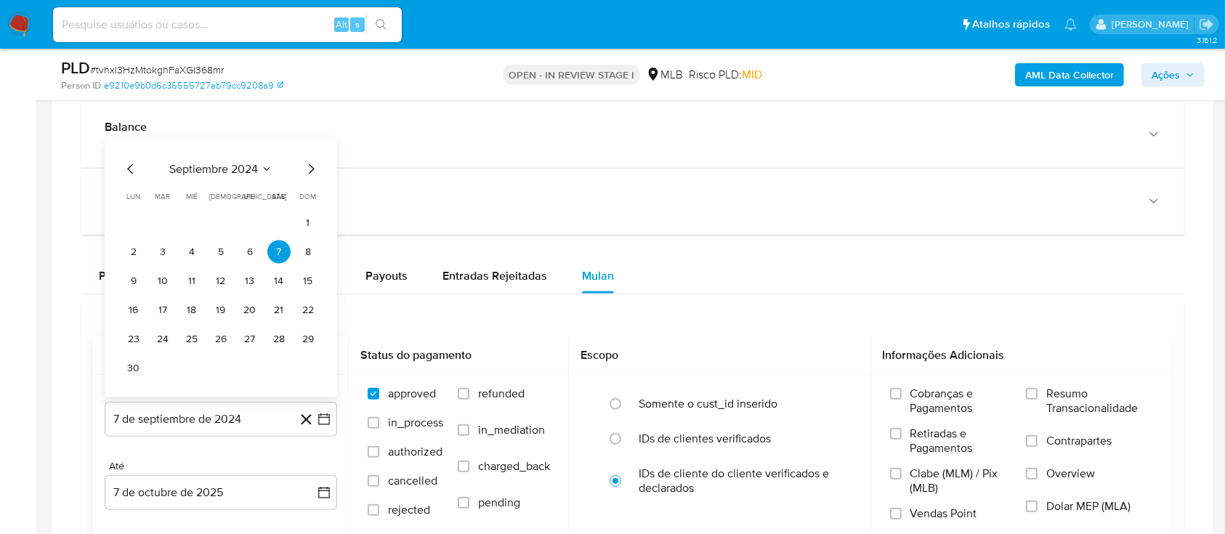
click at [259, 169] on button "septiembre 2024" at bounding box center [220, 169] width 103 height 15
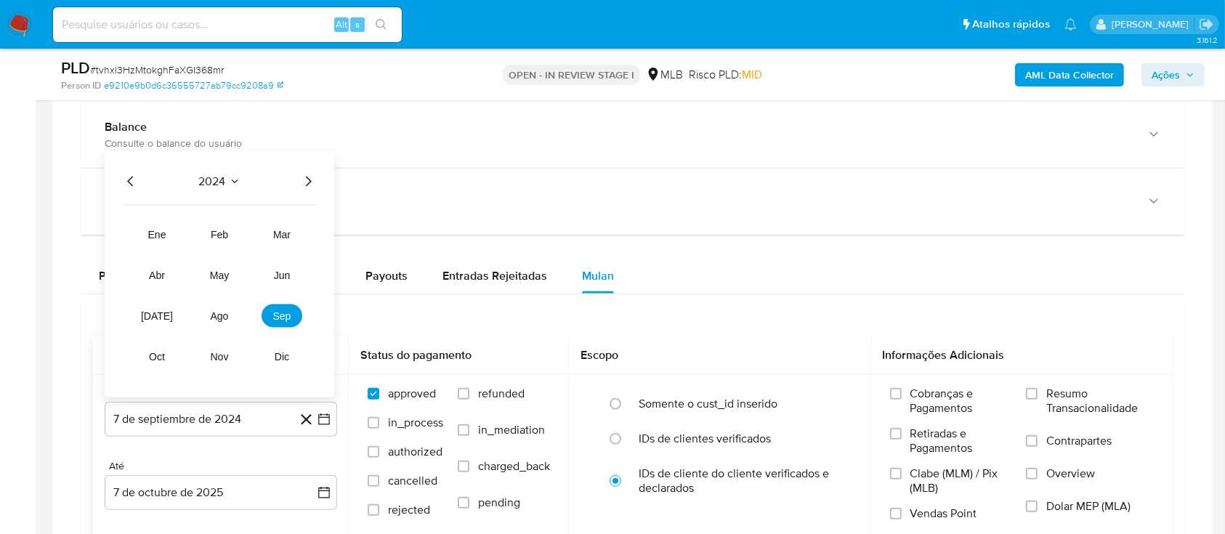
click at [305, 185] on icon "Año siguiente" at bounding box center [307, 181] width 17 height 17
click at [218, 310] on span "ago" at bounding box center [220, 316] width 18 height 12
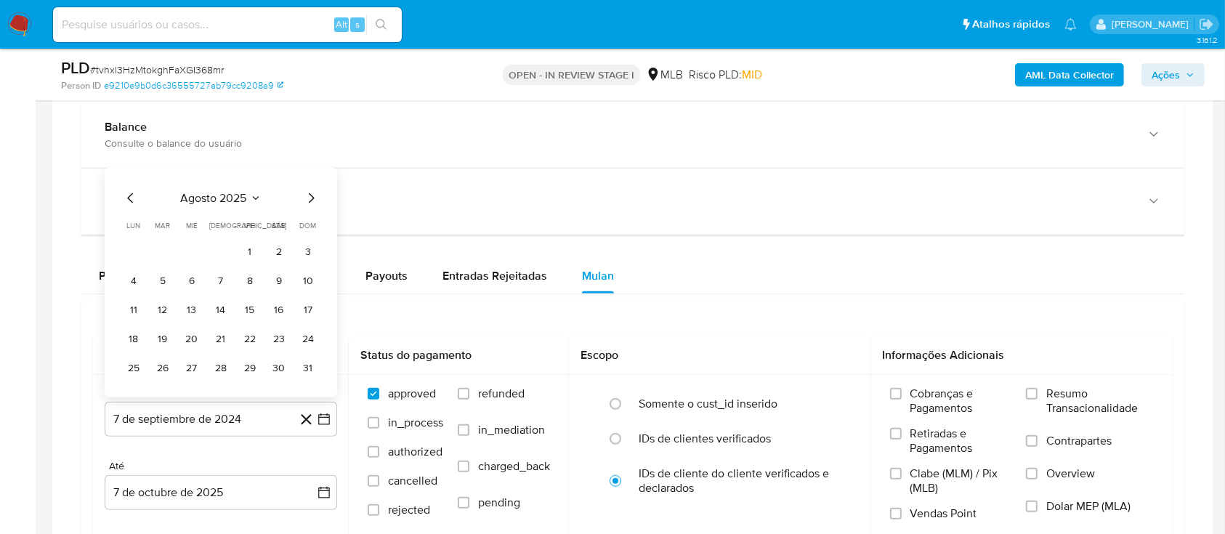
drag, startPoint x: 253, startPoint y: 252, endPoint x: 279, endPoint y: 267, distance: 29.9
click at [252, 252] on button "1" at bounding box center [249, 252] width 23 height 23
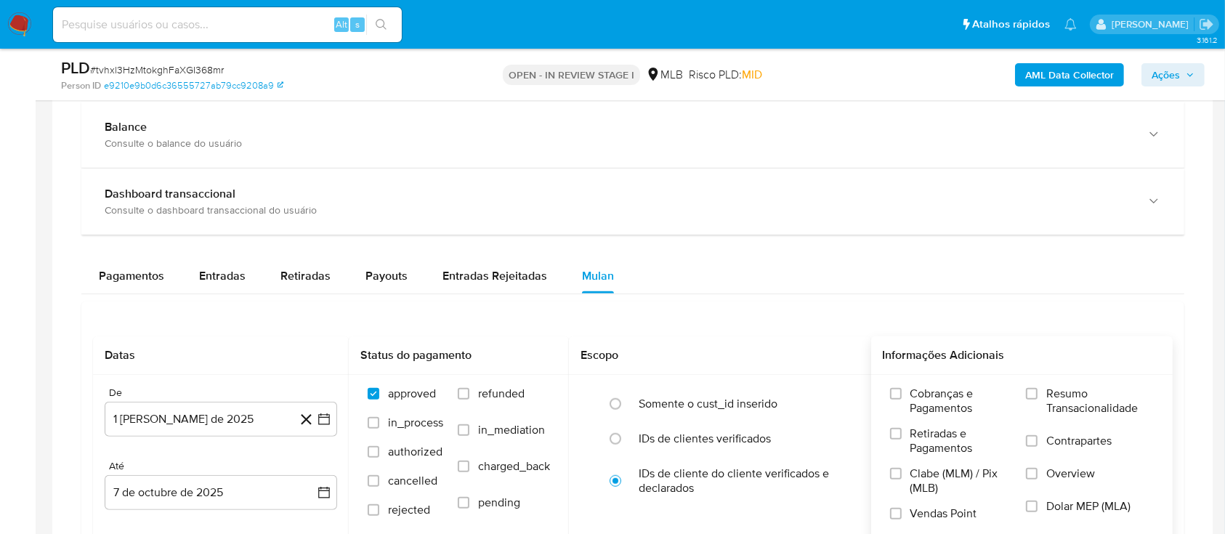
drag, startPoint x: 1052, startPoint y: 387, endPoint x: 1007, endPoint y: 381, distance: 45.5
click at [1051, 387] on span "Resumo Transacionalidade" at bounding box center [1100, 401] width 108 height 29
click at [1038, 388] on input "Resumo Transacionalidade" at bounding box center [1032, 394] width 12 height 12
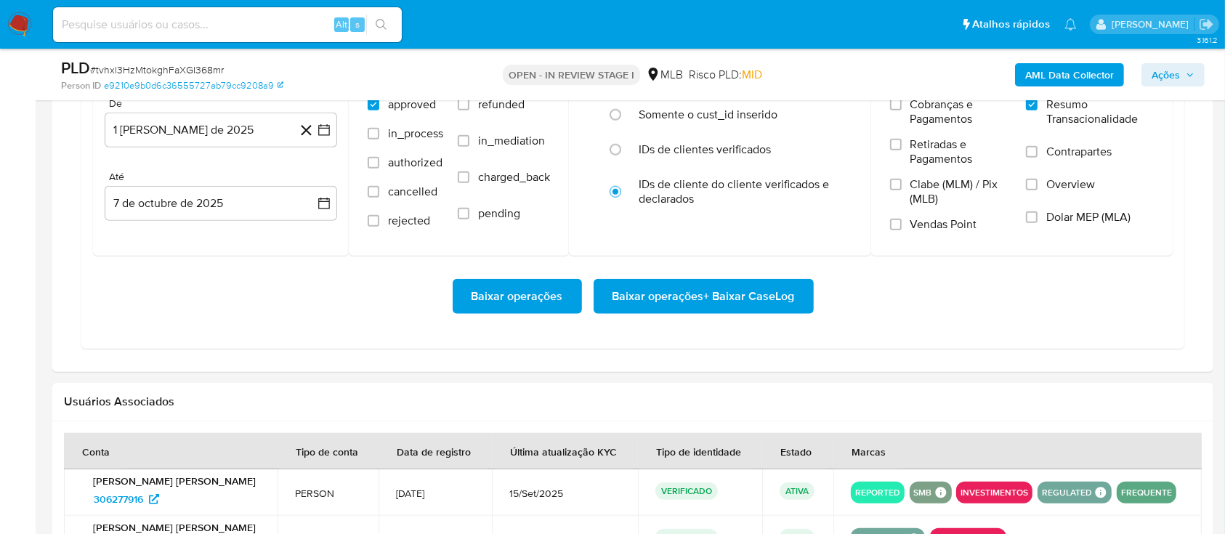
scroll to position [1356, 0]
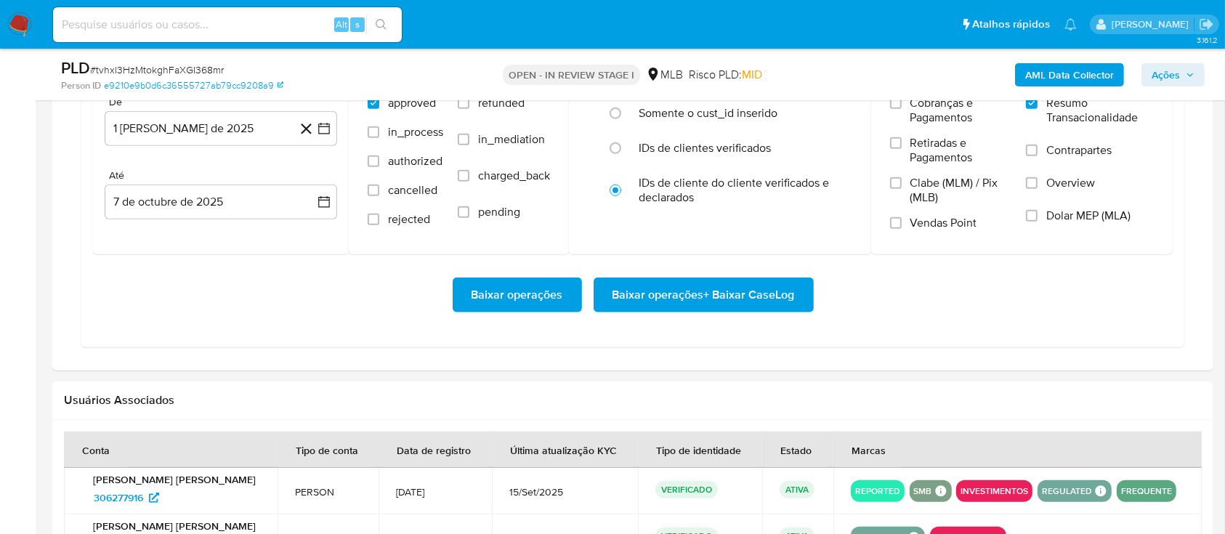
click at [738, 296] on span "Baixar operações + Baixar CaseLog" at bounding box center [704, 295] width 182 height 32
